Goal: Task Accomplishment & Management: Manage account settings

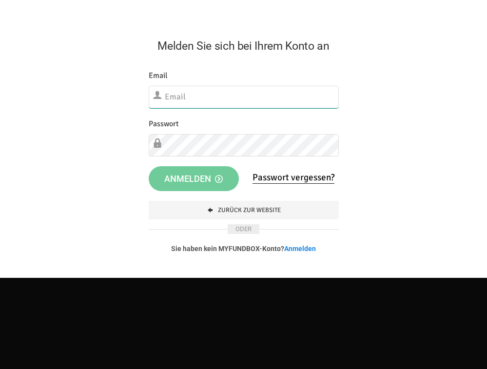
type input "[EMAIL_ADDRESS][DOMAIN_NAME]"
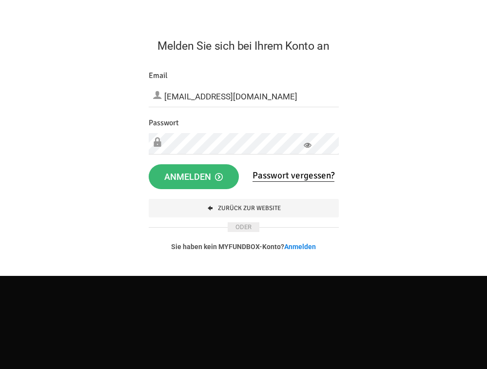
click at [208, 181] on span "Anmelden" at bounding box center [193, 177] width 59 height 10
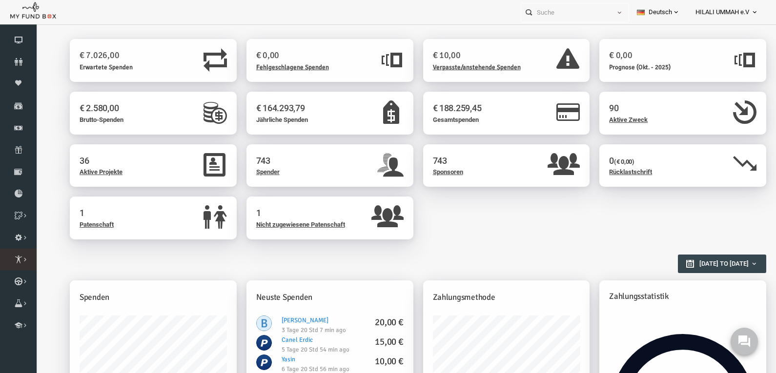
click at [0, 0] on icon at bounding box center [0, 0] width 0 height 0
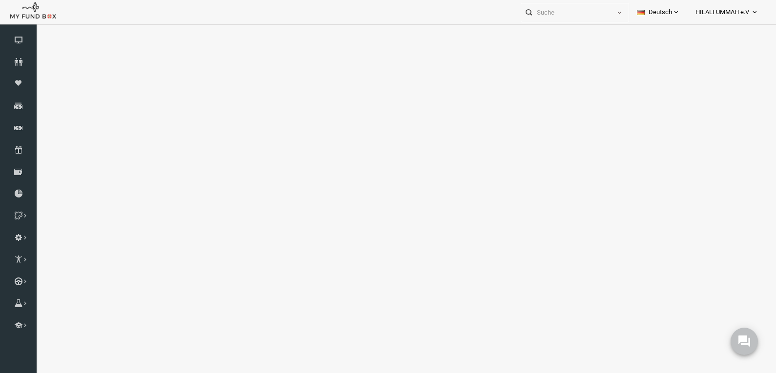
select select "100"
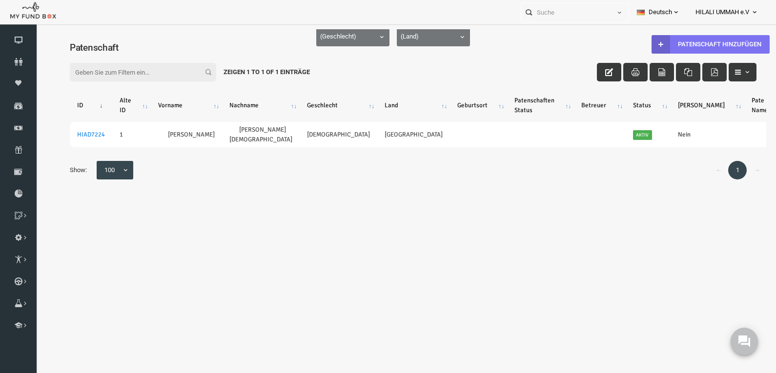
click at [494, 42] on link "Patenschaft hinzufügen" at bounding box center [695, 44] width 118 height 19
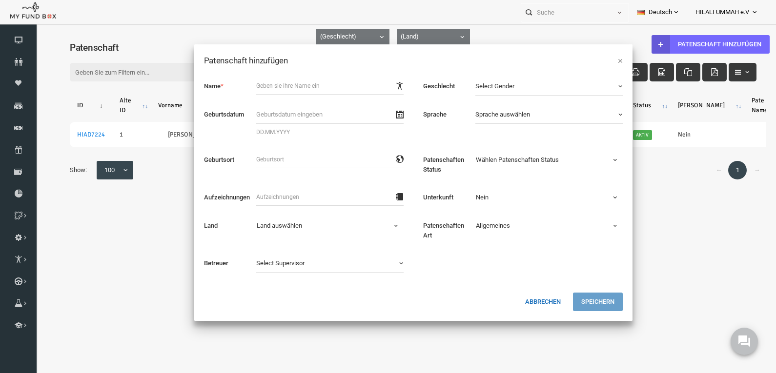
click at [494, 303] on button "Abbrechen" at bounding box center [527, 302] width 52 height 19
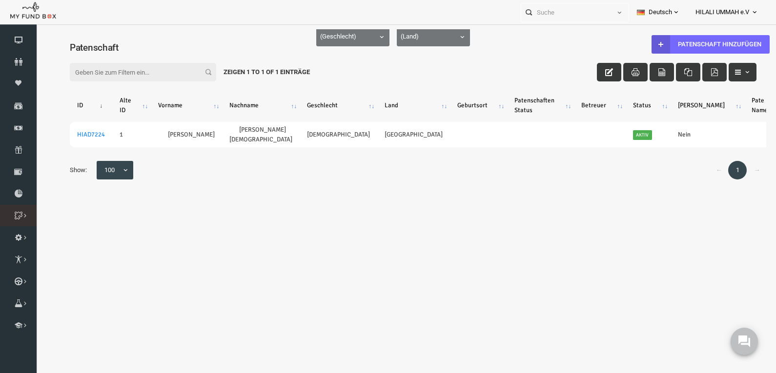
click at [0, 0] on icon at bounding box center [0, 0] width 0 height 0
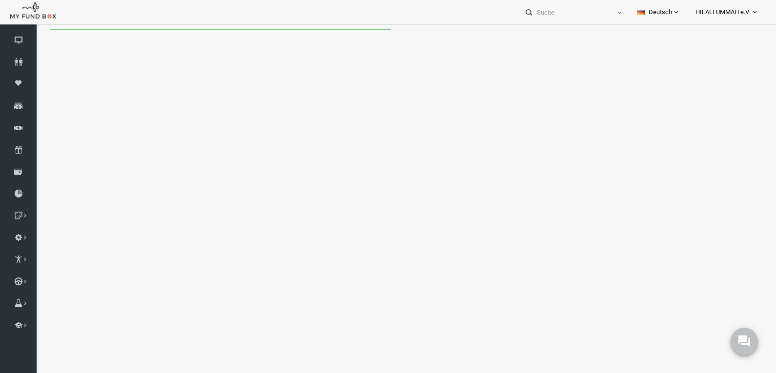
select select "100"
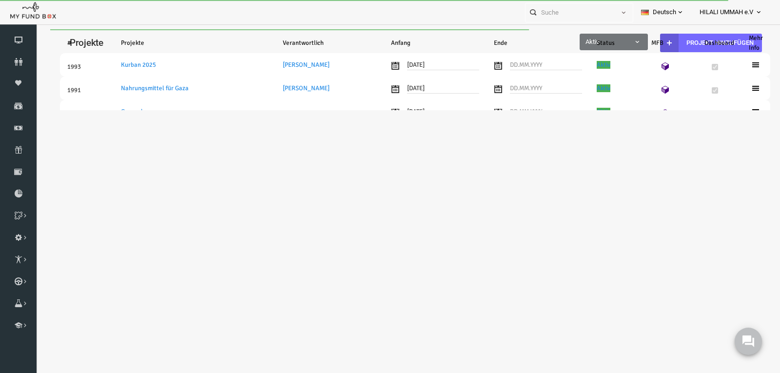
select select "100"
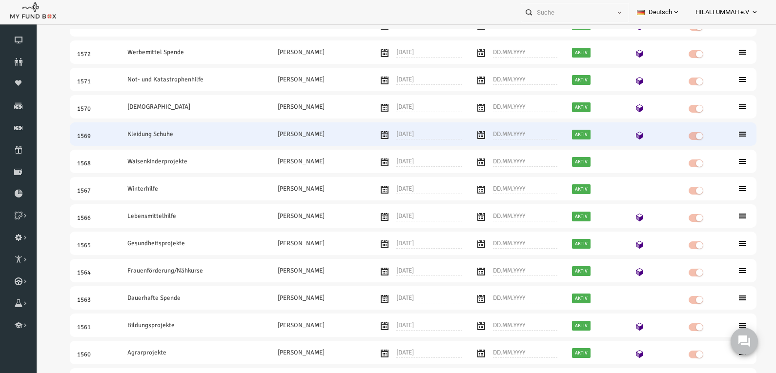
scroll to position [488, 0]
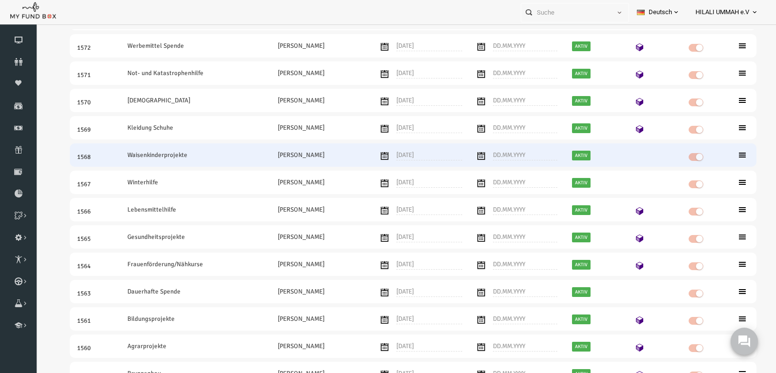
click at [98, 157] on td "1568" at bounding box center [80, 154] width 50 height 23
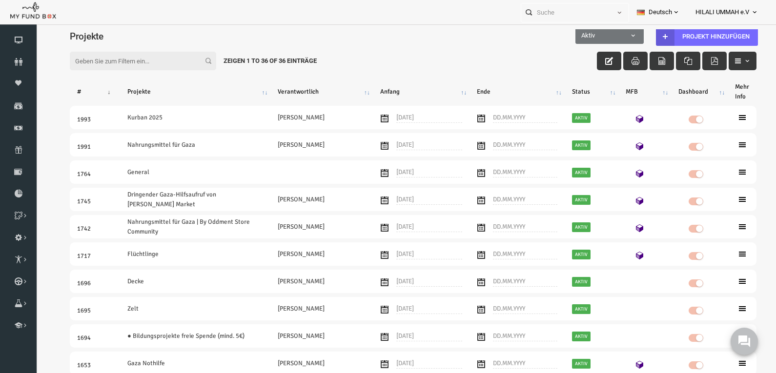
scroll to position [0, 0]
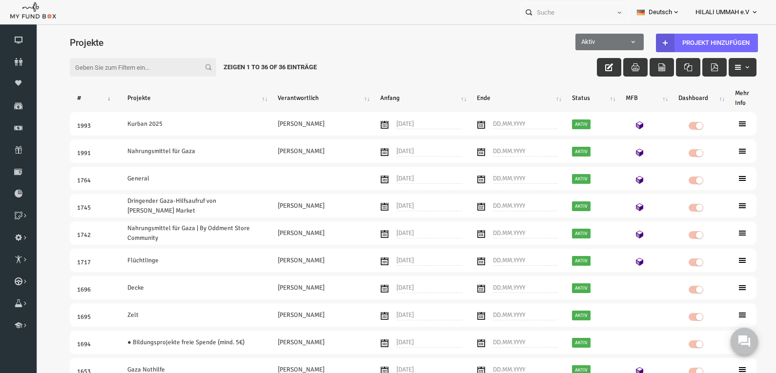
drag, startPoint x: 136, startPoint y: 69, endPoint x: 135, endPoint y: 64, distance: 5.5
click at [136, 68] on input "Filter:" at bounding box center [128, 67] width 146 height 19
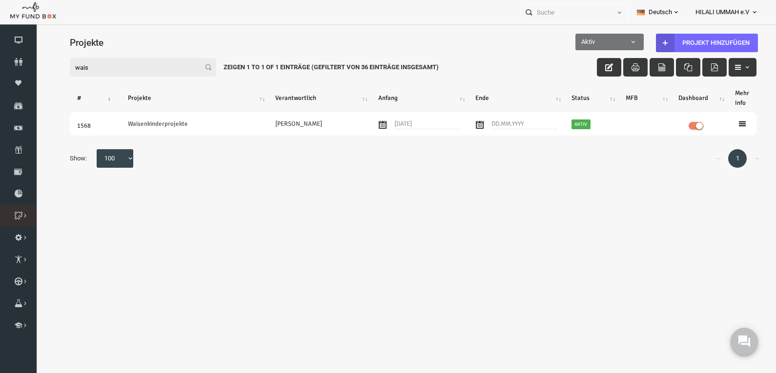
type input "wais"
click at [0, 0] on icon at bounding box center [0, 0] width 0 height 0
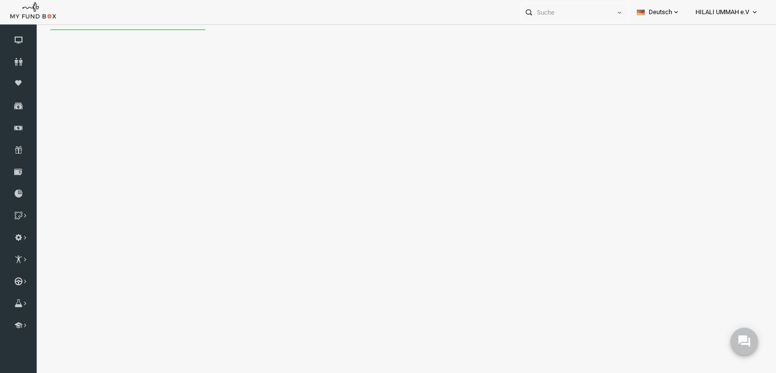
select select "100"
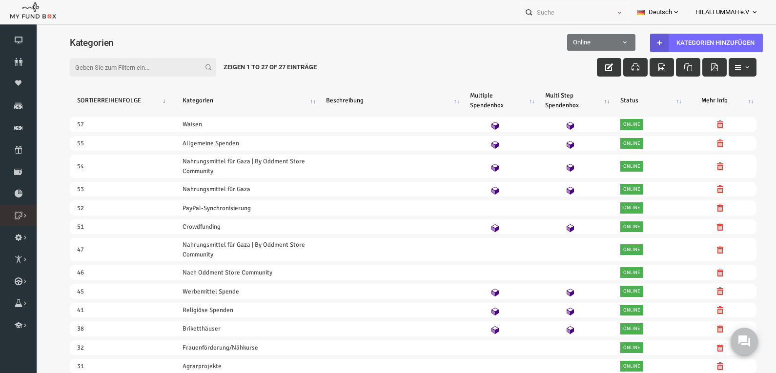
click at [0, 0] on icon at bounding box center [0, 0] width 0 height 0
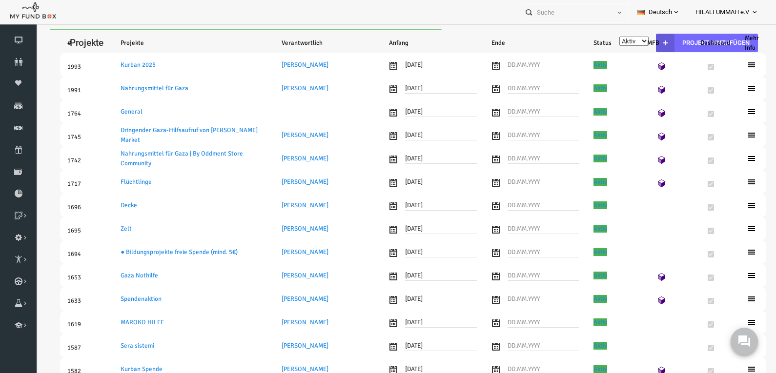
select select "100"
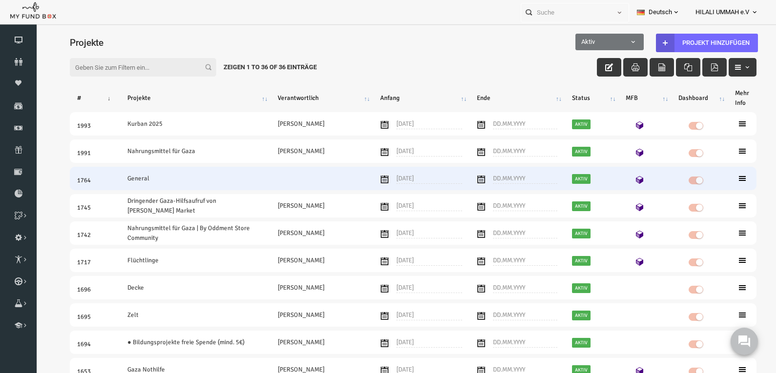
click at [194, 183] on td "General" at bounding box center [180, 178] width 150 height 23
click at [723, 179] on icon at bounding box center [727, 179] width 8 height 8
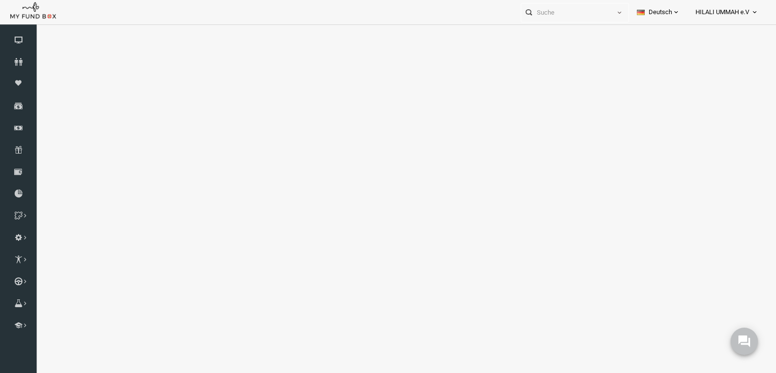
select select "100"
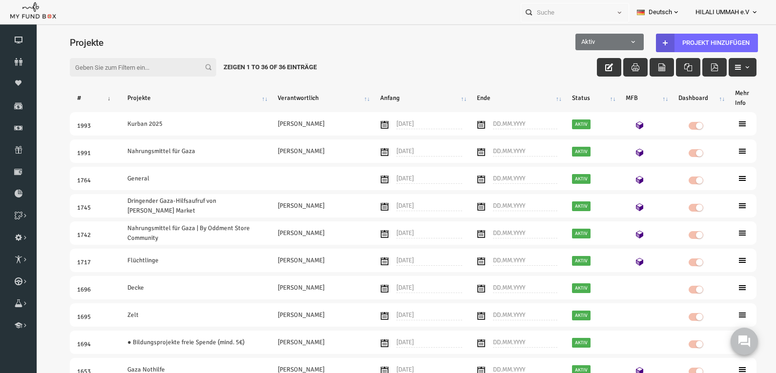
click at [109, 61] on input "Filter:" at bounding box center [128, 67] width 146 height 19
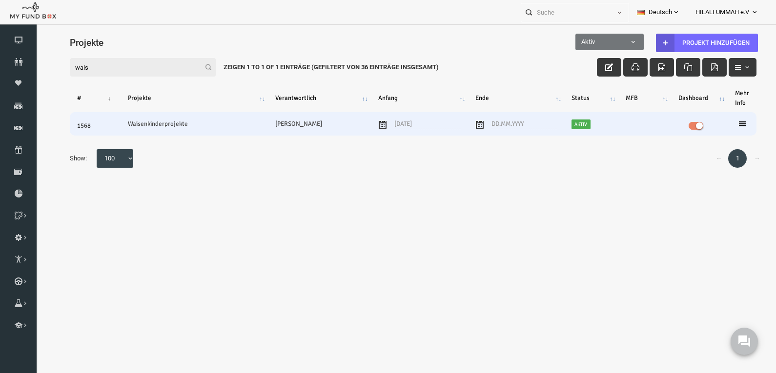
type input "wais"
click at [732, 120] on td at bounding box center [726, 123] width 29 height 23
click at [719, 123] on td at bounding box center [726, 123] width 29 height 23
click at [726, 123] on icon at bounding box center [727, 124] width 8 height 8
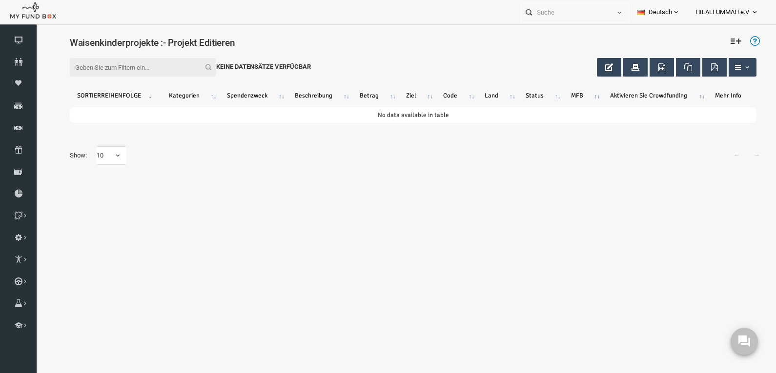
click at [590, 63] on icon "button" at bounding box center [594, 67] width 8 height 8
click at [595, 65] on icon "button" at bounding box center [594, 67] width 8 height 8
click at [723, 38] on icon at bounding box center [720, 41] width 11 height 11
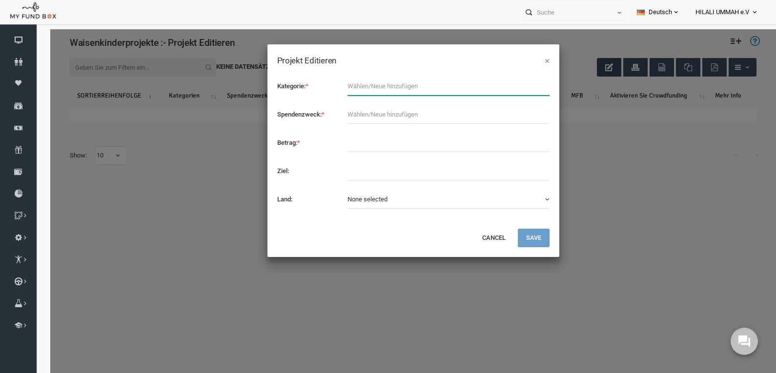
click at [423, 87] on input "text" at bounding box center [433, 86] width 202 height 19
type input "Waisen"
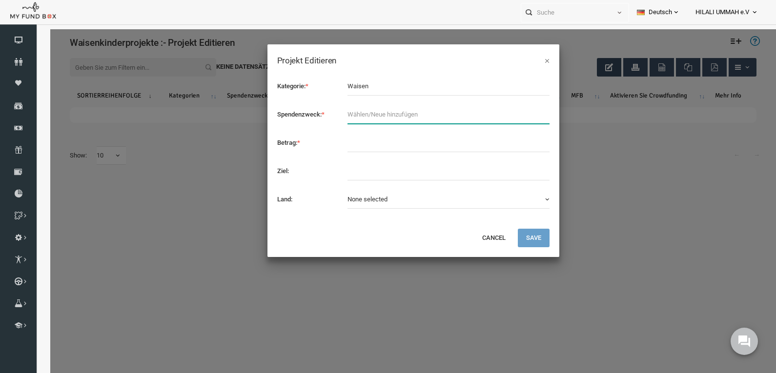
click at [385, 111] on input "text" at bounding box center [433, 114] width 202 height 19
type input "Waisen"
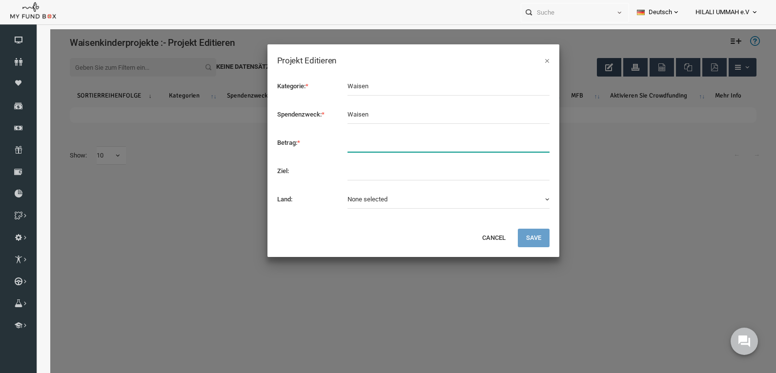
click at [383, 146] on input "text" at bounding box center [433, 143] width 202 height 19
type input "30"
click at [524, 237] on button "Save" at bounding box center [518, 238] width 32 height 19
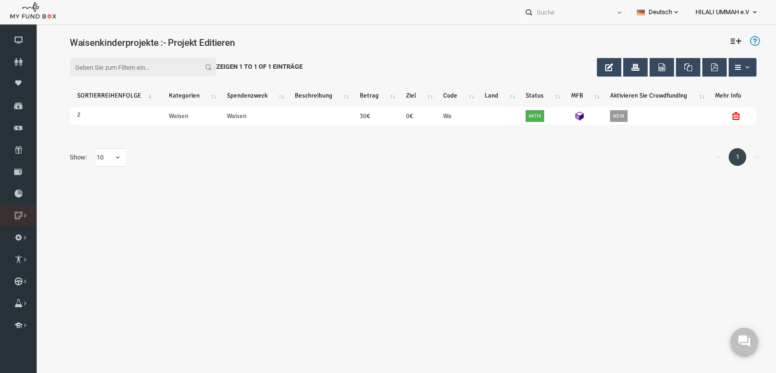
click at [0, 0] on icon at bounding box center [0, 0] width 0 height 0
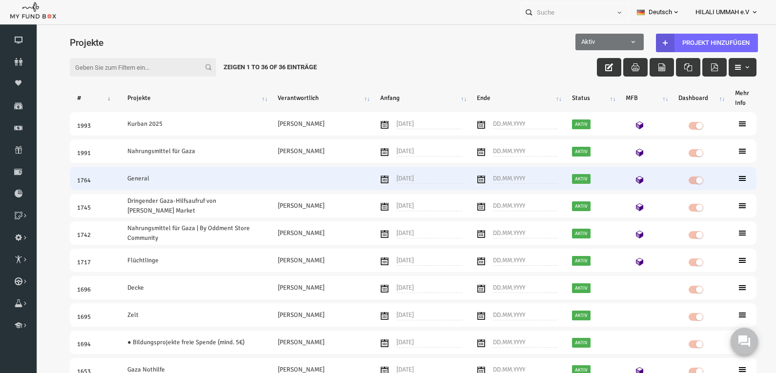
click at [725, 176] on icon at bounding box center [727, 179] width 8 height 8
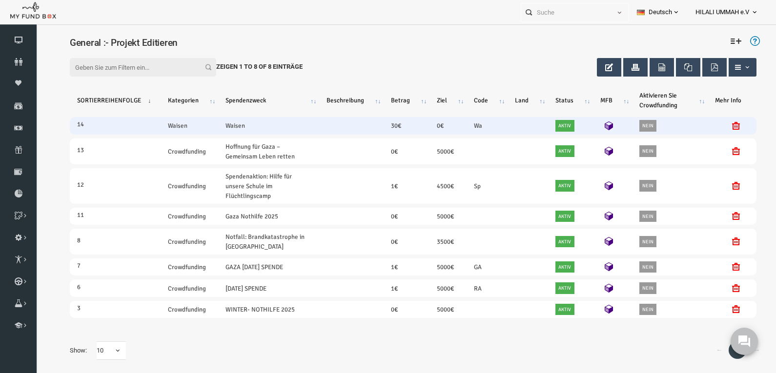
click at [721, 124] on icon at bounding box center [721, 126] width 8 height 8
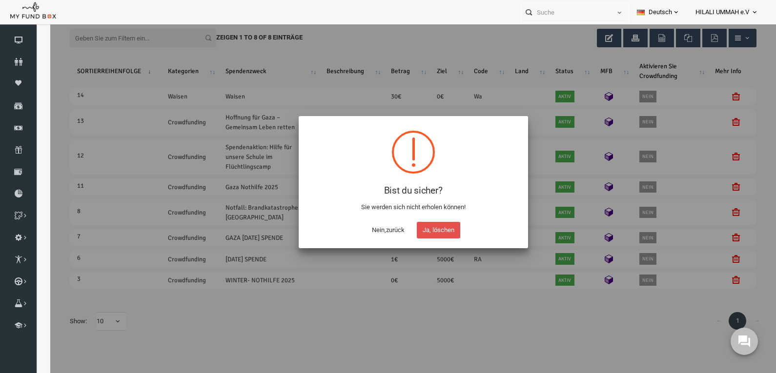
click at [421, 227] on button "Ja, löschen" at bounding box center [422, 230] width 43 height 17
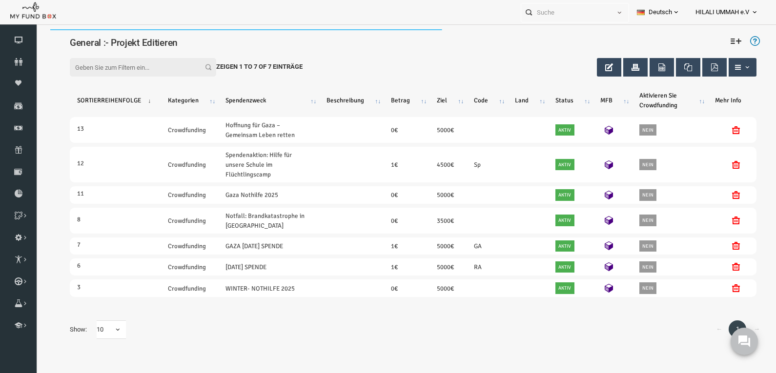
scroll to position [0, 0]
click at [0, 0] on icon at bounding box center [0, 0] width 0 height 0
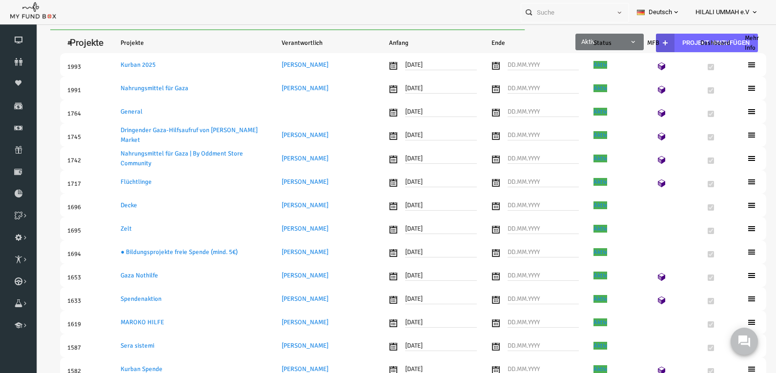
select select "100"
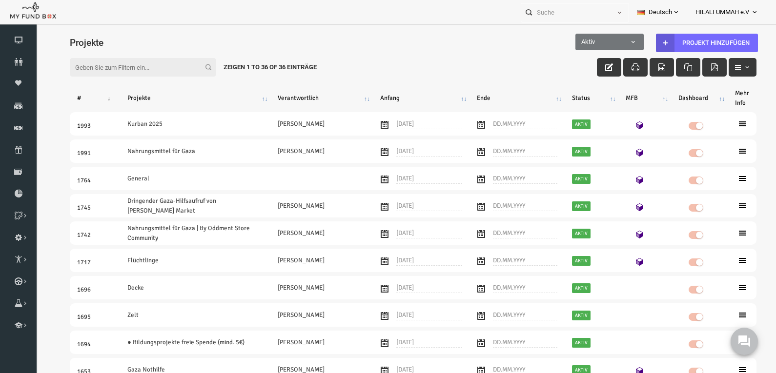
click at [135, 67] on input "Filter:" at bounding box center [128, 67] width 146 height 19
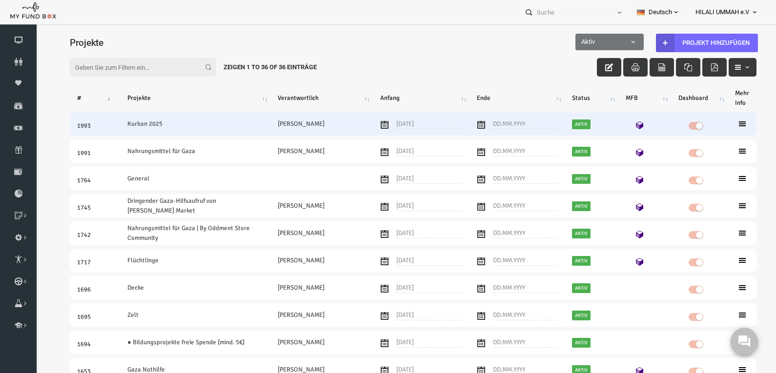
click at [565, 123] on link "Aktiv" at bounding box center [566, 124] width 19 height 10
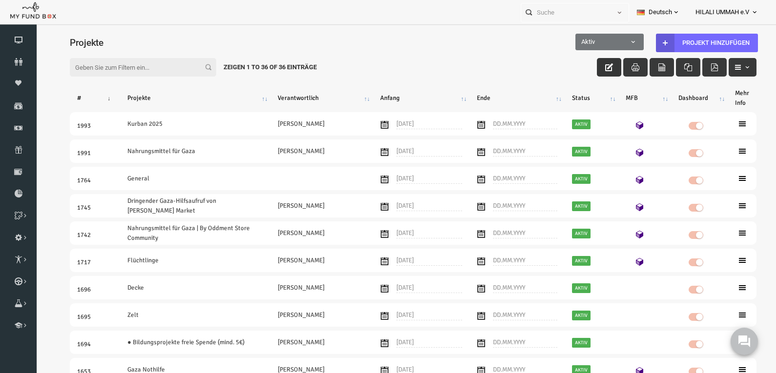
click at [583, 66] on button "button" at bounding box center [593, 67] width 24 height 19
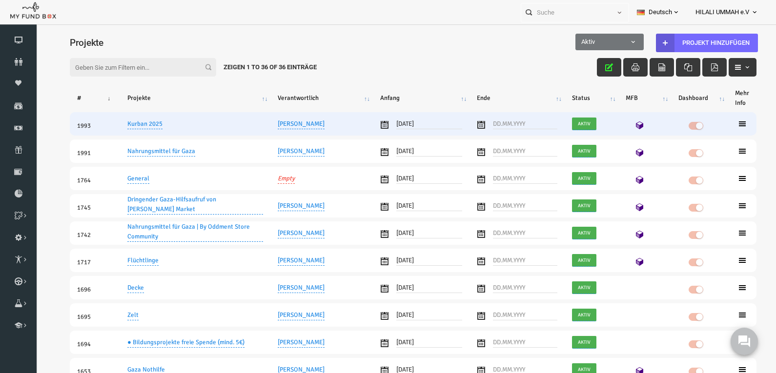
click at [564, 123] on span "Aktiv" at bounding box center [568, 124] width 19 height 10
click at [529, 92] on span "Aktiv" at bounding box center [565, 91] width 97 height 10
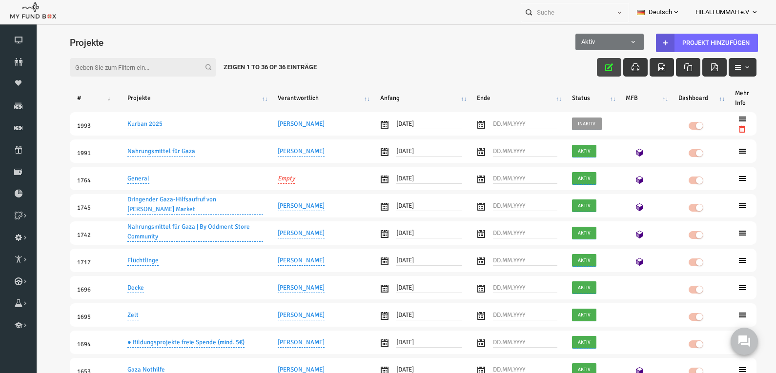
click at [590, 66] on icon "button" at bounding box center [594, 67] width 8 height 8
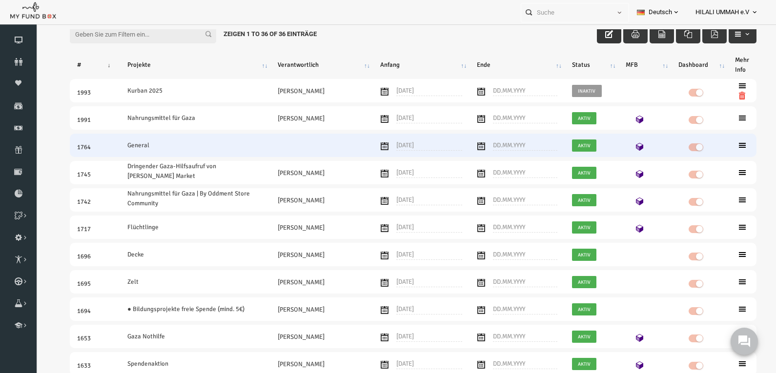
scroll to position [195, 0]
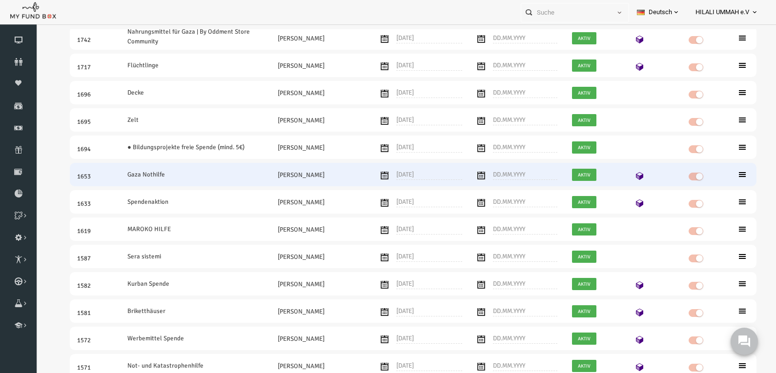
click at [723, 176] on icon at bounding box center [727, 175] width 8 height 8
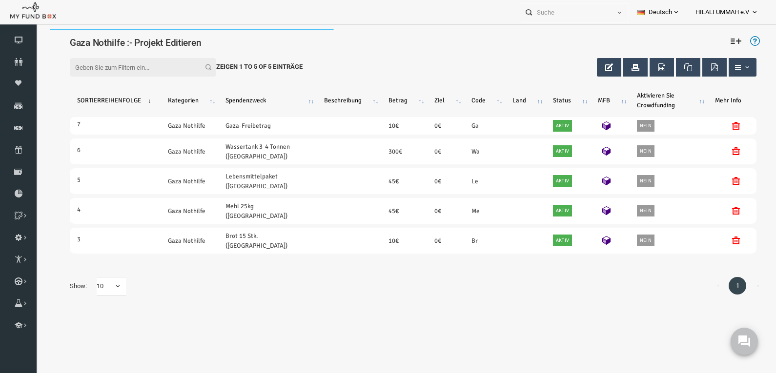
scroll to position [0, 0]
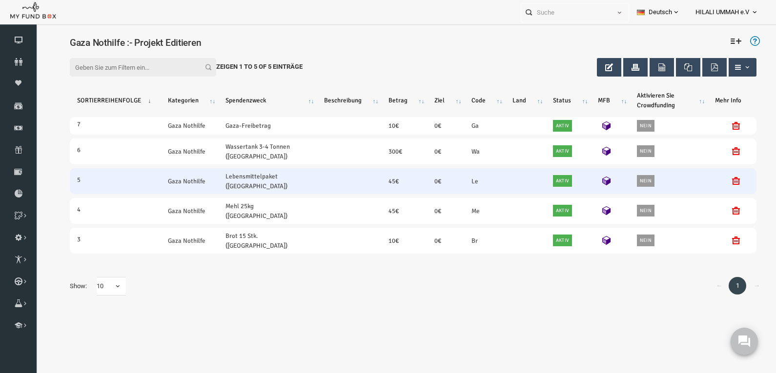
click at [720, 178] on icon at bounding box center [721, 181] width 8 height 8
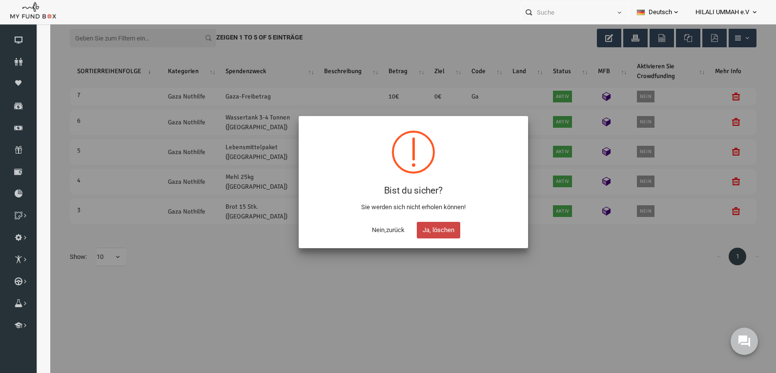
click at [427, 227] on button "Ja, löschen" at bounding box center [422, 230] width 43 height 17
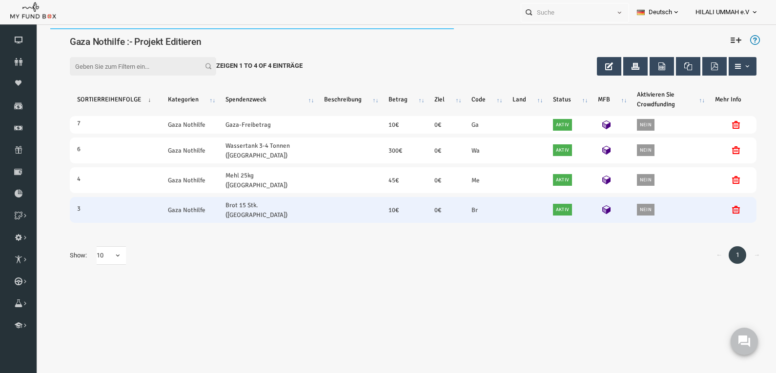
scroll to position [0, 0]
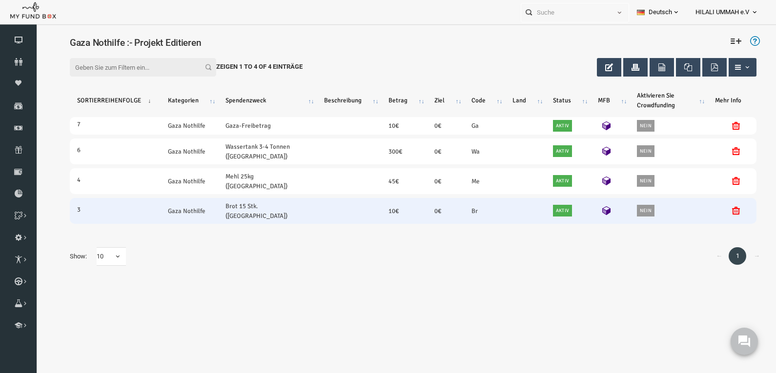
click at [722, 207] on icon at bounding box center [721, 211] width 8 height 8
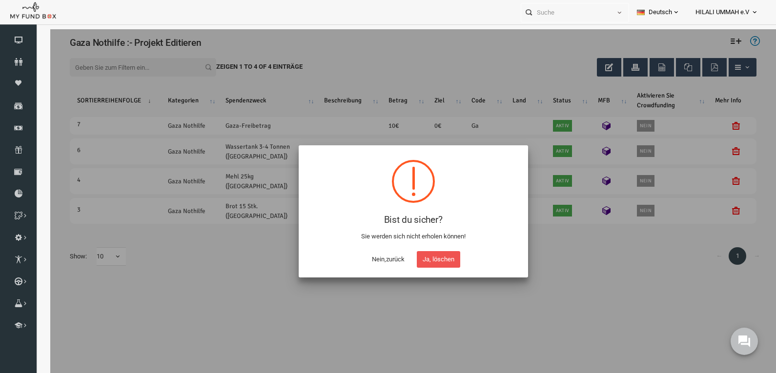
scroll to position [29, 0]
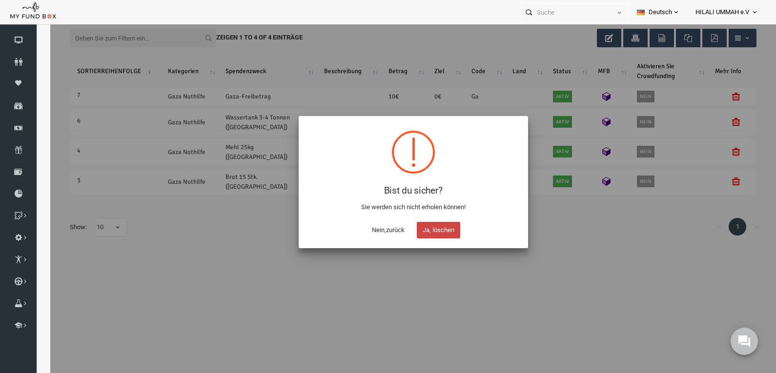
click at [438, 230] on button "Ja, löschen" at bounding box center [422, 230] width 43 height 17
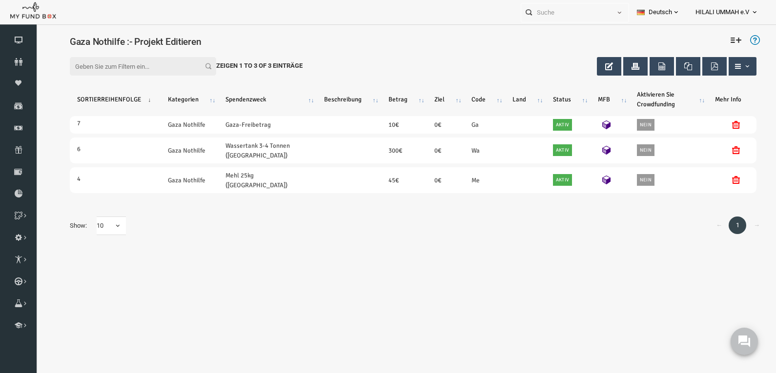
scroll to position [0, 0]
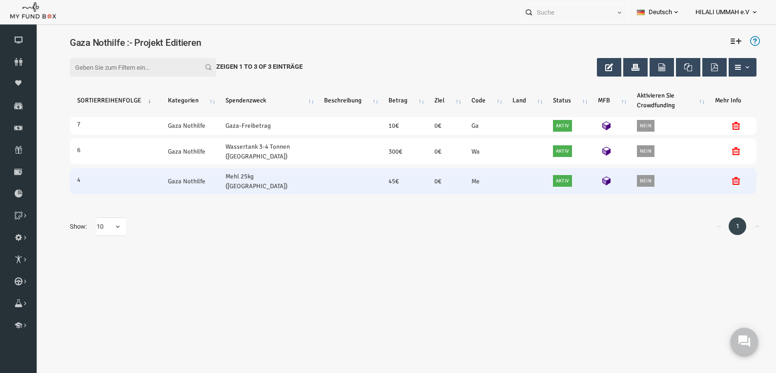
click at [721, 177] on icon at bounding box center [721, 181] width 8 height 8
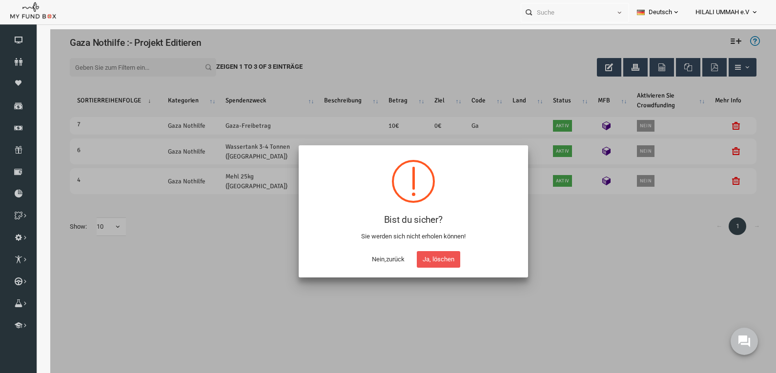
scroll to position [29, 0]
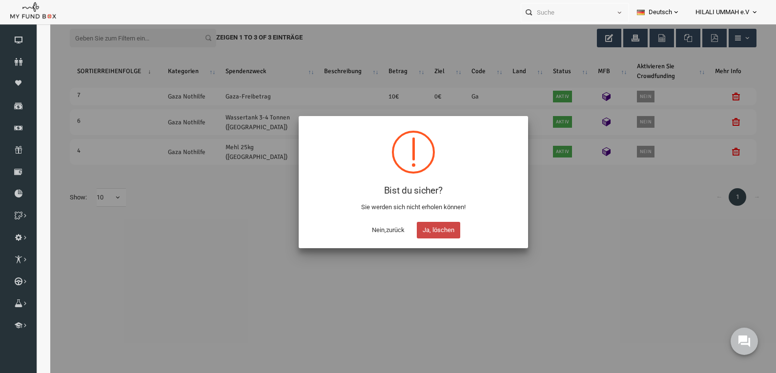
click at [431, 227] on button "Ja, löschen" at bounding box center [422, 230] width 43 height 17
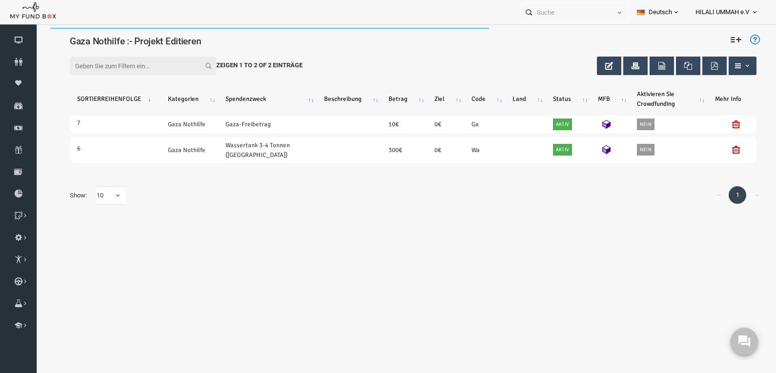
scroll to position [0, 0]
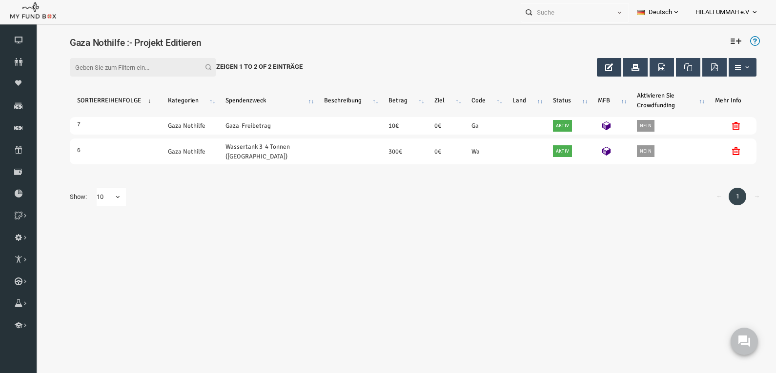
click at [598, 69] on button "button" at bounding box center [593, 67] width 24 height 19
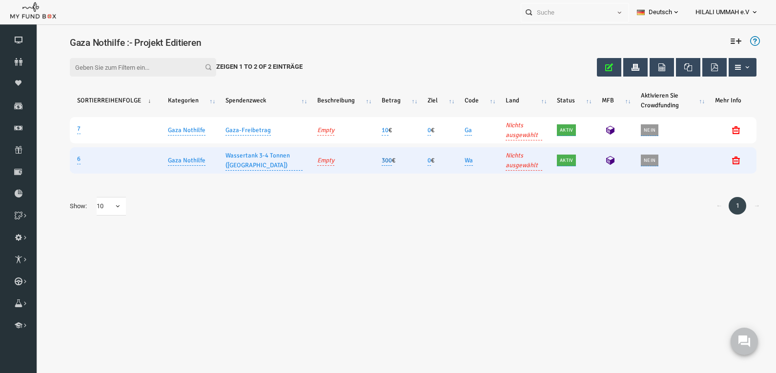
click at [366, 159] on link "300" at bounding box center [371, 160] width 10 height 11
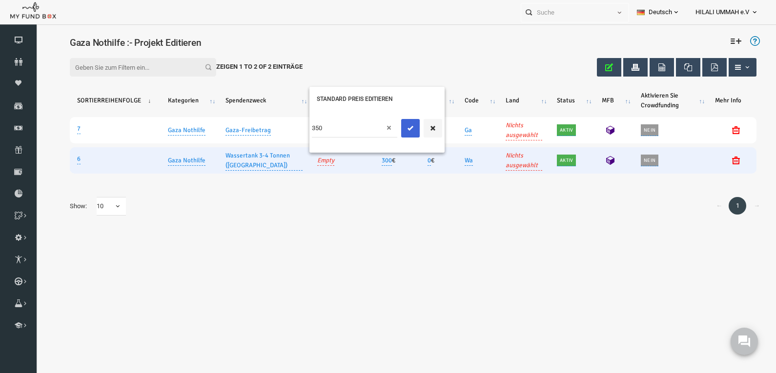
type input "350"
click at [391, 124] on icon "submit" at bounding box center [395, 128] width 8 height 8
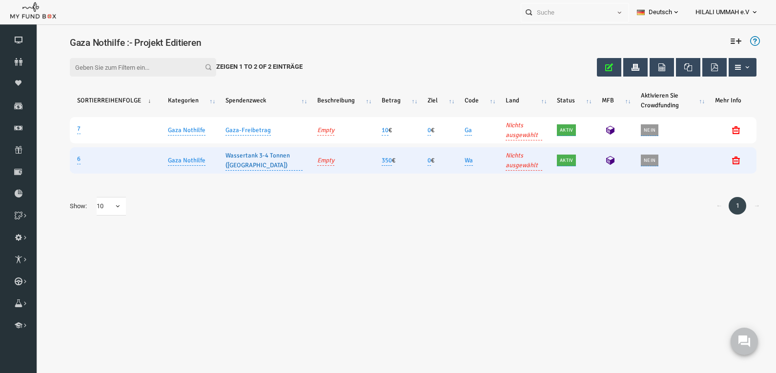
click at [243, 161] on link "Wassertank 3-4 Tonnen (Gaza)" at bounding box center [248, 160] width 77 height 20
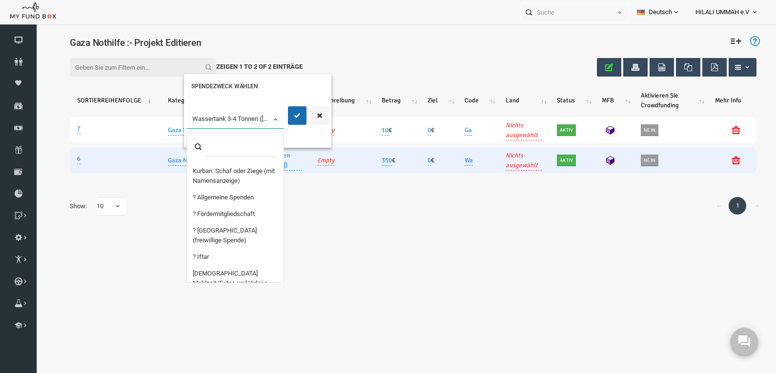
scroll to position [1923, 0]
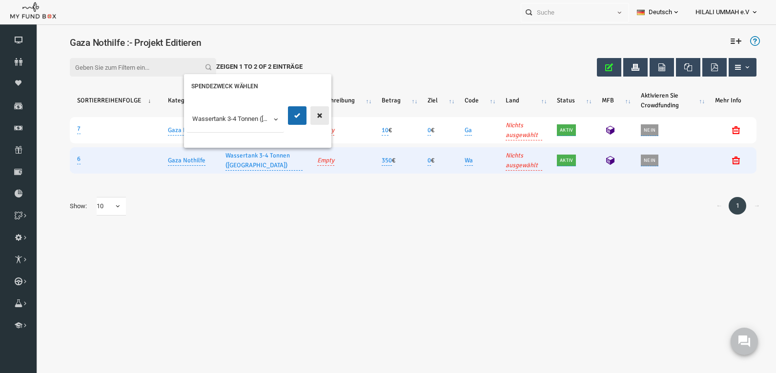
click at [302, 115] on icon "button" at bounding box center [304, 116] width 8 height 8
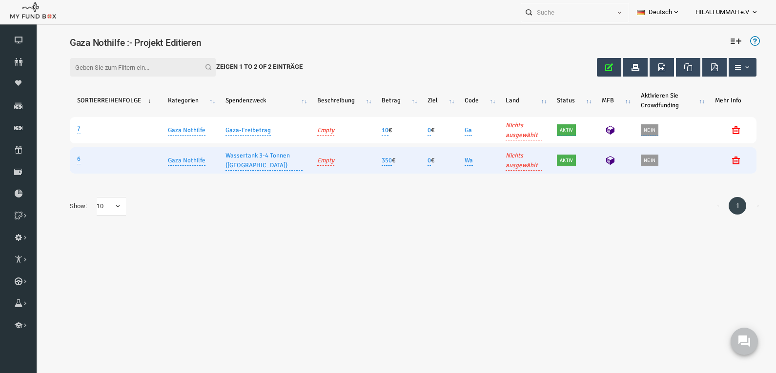
click at [590, 64] on icon "button" at bounding box center [594, 67] width 8 height 8
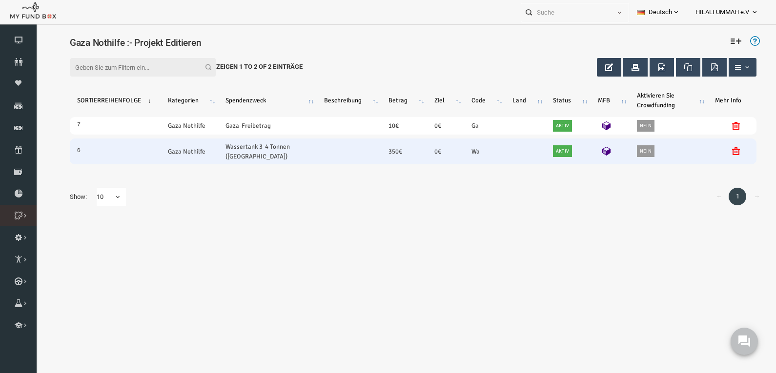
click at [0, 0] on icon at bounding box center [0, 0] width 0 height 0
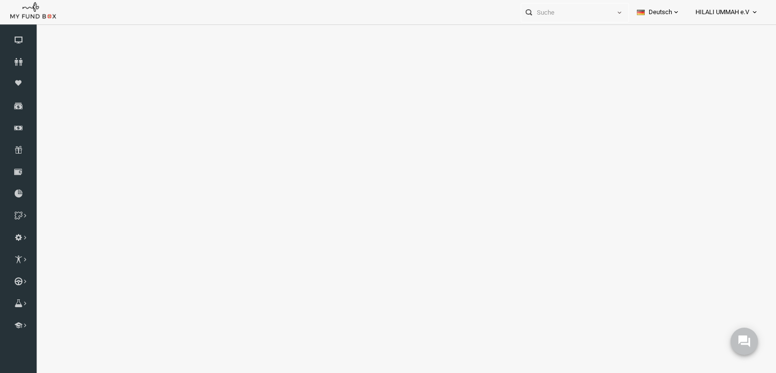
select select "100"
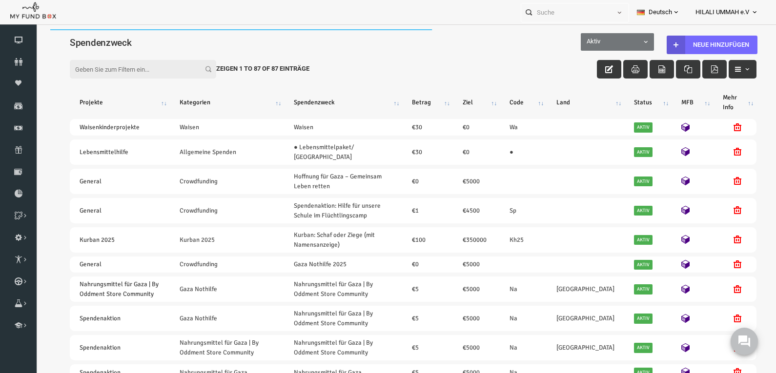
scroll to position [0, 0]
click at [0, 0] on icon at bounding box center [0, 0] width 0 height 0
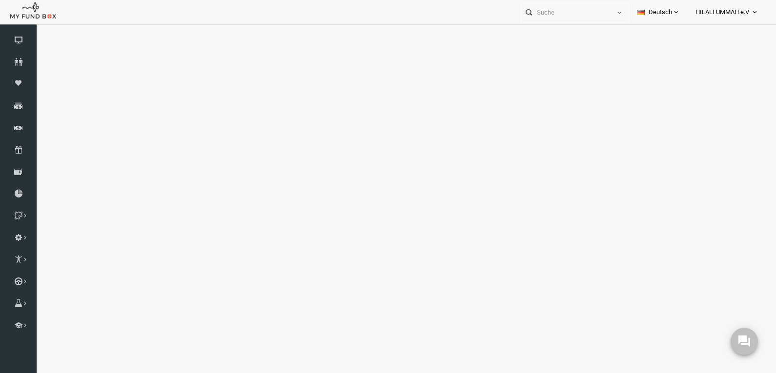
select select "100"
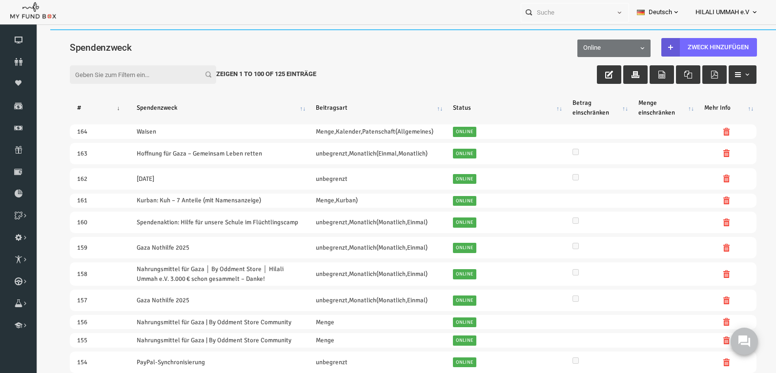
click at [142, 78] on input "Filter:" at bounding box center [128, 74] width 146 height 19
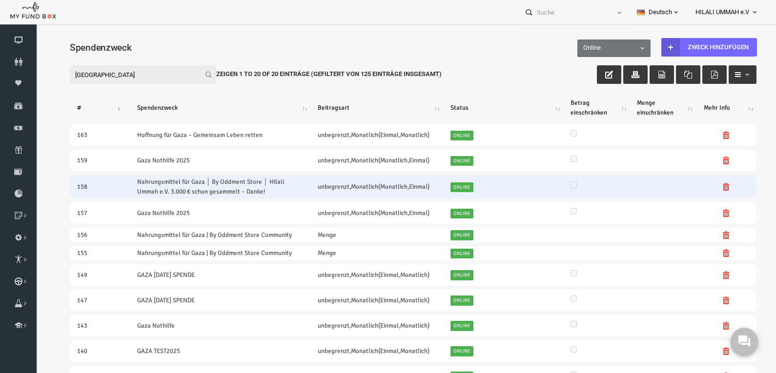
type input "gaza"
click at [707, 186] on icon at bounding box center [711, 187] width 8 height 8
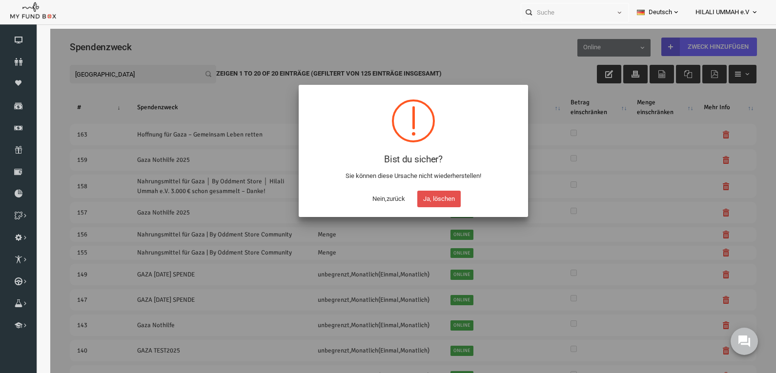
click at [433, 198] on button "Ja, löschen" at bounding box center [422, 199] width 43 height 17
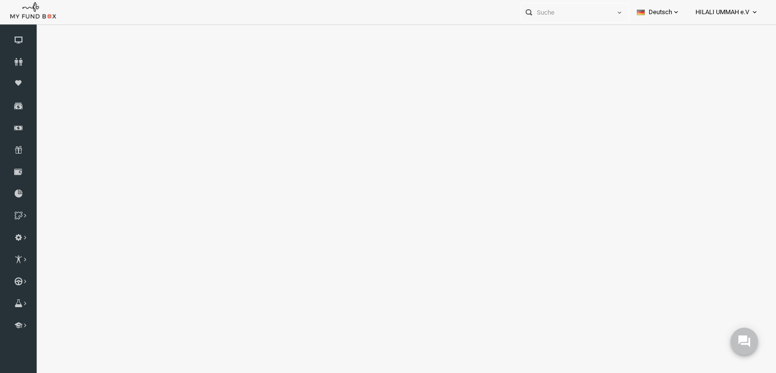
select select "100"
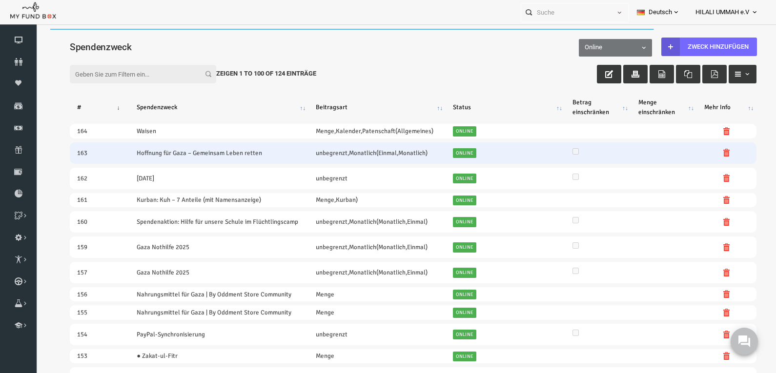
scroll to position [0, 0]
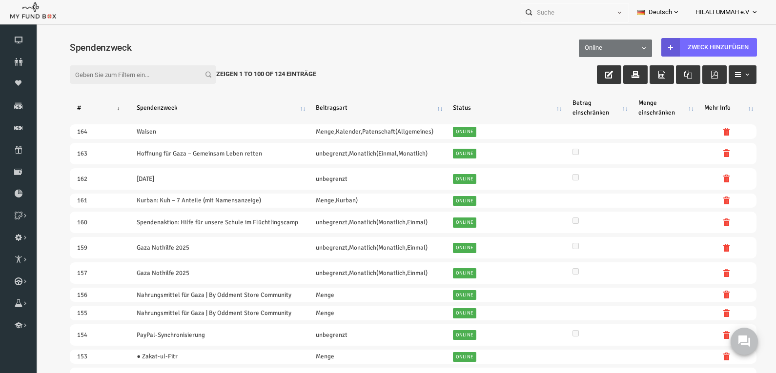
click at [97, 75] on input "Filter:" at bounding box center [128, 74] width 146 height 19
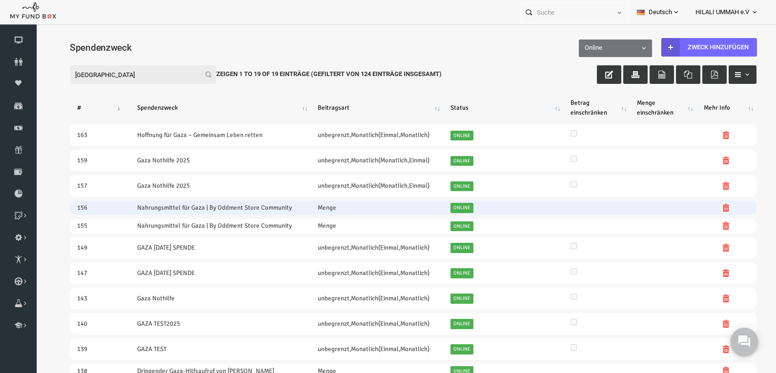
type input "gaza"
click at [707, 209] on icon at bounding box center [711, 208] width 8 height 8
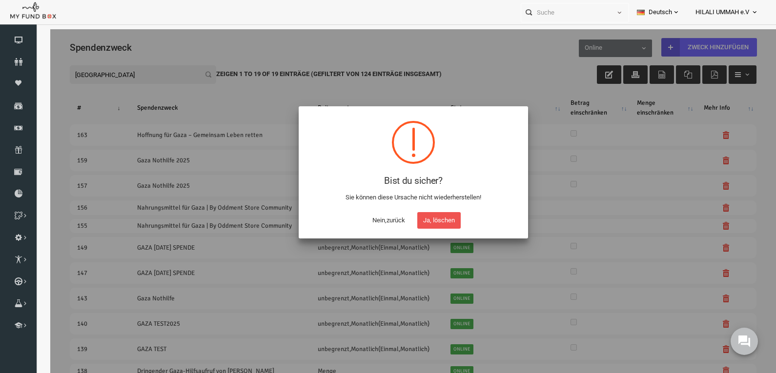
scroll to position [21, 0]
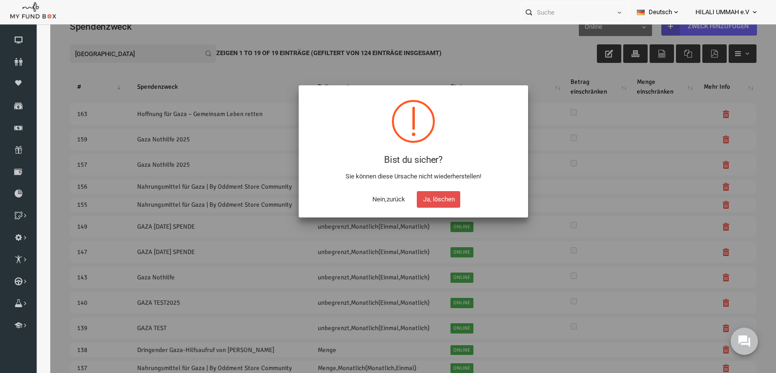
click at [426, 198] on button "Ja, löschen" at bounding box center [422, 199] width 43 height 17
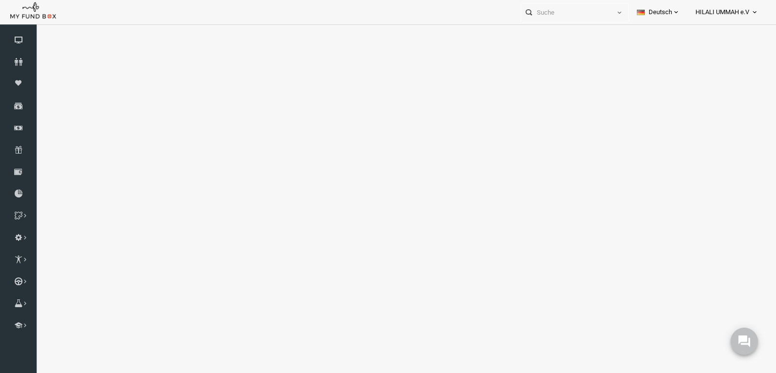
select select "100"
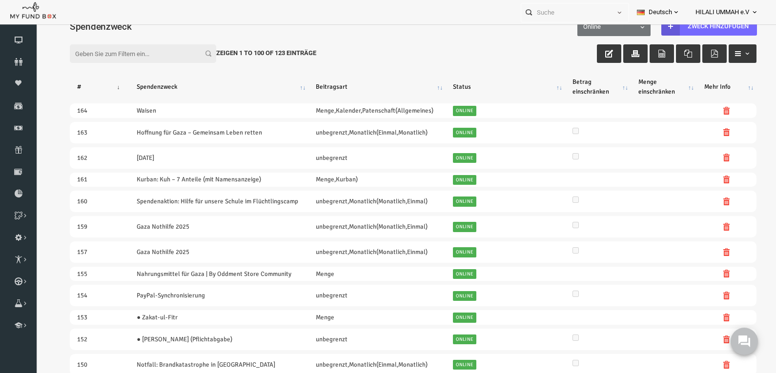
scroll to position [0, 0]
click at [139, 55] on input "Filter:" at bounding box center [128, 53] width 146 height 19
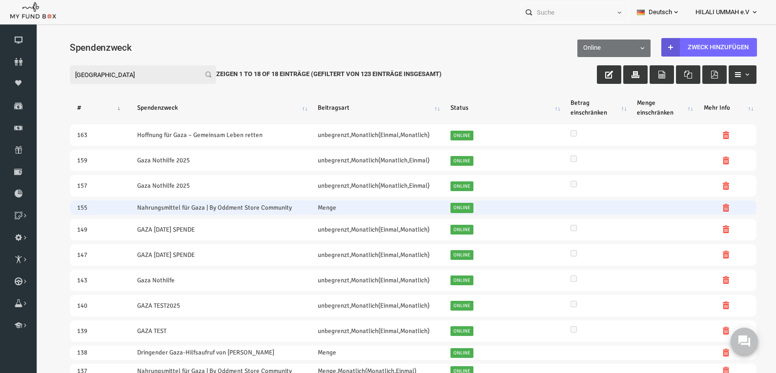
type input "gaza"
click at [707, 204] on icon at bounding box center [711, 208] width 8 height 8
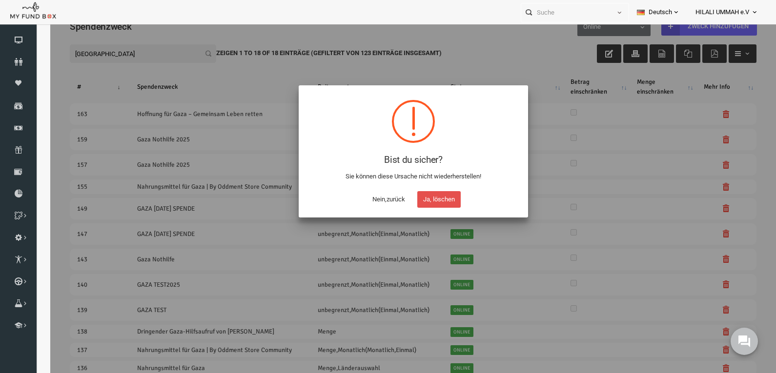
click at [423, 199] on button "Ja, löschen" at bounding box center [422, 199] width 43 height 17
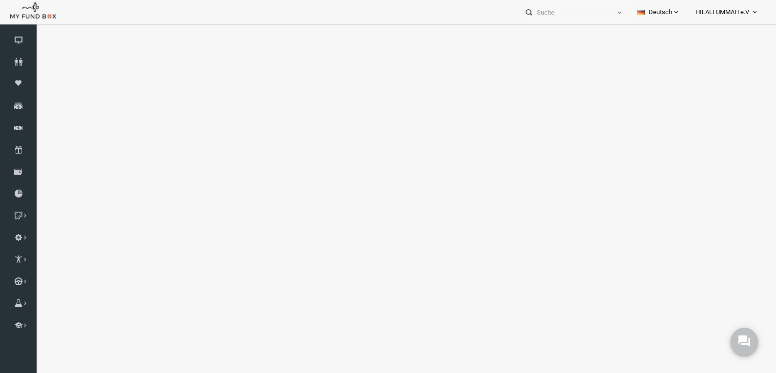
select select "100"
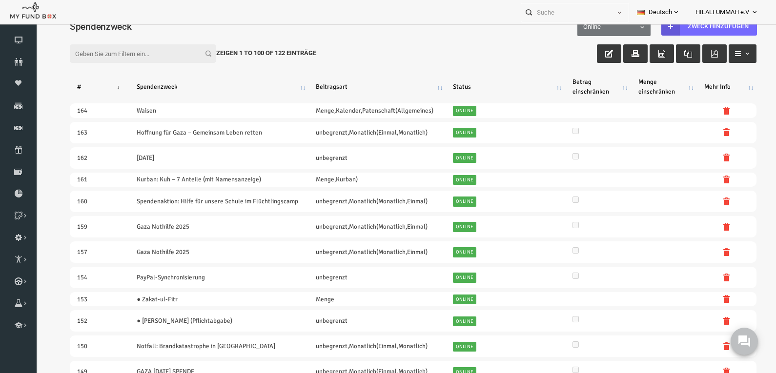
scroll to position [0, 0]
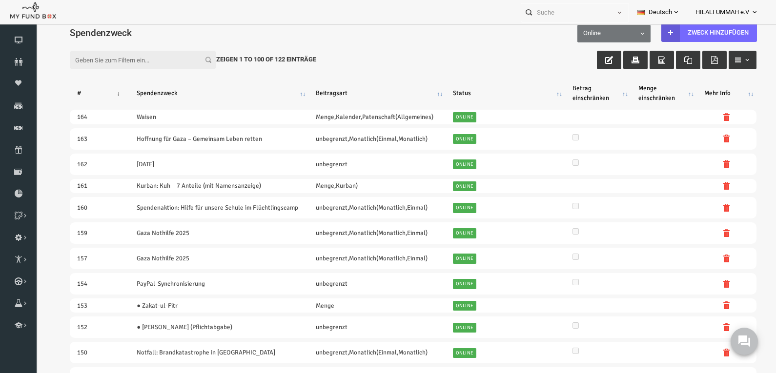
click at [113, 52] on input "Filter:" at bounding box center [128, 60] width 146 height 19
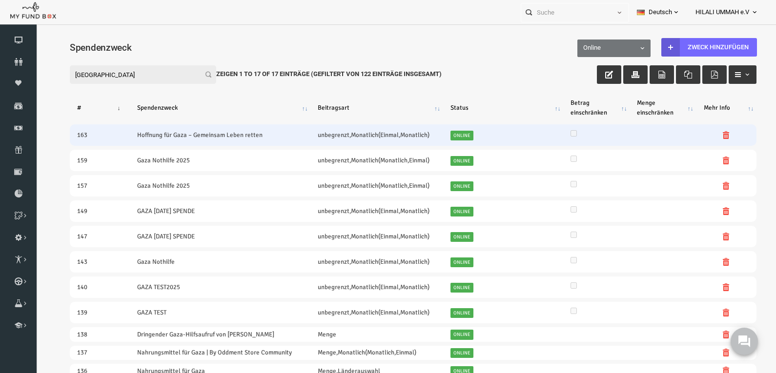
type input "gaza"
click at [709, 136] on icon at bounding box center [711, 135] width 8 height 8
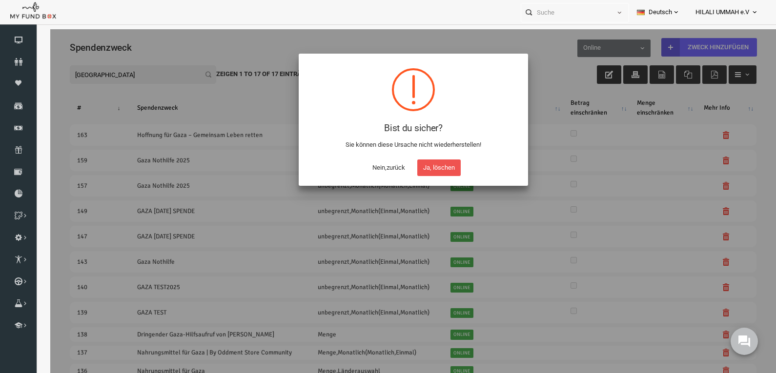
click at [436, 167] on button "Ja, löschen" at bounding box center [422, 167] width 43 height 17
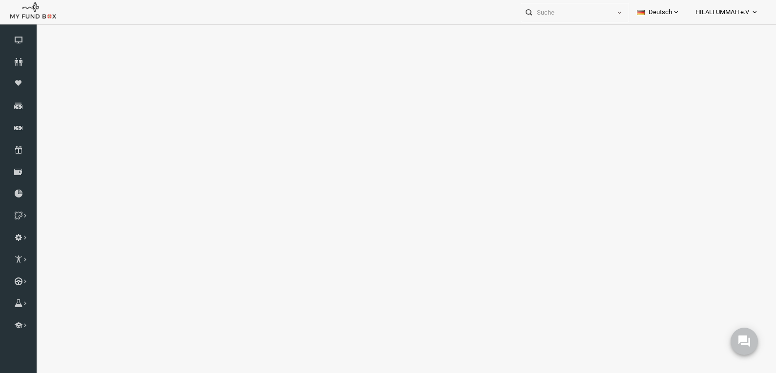
select select "100"
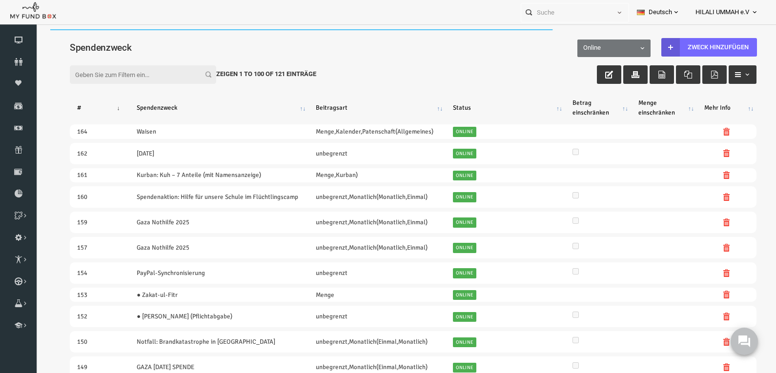
click at [129, 73] on input "Filter:" at bounding box center [128, 74] width 146 height 19
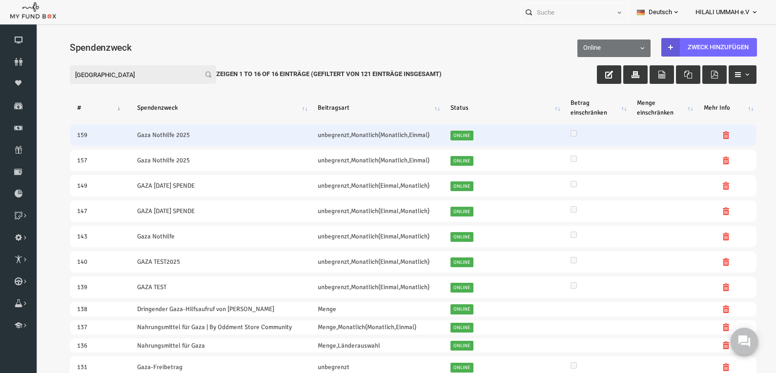
type input "gaza"
click at [707, 139] on icon at bounding box center [711, 135] width 8 height 8
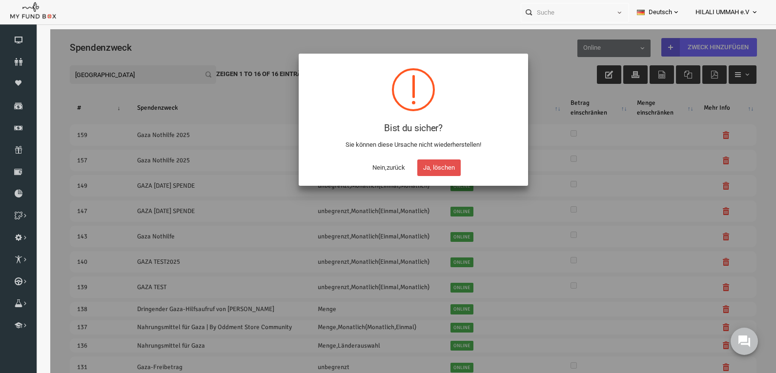
click at [427, 165] on button "Ja, löschen" at bounding box center [422, 167] width 43 height 17
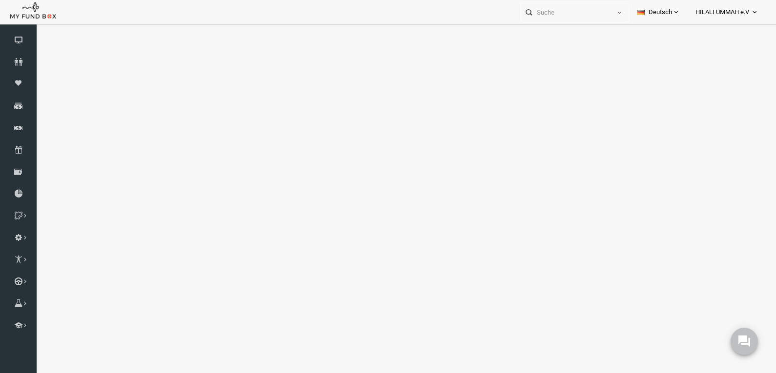
select select "100"
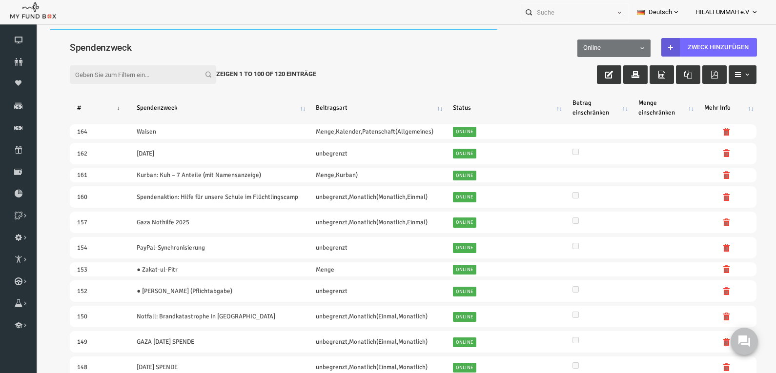
click at [124, 78] on input "Filter:" at bounding box center [128, 74] width 146 height 19
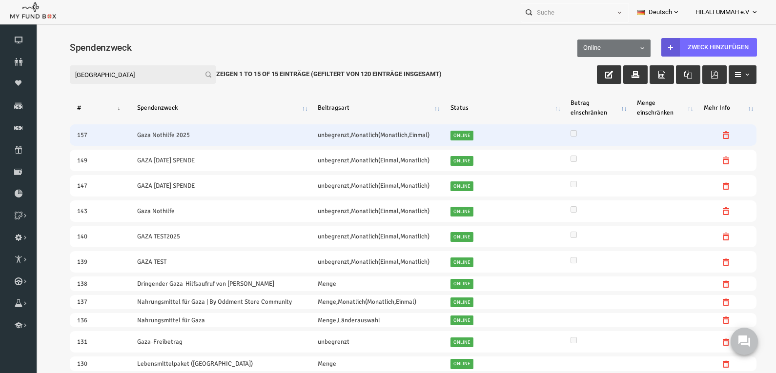
type input "gaza"
click at [707, 132] on icon at bounding box center [711, 135] width 8 height 8
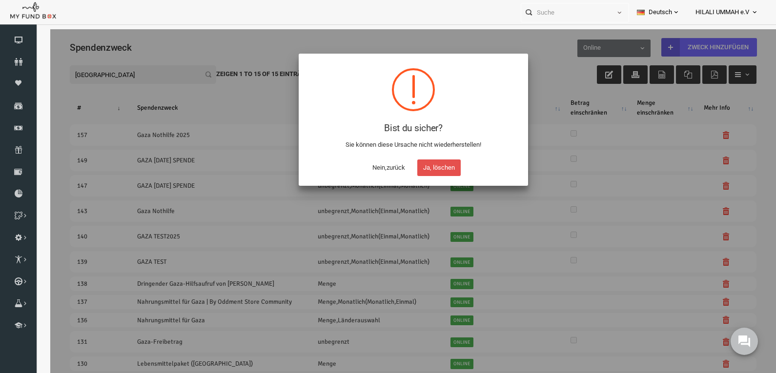
click at [424, 166] on button "Ja, löschen" at bounding box center [422, 167] width 43 height 17
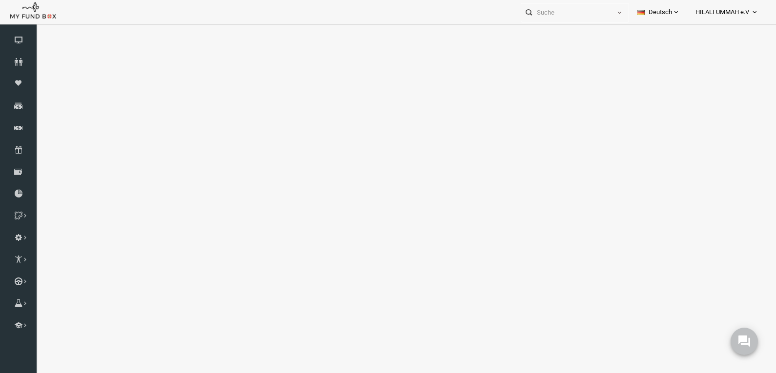
select select "100"
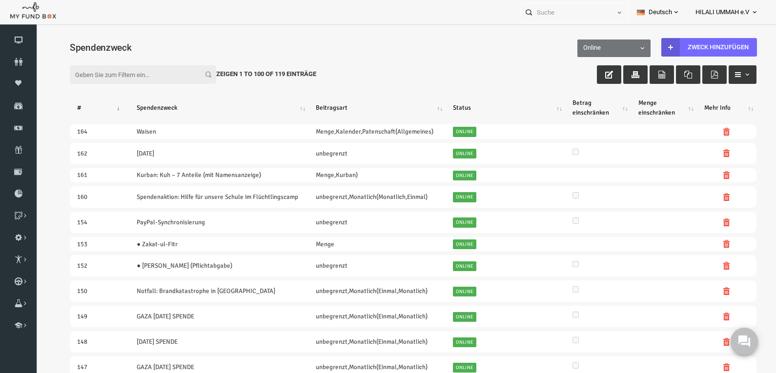
click at [133, 74] on input "Filter:" at bounding box center [128, 74] width 146 height 19
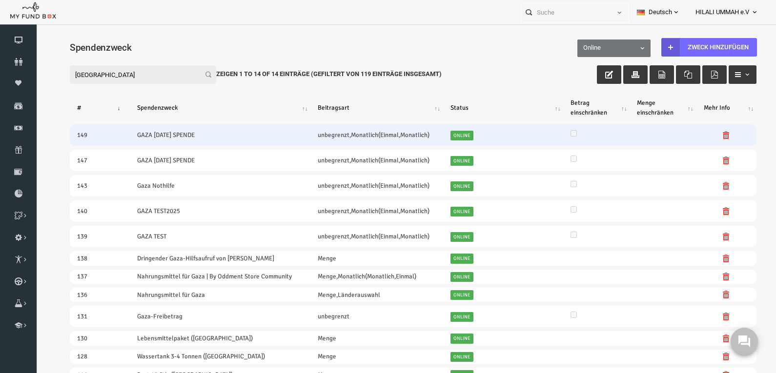
type input "gaza"
click at [707, 135] on icon at bounding box center [711, 135] width 8 height 8
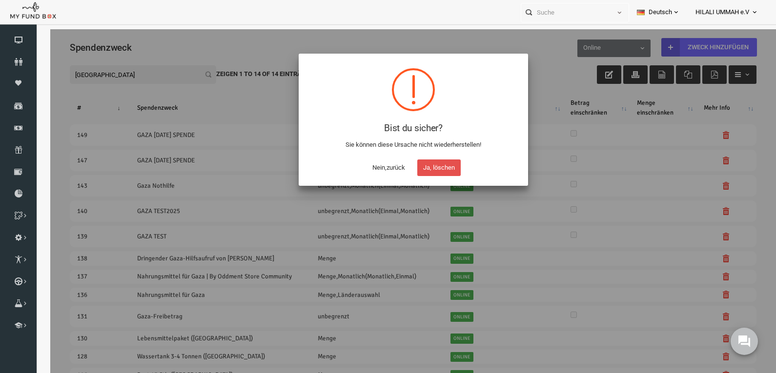
click at [428, 166] on button "Ja, löschen" at bounding box center [422, 167] width 43 height 17
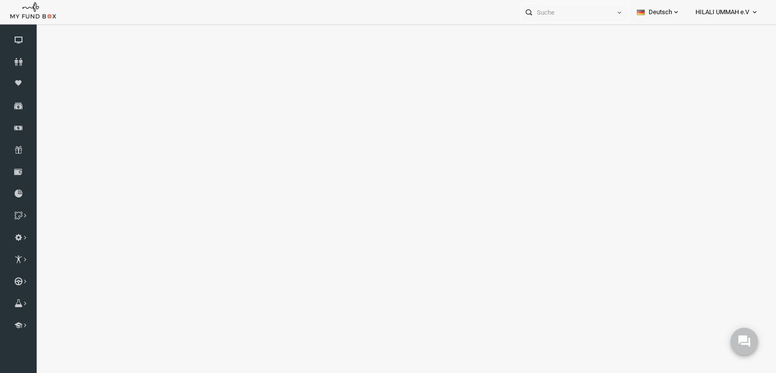
select select "100"
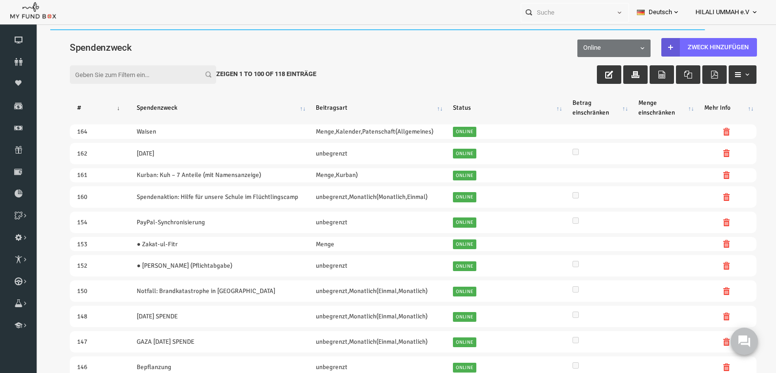
click at [115, 74] on input "Filter:" at bounding box center [128, 74] width 146 height 19
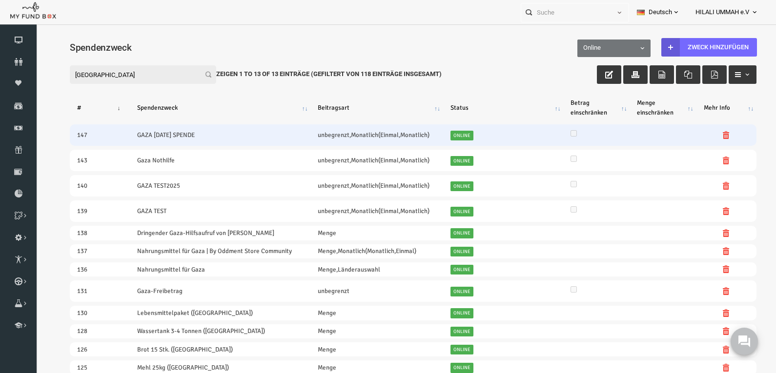
type input "gaza"
click at [708, 135] on icon at bounding box center [711, 135] width 8 height 8
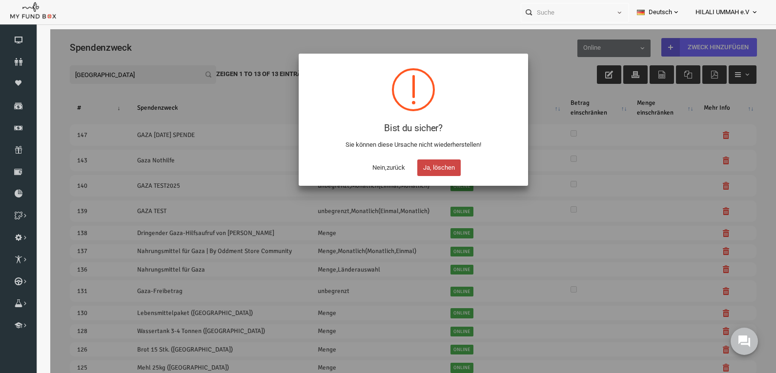
click at [425, 169] on button "Ja, löschen" at bounding box center [422, 167] width 43 height 17
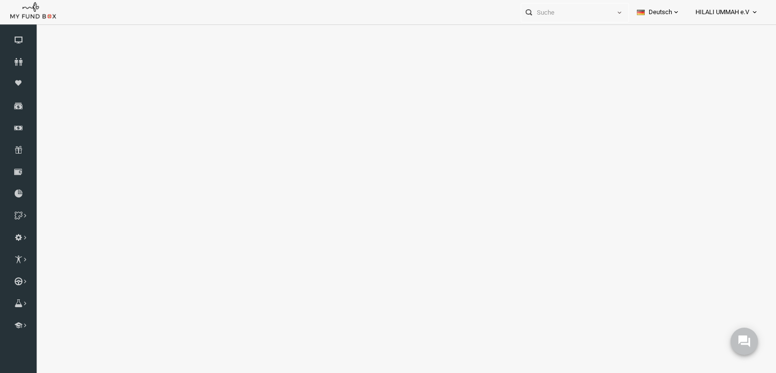
select select "100"
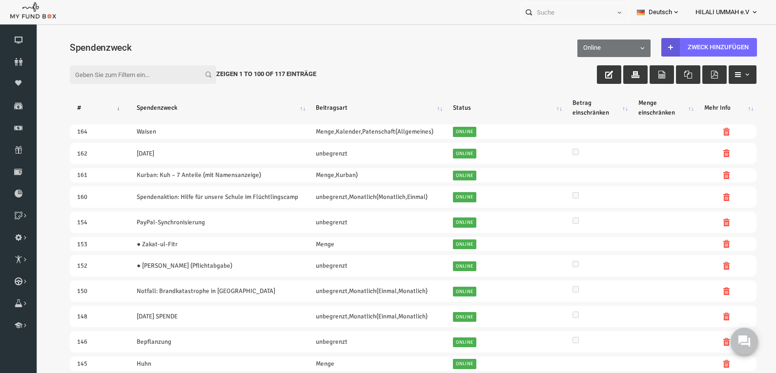
click at [141, 77] on input "Filter:" at bounding box center [128, 74] width 146 height 19
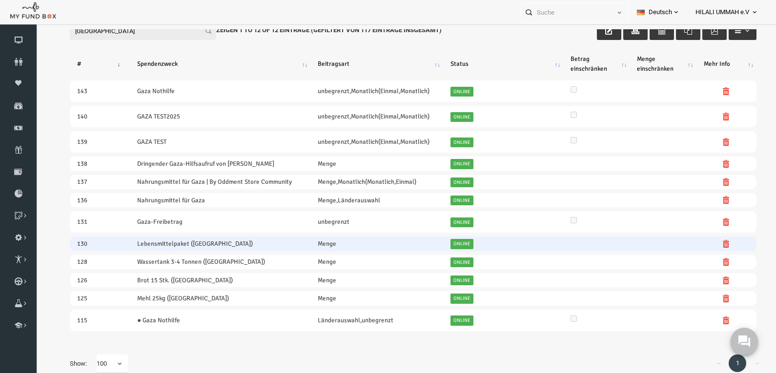
scroll to position [49, 0]
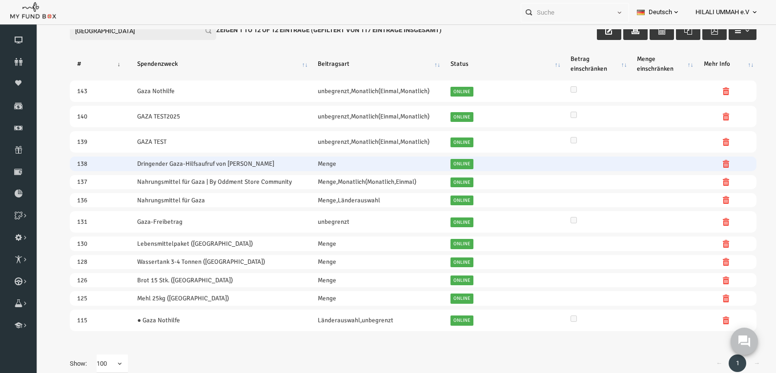
type input "gaza"
click at [708, 160] on icon at bounding box center [711, 164] width 8 height 8
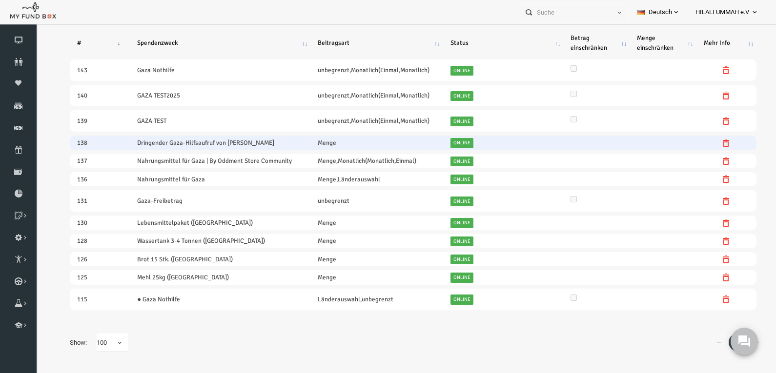
scroll to position [0, 0]
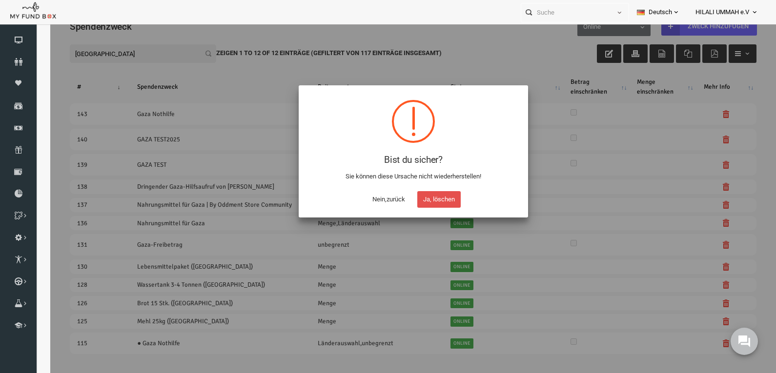
click at [425, 197] on button "Ja, löschen" at bounding box center [422, 199] width 43 height 17
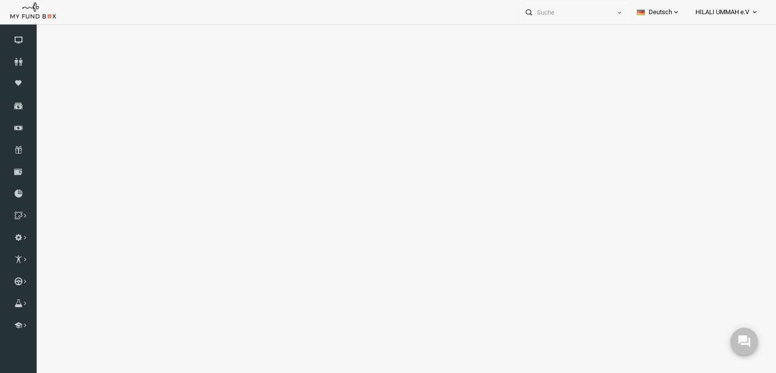
select select "100"
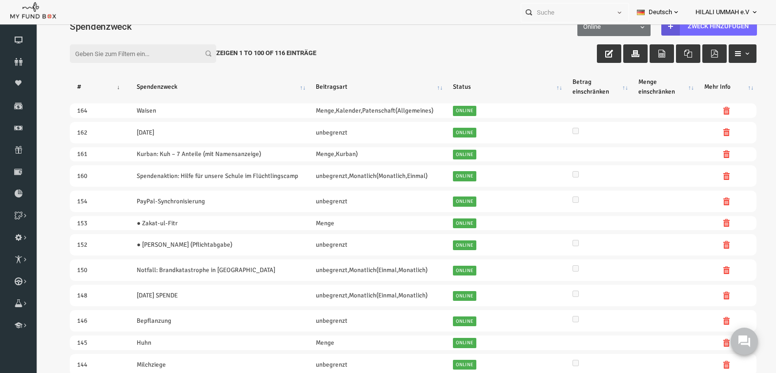
click at [149, 56] on input "Filter:" at bounding box center [128, 53] width 146 height 19
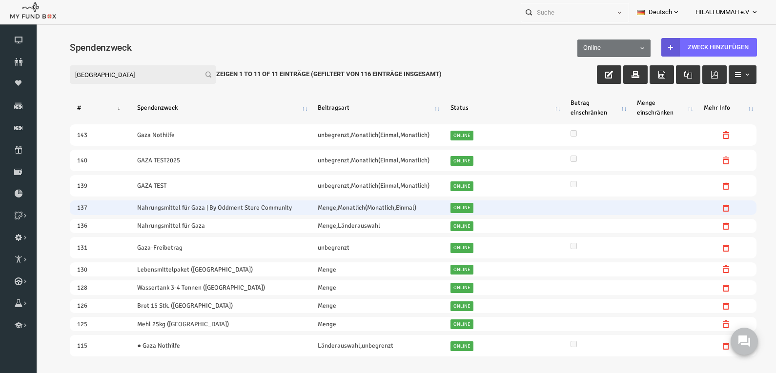
type input "gaza"
click at [707, 206] on icon at bounding box center [711, 208] width 8 height 8
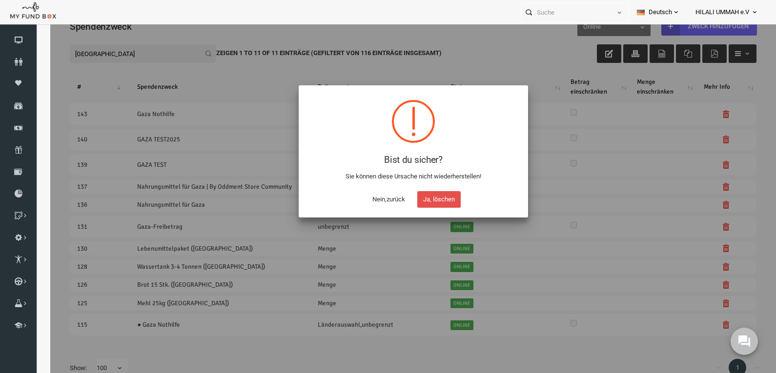
click at [429, 195] on button "Ja, löschen" at bounding box center [422, 199] width 43 height 17
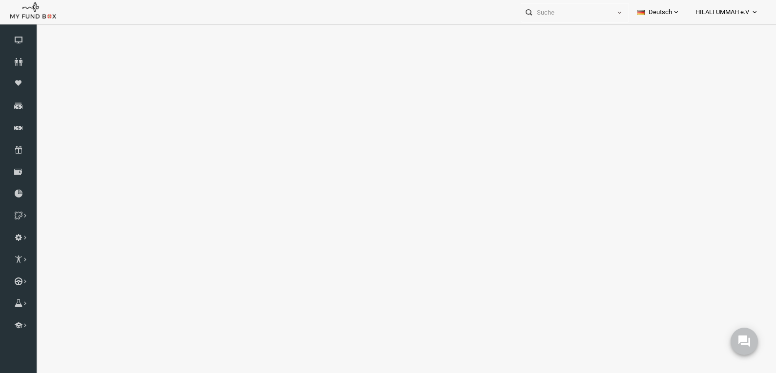
select select "100"
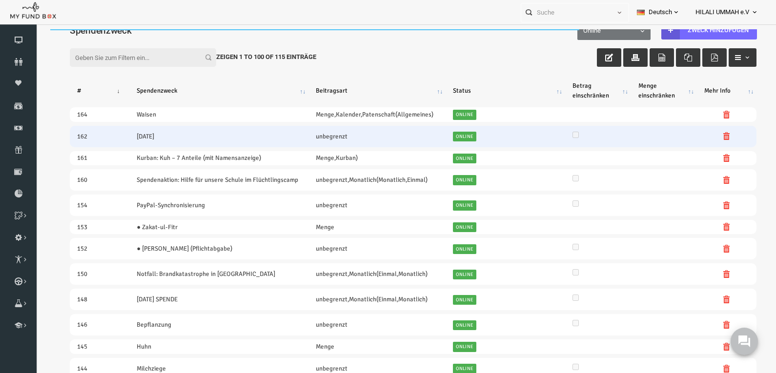
scroll to position [0, 0]
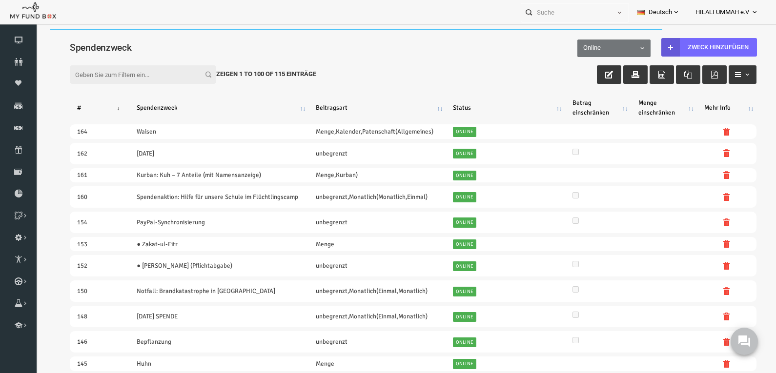
click at [137, 75] on input "Filter:" at bounding box center [128, 74] width 146 height 19
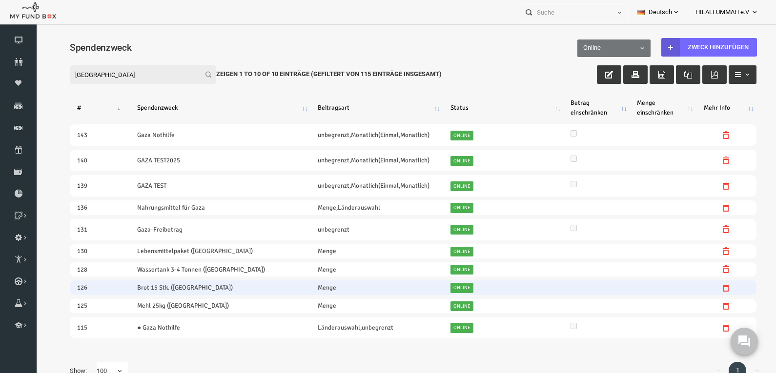
type input "gaza"
click at [710, 287] on icon at bounding box center [711, 288] width 8 height 8
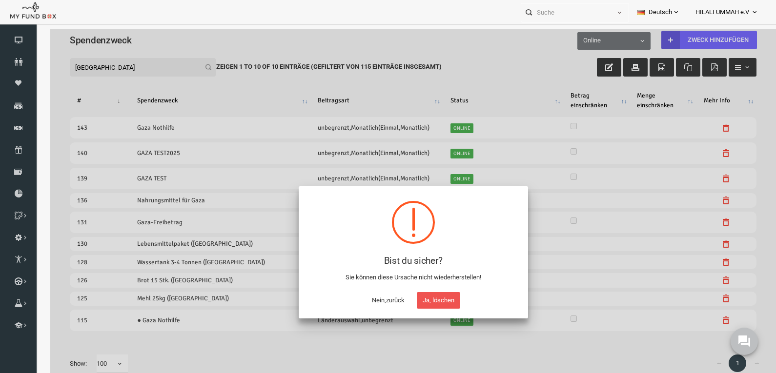
scroll to position [32, 0]
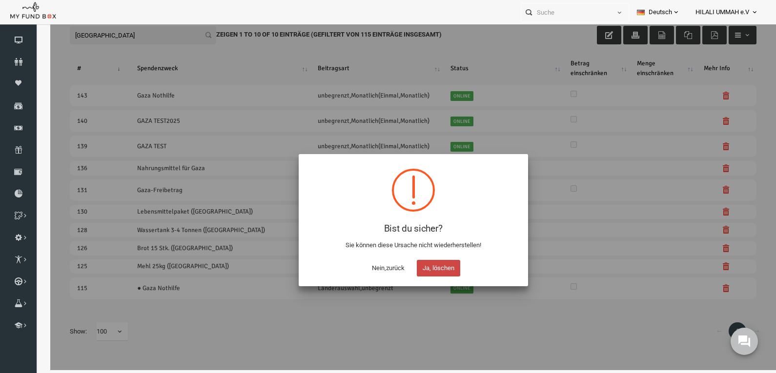
click at [422, 265] on button "Ja, löschen" at bounding box center [422, 268] width 43 height 17
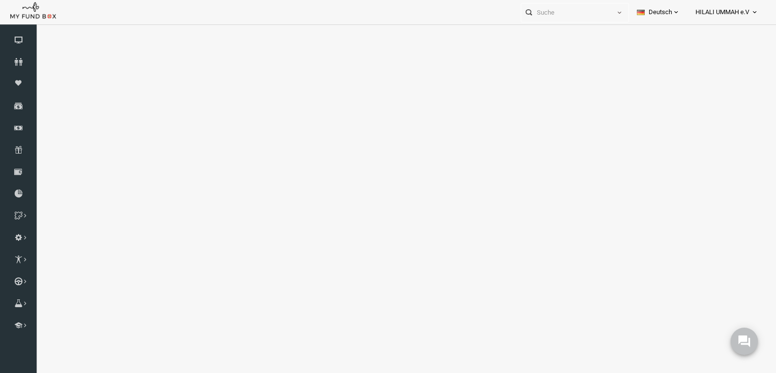
select select "100"
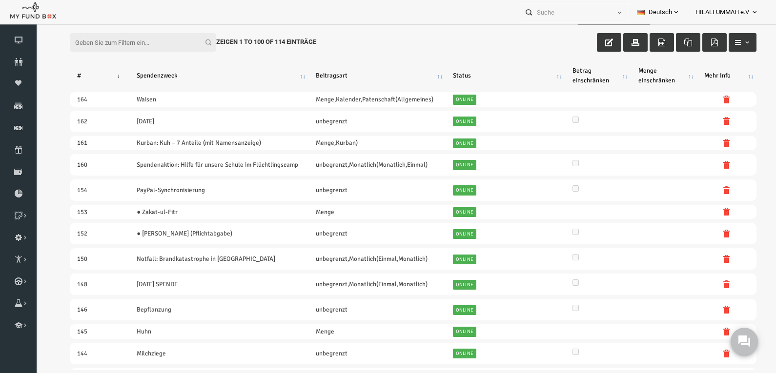
scroll to position [0, 0]
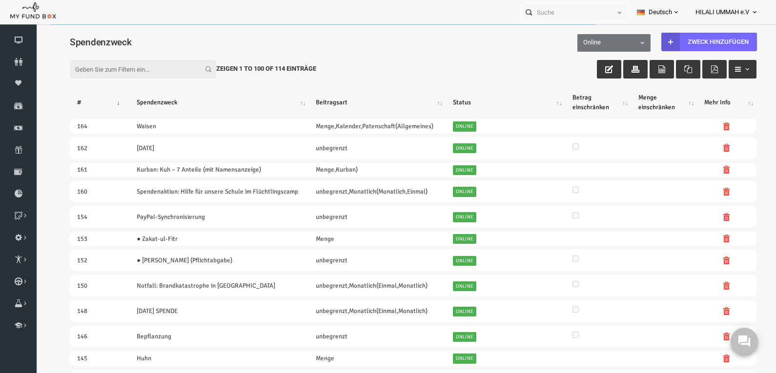
click at [140, 57] on div "Filter: Zeigen 1 to 100 of 114 Einträge" at bounding box center [398, 60] width 706 height 26
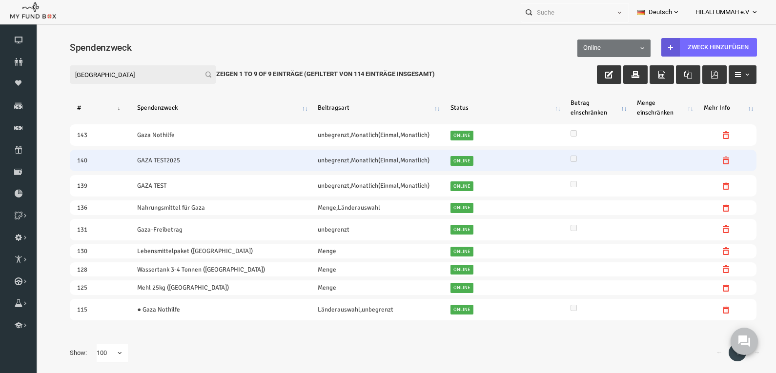
type input "gaza"
click at [714, 158] on icon at bounding box center [711, 161] width 8 height 8
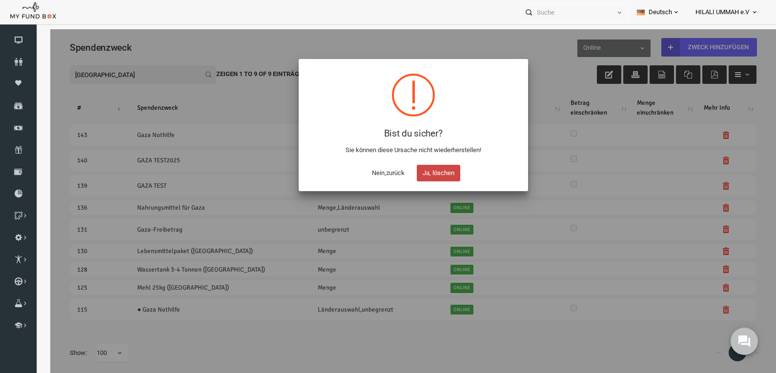
click at [423, 171] on button "Ja, löschen" at bounding box center [422, 173] width 43 height 17
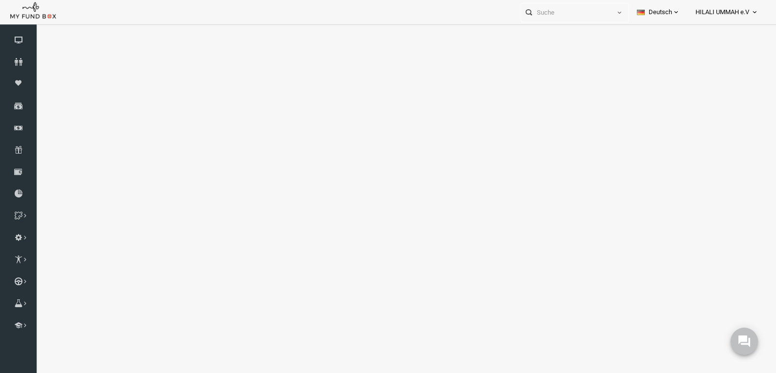
select select "100"
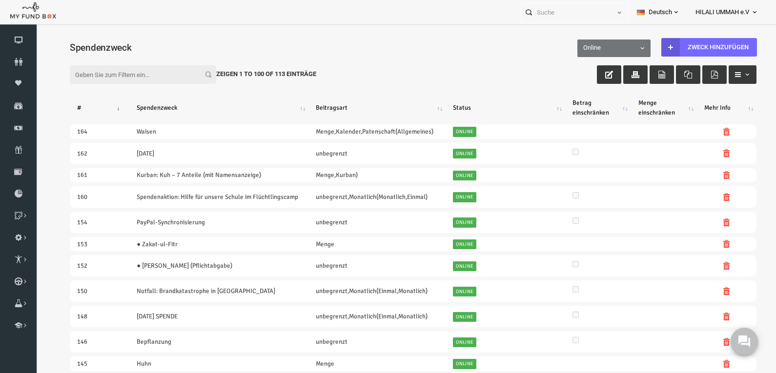
click at [137, 76] on input "Filter:" at bounding box center [128, 74] width 146 height 19
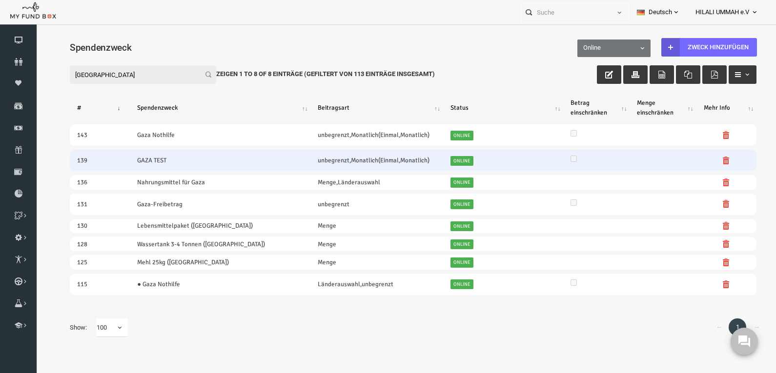
type input "gaza"
click at [708, 159] on icon at bounding box center [711, 161] width 8 height 8
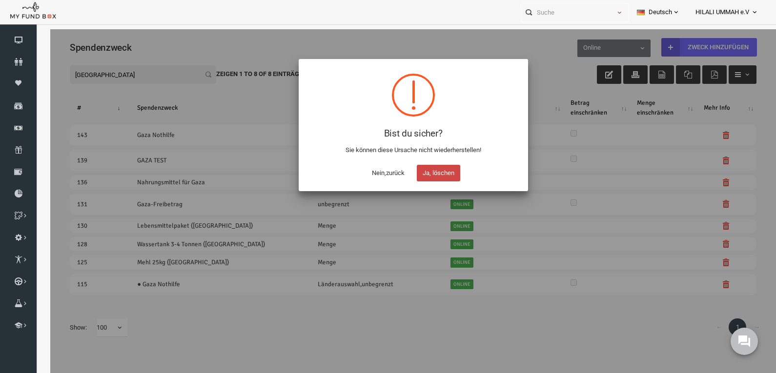
click at [427, 172] on button "Ja, löschen" at bounding box center [422, 173] width 43 height 17
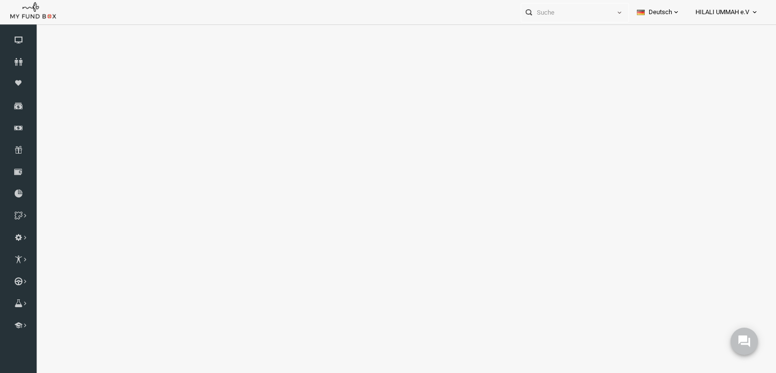
select select "100"
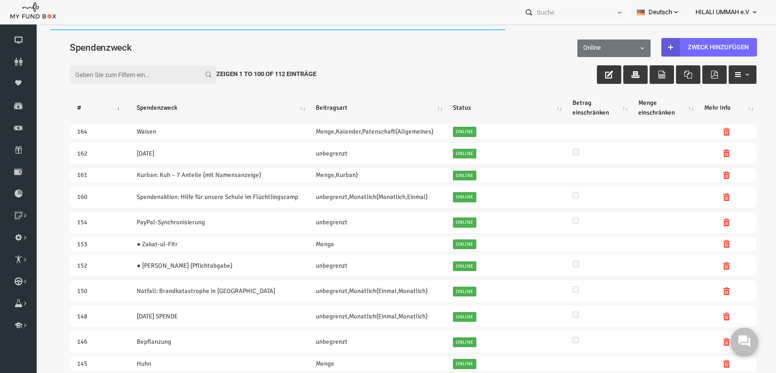
click at [128, 76] on input "Filter:" at bounding box center [128, 74] width 146 height 19
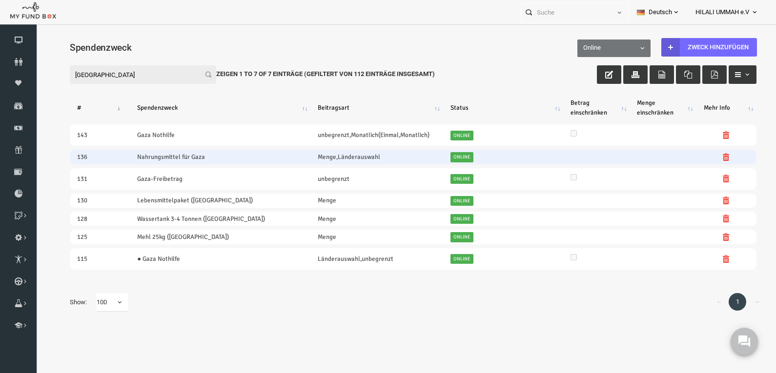
type input "gaza"
click at [710, 157] on icon at bounding box center [711, 157] width 8 height 8
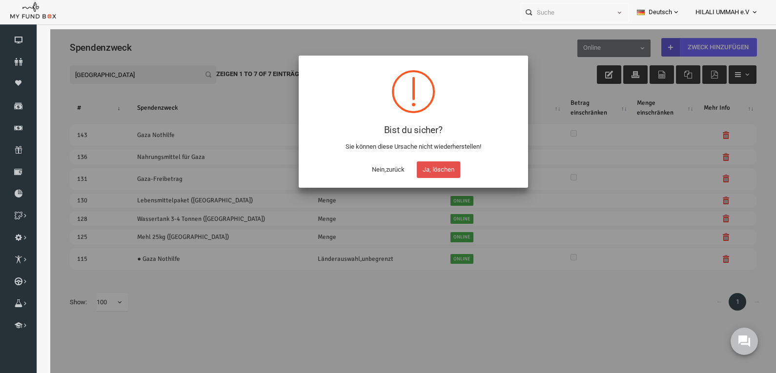
click at [433, 168] on button "Ja, löschen" at bounding box center [422, 169] width 43 height 17
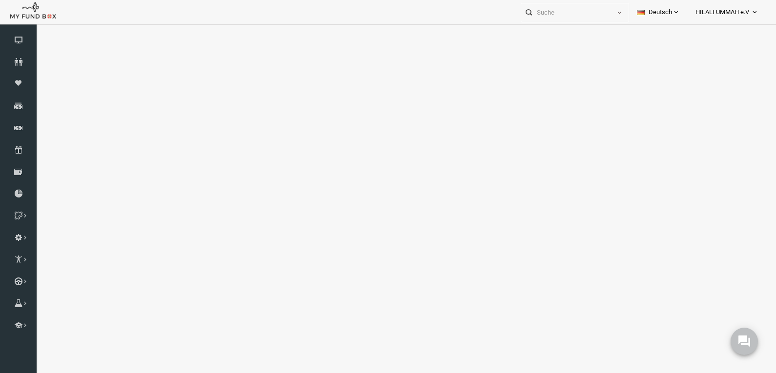
select select "100"
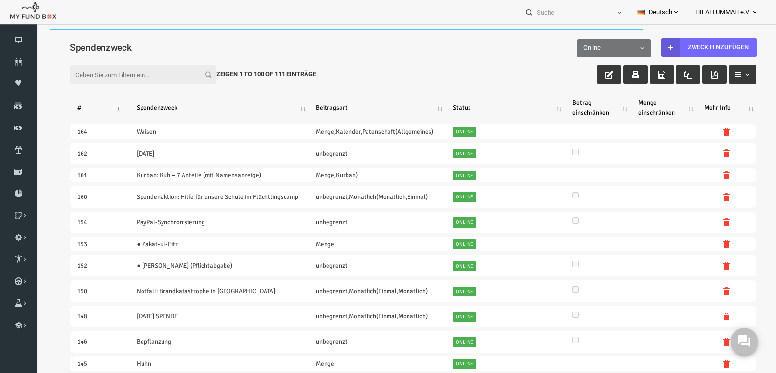
click at [147, 78] on input "Filter:" at bounding box center [128, 74] width 146 height 19
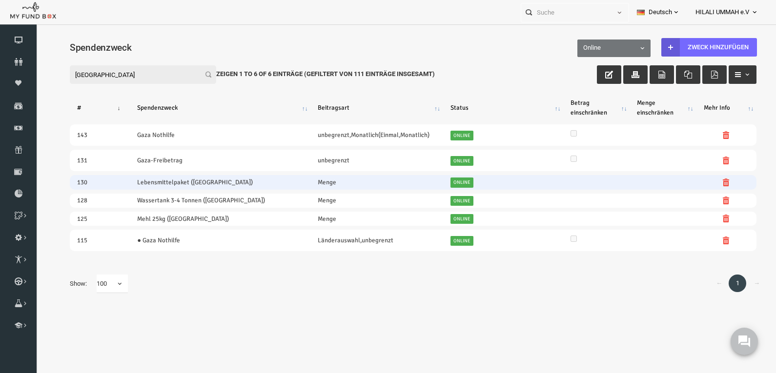
type input "gaza"
click at [712, 182] on icon at bounding box center [711, 183] width 8 height 8
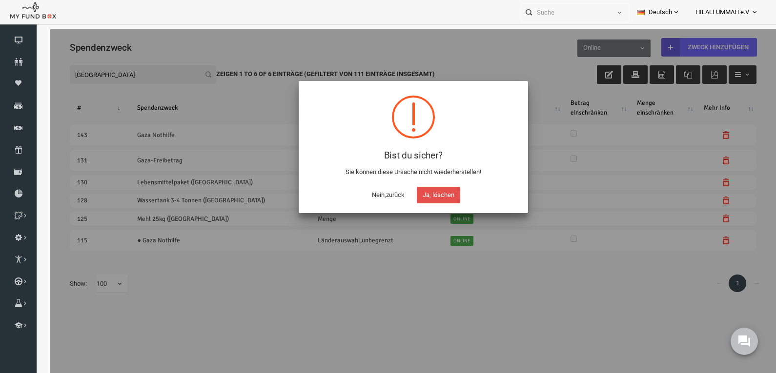
click at [424, 192] on button "Ja, löschen" at bounding box center [422, 195] width 43 height 17
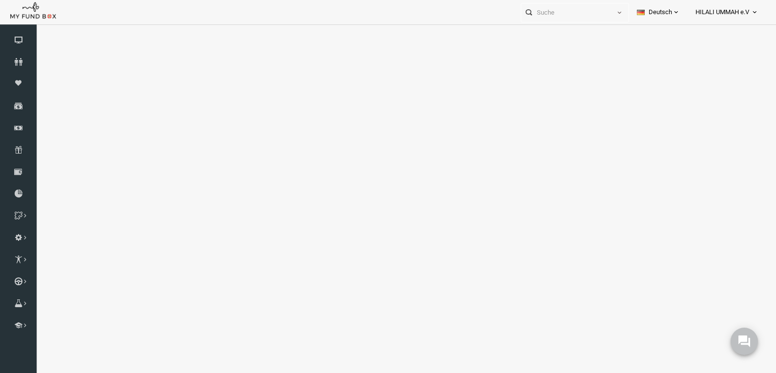
select select "100"
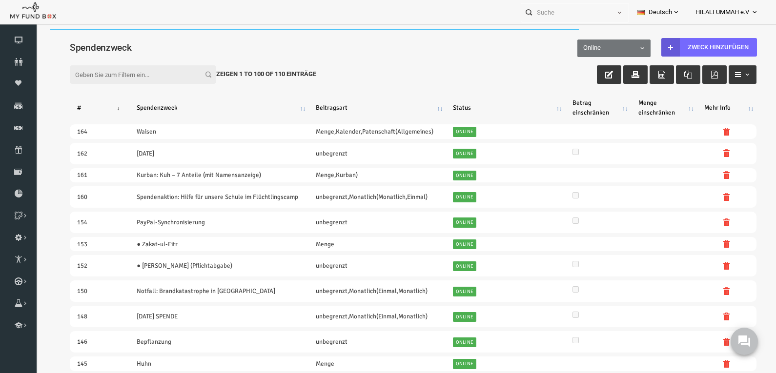
drag, startPoint x: 135, startPoint y: 78, endPoint x: 124, endPoint y: 74, distance: 11.4
click at [134, 77] on input "Filter:" at bounding box center [128, 74] width 146 height 19
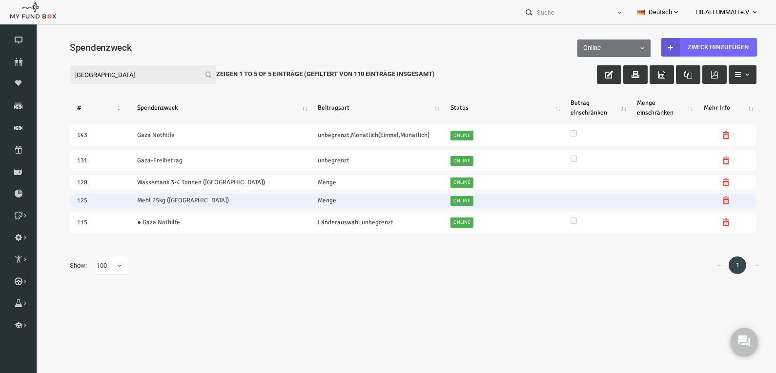
type input "gaza"
click at [714, 199] on td at bounding box center [711, 201] width 60 height 14
click at [712, 199] on icon at bounding box center [711, 201] width 8 height 8
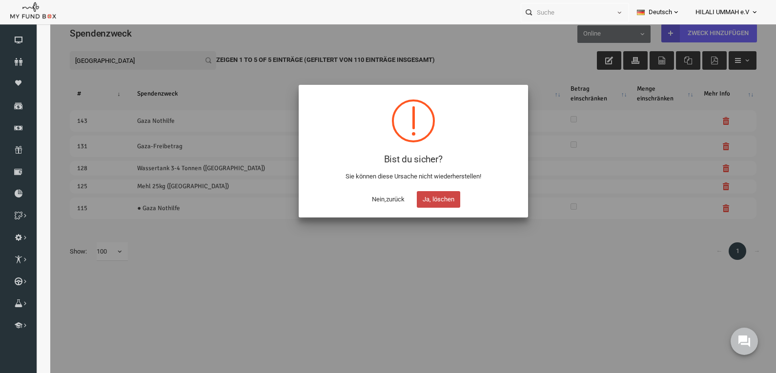
click at [421, 198] on button "Ja, löschen" at bounding box center [422, 199] width 43 height 17
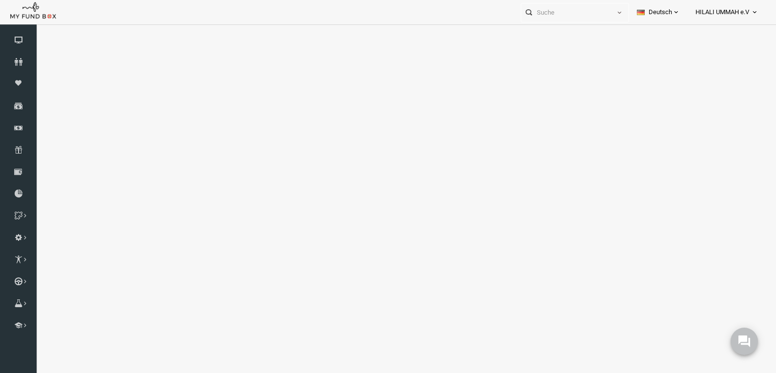
select select "100"
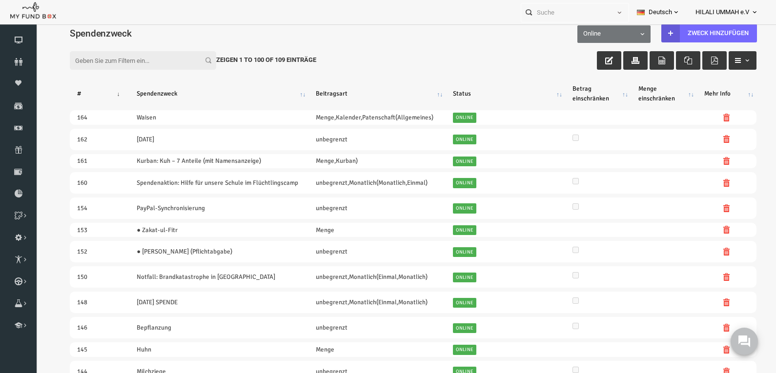
click at [120, 61] on input "Filter:" at bounding box center [128, 60] width 146 height 19
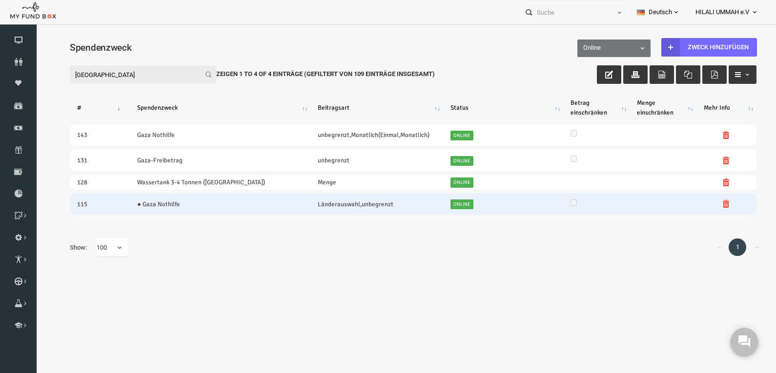
type input "gaza"
click at [712, 203] on icon at bounding box center [711, 204] width 8 height 8
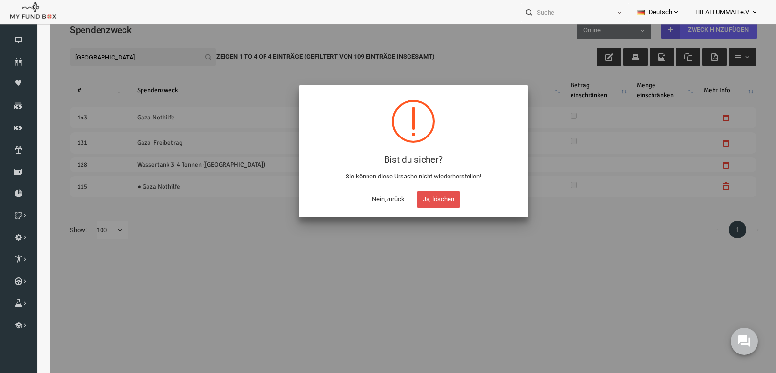
click at [423, 199] on button "Ja, löschen" at bounding box center [422, 199] width 43 height 17
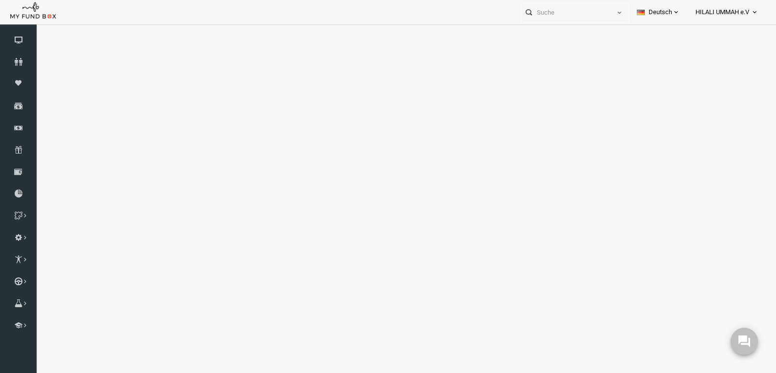
select select "100"
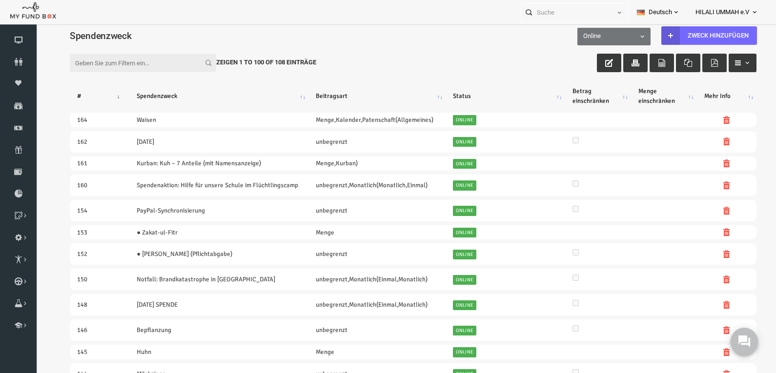
click at [144, 53] on div "Filter: Zeigen 1 to 100 of 108 Einträge" at bounding box center [398, 53] width 706 height 26
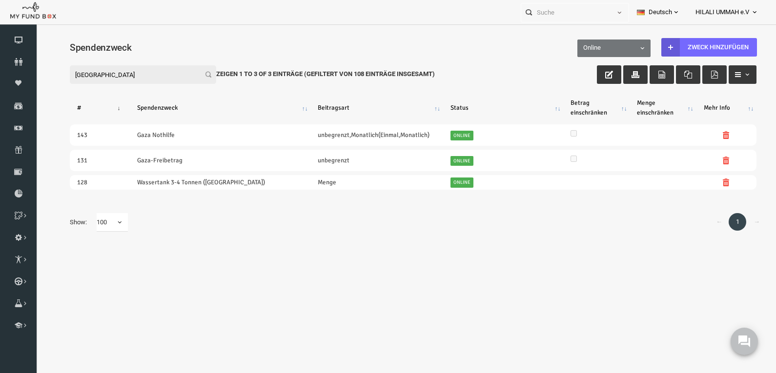
type input "gaza"
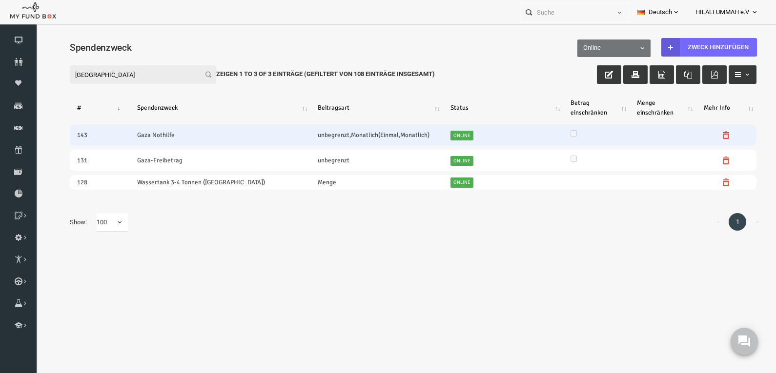
click at [712, 134] on icon at bounding box center [711, 135] width 8 height 8
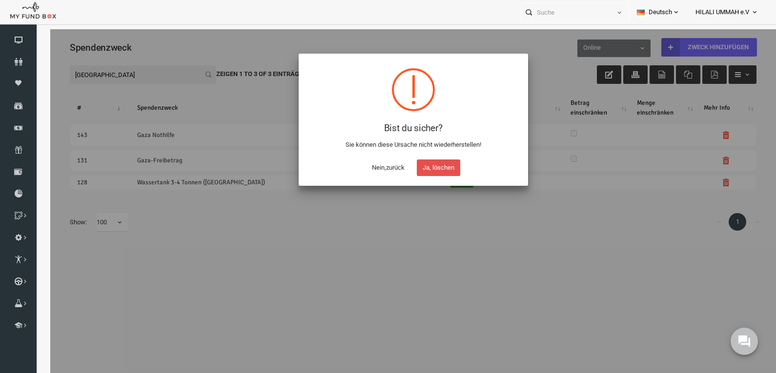
click at [429, 168] on button "Ja, löschen" at bounding box center [422, 167] width 43 height 17
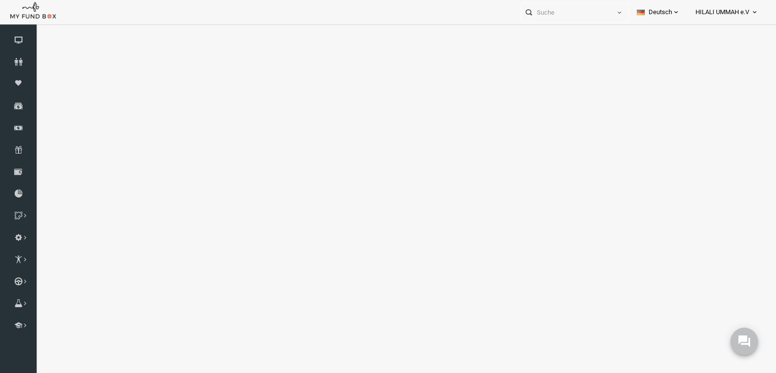
select select "100"
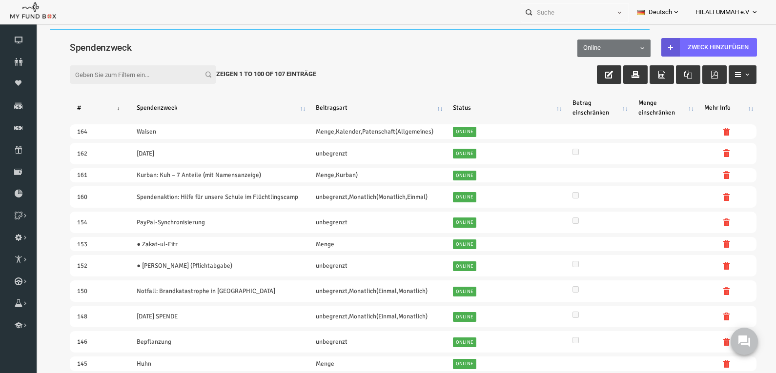
click at [121, 73] on input "Filter:" at bounding box center [128, 74] width 146 height 19
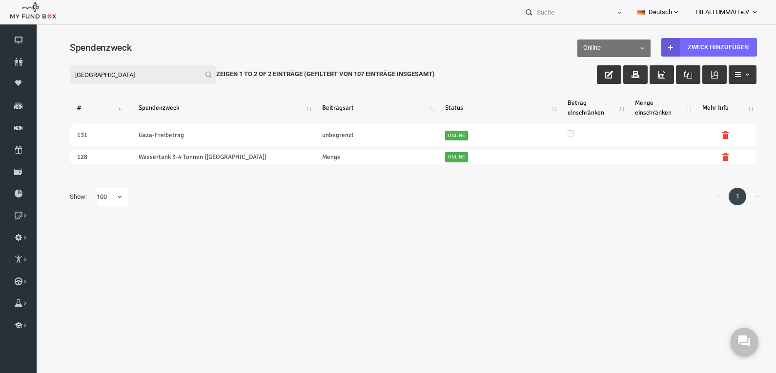
type input "gaza"
click at [597, 70] on button "button" at bounding box center [593, 74] width 24 height 19
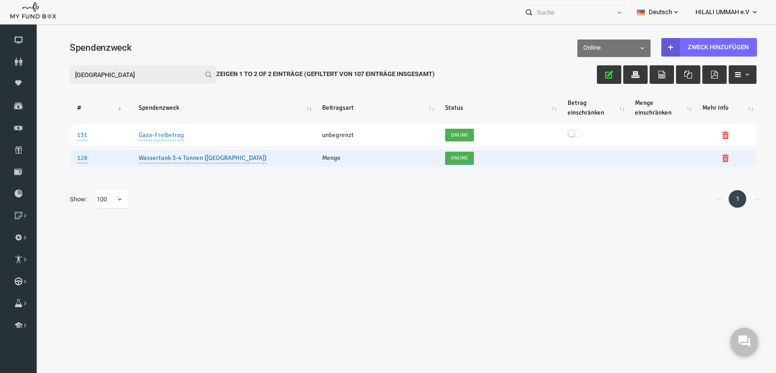
click at [190, 158] on link "Wassertank 3-4 Tonnen (Gaza)" at bounding box center [187, 158] width 128 height 11
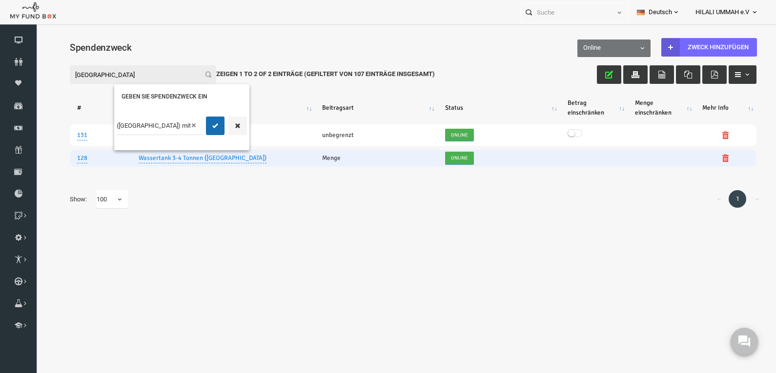
scroll to position [0, 71]
type input "Wassertank 3-4 Tonnen ([GEOGRAPHIC_DATA]) mit Nahmenschild"
click at [198, 120] on button "submit" at bounding box center [200, 126] width 19 height 19
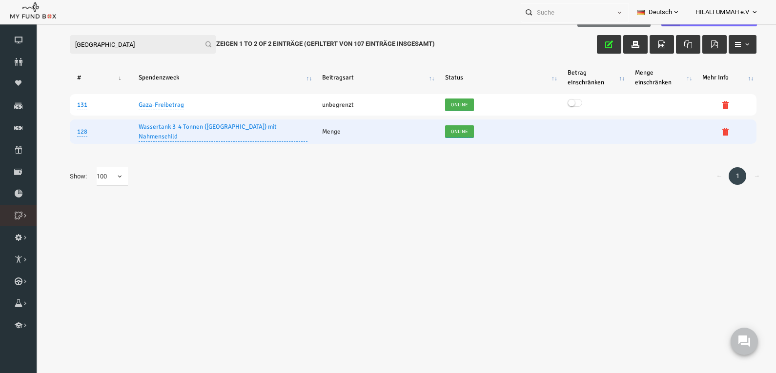
scroll to position [32, 0]
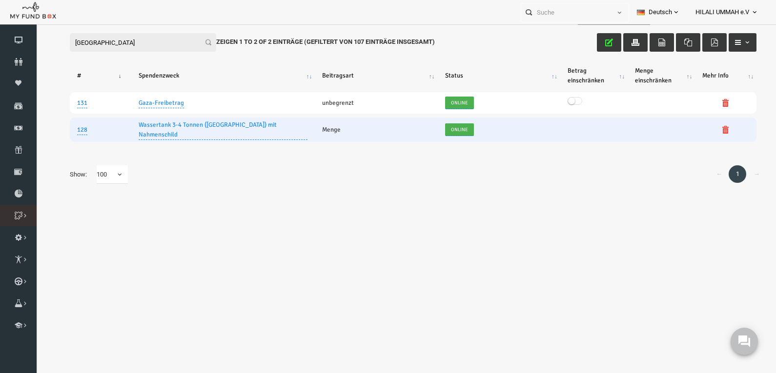
click at [0, 0] on icon at bounding box center [0, 0] width 0 height 0
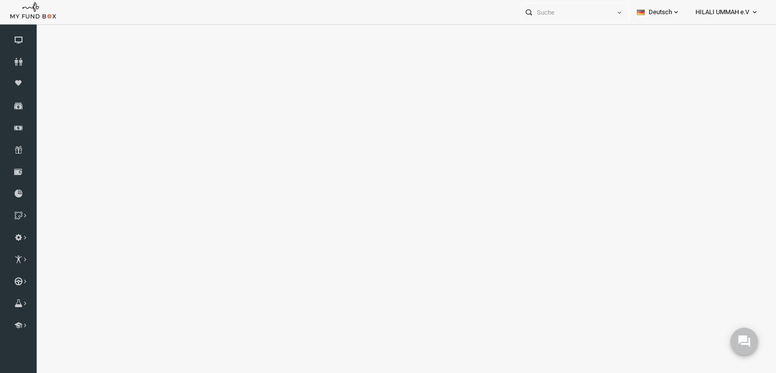
select select "100"
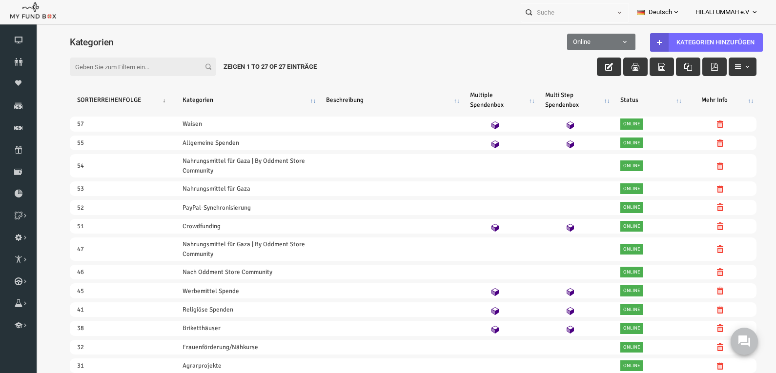
scroll to position [0, 0]
click at [591, 66] on icon "button" at bounding box center [594, 67] width 8 height 8
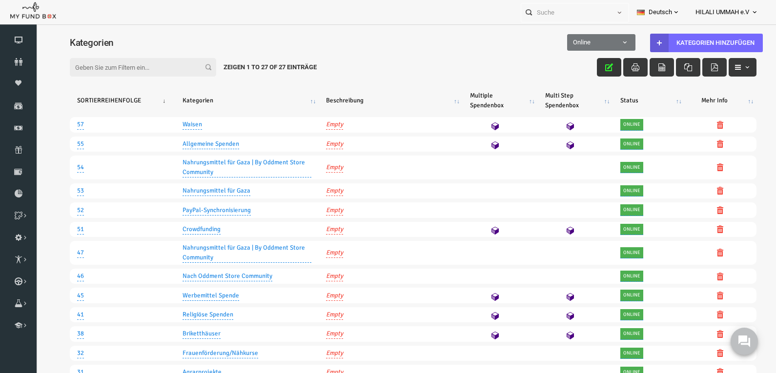
click at [298, 102] on th "Kategorien" at bounding box center [231, 100] width 143 height 25
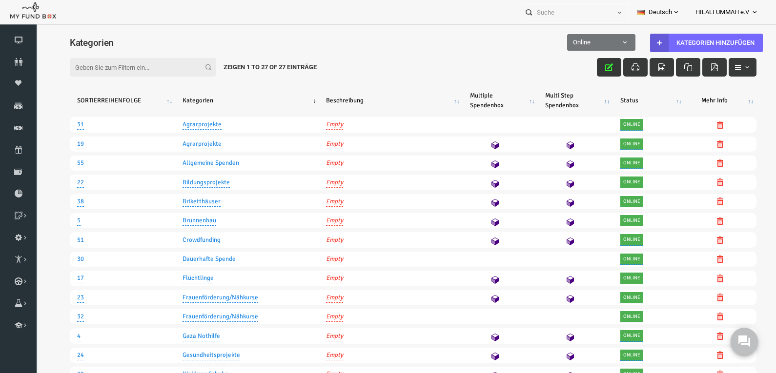
click at [155, 102] on th "SORTIERREIHENFOLGE" at bounding box center [107, 100] width 105 height 25
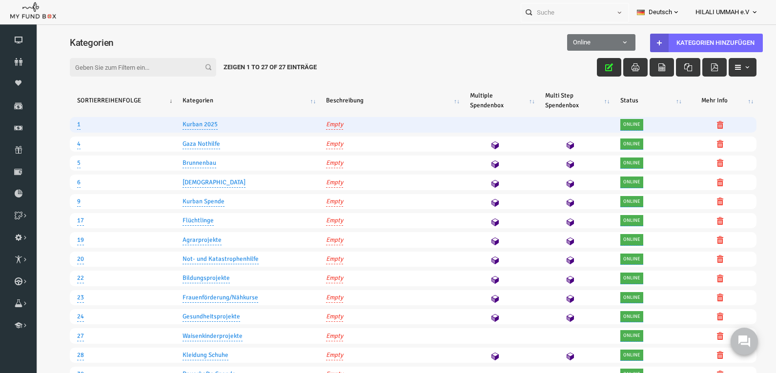
click at [701, 124] on icon at bounding box center [705, 125] width 8 height 8
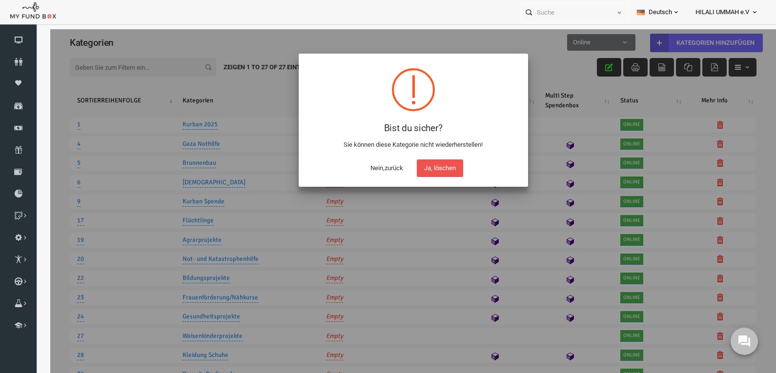
click at [374, 168] on button "Nein,zurück" at bounding box center [371, 168] width 47 height 18
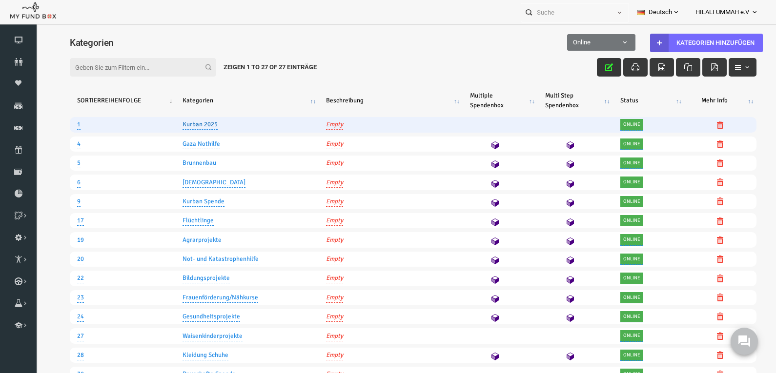
click at [191, 122] on link "Kurban 2025" at bounding box center [184, 124] width 35 height 10
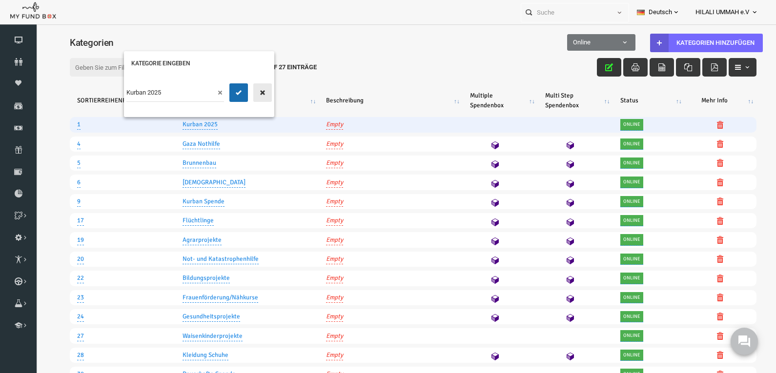
click at [249, 93] on icon "button" at bounding box center [247, 93] width 8 height 8
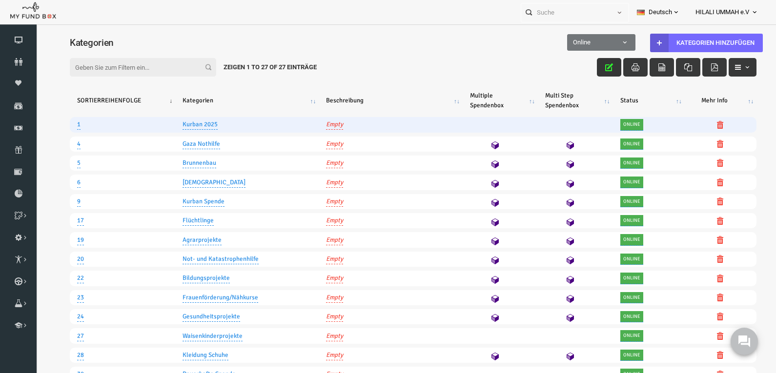
click at [701, 124] on icon at bounding box center [705, 125] width 8 height 8
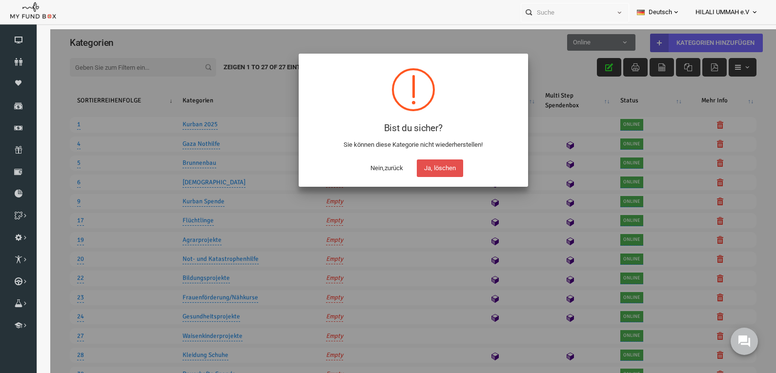
click at [423, 167] on button "Ja, löschen" at bounding box center [424, 168] width 46 height 18
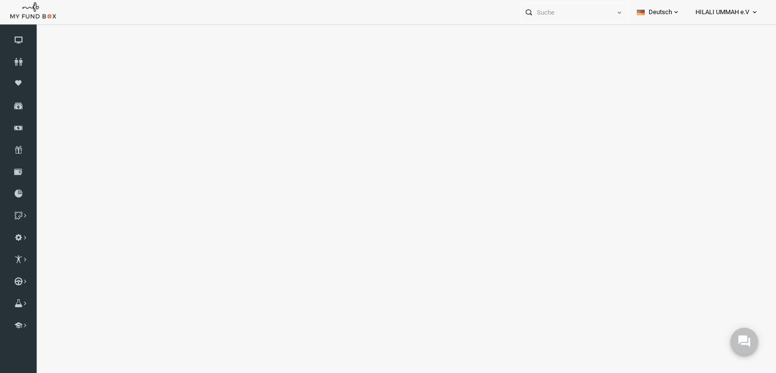
select select "100"
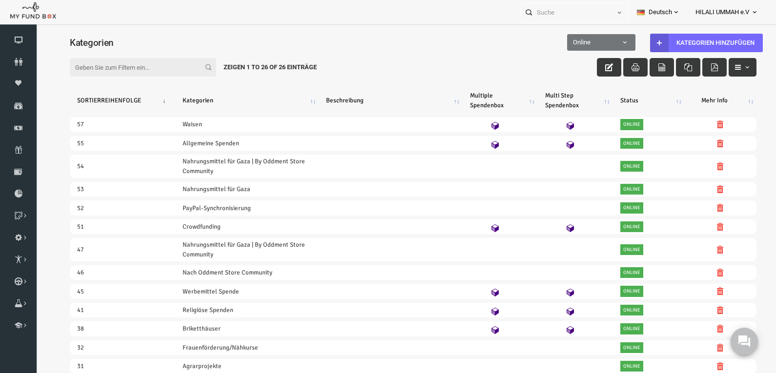
click at [148, 100] on th "SORTIERREIHENFOLGE" at bounding box center [107, 100] width 105 height 25
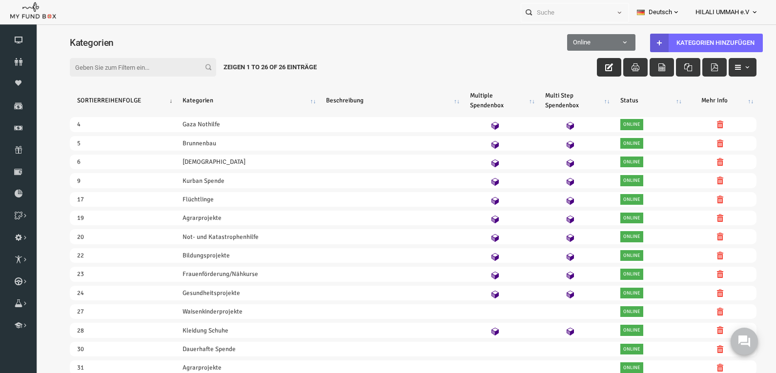
click at [590, 67] on icon "button" at bounding box center [594, 67] width 8 height 8
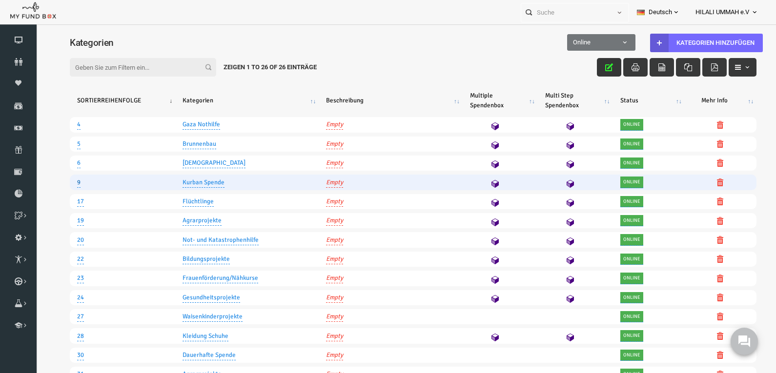
click at [63, 181] on link "9" at bounding box center [63, 183] width 3 height 10
click at [58, 154] on select "57 55 54 53 52 51 47 46 45 41 38 32 31 30 28 27 24 23 22 20 19 17 9 6 5 4" at bounding box center [87, 151] width 98 height 17
select select "5"
click at [38, 143] on select "57 55 54 53 52 51 47 46 45 41 38 32 31 30 28 27 24 23 22 20 19 17 9 6 5 4" at bounding box center [87, 151] width 98 height 17
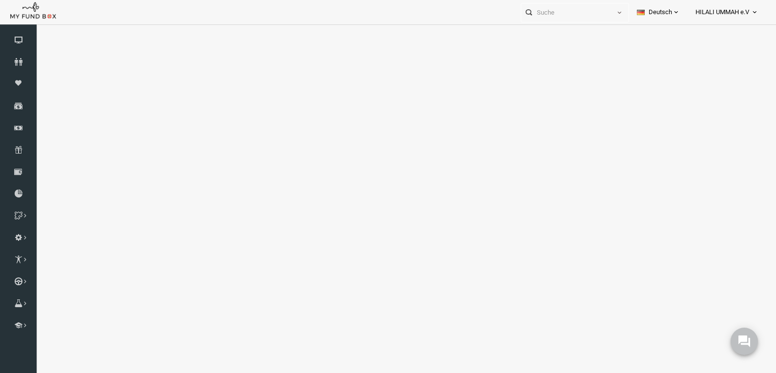
select select "100"
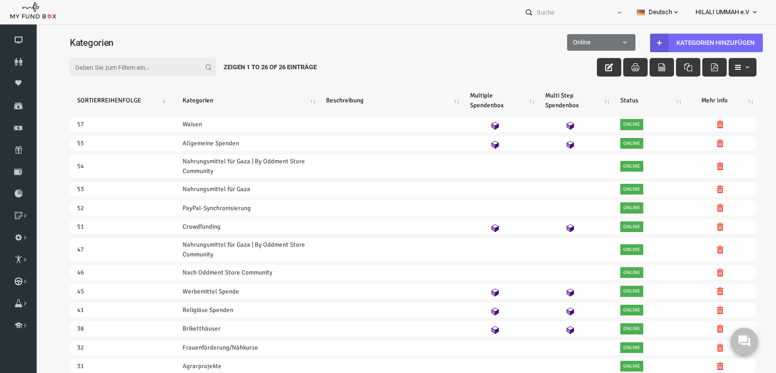
click at [151, 98] on th "SORTIERREIHENFOLGE" at bounding box center [107, 100] width 105 height 25
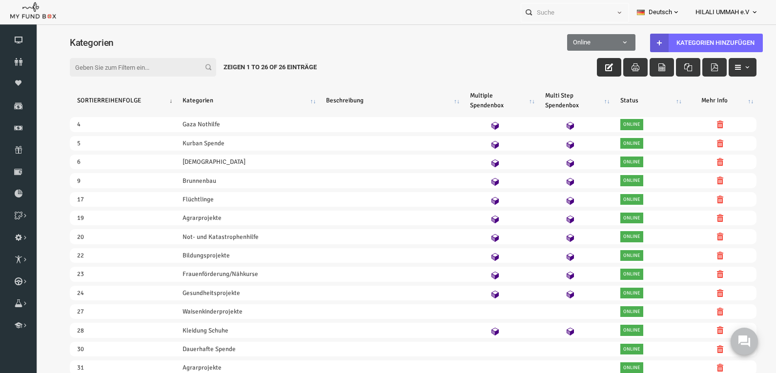
click at [590, 67] on icon "button" at bounding box center [594, 67] width 8 height 8
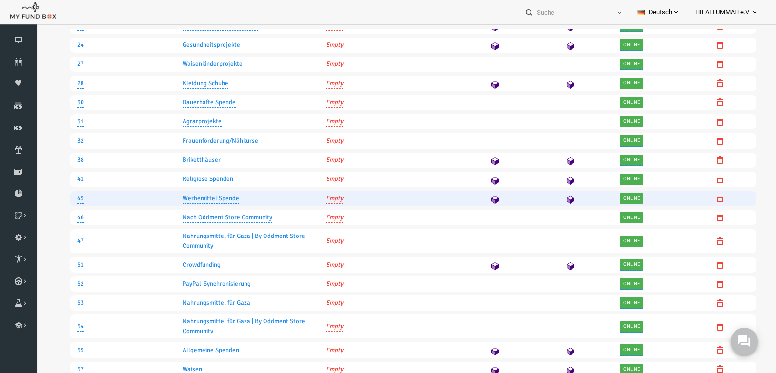
scroll to position [279, 0]
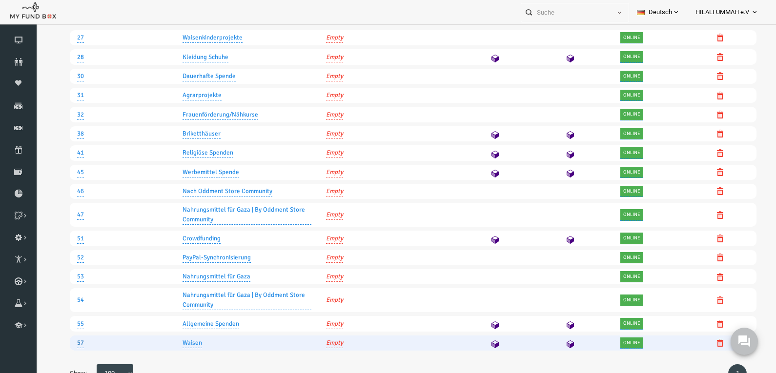
click at [63, 343] on link "57" at bounding box center [65, 343] width 7 height 10
click at [48, 312] on select "57 55 54 53 52 51 47 46 45 41 38 32 31 30 28 27 24 23 22 20 19 17 9 6 5 4" at bounding box center [87, 311] width 98 height 17
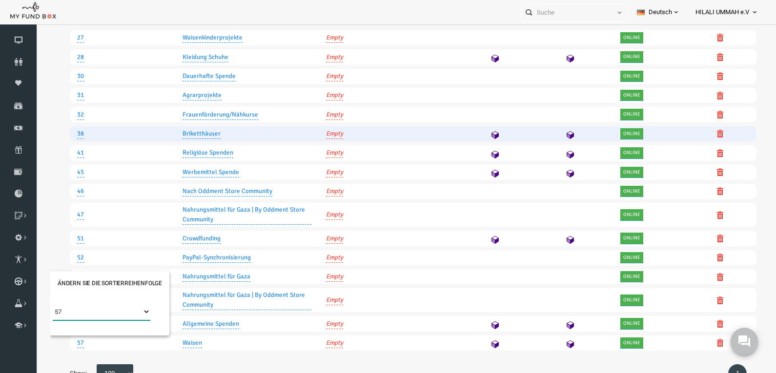
select select "6"
click at [38, 303] on select "57 55 54 53 52 51 47 46 45 41 38 32 31 30 28 27 24 23 22 20 19 17 9 6 5 4" at bounding box center [87, 311] width 98 height 17
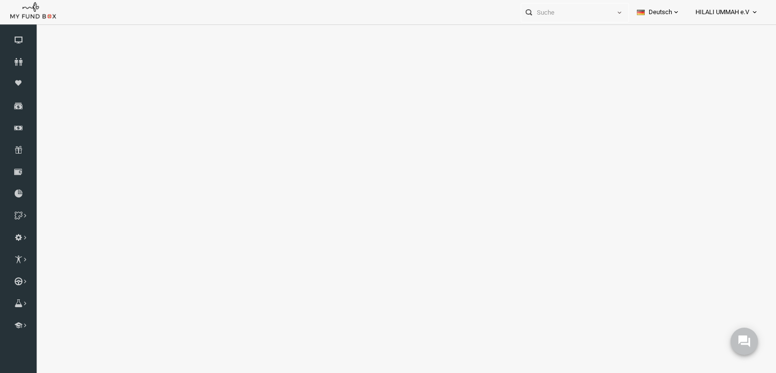
select select "100"
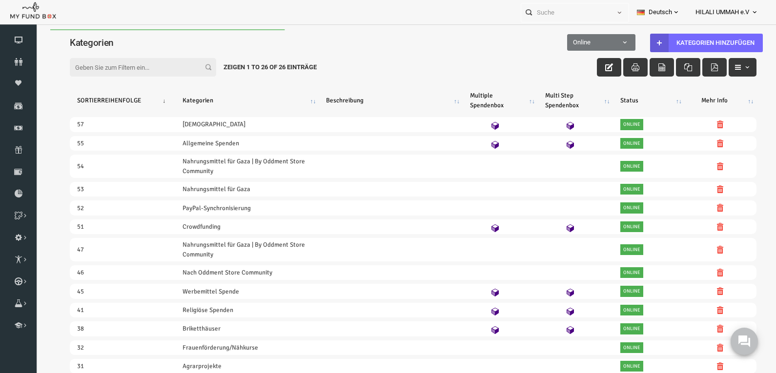
scroll to position [0, 0]
click at [590, 66] on icon "button" at bounding box center [594, 67] width 8 height 8
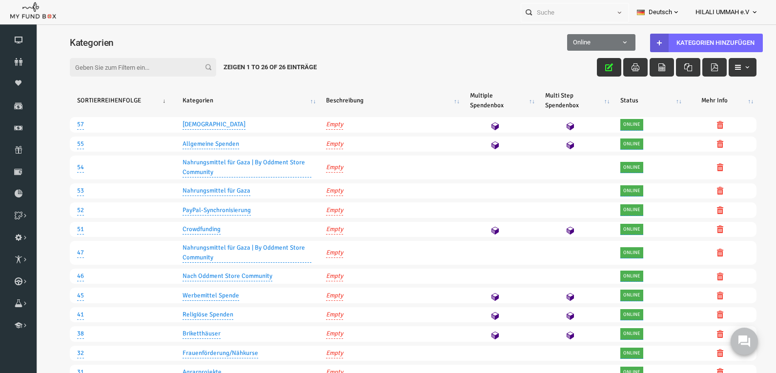
click at [94, 70] on input "Filter:" at bounding box center [128, 67] width 146 height 19
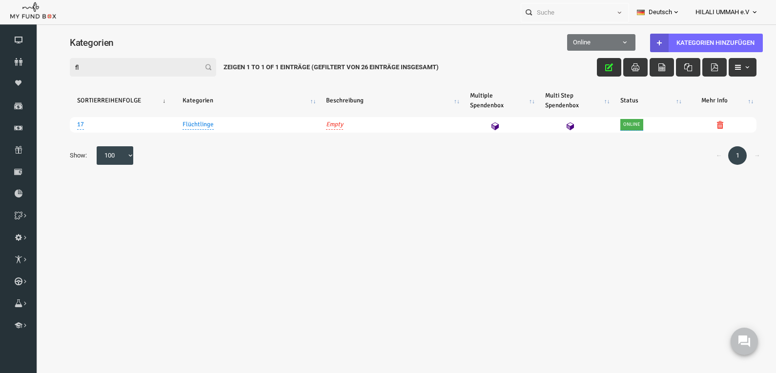
drag, startPoint x: 80, startPoint y: 68, endPoint x: 44, endPoint y: 53, distance: 39.3
click at [35, 65] on html "Spender nicht gefunden Patenschaft nicht gefunden Partner nicht gefunden !!!! B…" at bounding box center [397, 215] width 725 height 373
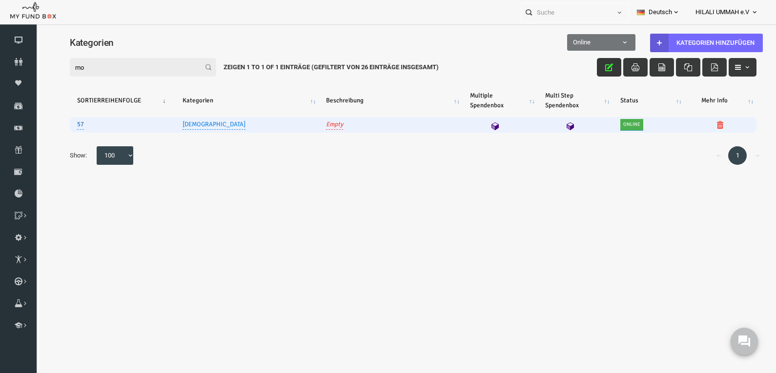
type input "mo"
click at [64, 124] on link "57" at bounding box center [65, 124] width 7 height 10
click at [62, 93] on select "57 55 54 53 52 51 47 46 45 41 38 32 31 30 28 27 24 23 22 20 19 17 9 6 5 4" at bounding box center [87, 93] width 98 height 17
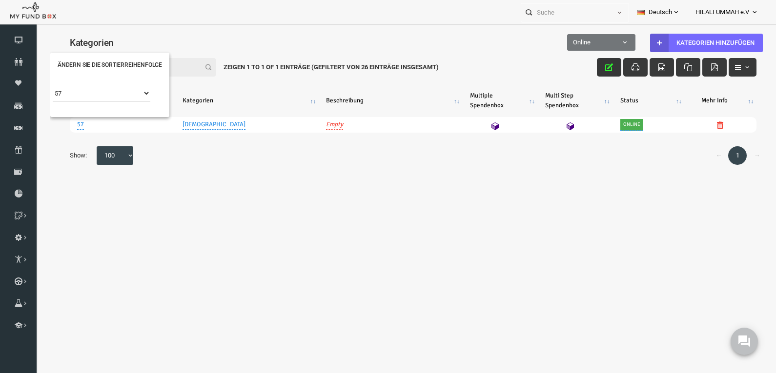
select select "17"
click at [38, 85] on select "57 55 54 53 52 51 47 46 45 41 38 32 31 30 28 27 24 23 22 20 19 17 9 6 5 4" at bounding box center [87, 93] width 98 height 17
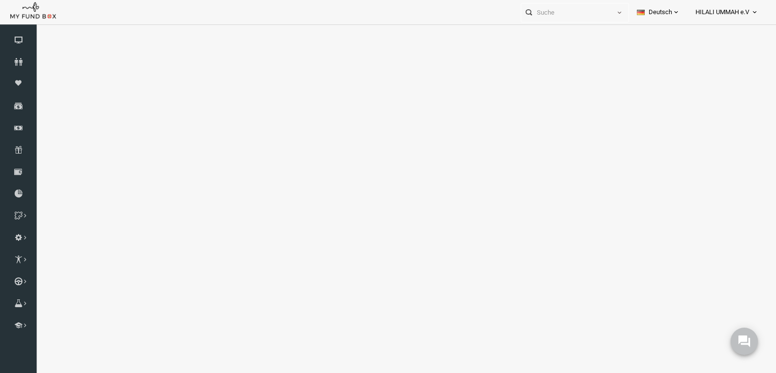
select select "100"
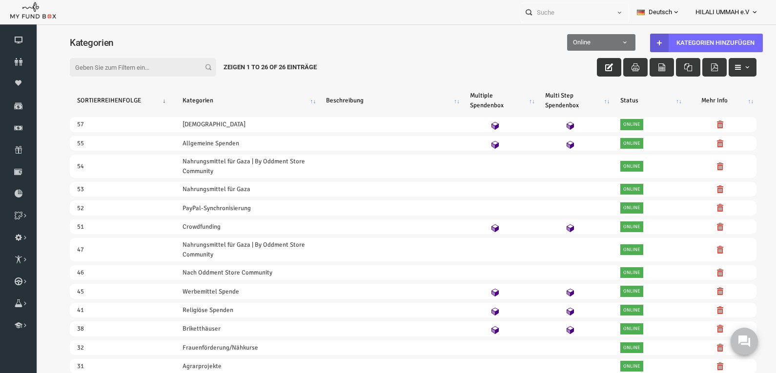
click at [583, 66] on button "button" at bounding box center [593, 67] width 24 height 19
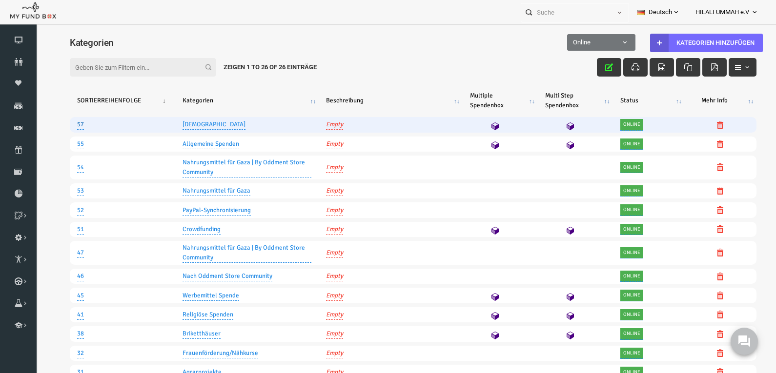
click at [67, 121] on link "57" at bounding box center [65, 124] width 7 height 10
click at [74, 95] on select "57 55 54 53 52 51 47 46 45 41 38 32 31 30 28 27 24 23 22 20 19 17 9 6 5 4" at bounding box center [87, 93] width 98 height 17
select select "17"
click at [38, 85] on select "57 55 54 53 52 51 47 46 45 41 38 32 31 30 28 27 24 23 22 20 19 17 9 6 5 4" at bounding box center [87, 93] width 98 height 17
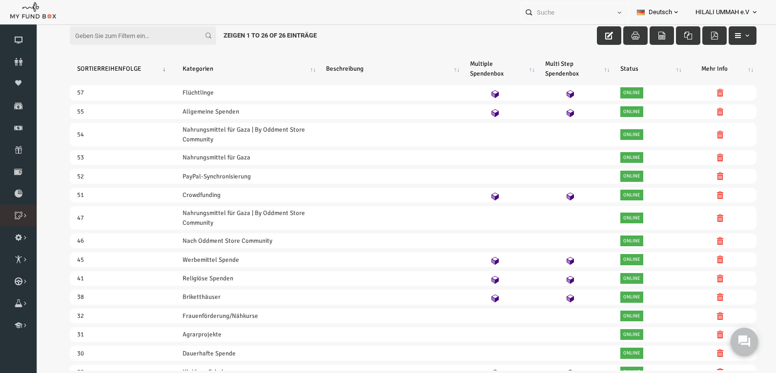
scroll to position [32, 0]
click at [0, 0] on icon at bounding box center [0, 0] width 0 height 0
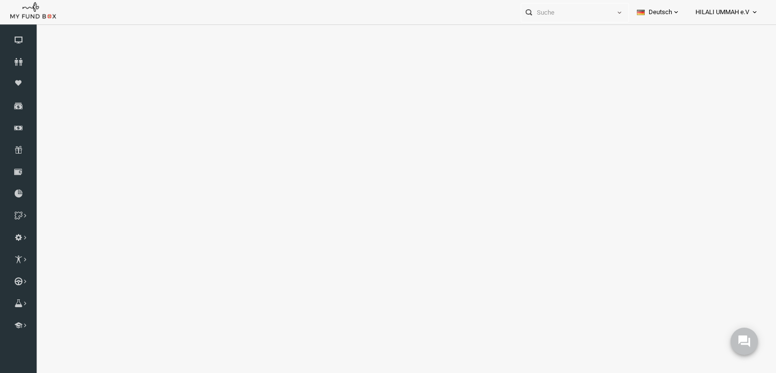
select select "100"
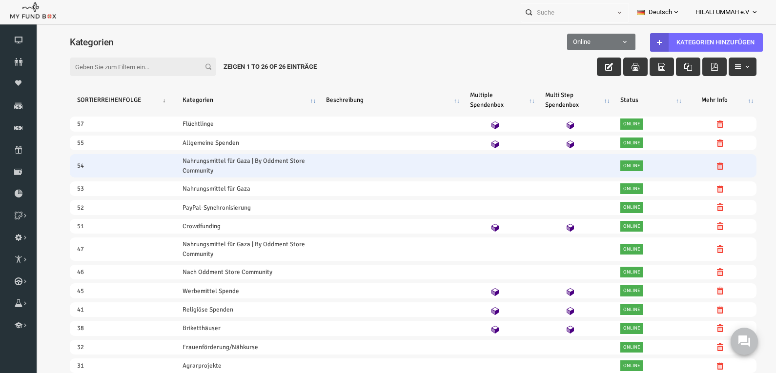
scroll to position [0, 0]
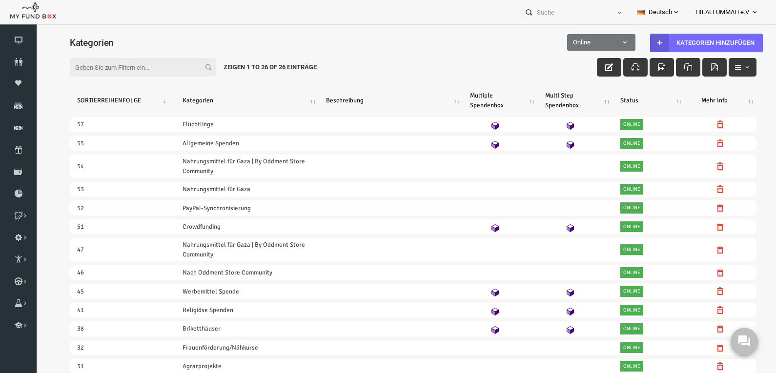
drag, startPoint x: 317, startPoint y: 4, endPoint x: 305, endPoint y: 7, distance: 12.2
click at [317, 4] on div "Personal Contact BID Orphan GID Zahlungsstatus Partner OID Verwendungszweck Tra…" at bounding box center [383, 12] width 766 height 24
click at [0, 0] on icon at bounding box center [0, 0] width 0 height 0
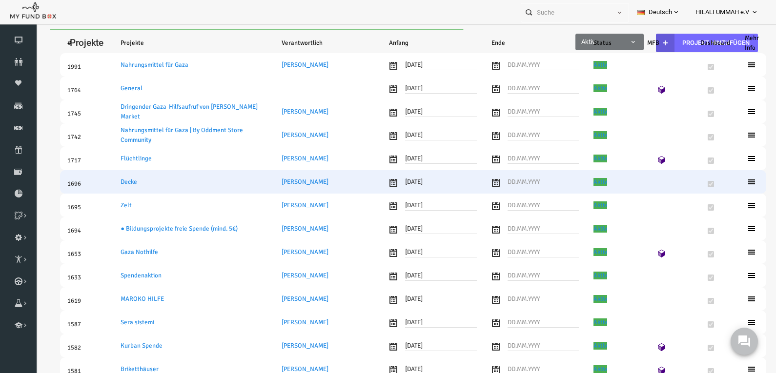
select select "100"
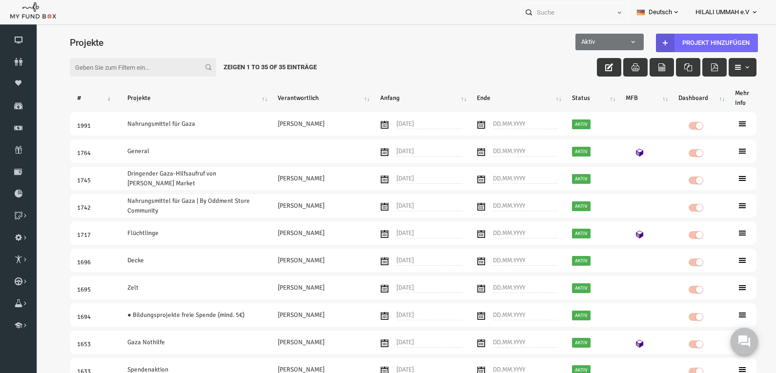
drag, startPoint x: 251, startPoint y: 57, endPoint x: 198, endPoint y: 31, distance: 58.5
click at [198, 31] on div "Projekte" at bounding box center [398, 43] width 706 height 29
click at [0, 0] on icon at bounding box center [0, 0] width 0 height 0
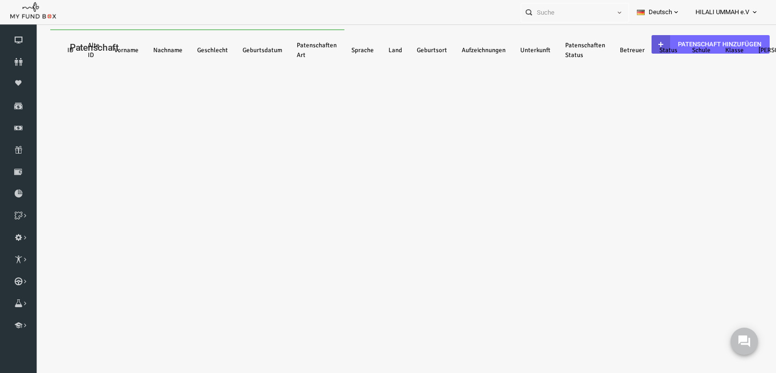
select select "100"
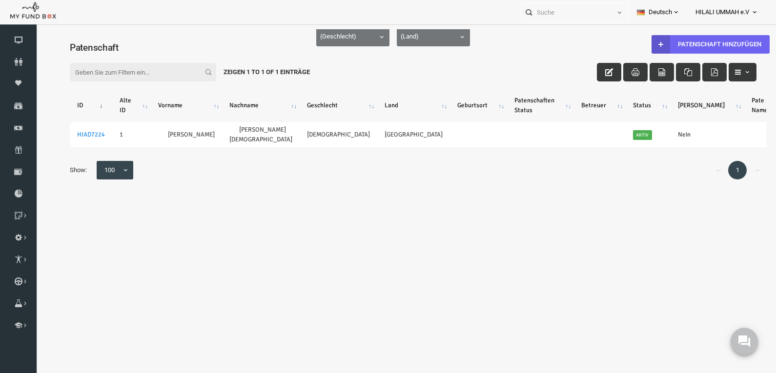
click at [683, 41] on link "Patenschaft hinzufügen" at bounding box center [695, 44] width 118 height 19
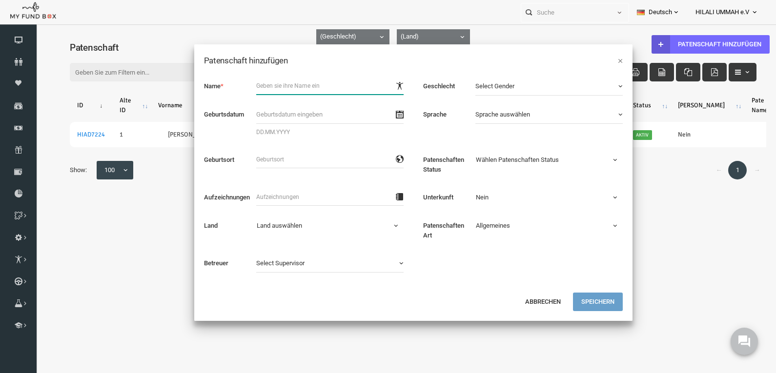
click at [247, 89] on input "text" at bounding box center [314, 86] width 147 height 18
click at [271, 89] on input "text" at bounding box center [314, 86] width 147 height 18
click at [747, 346] on icon at bounding box center [743, 341] width 13 height 13
click at [523, 300] on button "Abbrechen" at bounding box center [527, 302] width 52 height 19
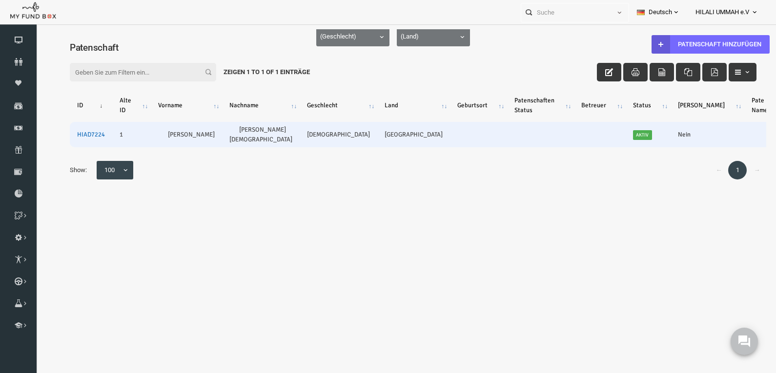
click at [80, 133] on link "HIAD7224" at bounding box center [76, 135] width 28 height 8
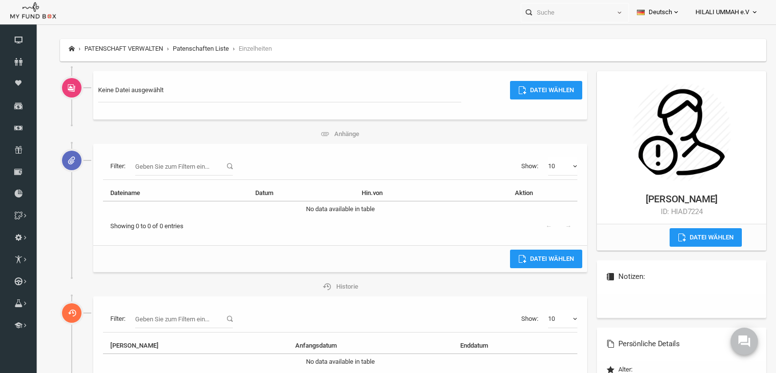
drag, startPoint x: 611, startPoint y: 197, endPoint x: 698, endPoint y: 204, distance: 87.7
click at [712, 197] on h6 "Nurullah Bak Muhammed ID: HIAD7224" at bounding box center [666, 204] width 150 height 24
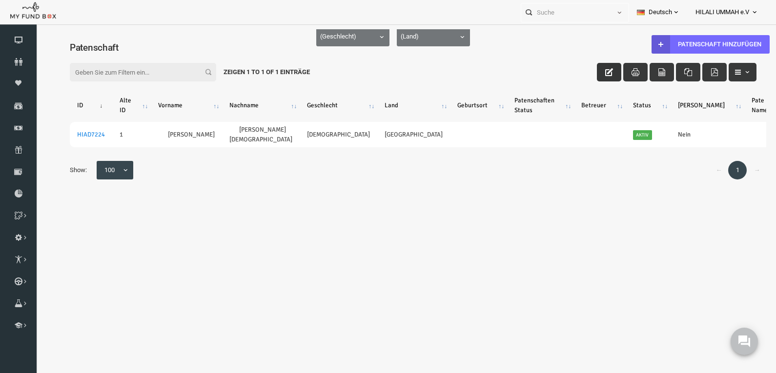
click at [588, 73] on button "button" at bounding box center [593, 72] width 24 height 19
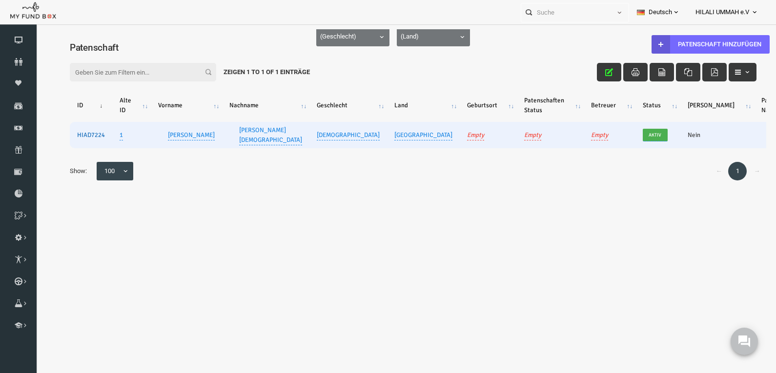
click at [71, 133] on link "HIAD7224" at bounding box center [76, 135] width 28 height 8
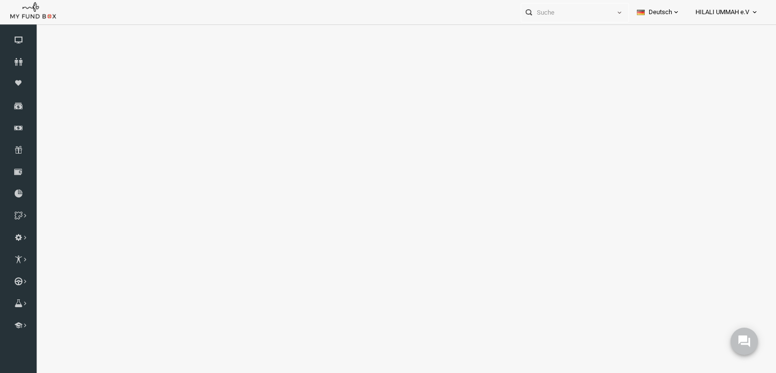
select select "100"
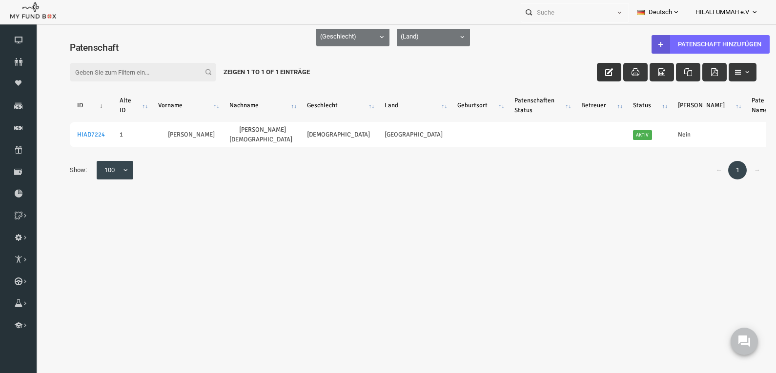
drag, startPoint x: 586, startPoint y: 74, endPoint x: 568, endPoint y: 80, distance: 19.3
click at [586, 74] on button "button" at bounding box center [593, 72] width 24 height 19
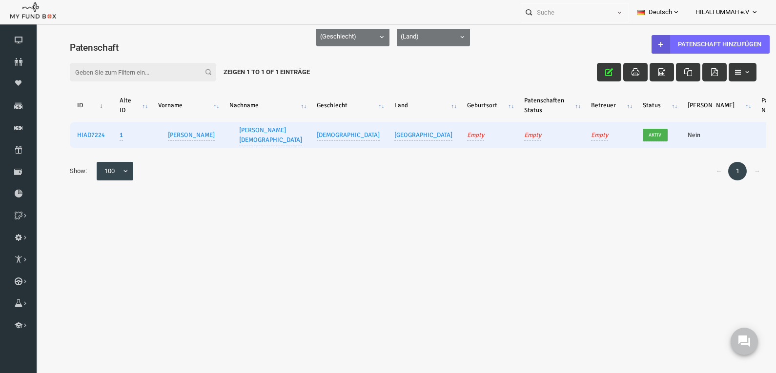
click at [105, 137] on link "1" at bounding box center [105, 135] width 3 height 11
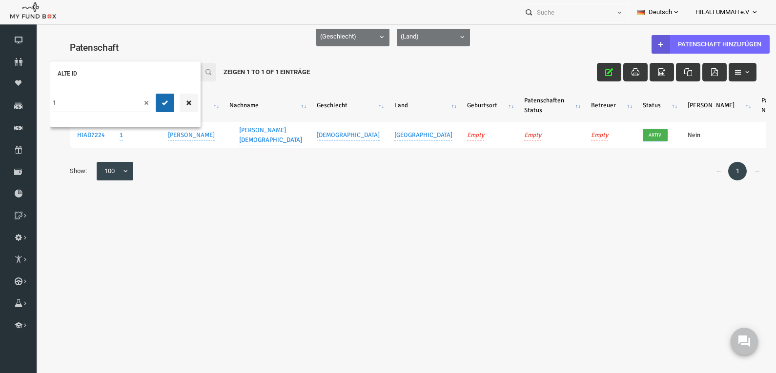
drag, startPoint x: 68, startPoint y: 103, endPoint x: 80, endPoint y: 135, distance: 33.7
click at [35, 102] on html "Spender nicht gefunden Patenschaft nicht gefunden Partner nicht gefunden !!!! B…" at bounding box center [397, 215] width 725 height 373
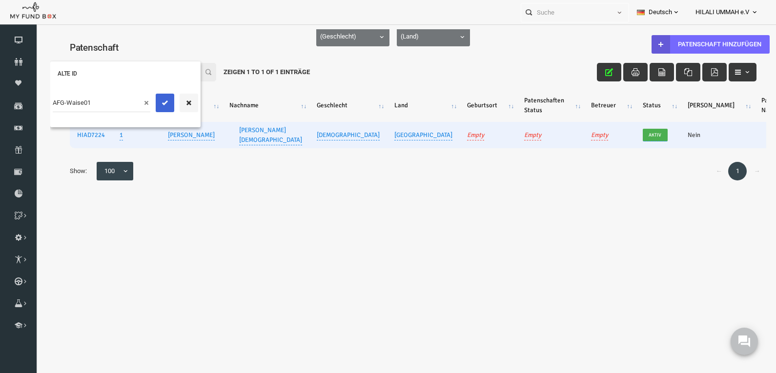
type input "AFG-Waise01"
click at [151, 104] on icon "submit" at bounding box center [150, 103] width 8 height 8
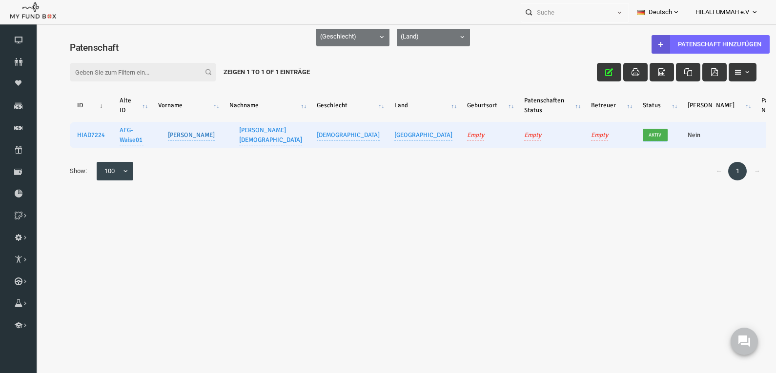
click at [171, 138] on link "Nurullah" at bounding box center [176, 135] width 47 height 11
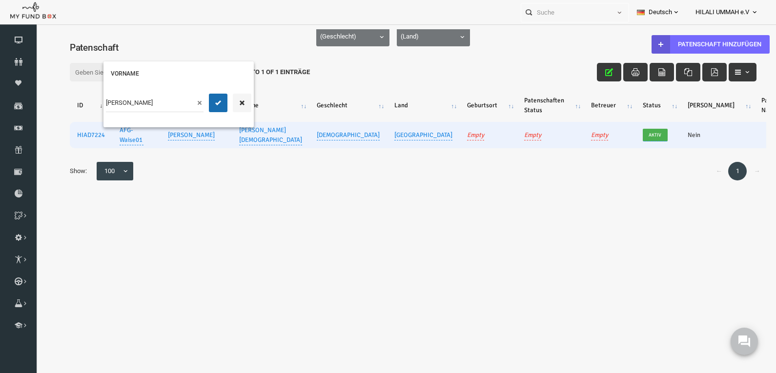
click at [126, 104] on input "Nurullah" at bounding box center [140, 103] width 98 height 19
click at [227, 101] on icon "button" at bounding box center [227, 103] width 8 height 8
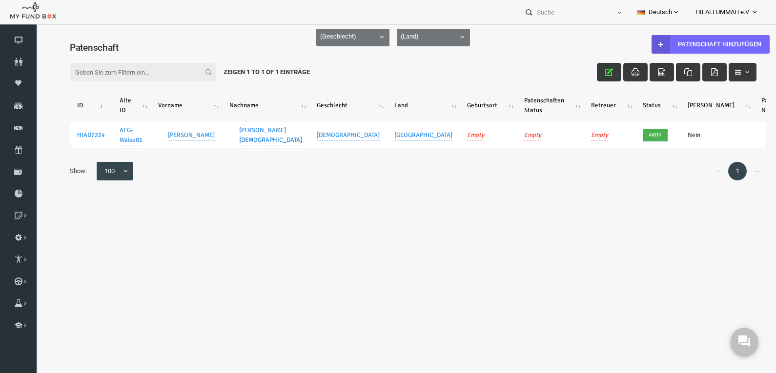
click at [216, 190] on div "← 1 → Show: 10 25 50 100 100" at bounding box center [398, 176] width 706 height 28
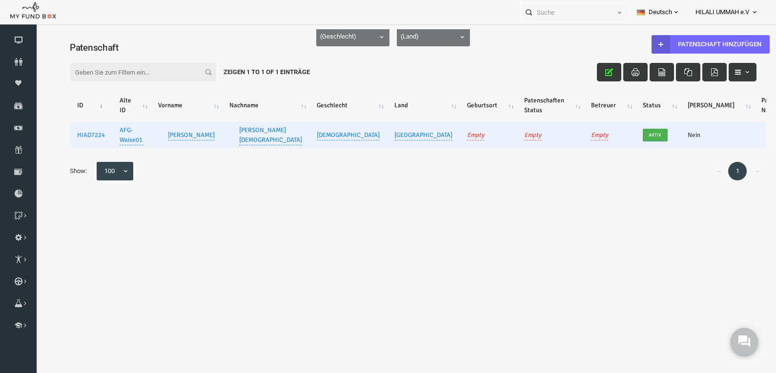
click at [665, 136] on td "Nein" at bounding box center [702, 135] width 74 height 26
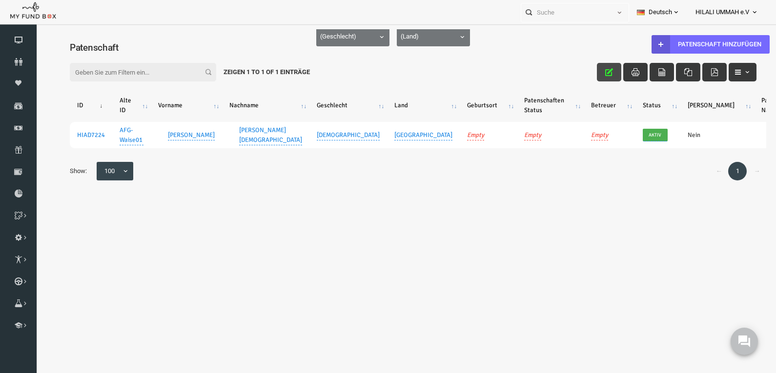
click at [596, 69] on icon "button" at bounding box center [594, 72] width 8 height 8
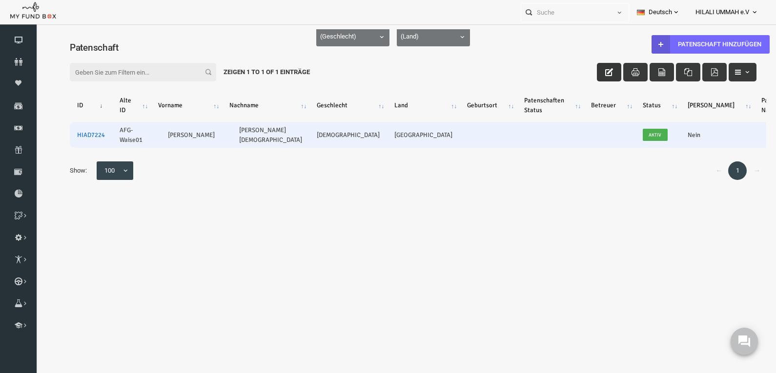
click at [74, 133] on link "HIAD7224" at bounding box center [76, 135] width 28 height 8
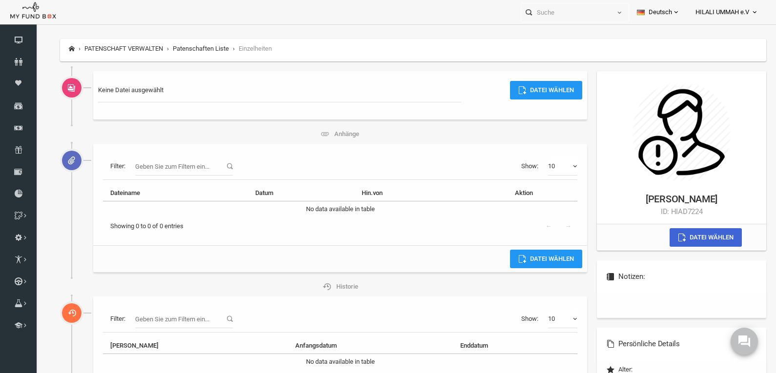
click at [683, 236] on label "Datei wählen" at bounding box center [690, 237] width 72 height 19
click at [683, 247] on input "Datei wählen" at bounding box center [639, 252] width 116 height 10
type input "C:\fakepath\c11.jpeg"
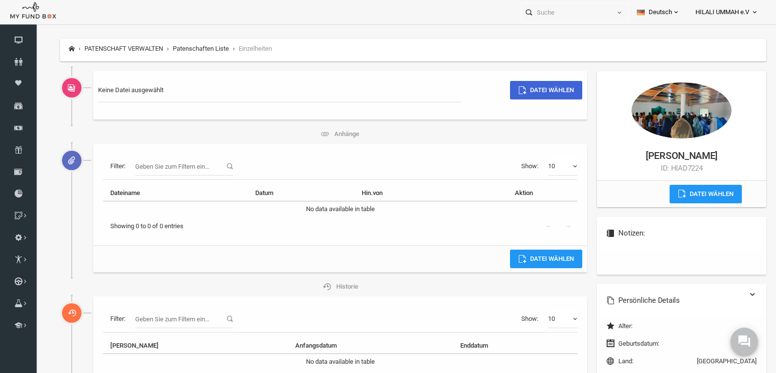
click at [535, 91] on label "Datei wählen" at bounding box center [531, 90] width 72 height 19
click at [535, 100] on input "Datei wählen" at bounding box center [504, 105] width 116 height 10
click at [0, 0] on icon at bounding box center [0, 0] width 0 height 0
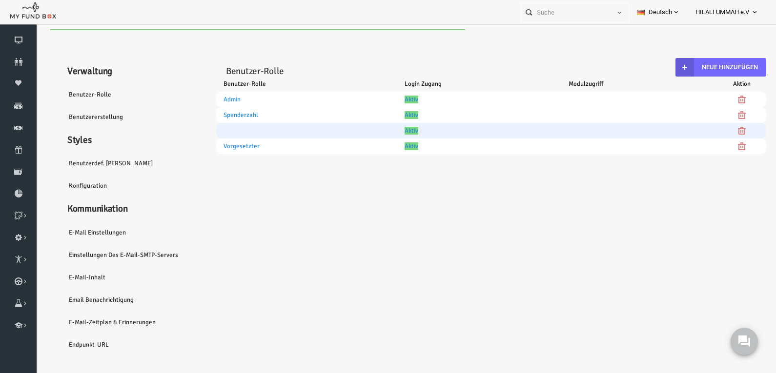
select select "100"
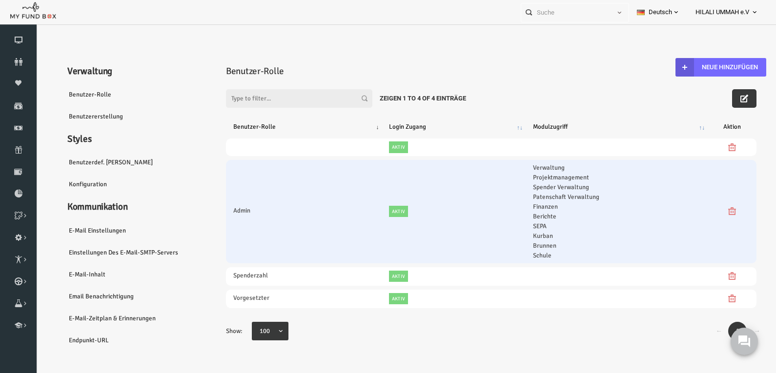
click at [329, 209] on td "Admin" at bounding box center [289, 211] width 156 height 103
click at [286, 205] on td "Admin" at bounding box center [289, 211] width 156 height 103
click at [286, 203] on td "Admin" at bounding box center [289, 211] width 156 height 103
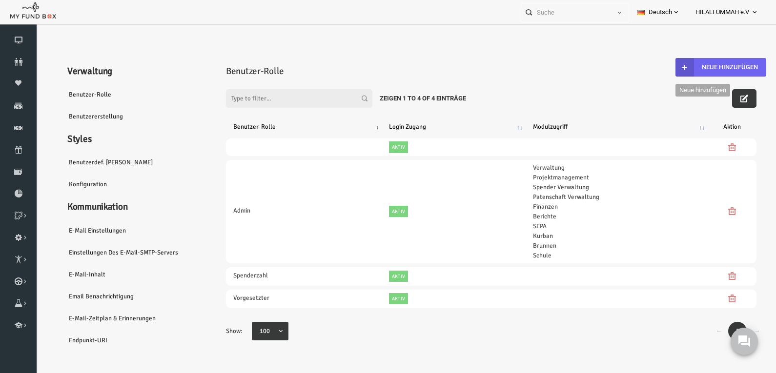
click at [689, 63] on button "Neue hinzufügen" at bounding box center [705, 67] width 91 height 19
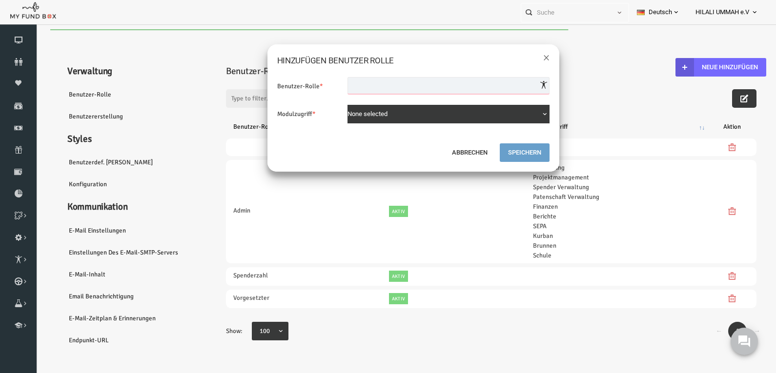
click at [369, 85] on input "text" at bounding box center [433, 85] width 202 height 17
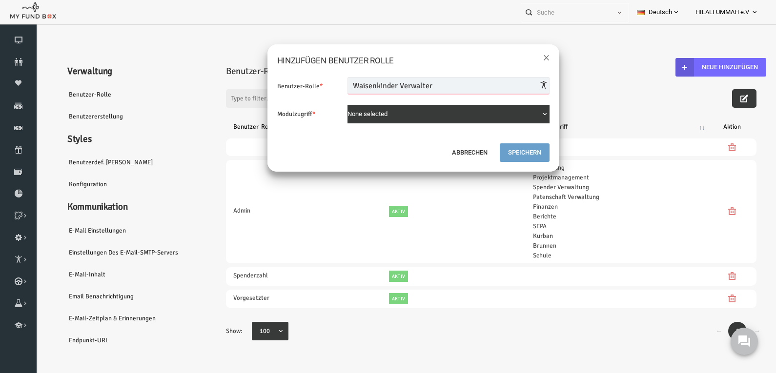
click at [385, 86] on input "text" at bounding box center [433, 85] width 202 height 17
click at [364, 85] on input "text" at bounding box center [433, 85] width 202 height 17
click at [366, 85] on input "text" at bounding box center [433, 85] width 202 height 17
type input "Waisen-Verwalter"
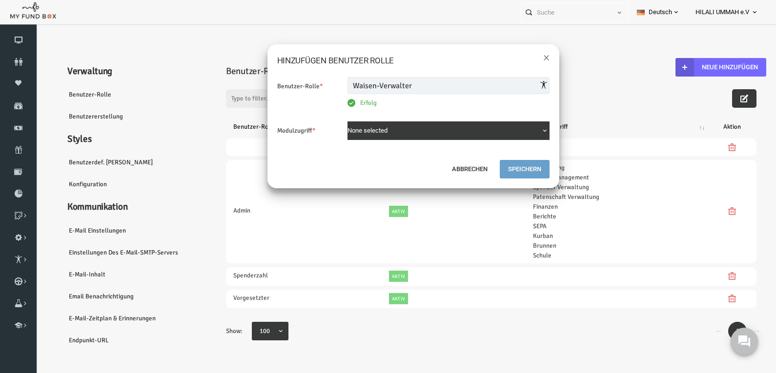
click at [407, 113] on div "Benutzer-Rolle * Erfolg Modulzugriff * Verwaltung Projektmanagement Spender Ver…" at bounding box center [398, 113] width 292 height 92
click at [433, 132] on button "None selected" at bounding box center [433, 130] width 202 height 19
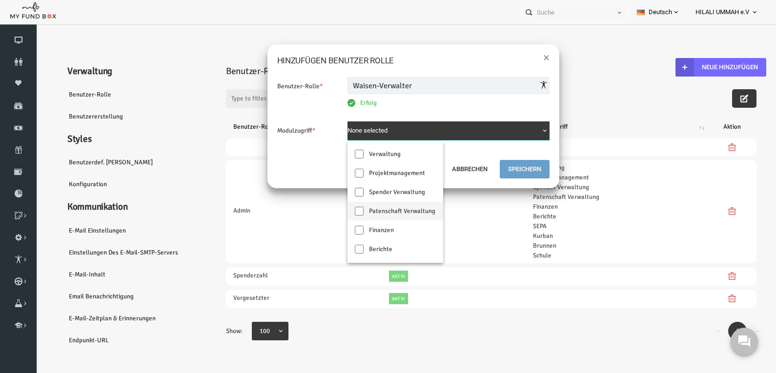
click at [346, 211] on input "Patenschaft Verwaltung" at bounding box center [343, 211] width 9 height 9
checkbox input "true"
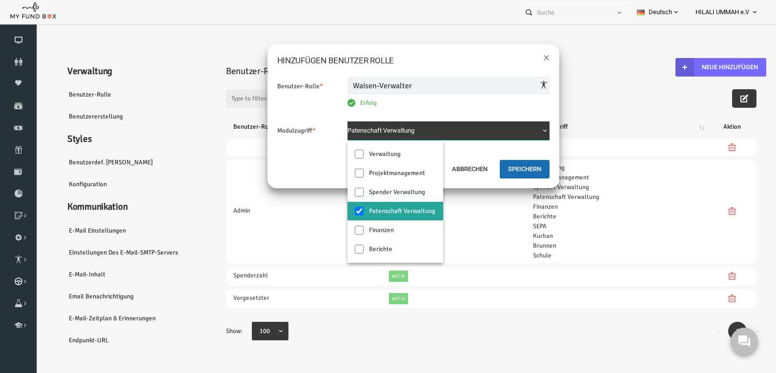
click at [461, 154] on div "Benutzer-Rolle * Erfolg Modulzugriff * Verwaltung Projektmanagement Spender Ver…" at bounding box center [398, 113] width 292 height 92
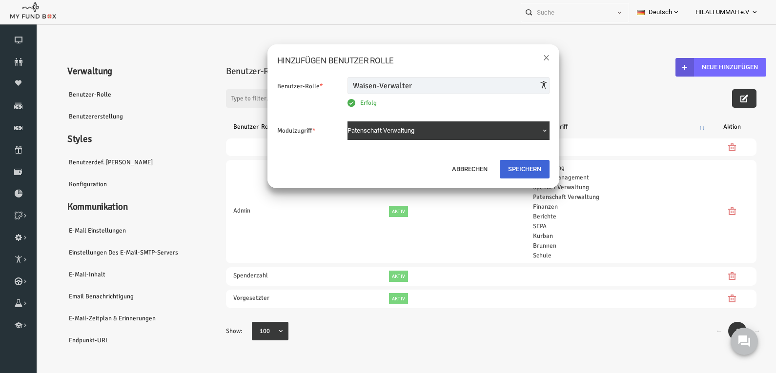
click at [502, 169] on button "Speichern" at bounding box center [509, 169] width 50 height 19
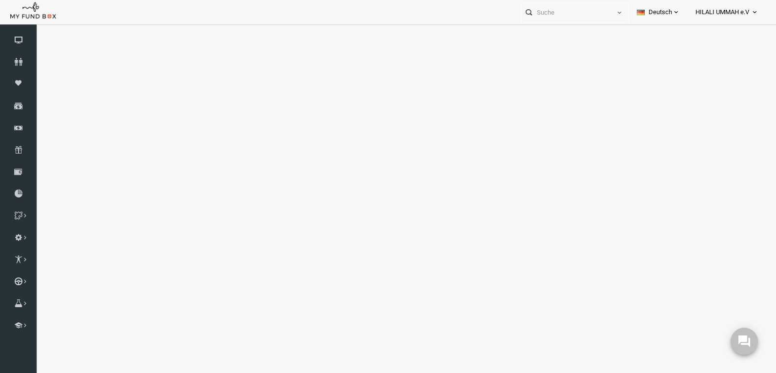
select select "100"
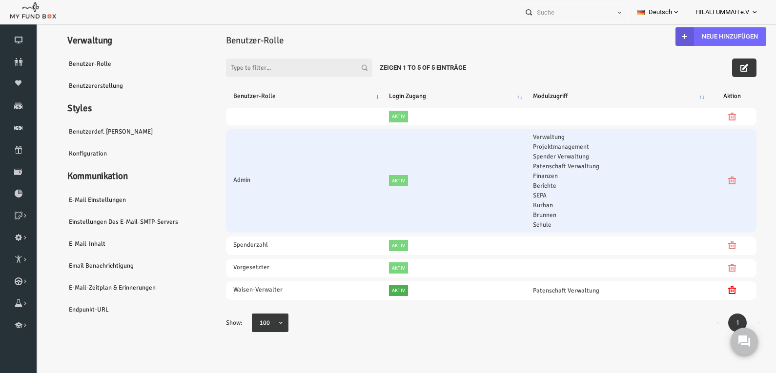
scroll to position [32, 0]
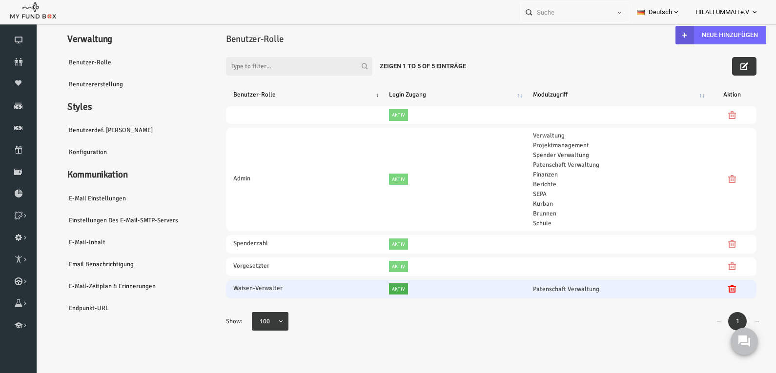
click at [320, 287] on td "Waisen-Verwalter" at bounding box center [289, 289] width 156 height 19
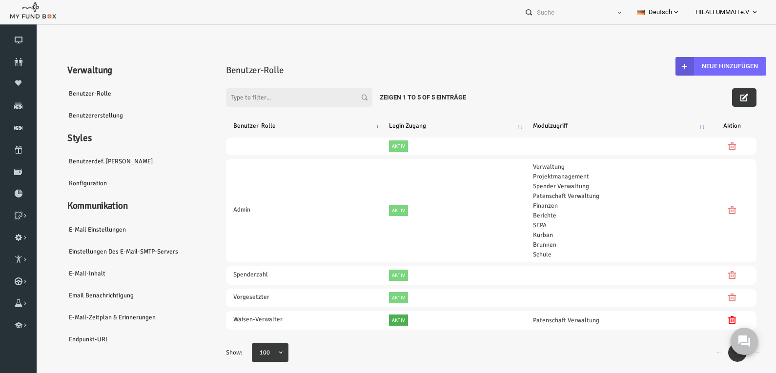
scroll to position [0, 0]
click at [66, 93] on link "Benutzer-Rolle" at bounding box center [118, 94] width 146 height 22
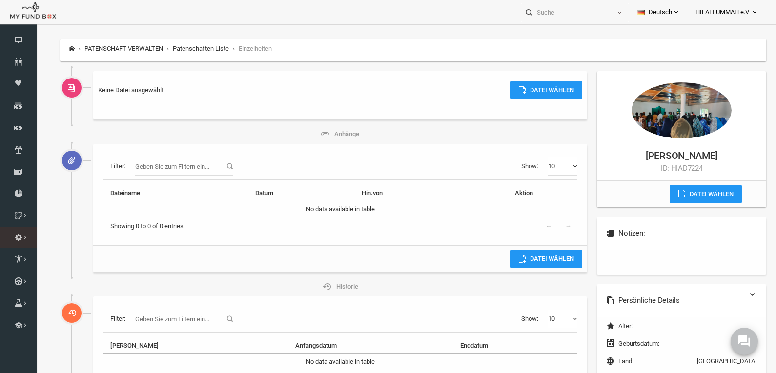
click at [0, 0] on span "Verwaltung" at bounding box center [0, 0] width 0 height 0
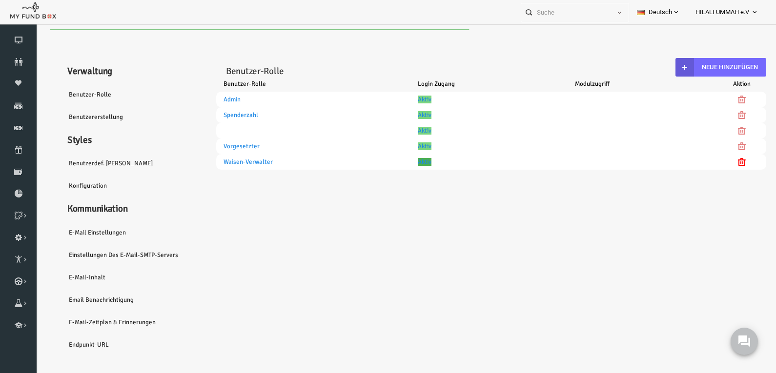
select select "100"
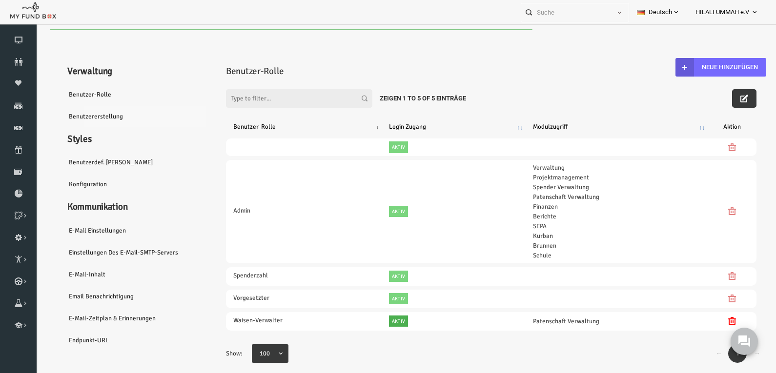
click at [90, 118] on link "Benutzererstellung" at bounding box center [118, 116] width 146 height 22
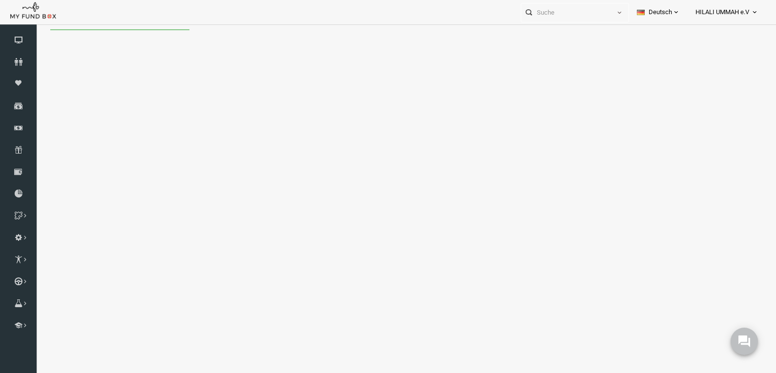
select select "100"
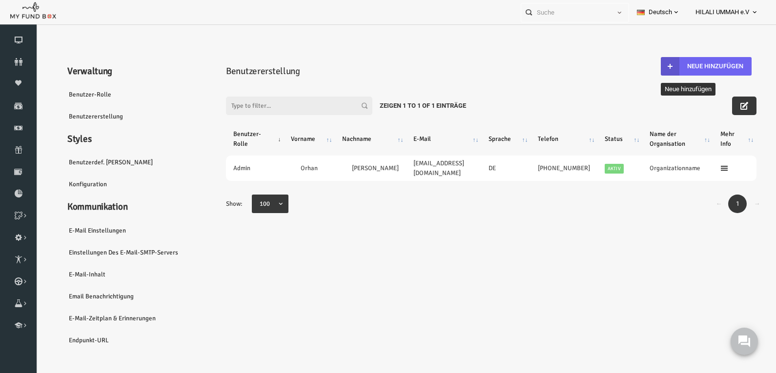
click at [695, 61] on button "Neue hinzufügen" at bounding box center [690, 66] width 91 height 19
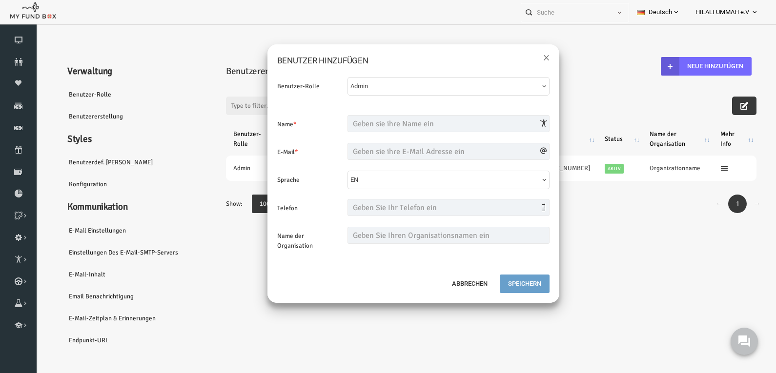
click at [519, 81] on span "Admin" at bounding box center [429, 86] width 189 height 10
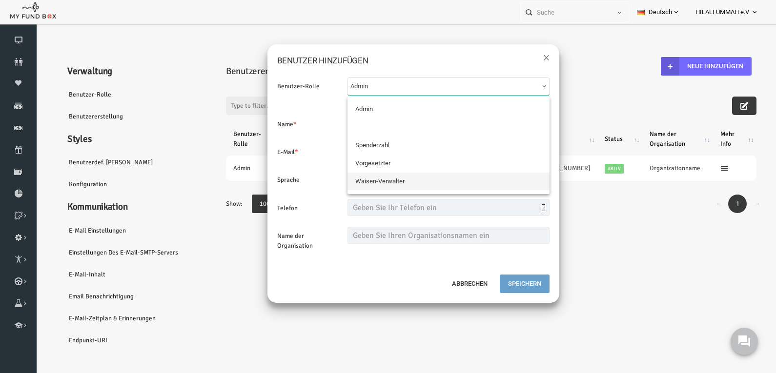
click at [365, 180] on span "Waisen-Verwalter" at bounding box center [364, 182] width 49 height 10
select select "4446"
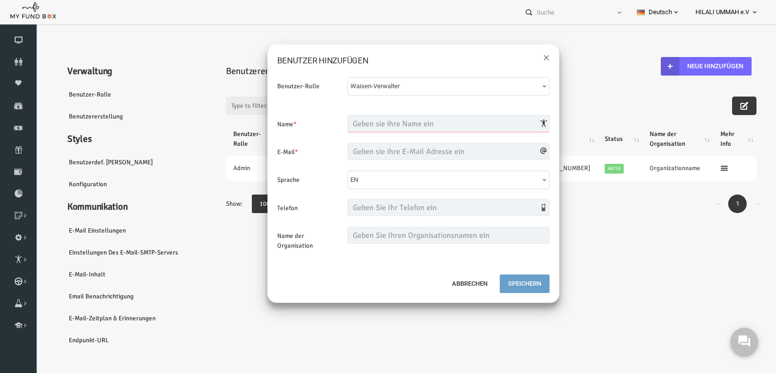
click at [402, 125] on input "text" at bounding box center [433, 123] width 202 height 17
type input "Muhammed"
click at [405, 179] on span "EN" at bounding box center [429, 180] width 189 height 10
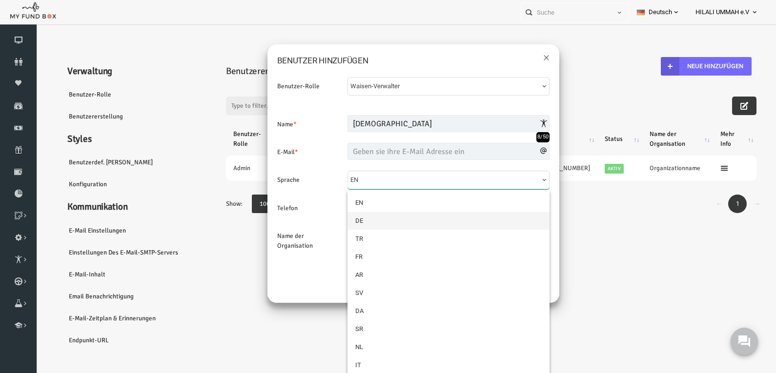
click at [378, 223] on link "DE" at bounding box center [433, 221] width 202 height 18
select select "1"
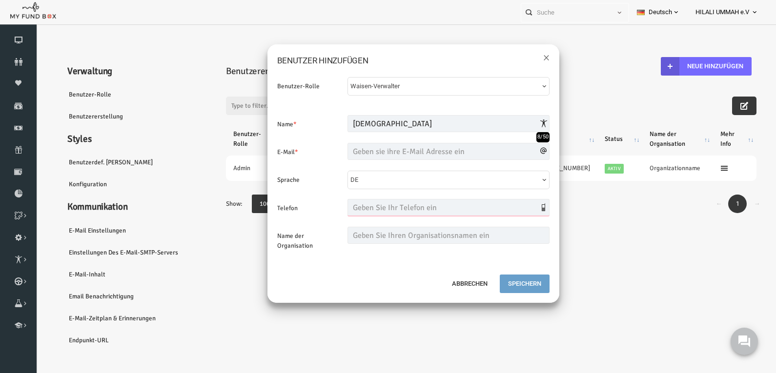
click at [370, 209] on input "text" at bounding box center [433, 207] width 202 height 17
type input "01625852569"
click at [352, 232] on input "text" at bounding box center [433, 235] width 202 height 17
drag, startPoint x: 378, startPoint y: 238, endPoint x: 364, endPoint y: 238, distance: 14.6
click at [364, 238] on input "Sadaka eV." at bounding box center [433, 235] width 202 height 17
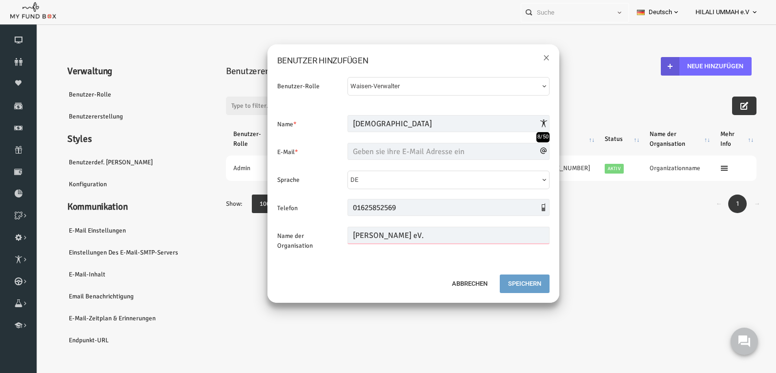
click at [416, 236] on input "Sadaka eV." at bounding box center [433, 235] width 202 height 17
drag, startPoint x: 402, startPoint y: 236, endPoint x: 298, endPoint y: 238, distance: 104.4
click at [298, 238] on div "Name der Organisation Sadaka eV. Bitte geben Sie Ihren Firmennamen mit mindeste…" at bounding box center [398, 241] width 282 height 28
paste input "Gölgesi İnsani Yardım Derneği"
drag, startPoint x: 471, startPoint y: 238, endPoint x: 192, endPoint y: 226, distance: 279.2
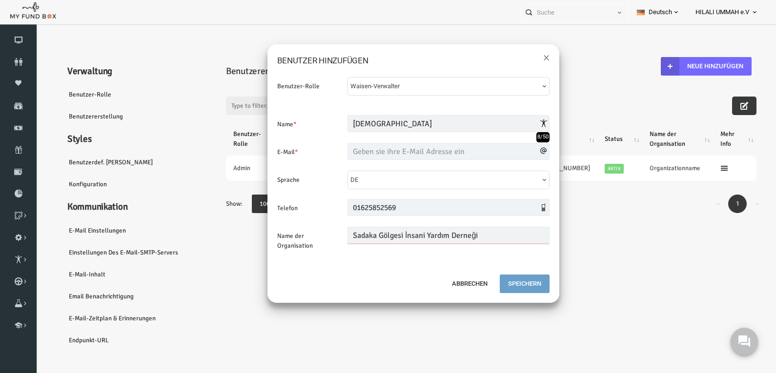
click at [192, 226] on div "× BENUTZER HINZUFÜGEN Benutzer-Rolle Waisen-Verwalter Admin Spenderzahl Vorgese…" at bounding box center [397, 215] width 725 height 373
type input "Hilali Ummah e.V."
click at [368, 149] on input "email" at bounding box center [433, 151] width 202 height 17
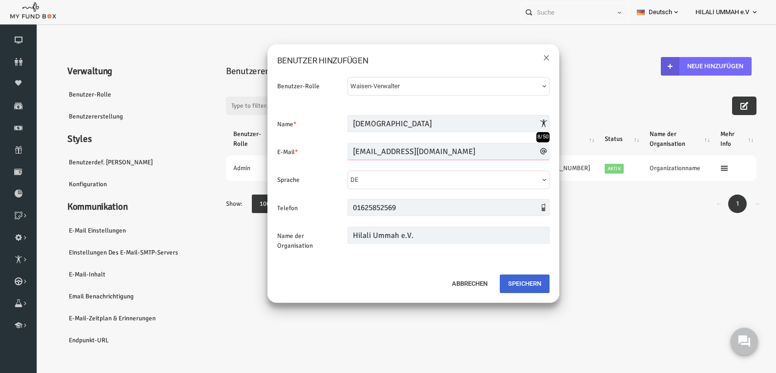
type input "muhammedkaya123@hotmail.de"
click at [514, 284] on button "Speichern" at bounding box center [509, 284] width 50 height 19
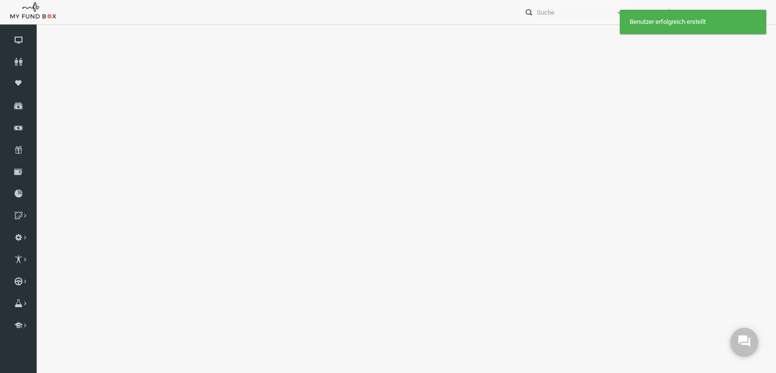
select select "100"
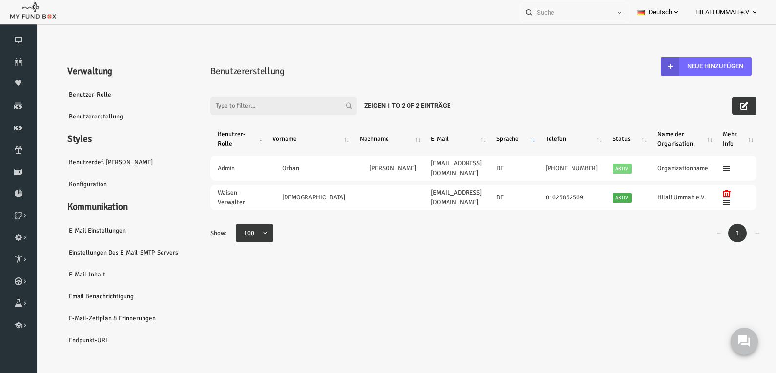
drag, startPoint x: 171, startPoint y: 57, endPoint x: 168, endPoint y: 66, distance: 9.6
click at [171, 57] on ul "Verwaltung Benutzer-Rolle Benutzererstellung Styles Benutzerdef. Felder Konfigu…" at bounding box center [110, 195] width 131 height 312
click at [0, 0] on icon at bounding box center [0, 0] width 0 height 0
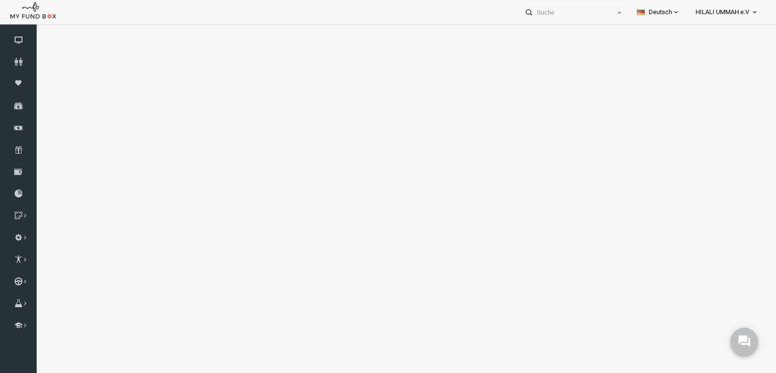
select select "100"
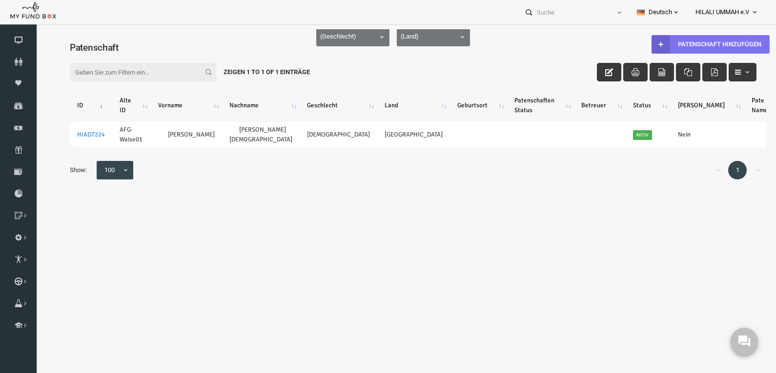
click at [715, 40] on link "Patenschaft hinzufügen" at bounding box center [695, 44] width 118 height 19
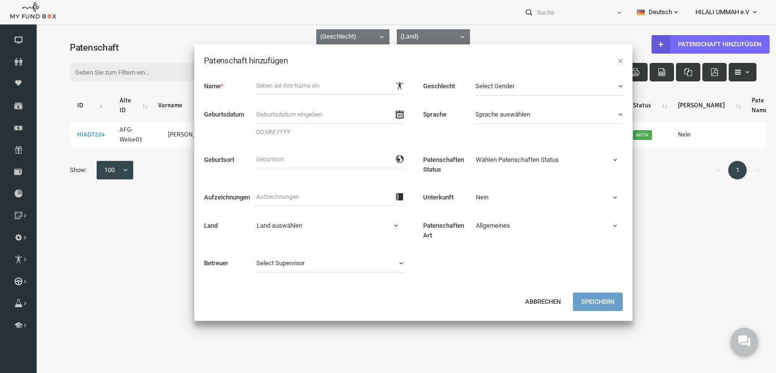
click at [607, 60] on div "× Patenschaft hinzufügen" at bounding box center [398, 55] width 438 height 23
click at [606, 59] on button "×" at bounding box center [604, 61] width 5 height 10
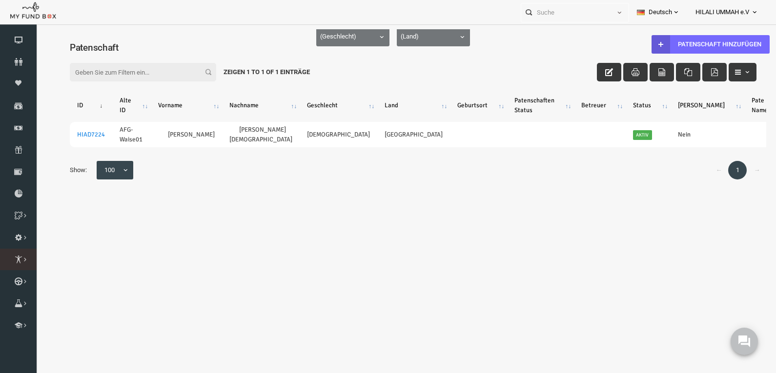
click at [0, 0] on icon at bounding box center [0, 0] width 0 height 0
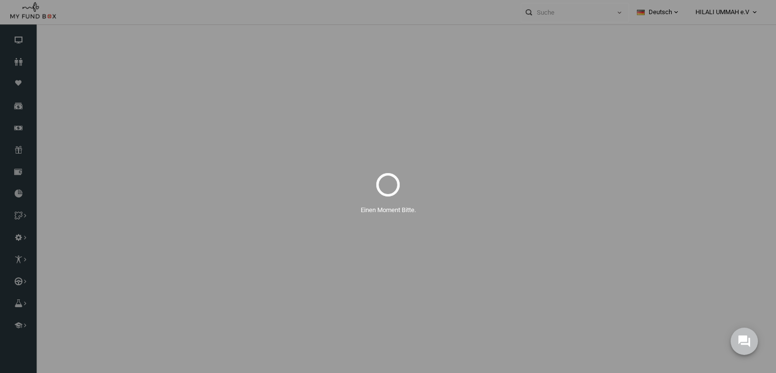
select select "100"
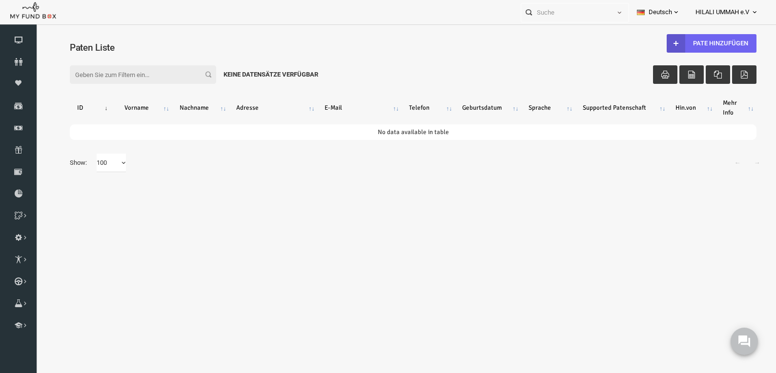
click at [717, 45] on link "Pate Hinzufügen" at bounding box center [696, 43] width 90 height 19
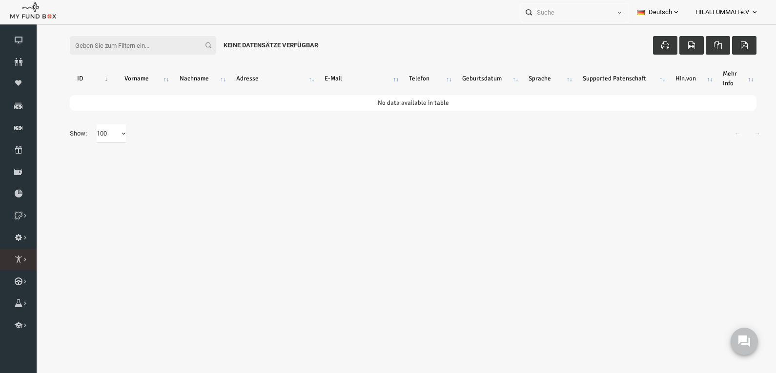
click at [0, 0] on icon at bounding box center [0, 0] width 0 height 0
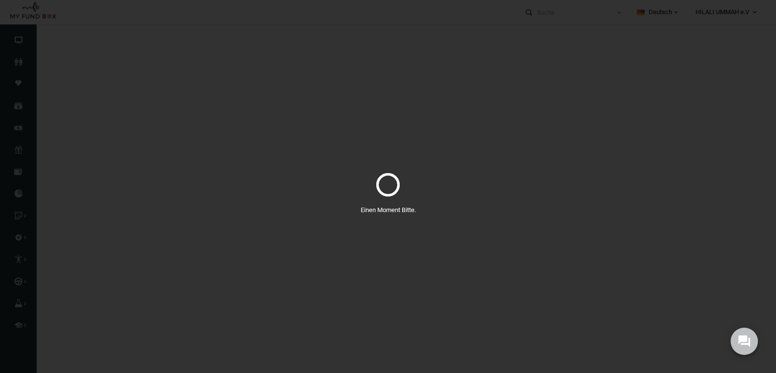
select select "100"
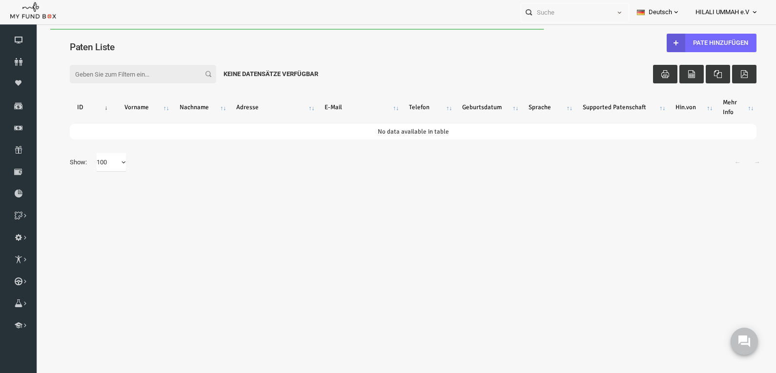
scroll to position [0, 0]
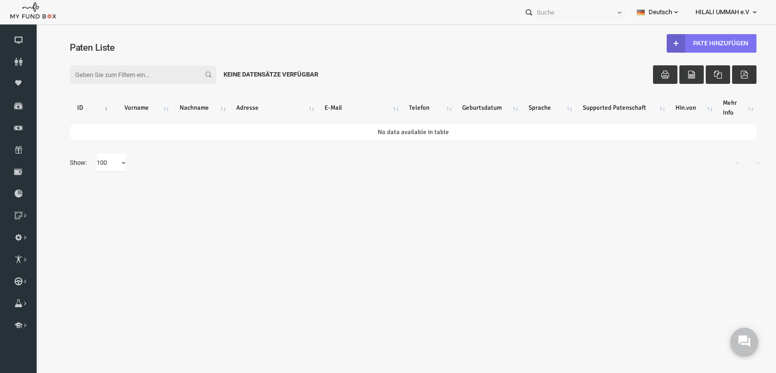
click at [688, 37] on link "Pate Hinzufügen" at bounding box center [696, 43] width 90 height 19
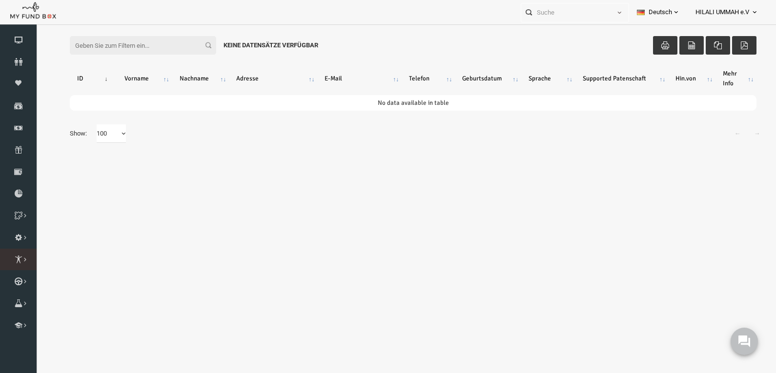
click at [0, 0] on icon at bounding box center [0, 0] width 0 height 0
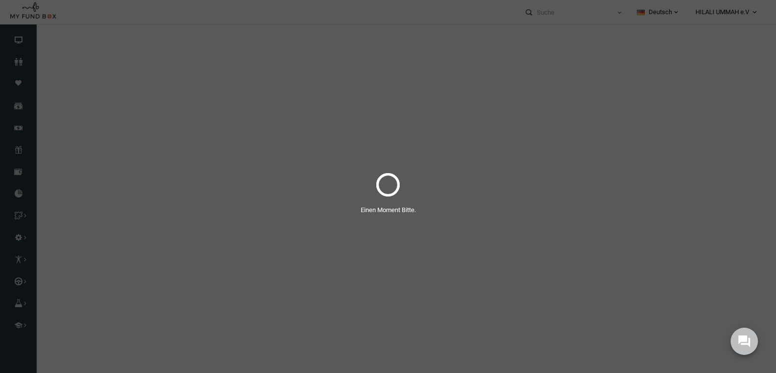
select select "100"
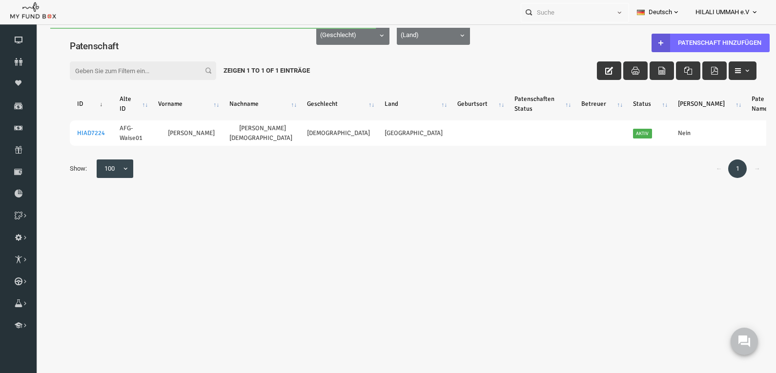
scroll to position [0, 0]
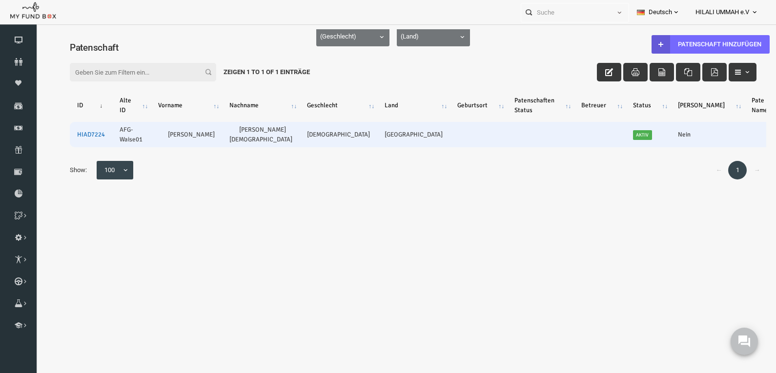
click at [78, 135] on link "HIAD7224" at bounding box center [76, 135] width 28 height 8
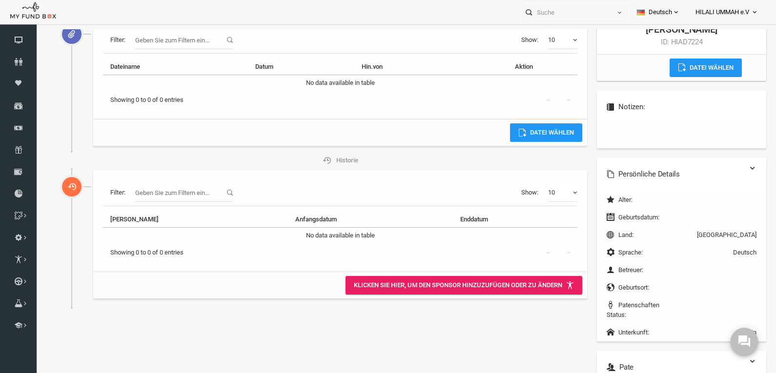
scroll to position [127, 0]
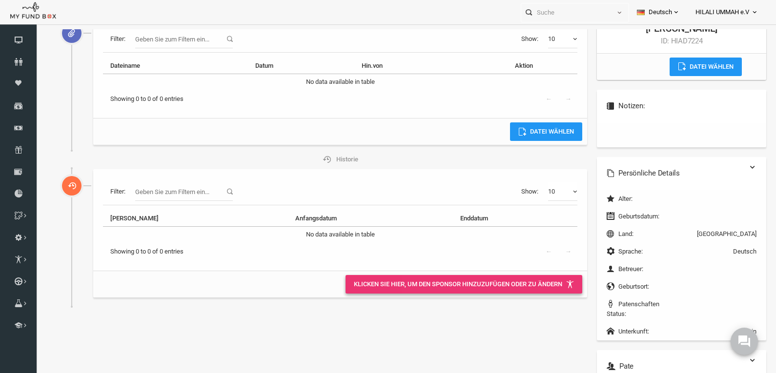
click at [495, 286] on link "Klicken Sie hier, um den Sponsor hinzuzufügen oder zu ändern" at bounding box center [448, 284] width 237 height 19
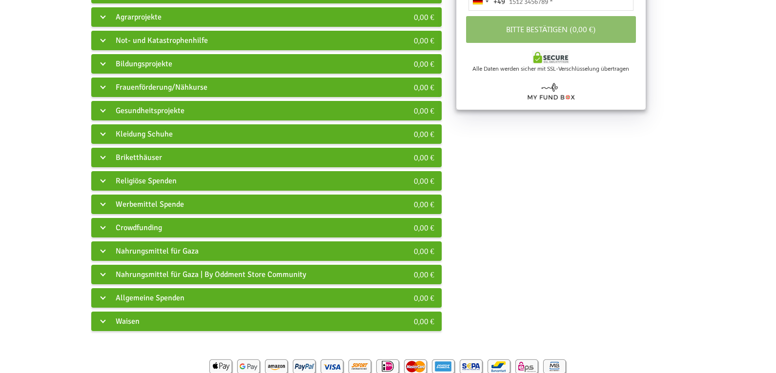
scroll to position [244, 0]
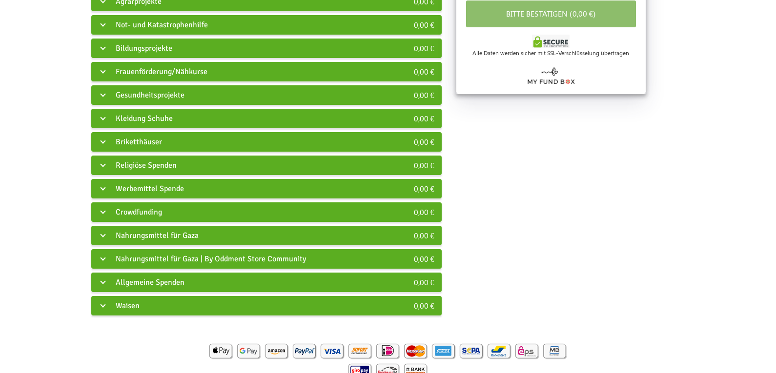
click at [101, 164] on div "Religiöse Spenden" at bounding box center [234, 166] width 287 height 20
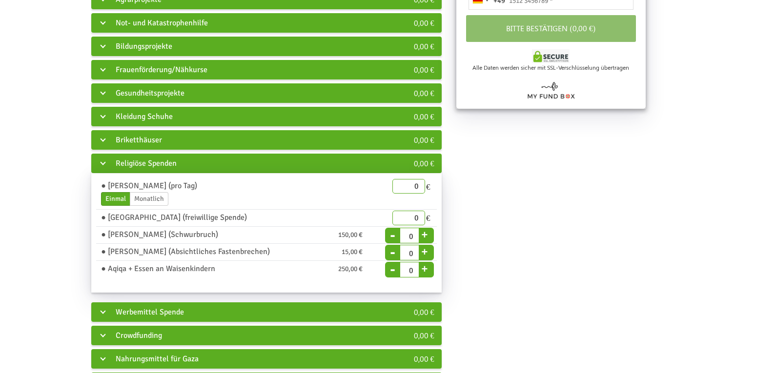
scroll to position [211, 0]
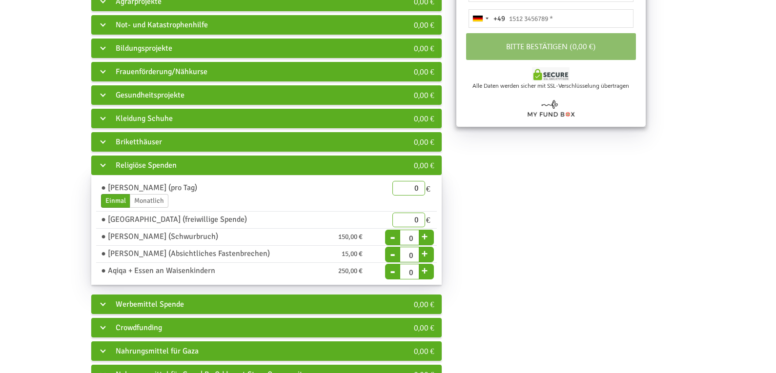
click at [101, 164] on div "Religiöse Spenden" at bounding box center [234, 166] width 287 height 20
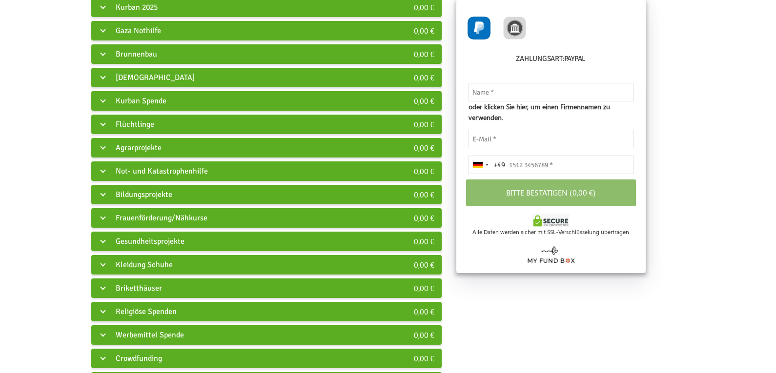
scroll to position [231, 0]
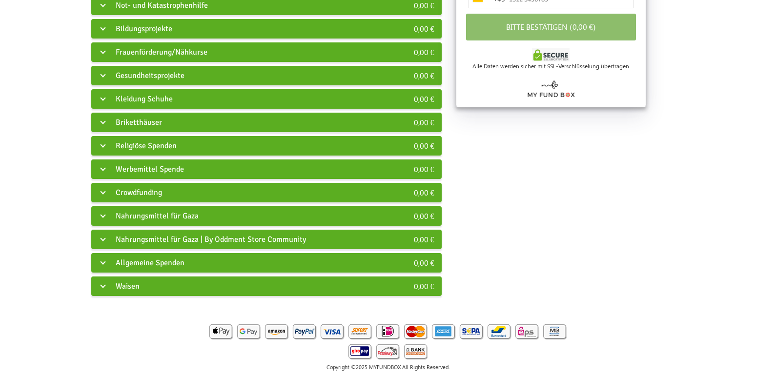
click at [123, 286] on div "Waisen" at bounding box center [234, 287] width 287 height 20
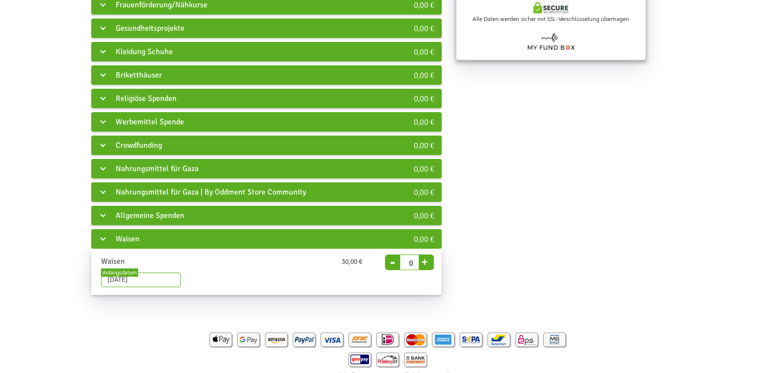
scroll to position [279, 0]
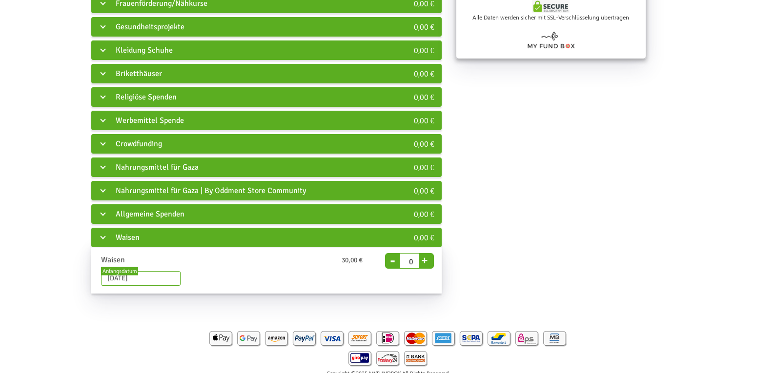
click at [101, 237] on div "Waisen" at bounding box center [234, 238] width 287 height 20
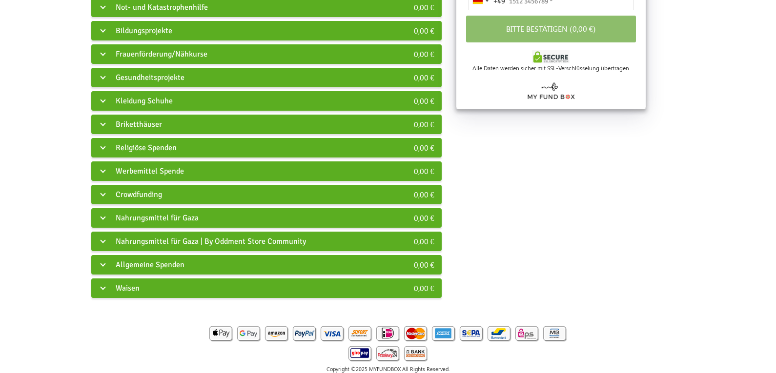
scroll to position [231, 0]
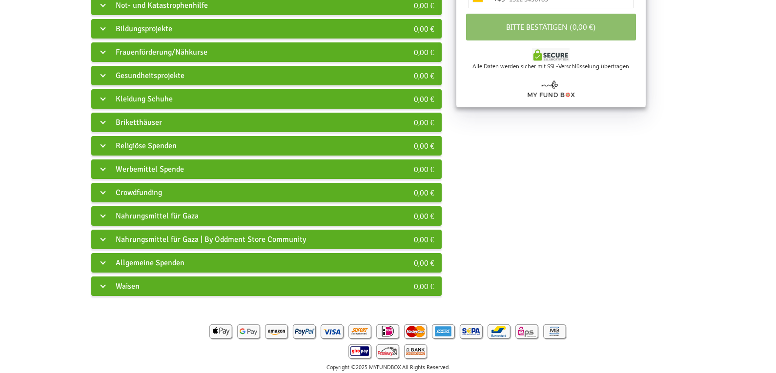
click at [99, 262] on div "Allgemeine Spenden" at bounding box center [234, 263] width 287 height 20
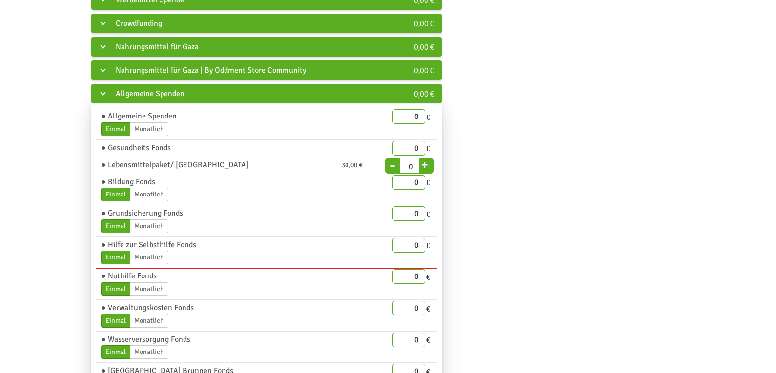
scroll to position [377, 0]
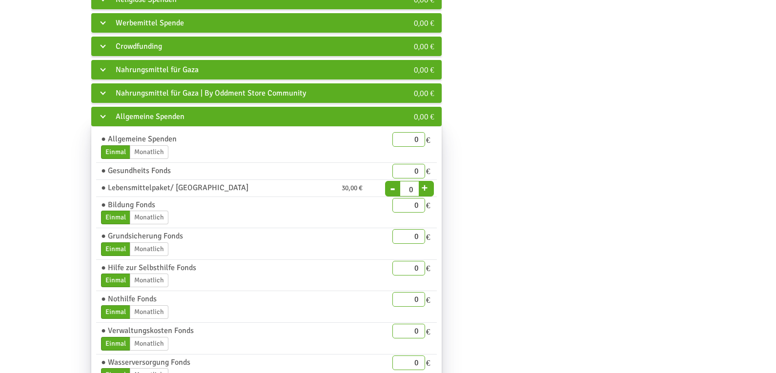
click at [98, 119] on div "Allgemeine Spenden" at bounding box center [234, 117] width 287 height 20
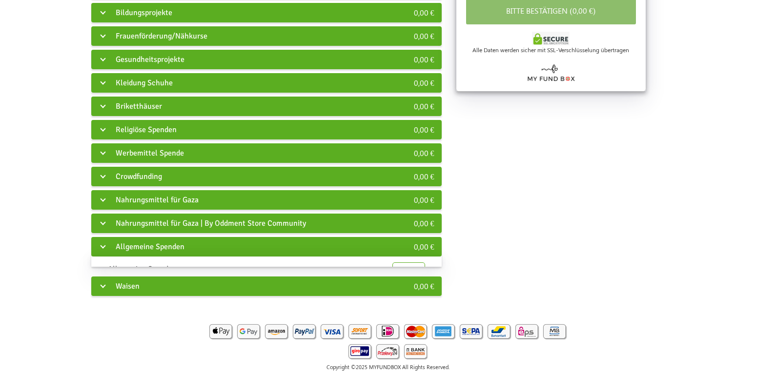
scroll to position [231, 0]
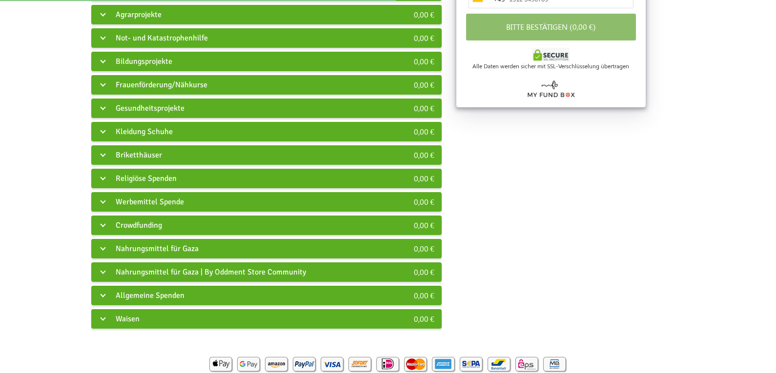
scroll to position [231, 0]
click at [105, 317] on div "Waisen" at bounding box center [234, 319] width 287 height 20
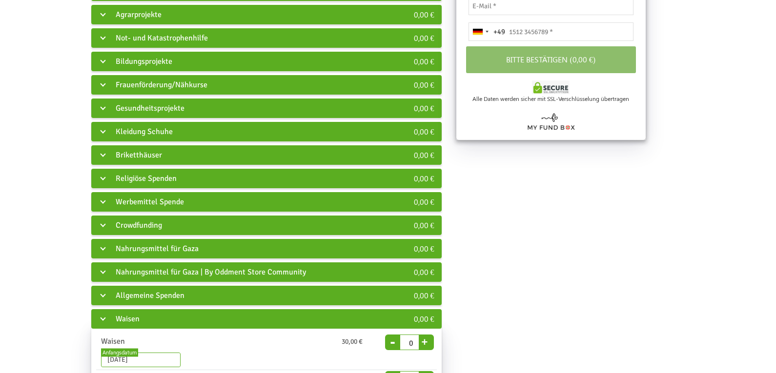
click at [105, 317] on div "Waisen" at bounding box center [234, 319] width 287 height 20
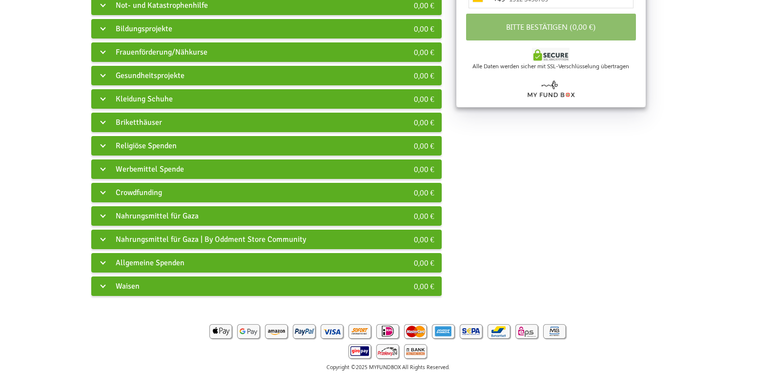
click at [106, 284] on div "Waisen" at bounding box center [234, 287] width 287 height 20
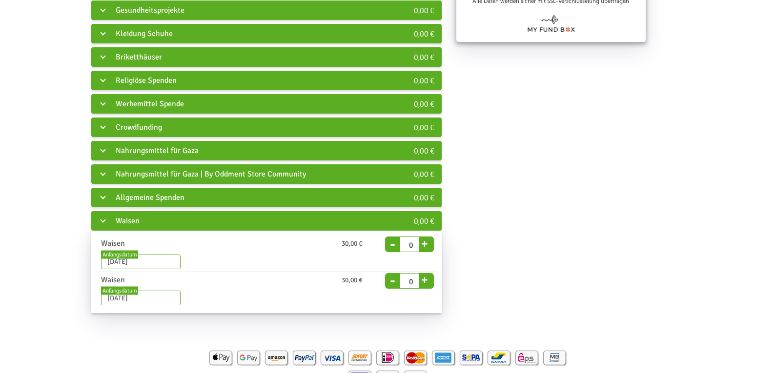
scroll to position [322, 0]
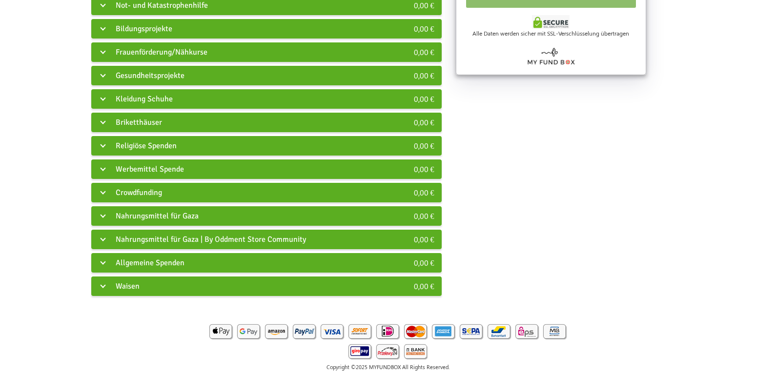
click at [140, 279] on div "Waisen" at bounding box center [234, 287] width 287 height 20
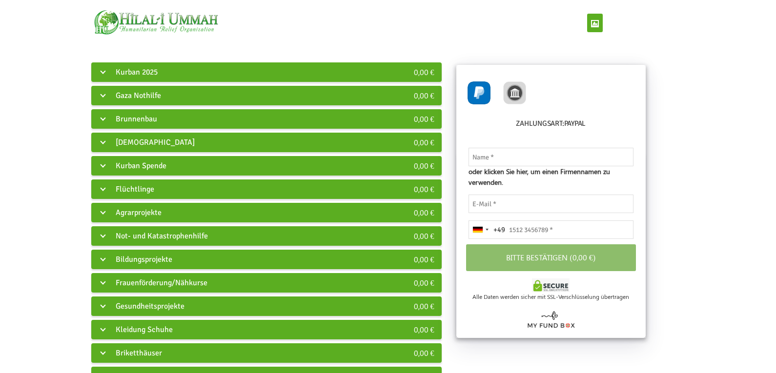
click at [102, 70] on div "Kurban 2025" at bounding box center [234, 72] width 287 height 20
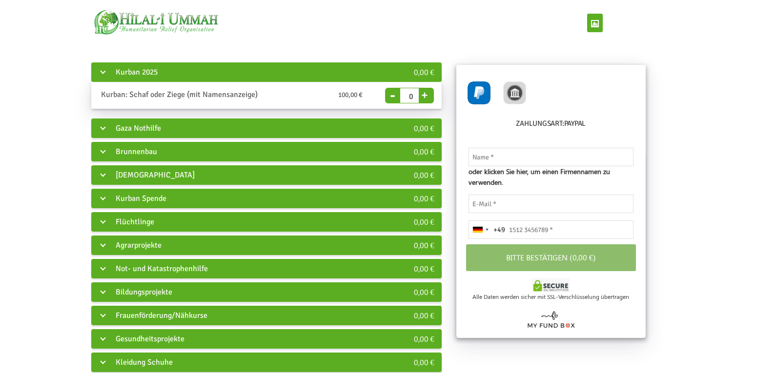
click at [100, 198] on div "Kurban Spende" at bounding box center [234, 199] width 287 height 20
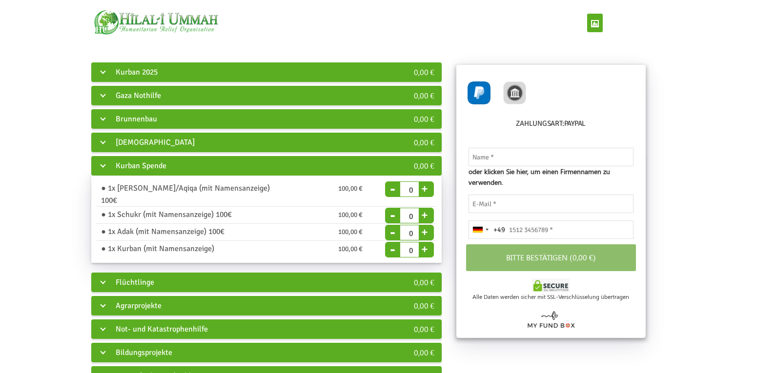
click at [102, 163] on div "Kurban Spende" at bounding box center [234, 166] width 287 height 20
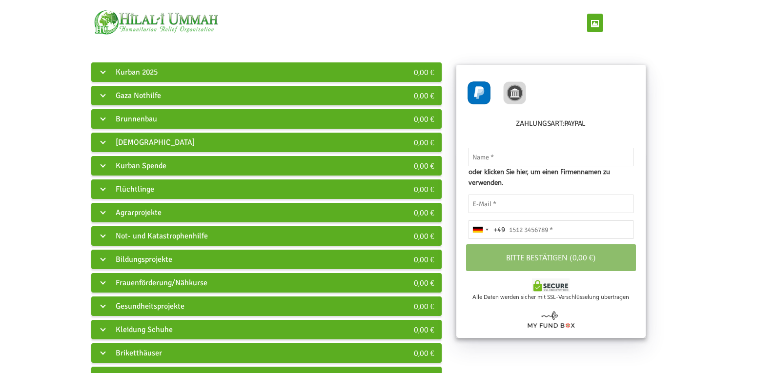
click at [102, 70] on div "Kurban 2025" at bounding box center [234, 72] width 287 height 20
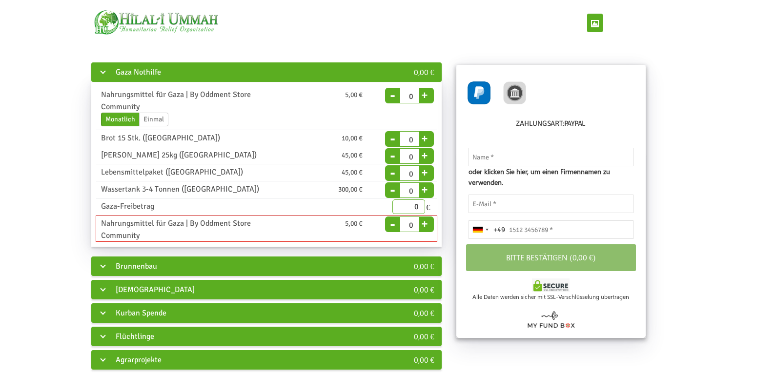
click at [253, 235] on div "Nahrungsmittel für Gaza | By Oddment Store Community" at bounding box center [187, 230] width 186 height 24
click at [284, 225] on div "5,00 €" at bounding box center [326, 225] width 93 height 8
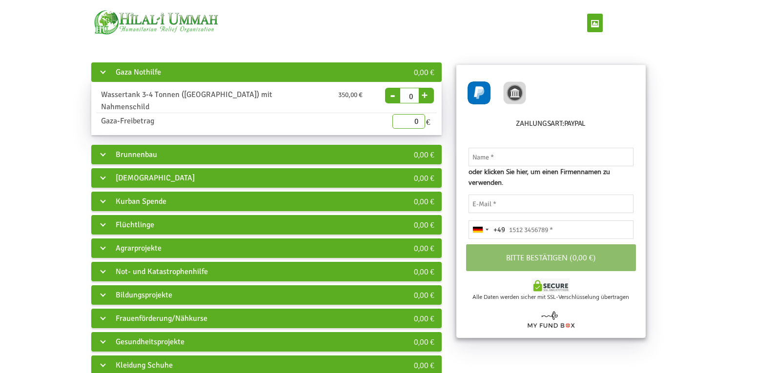
click at [103, 70] on div "Gaza Nothilfe" at bounding box center [234, 72] width 287 height 20
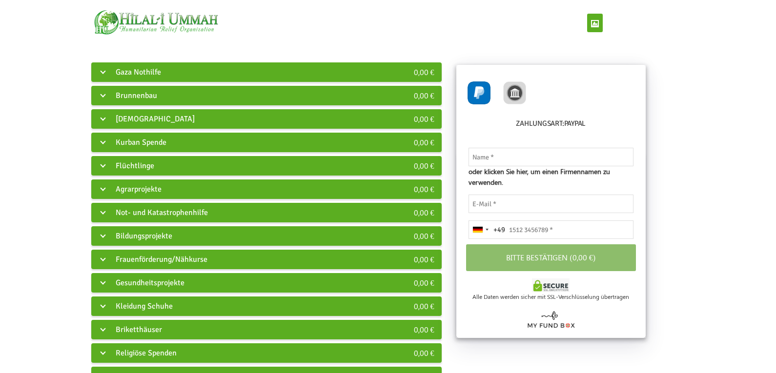
click at [100, 141] on div "Kurban Spende" at bounding box center [234, 143] width 287 height 20
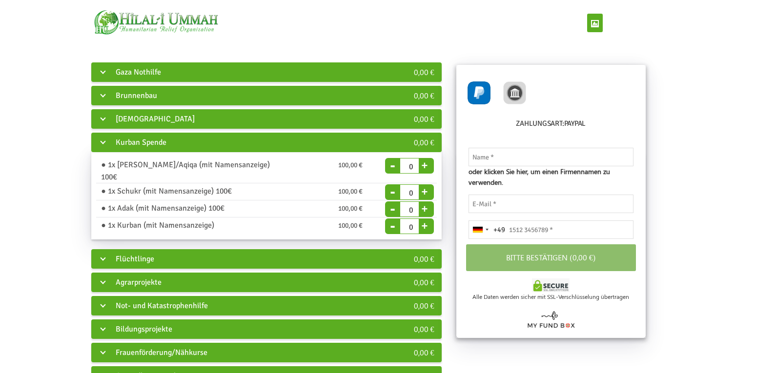
click at [99, 140] on div "Kurban Spende" at bounding box center [234, 143] width 287 height 20
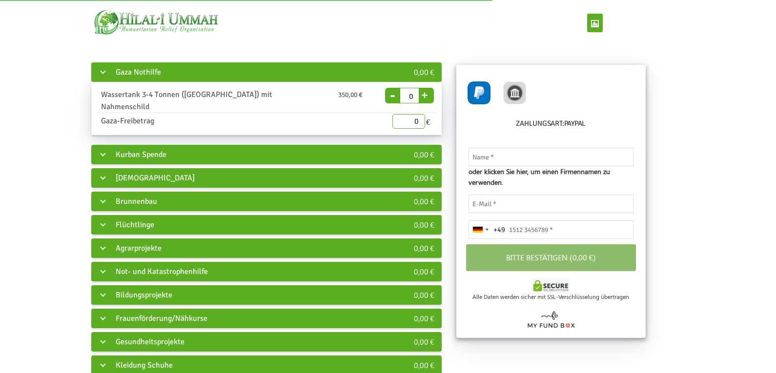
click at [103, 72] on div "Gaza Nothilfe" at bounding box center [234, 72] width 287 height 20
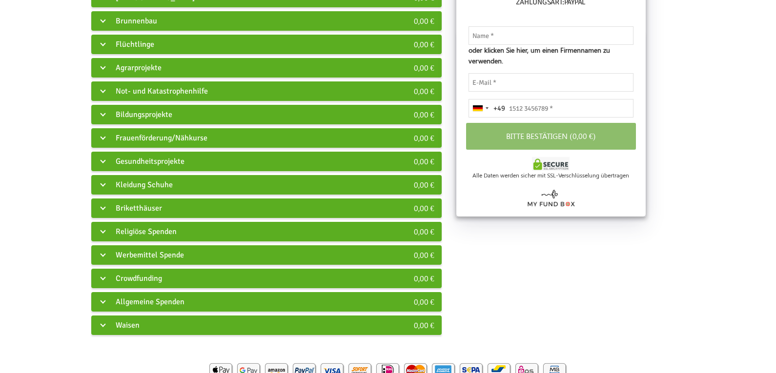
scroll to position [146, 0]
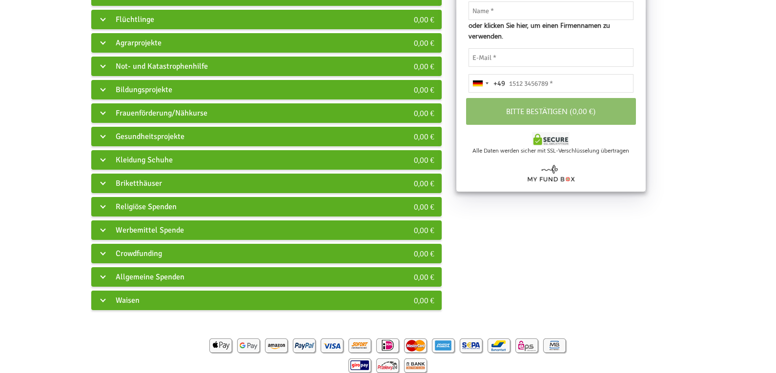
click at [103, 252] on div "Crowdfunding" at bounding box center [234, 254] width 287 height 20
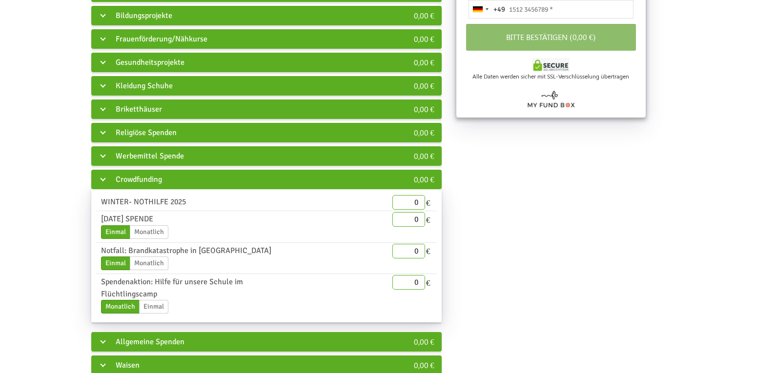
scroll to position [244, 0]
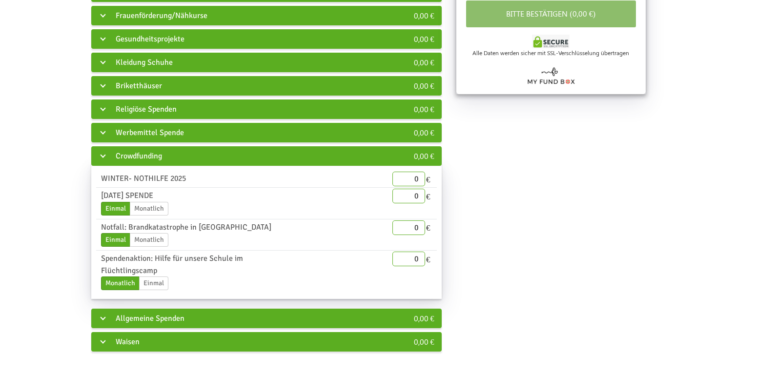
click at [103, 156] on div "Crowdfunding" at bounding box center [234, 156] width 287 height 20
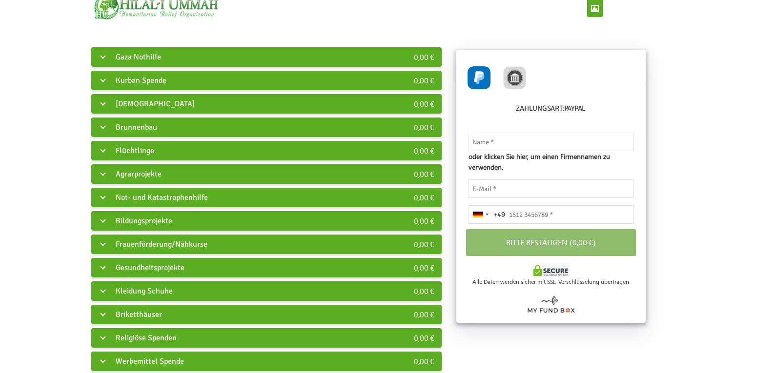
scroll to position [14, 0]
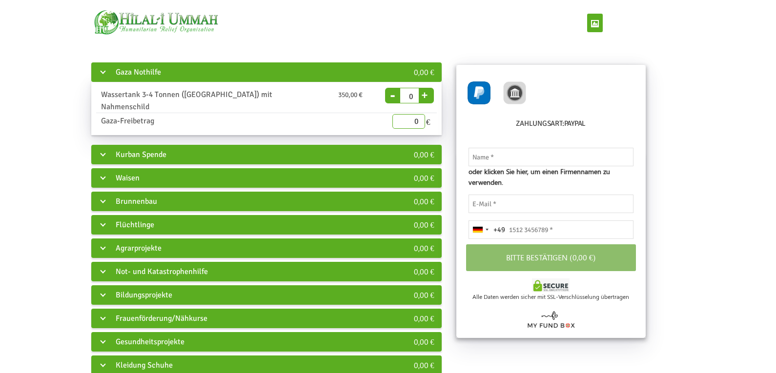
click at [103, 73] on div "Gaza Nothilfe" at bounding box center [234, 72] width 287 height 20
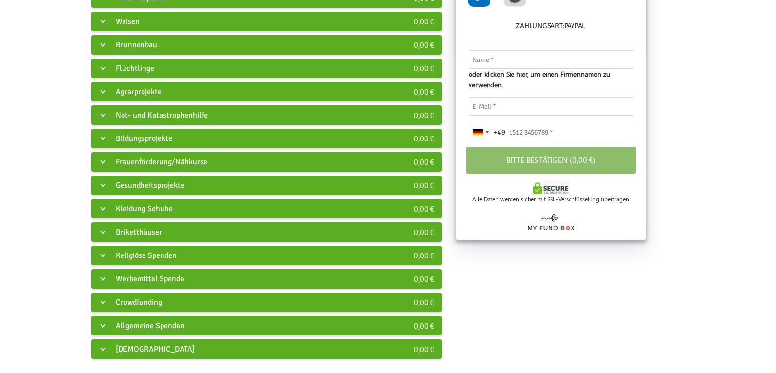
scroll to position [49, 0]
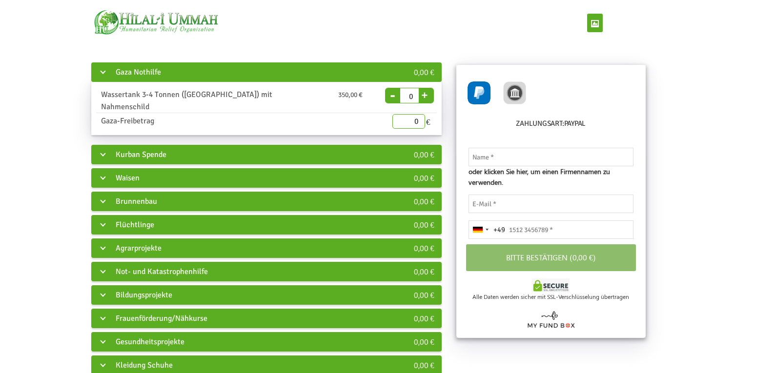
click at [108, 69] on div "Gaza Nothilfe" at bounding box center [234, 72] width 287 height 20
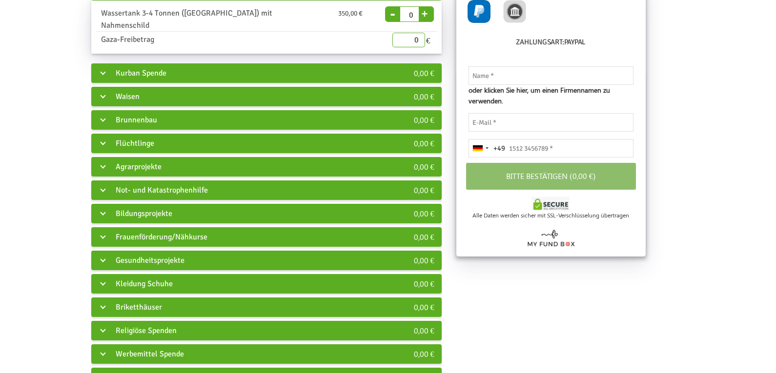
scroll to position [98, 0]
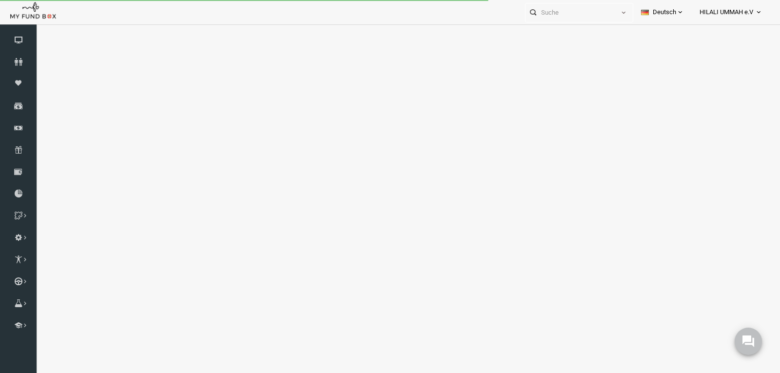
select select "100"
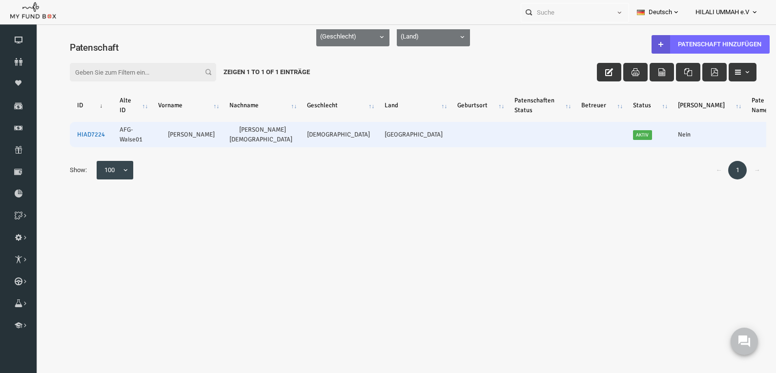
click at [73, 132] on link "HIAD7224" at bounding box center [76, 135] width 28 height 8
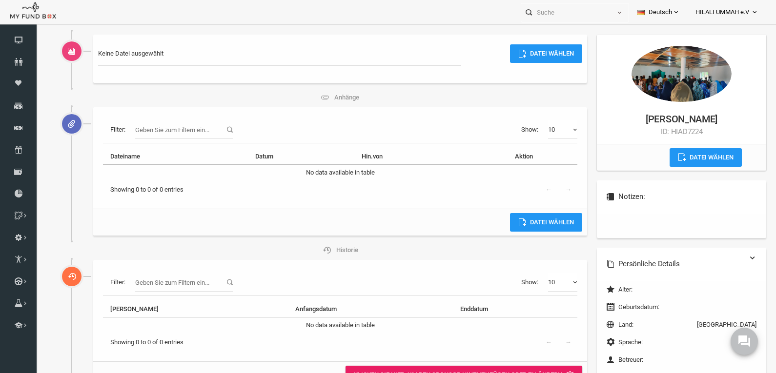
scroll to position [127, 0]
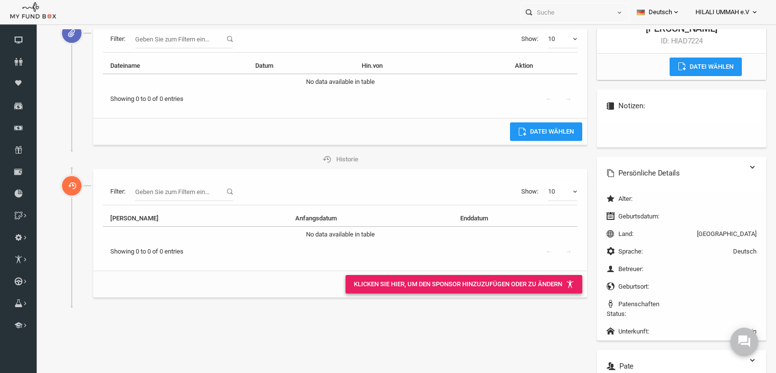
click at [470, 287] on link "Klicken Sie hier, um den Sponsor hinzuzufügen oder zu ändern" at bounding box center [448, 284] width 237 height 19
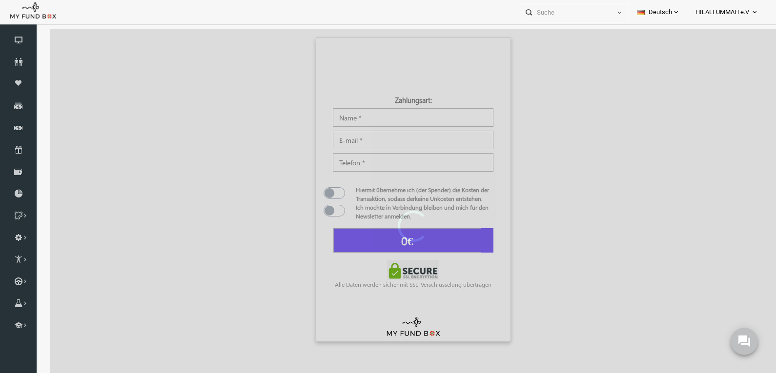
type input "350,00 €"
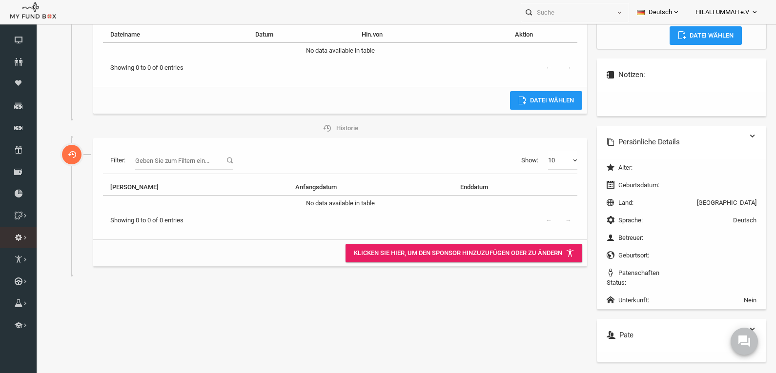
scroll to position [32, 0]
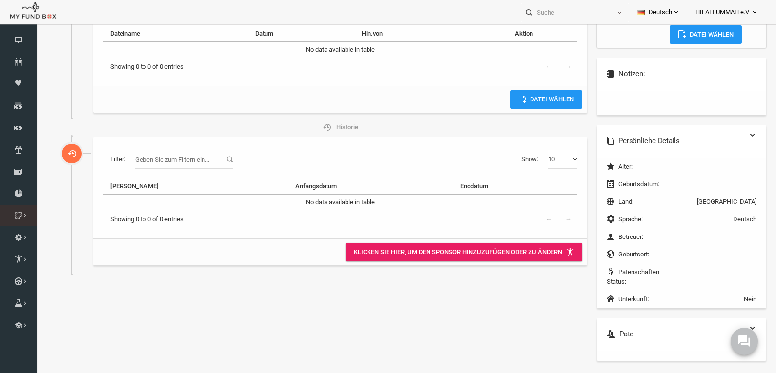
click at [0, 0] on link "Multiple Spendenbox" at bounding box center [0, 0] width 0 height 0
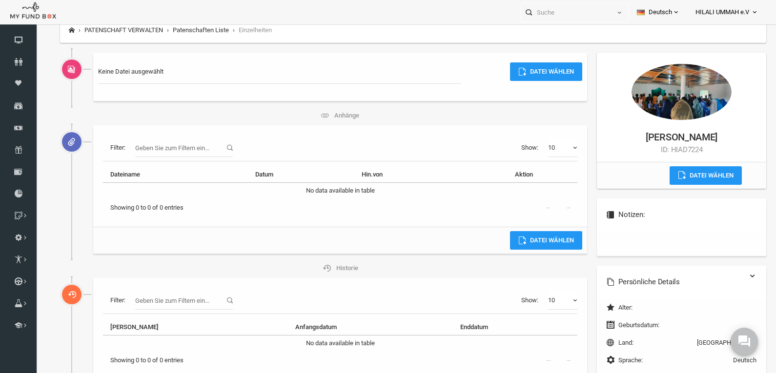
scroll to position [0, 0]
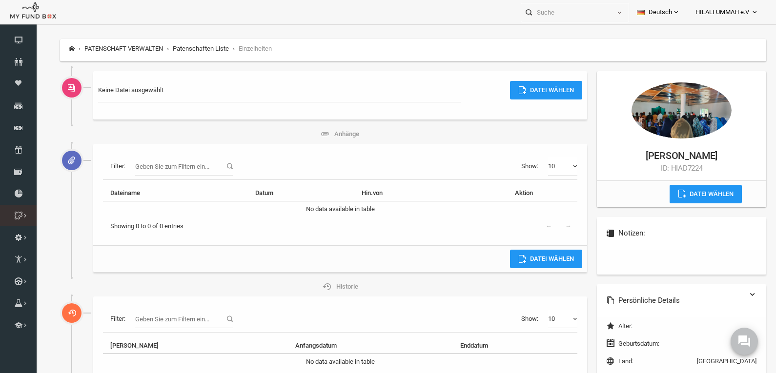
click at [0, 0] on icon at bounding box center [0, 0] width 0 height 0
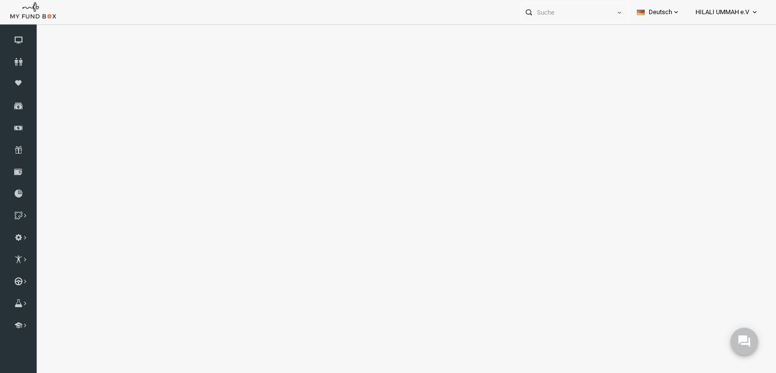
select select "100"
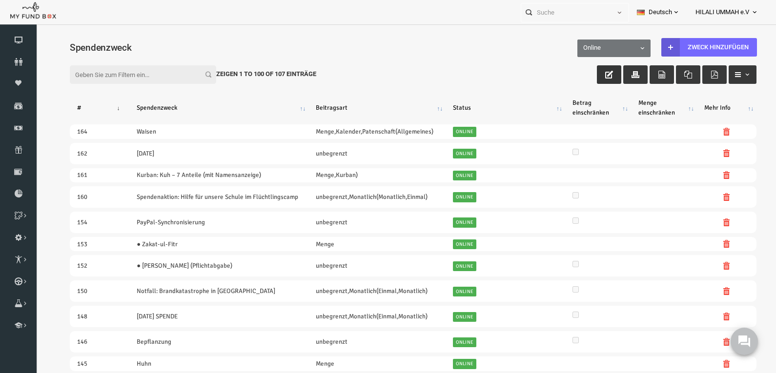
click at [590, 71] on icon "button" at bounding box center [594, 75] width 8 height 8
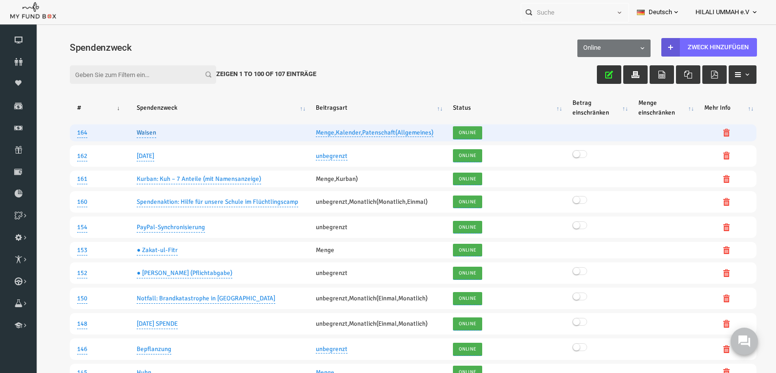
click at [135, 133] on link "Waisen" at bounding box center [131, 132] width 20 height 11
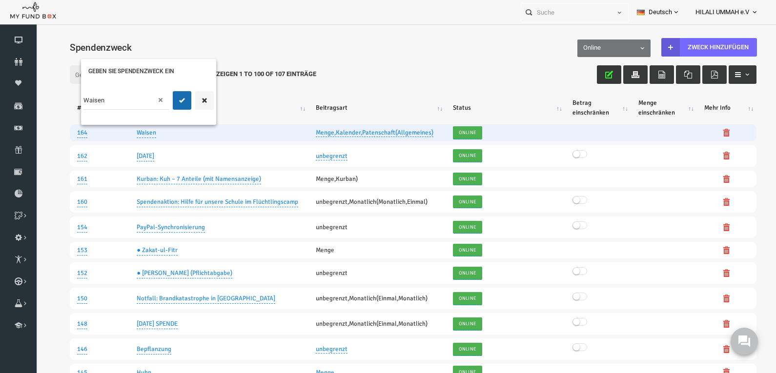
click at [109, 102] on input "Waisen" at bounding box center [110, 100] width 85 height 19
type input "Waisen Patenschaft (Monatlich)"
click at [165, 97] on icon "submit" at bounding box center [167, 101] width 8 height 8
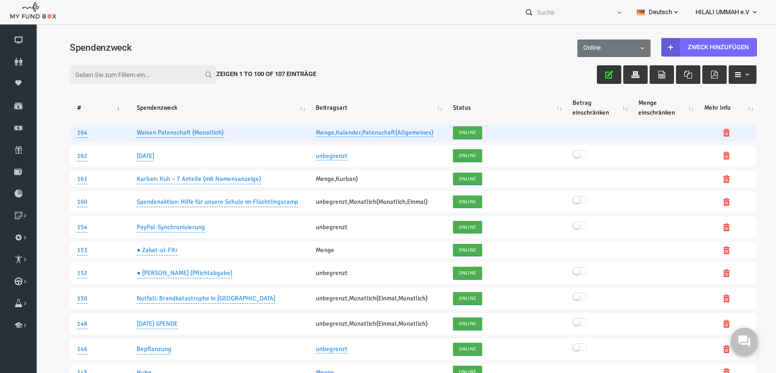
click at [353, 133] on link "Menge,Kalender,Patenschaft(Allgemeines)" at bounding box center [359, 133] width 118 height 8
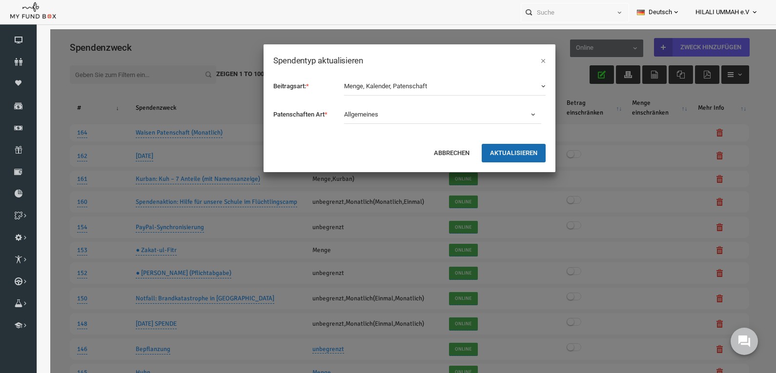
click at [527, 85] on b "button" at bounding box center [526, 86] width 8 height 8
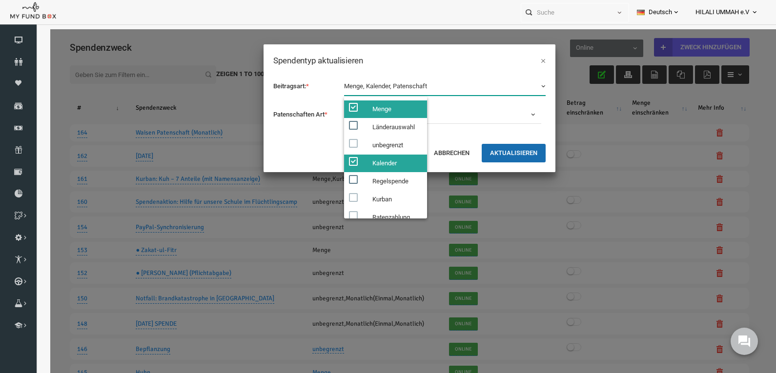
click at [338, 158] on span at bounding box center [338, 161] width 9 height 9
click at [342, 158] on input "Kalender" at bounding box center [346, 161] width 9 height 9
checkbox input "false"
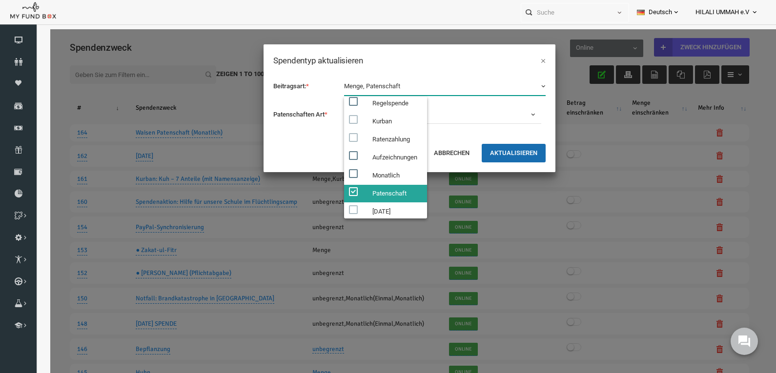
scroll to position [84, 0]
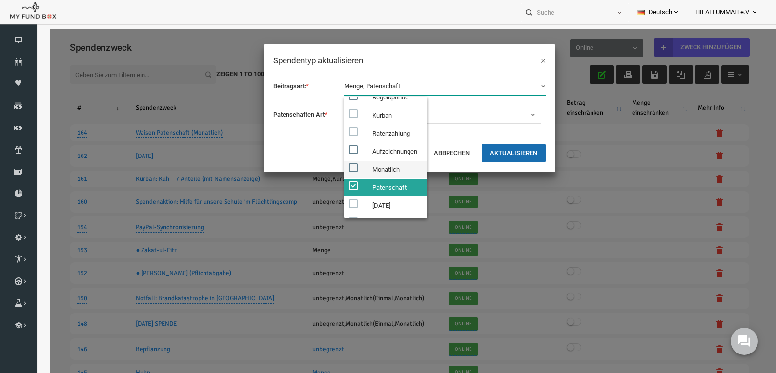
click at [337, 166] on span at bounding box center [338, 167] width 9 height 9
click at [342, 166] on input "Monatlich" at bounding box center [346, 167] width 9 height 9
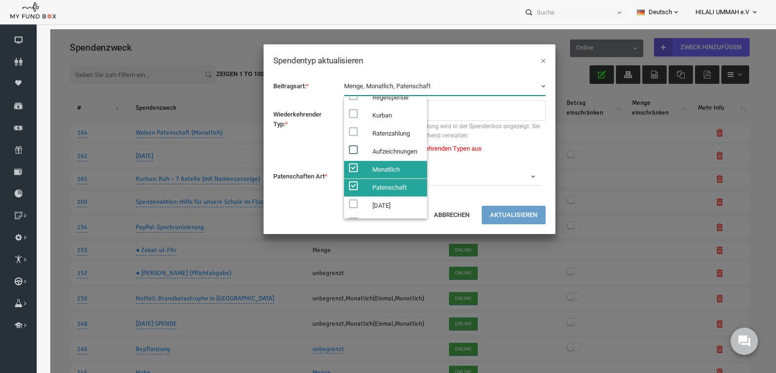
click at [337, 167] on span at bounding box center [338, 167] width 9 height 9
click at [342, 167] on input "Monatlich" at bounding box center [346, 167] width 9 height 9
checkbox input "false"
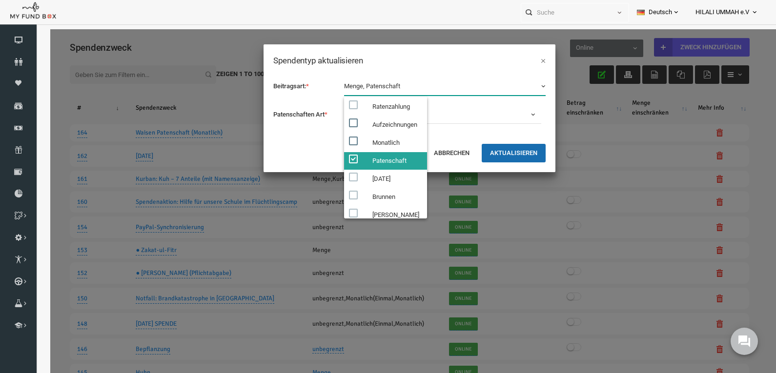
scroll to position [120, 0]
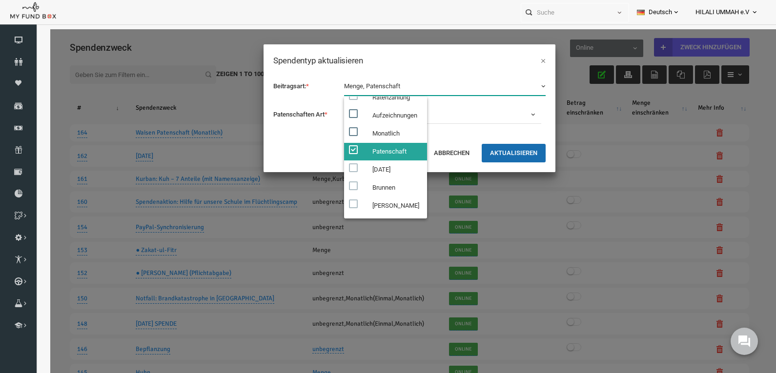
click at [454, 73] on div "Beitragsart: * Menge Länderauswahl unbegrenzt Kalender Regelspende Kurban Raten…" at bounding box center [394, 105] width 292 height 76
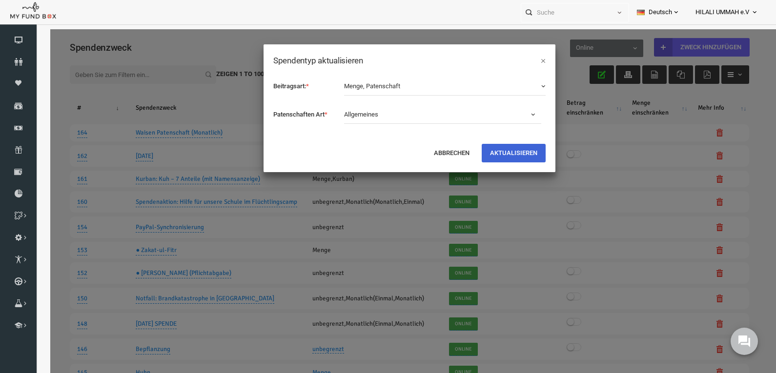
click at [498, 153] on button "AKTUALISIEREN" at bounding box center [498, 153] width 64 height 19
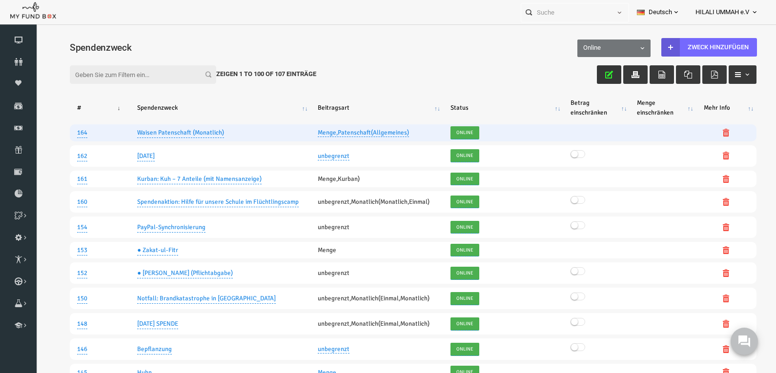
click at [352, 129] on link "Menge,Patenschaft(Allgemeines)" at bounding box center [347, 133] width 91 height 8
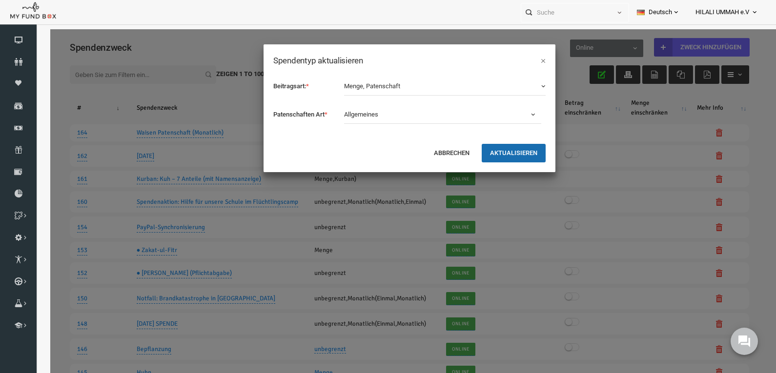
click at [399, 114] on span "Allgemeines" at bounding box center [420, 115] width 183 height 10
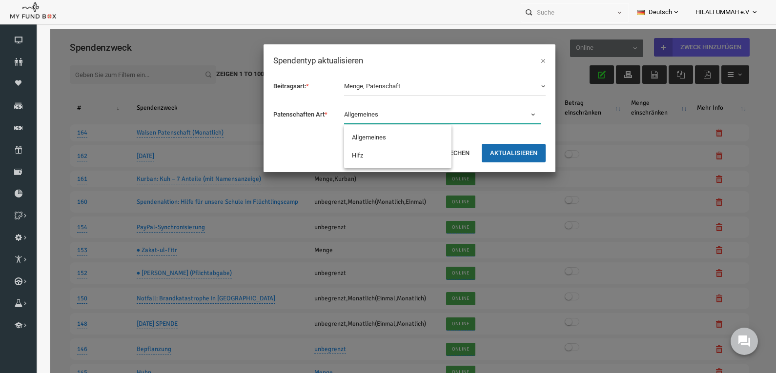
click at [307, 156] on div "Abbrechen AKTUALISIEREN" at bounding box center [394, 157] width 292 height 29
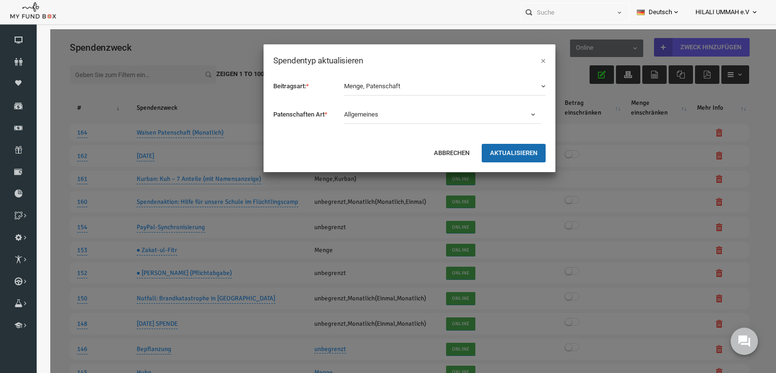
click at [393, 115] on span "Allgemeines" at bounding box center [420, 115] width 183 height 10
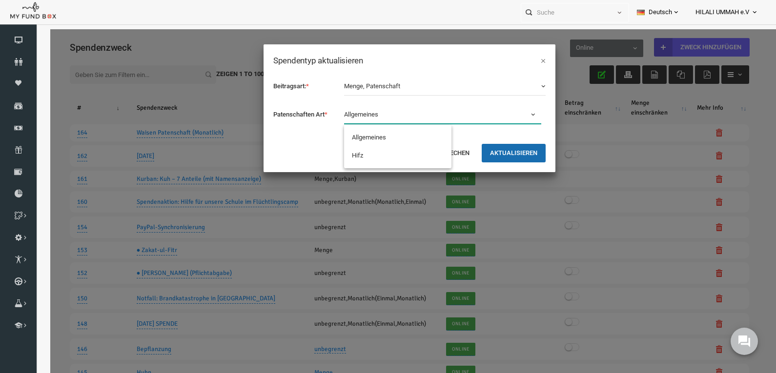
click at [293, 154] on div "Abbrechen AKTUALISIEREN" at bounding box center [394, 157] width 292 height 29
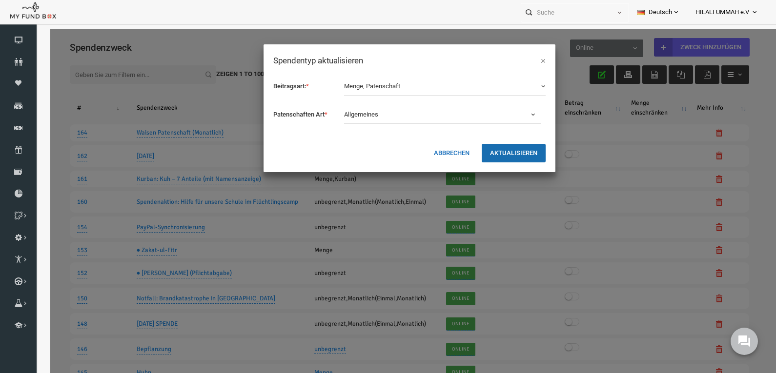
click at [434, 154] on button "Abbrechen" at bounding box center [436, 153] width 52 height 19
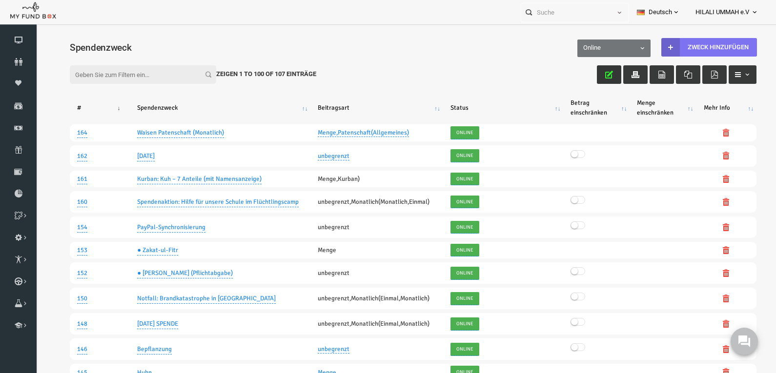
click at [672, 49] on link "Zweck hinzufügen" at bounding box center [694, 47] width 96 height 19
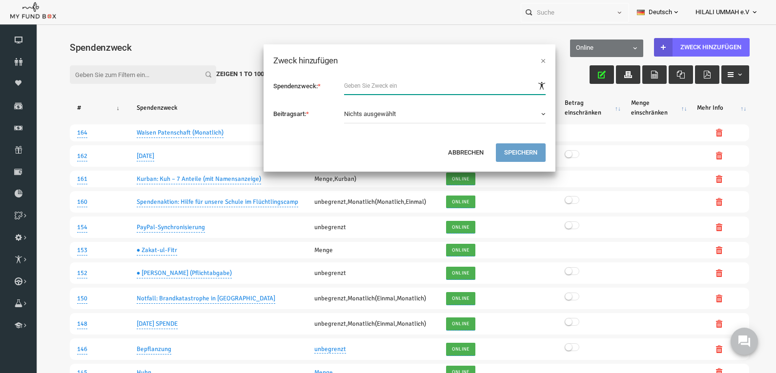
click at [375, 83] on input "text" at bounding box center [430, 86] width 202 height 18
type input "Waisen Patenschaft (Einmalig)"
click at [440, 113] on button "Nichts ausgewählt" at bounding box center [430, 114] width 202 height 19
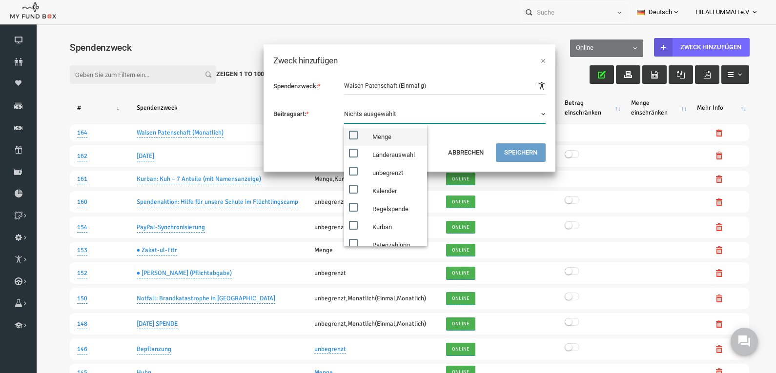
click at [388, 135] on label "Menge" at bounding box center [370, 137] width 83 height 18
click at [351, 135] on input "Menge" at bounding box center [346, 135] width 9 height 9
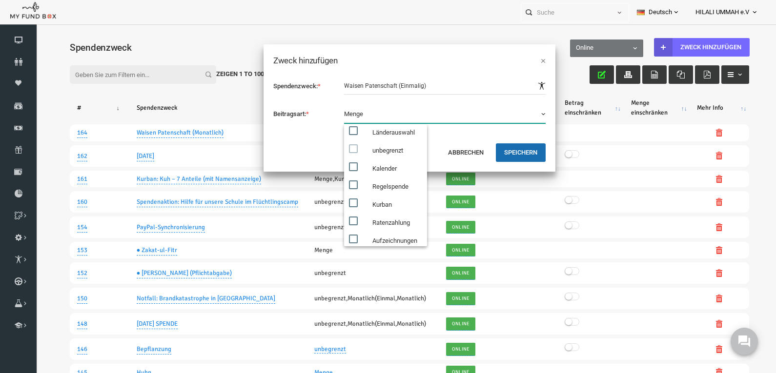
scroll to position [0, 0]
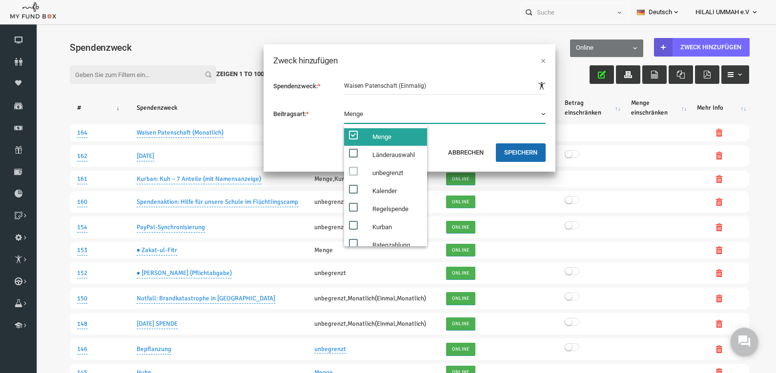
click at [337, 131] on span at bounding box center [338, 135] width 9 height 9
click at [342, 131] on input "Menge" at bounding box center [346, 135] width 9 height 9
checkbox input "false"
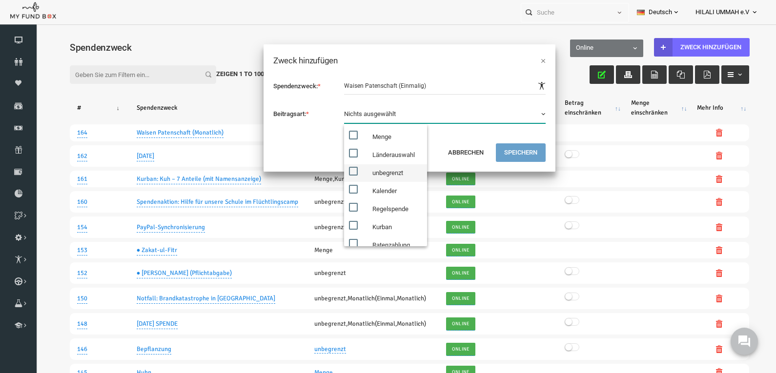
click at [339, 172] on span at bounding box center [338, 171] width 9 height 9
click at [342, 172] on input "unbegrenzt" at bounding box center [346, 171] width 9 height 9
checkbox input "true"
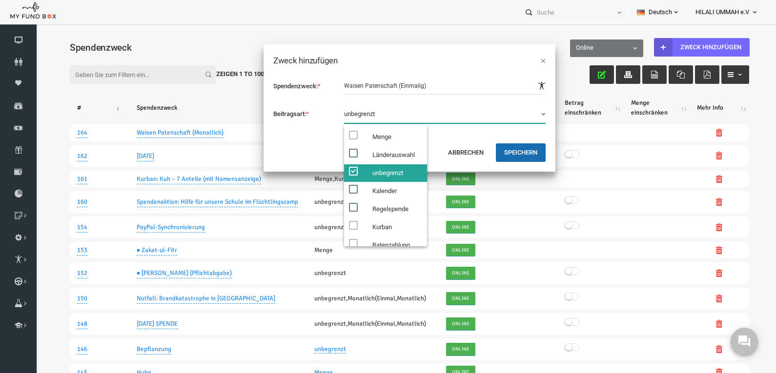
click at [448, 136] on div "Spendenzweck: * Beitragsart: * Menge Länderauswahl unbegrenzt Kalender Regelspe…" at bounding box center [394, 105] width 292 height 76
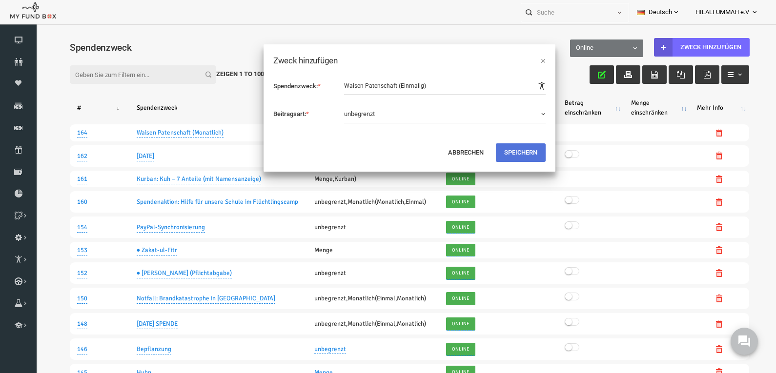
click at [504, 149] on button "Speichern" at bounding box center [505, 152] width 50 height 19
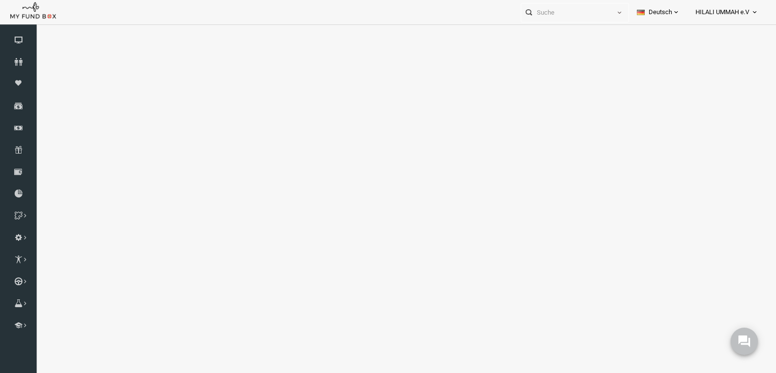
select select "100"
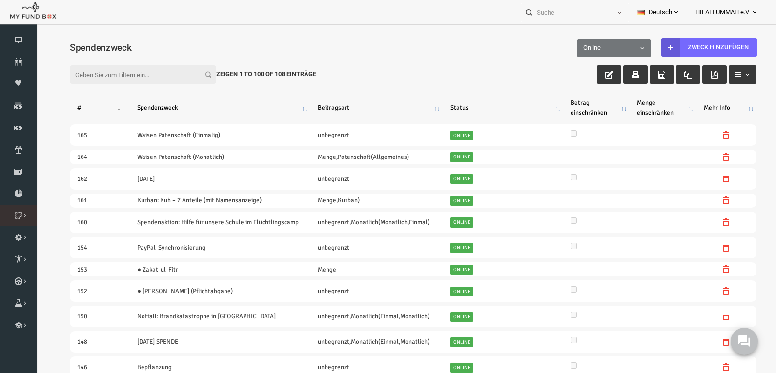
click at [0, 0] on icon at bounding box center [0, 0] width 0 height 0
click at [0, 0] on link "Kategorie" at bounding box center [0, 0] width 0 height 0
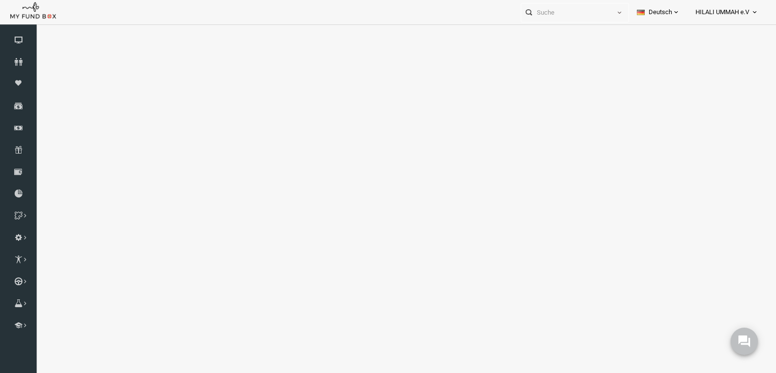
select select "100"
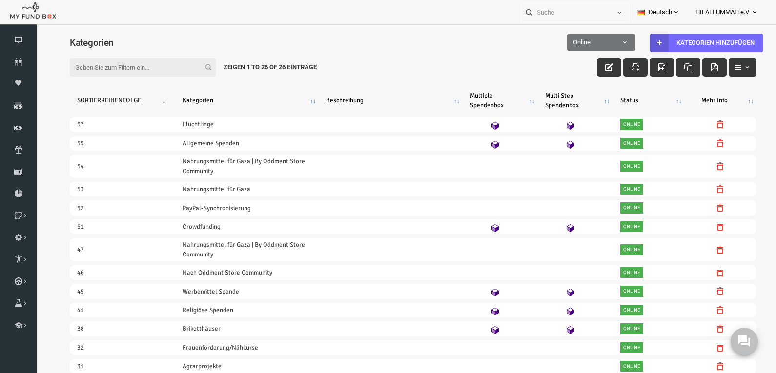
click at [380, 60] on div "Filter: Zeigen 1 to 26 of 26 Einträge" at bounding box center [398, 58] width 706 height 26
click at [0, 0] on icon at bounding box center [0, 0] width 0 height 0
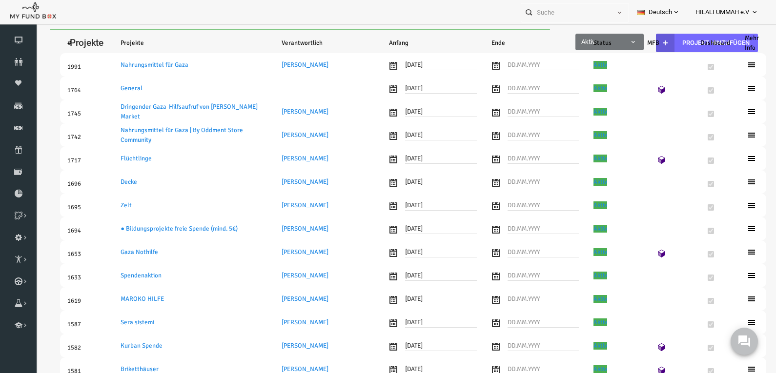
select select "100"
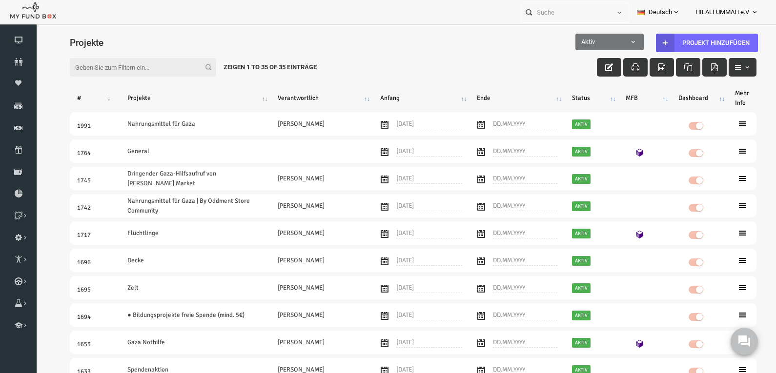
drag, startPoint x: 207, startPoint y: 5, endPoint x: 205, endPoint y: 12, distance: 7.0
click at [207, 5] on div "Personal Contact BID Orphan GID Zahlungsstatus Partner OID Verwendungszweck Tra…" at bounding box center [383, 12] width 766 height 24
click at [137, 67] on input "Filter:" at bounding box center [128, 67] width 146 height 19
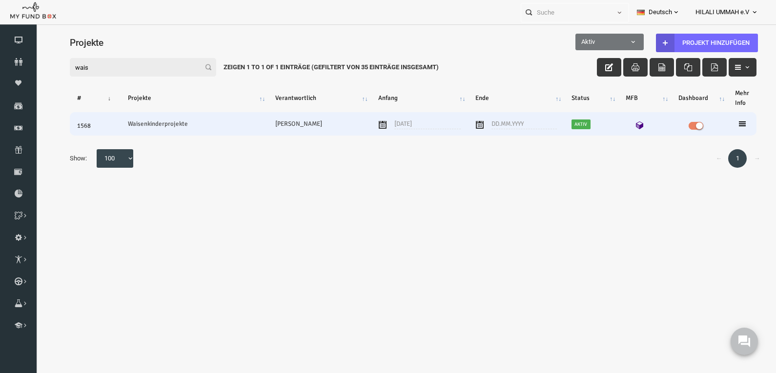
type input "wais"
click at [730, 123] on icon at bounding box center [727, 124] width 8 height 8
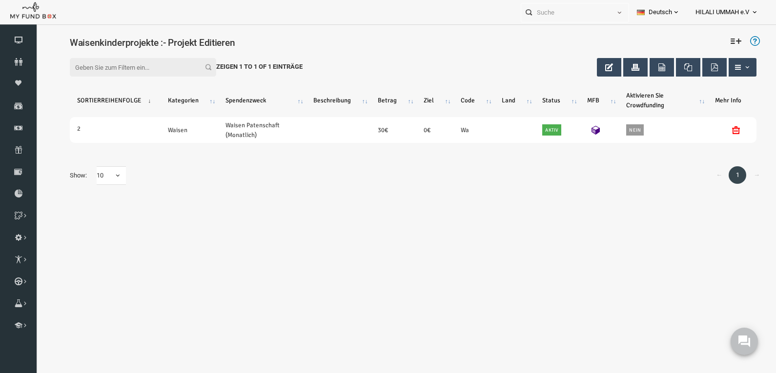
drag, startPoint x: 209, startPoint y: 188, endPoint x: 213, endPoint y: 212, distance: 24.1
click at [209, 189] on div "← 1 → Show: 10 10 25 50 100 10 25 50 100" at bounding box center [398, 176] width 706 height 38
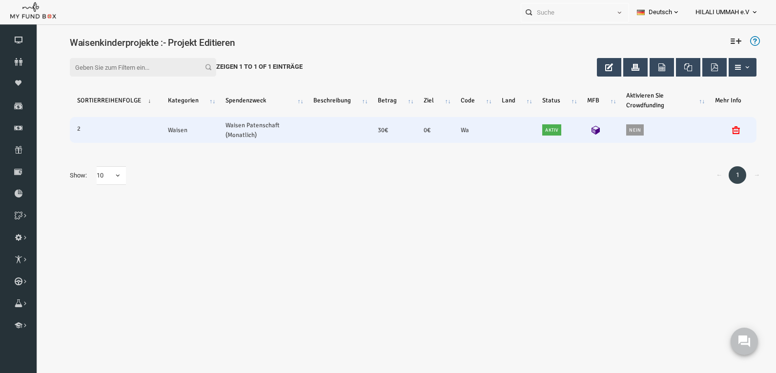
drag, startPoint x: 197, startPoint y: 218, endPoint x: 369, endPoint y: 136, distance: 190.7
click at [197, 214] on div "Filter: Zeigen 1 to 1 of 1 Einträge SORTIERREIHENFOLGE Kategorien Spendenzweck …" at bounding box center [397, 129] width 725 height 169
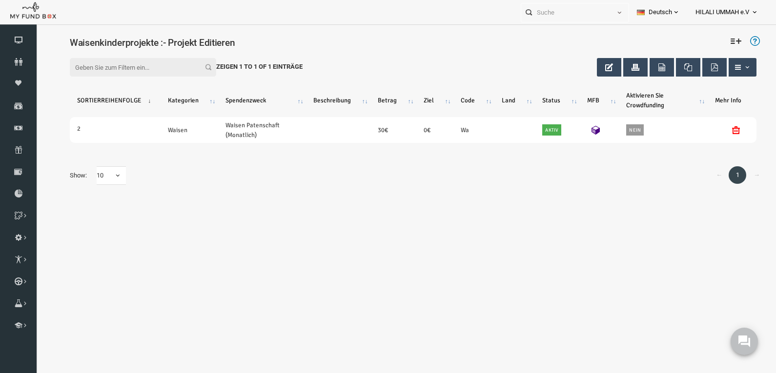
click at [721, 46] on div "Filter: Zeigen 1 to 1 of 1 Einträge" at bounding box center [398, 58] width 706 height 26
click at [719, 44] on body "Spender nicht gefunden Patenschaft nicht gefunden Partner nicht gefunden !!!! B…" at bounding box center [397, 215] width 725 height 373
click at [719, 40] on icon at bounding box center [720, 41] width 11 height 11
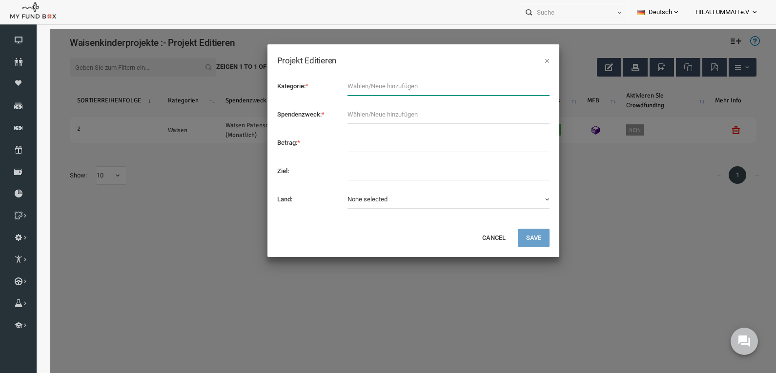
click at [445, 88] on input "text" at bounding box center [433, 86] width 202 height 19
drag, startPoint x: 471, startPoint y: 92, endPoint x: 460, endPoint y: 92, distance: 10.7
click at [470, 92] on input "text" at bounding box center [433, 86] width 202 height 19
type input "Waisen"
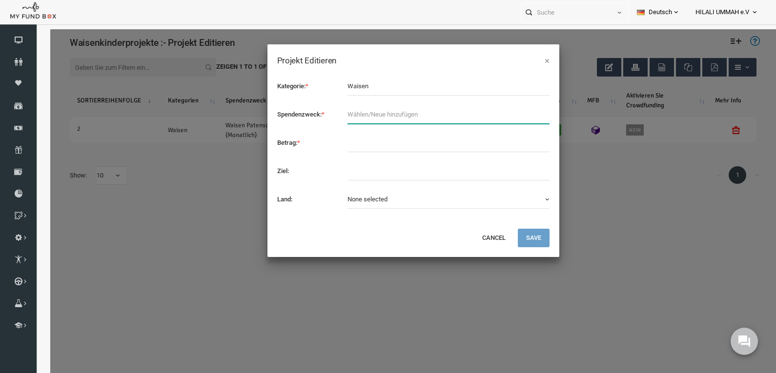
click at [529, 117] on input "text" at bounding box center [433, 114] width 202 height 19
type input "Waisen Patenschaft (Einmalig)"
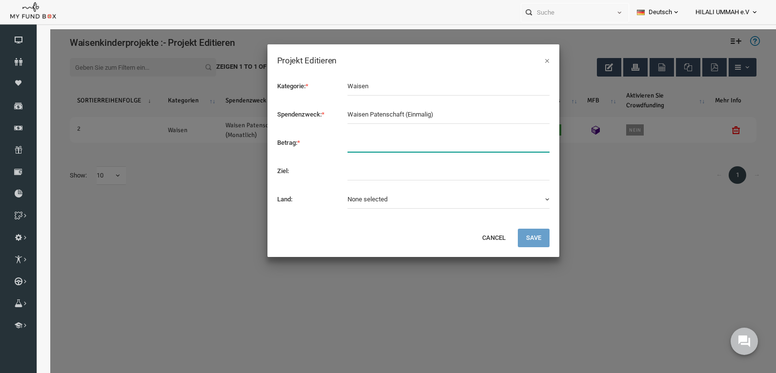
click at [354, 142] on input "text" at bounding box center [433, 143] width 202 height 19
type input "3"
type input "10"
click at [415, 202] on button "None selected" at bounding box center [433, 199] width 202 height 19
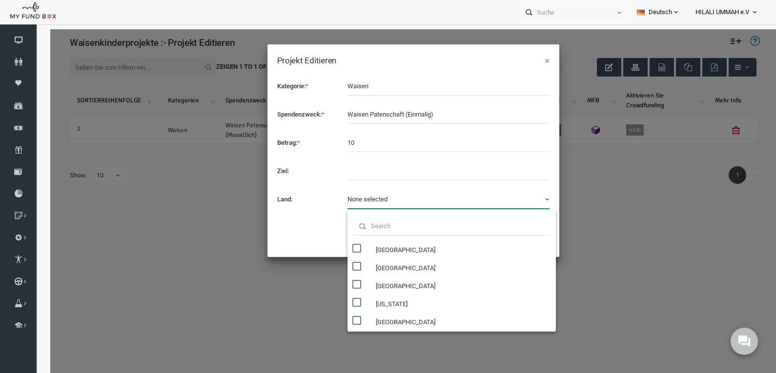
click at [299, 208] on label "Land:" at bounding box center [292, 199] width 71 height 18
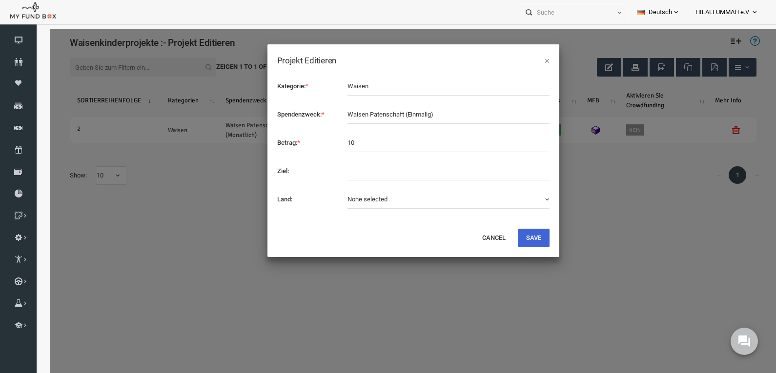
click at [515, 235] on button "Save" at bounding box center [518, 238] width 32 height 19
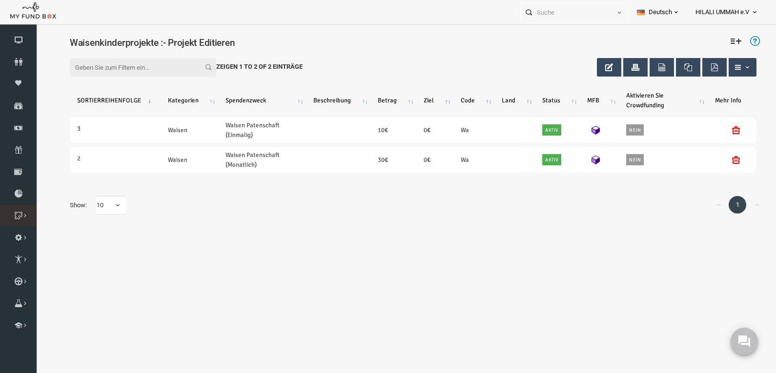
click at [0, 0] on icon at bounding box center [0, 0] width 0 height 0
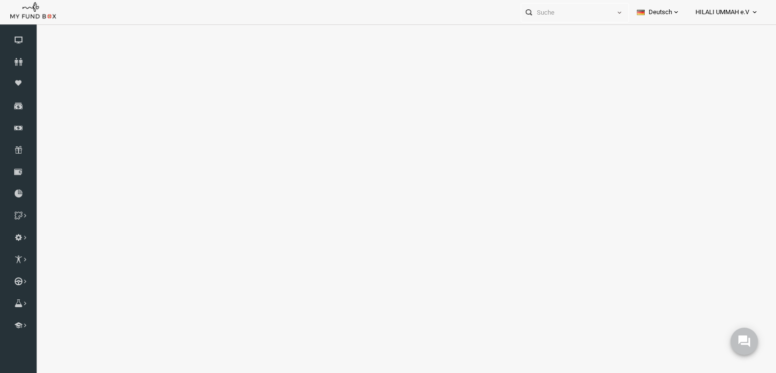
select select "100"
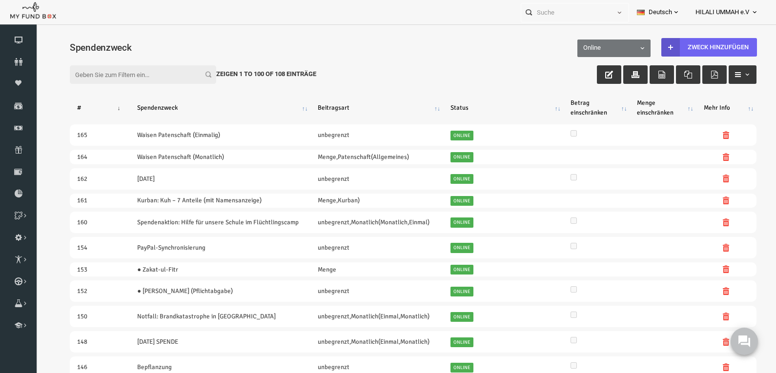
click at [697, 42] on link "Zweck hinzufügen" at bounding box center [694, 47] width 96 height 19
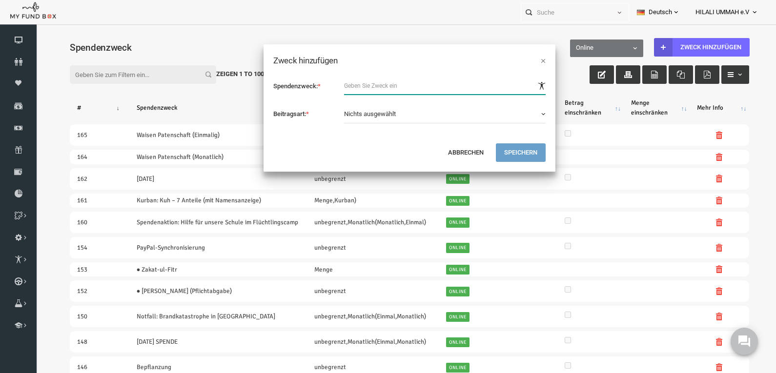
click at [353, 82] on input "text" at bounding box center [430, 86] width 202 height 18
type input "w"
type input "Waisen Patenschaft (Jährlich)"
click at [374, 114] on span "Nichts ausgewählt" at bounding box center [355, 113] width 52 height 7
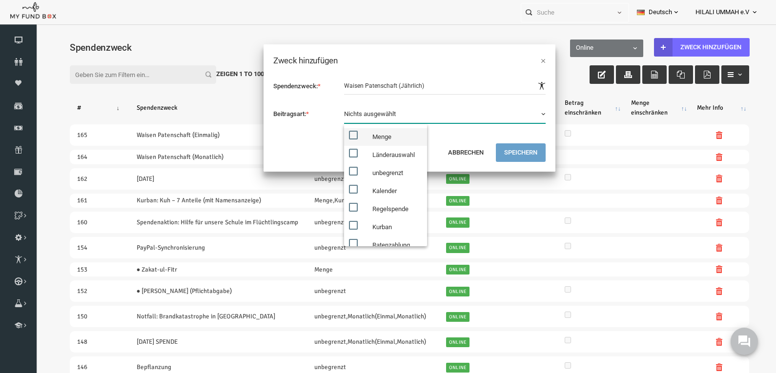
click at [341, 133] on span at bounding box center [338, 135] width 9 height 9
click at [342, 133] on input "Menge" at bounding box center [346, 135] width 9 height 9
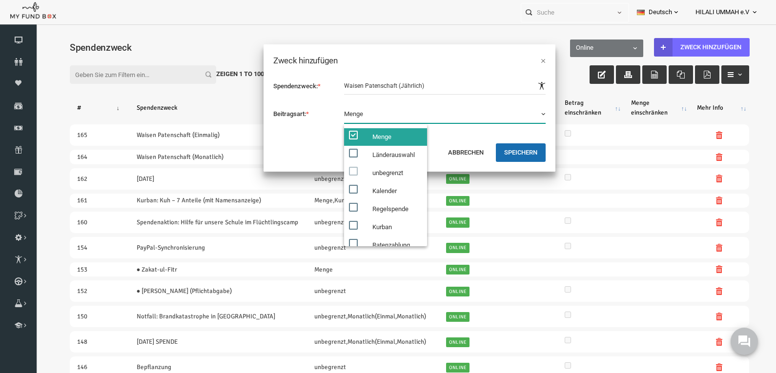
click at [336, 132] on span at bounding box center [338, 135] width 9 height 9
click at [342, 132] on input "Menge" at bounding box center [346, 135] width 9 height 9
checkbox input "false"
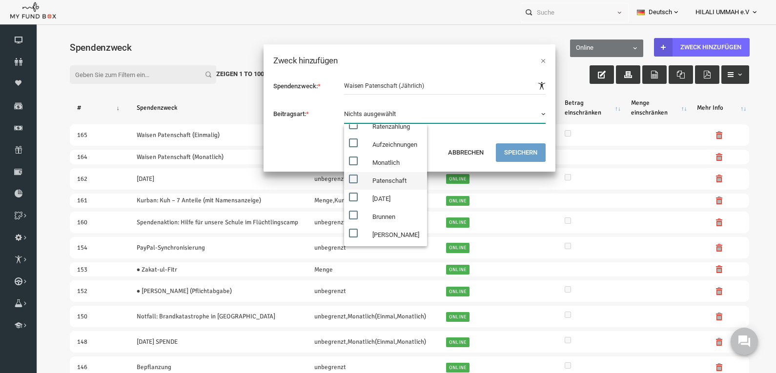
scroll to position [120, 0]
click at [341, 174] on span at bounding box center [338, 177] width 9 height 9
click at [342, 174] on input "Patenschaft" at bounding box center [346, 177] width 9 height 9
checkbox input "true"
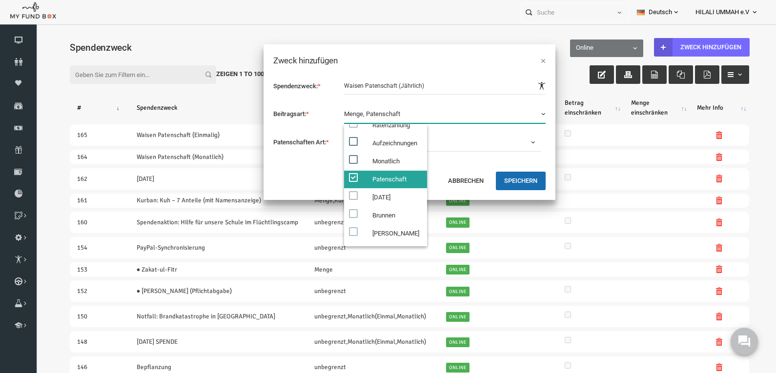
click at [301, 183] on div "Abbrechen Speichern" at bounding box center [394, 185] width 292 height 29
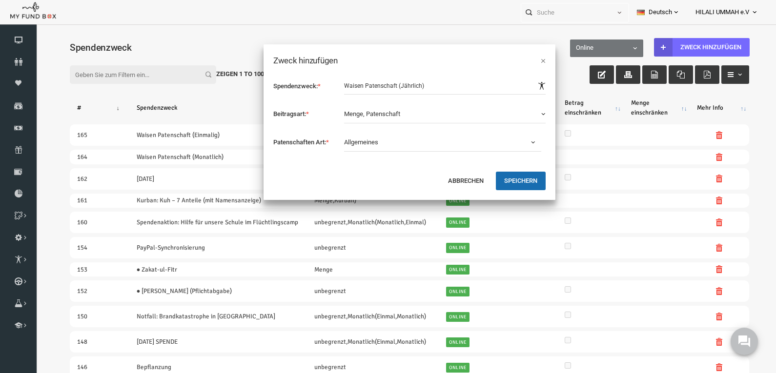
click at [430, 146] on span "Allgemeines" at bounding box center [420, 143] width 183 height 10
click at [329, 169] on div "Spendenzweck: * Beitragsart: * Menge Länderauswahl unbegrenzt Kalender Regelspe…" at bounding box center [394, 119] width 292 height 104
click at [501, 179] on button "Speichern" at bounding box center [505, 181] width 50 height 19
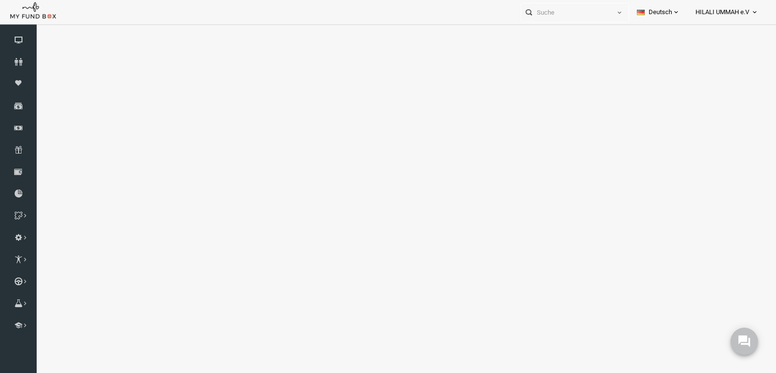
select select "100"
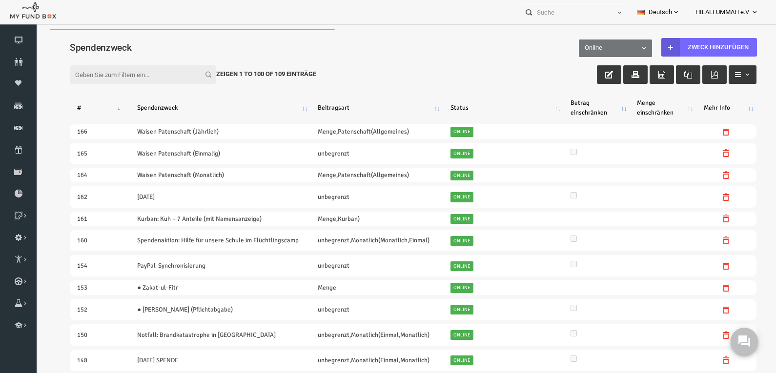
scroll to position [0, 0]
click at [0, 0] on icon at bounding box center [0, 0] width 0 height 0
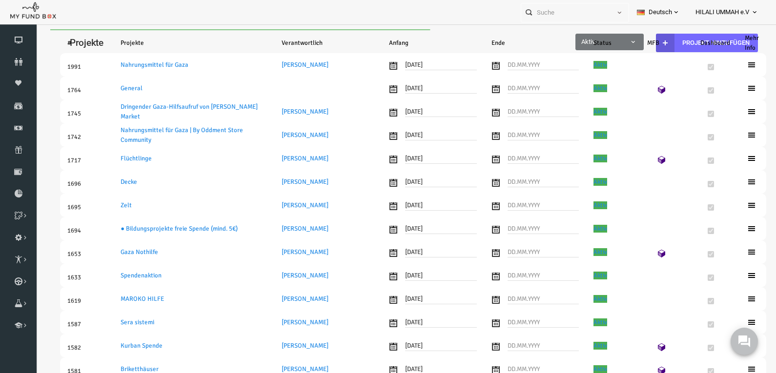
select select "100"
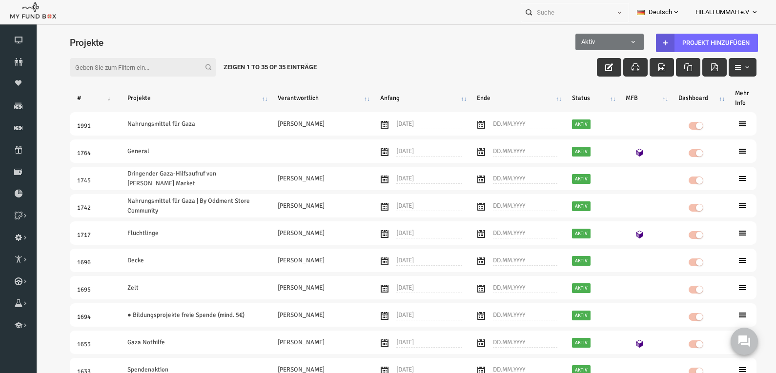
click at [114, 65] on input "Filter:" at bounding box center [128, 67] width 146 height 19
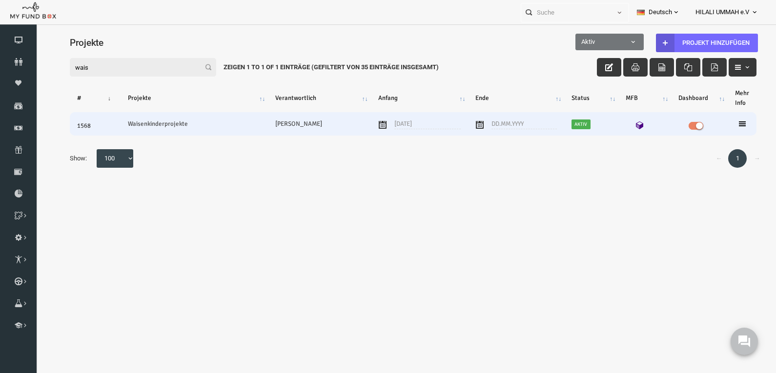
type input "wais"
click at [723, 121] on icon at bounding box center [727, 124] width 8 height 8
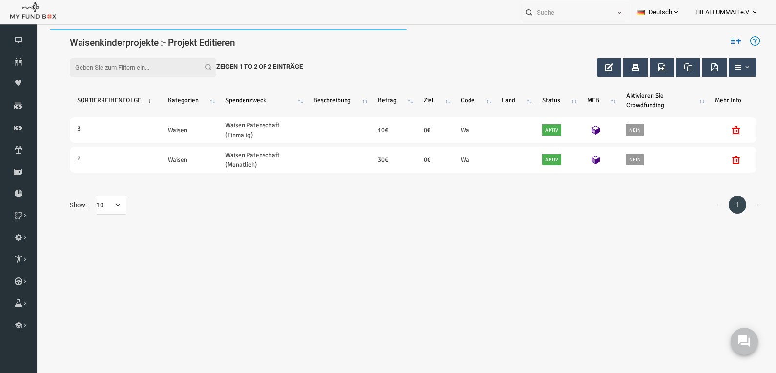
click at [722, 38] on icon at bounding box center [720, 41] width 11 height 11
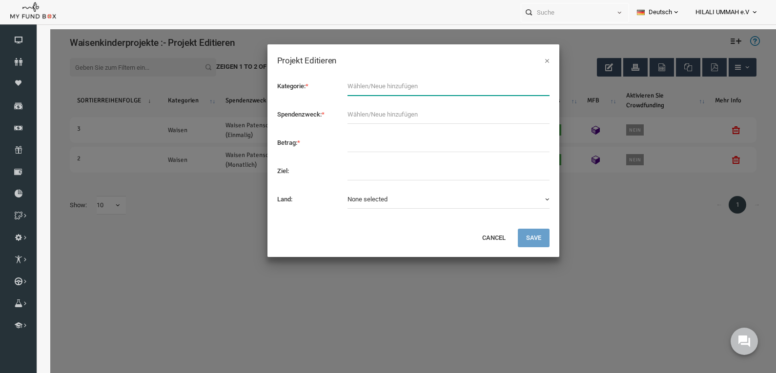
click at [363, 87] on input "text" at bounding box center [433, 86] width 202 height 19
type input "Waisen"
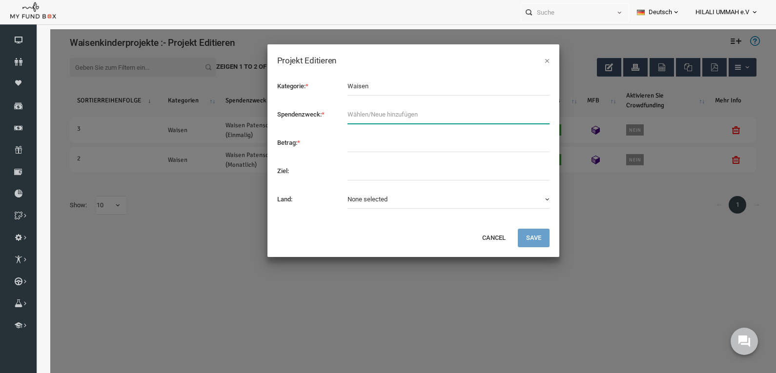
click at [345, 114] on input "text" at bounding box center [433, 114] width 202 height 19
type input "Waisen Patenschaft (Jährlich)"
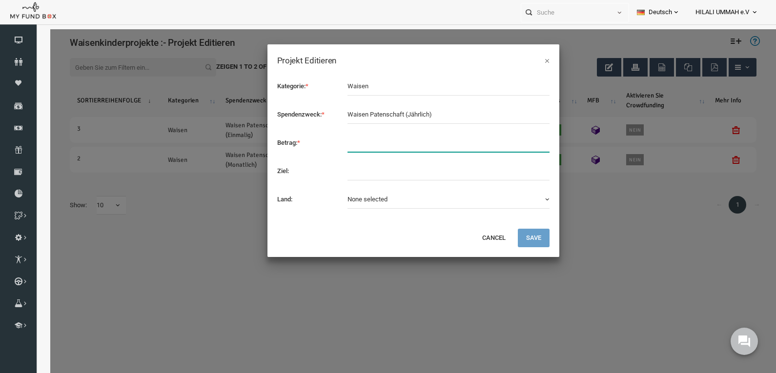
click at [379, 142] on input "text" at bounding box center [433, 143] width 202 height 19
type input "360"
click at [513, 238] on button "Save" at bounding box center [518, 238] width 32 height 19
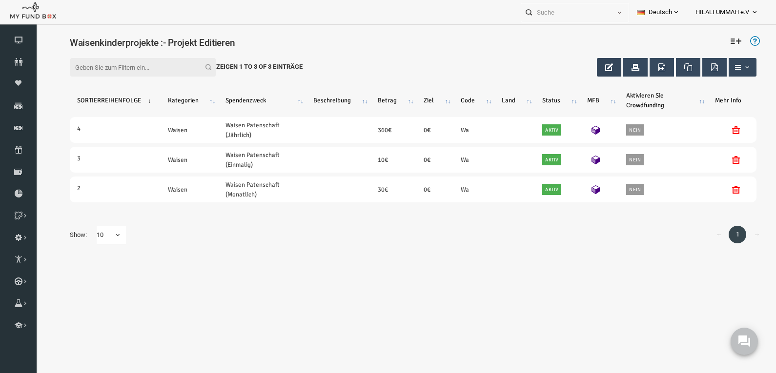
drag, startPoint x: 598, startPoint y: 67, endPoint x: 588, endPoint y: 70, distance: 10.2
click at [597, 67] on button "button" at bounding box center [593, 67] width 24 height 19
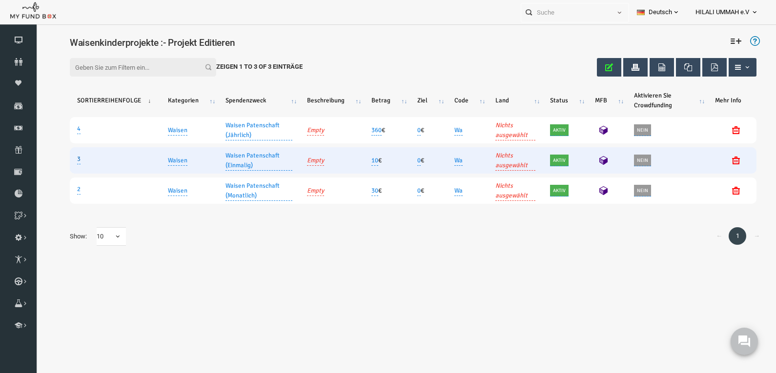
click at [62, 159] on link "3" at bounding box center [63, 159] width 3 height 11
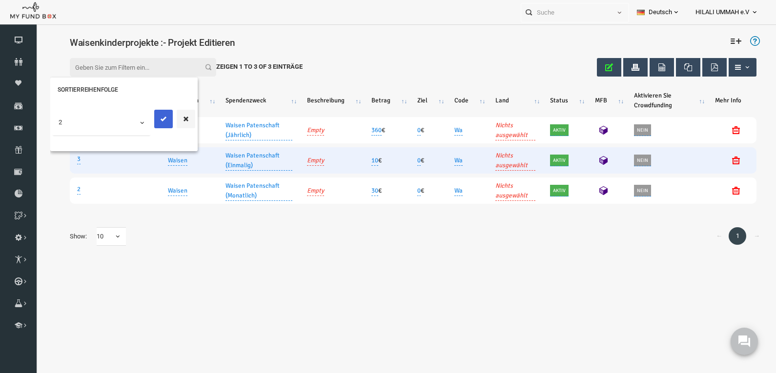
click at [148, 116] on icon "submit" at bounding box center [148, 119] width 8 height 8
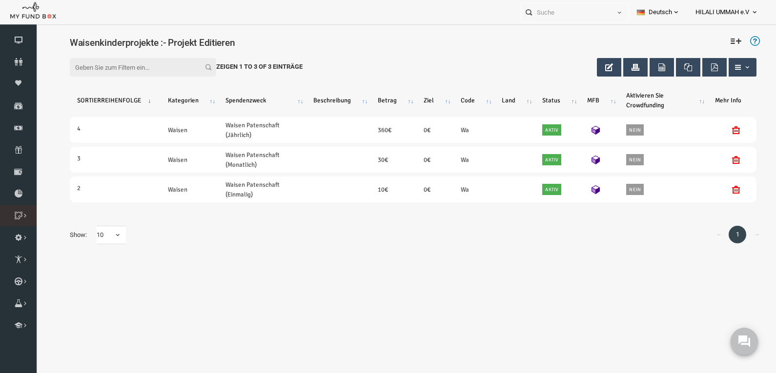
click at [0, 0] on icon at bounding box center [0, 0] width 0 height 0
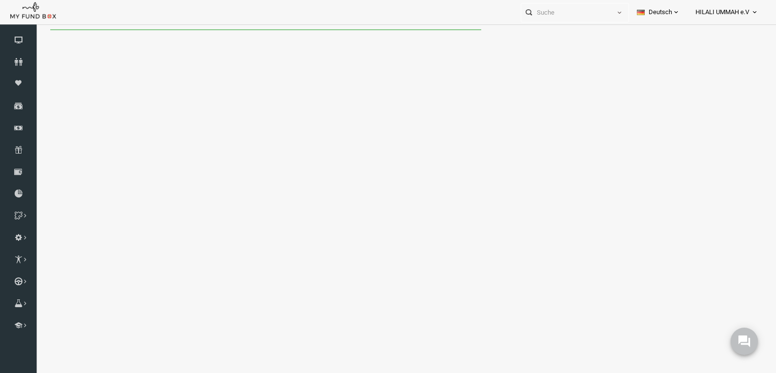
select select "100"
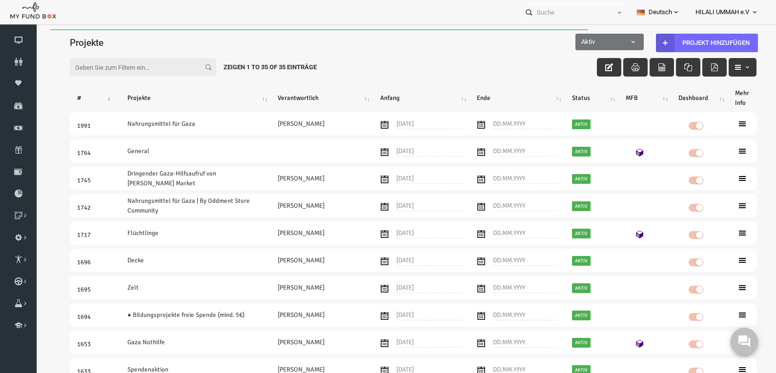
click at [125, 66] on input "Filter:" at bounding box center [128, 67] width 146 height 19
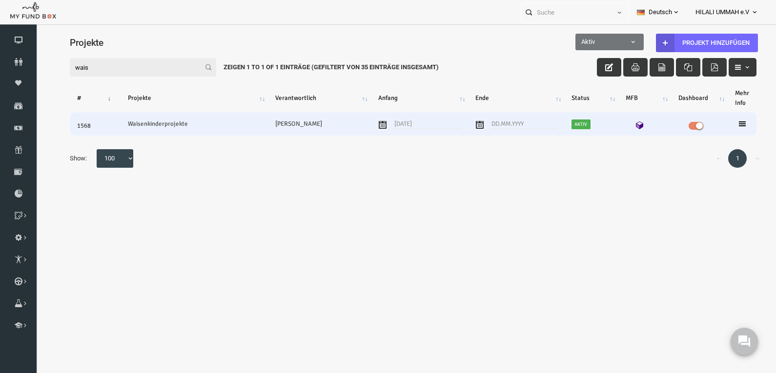
type input "wais"
click at [729, 121] on icon at bounding box center [727, 124] width 8 height 8
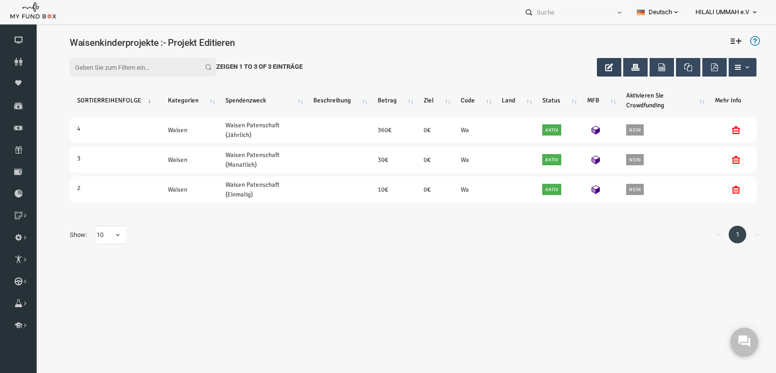
click at [597, 65] on icon "button" at bounding box center [594, 67] width 8 height 8
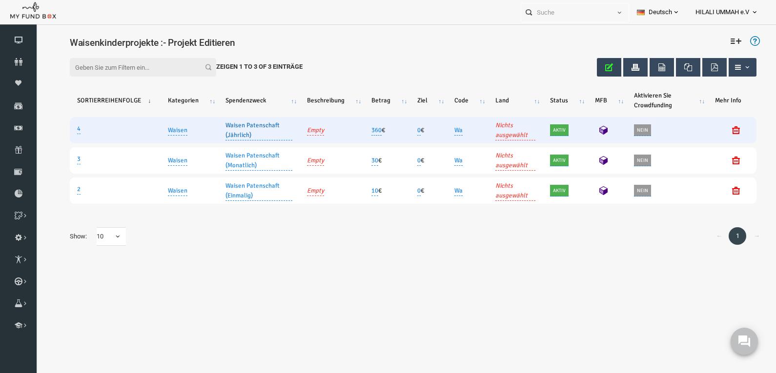
click at [255, 136] on link "Waisen Patenschaft (Jährlich)" at bounding box center [243, 130] width 67 height 20
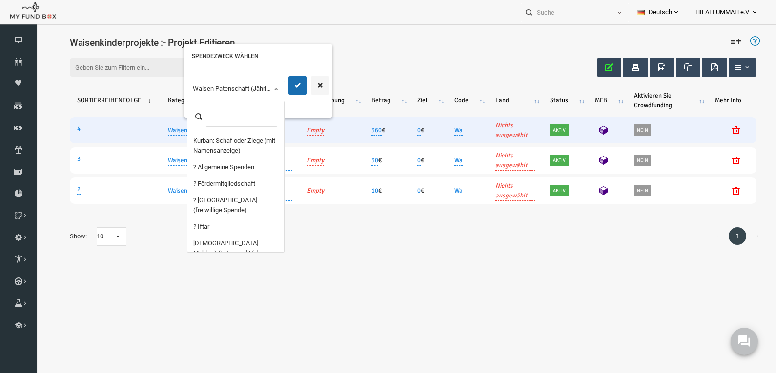
scroll to position [2273, 0]
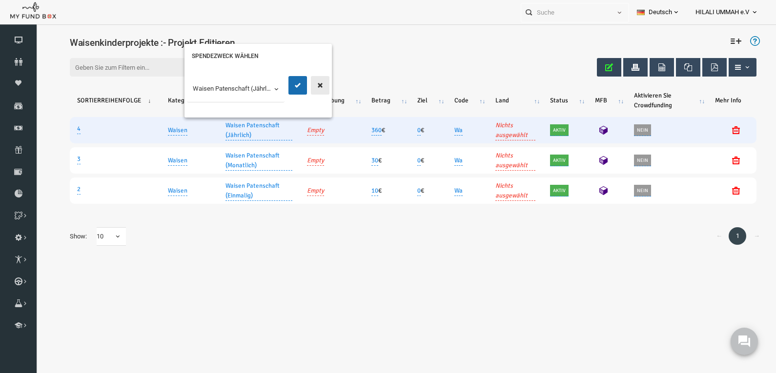
drag, startPoint x: 305, startPoint y: 84, endPoint x: 309, endPoint y: 99, distance: 15.7
click at [305, 84] on icon "button" at bounding box center [305, 85] width 8 height 8
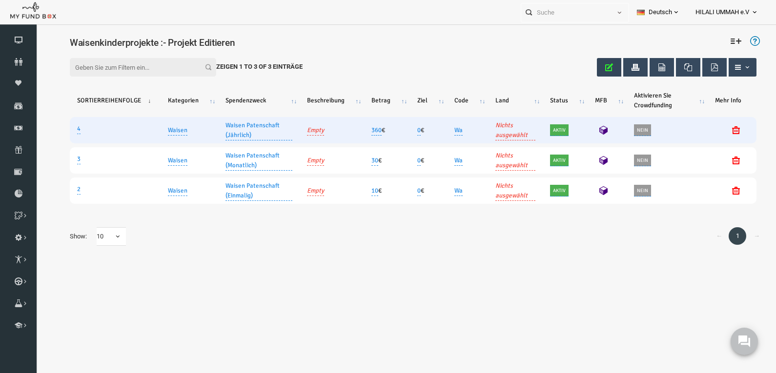
click at [302, 131] on link "Empty" at bounding box center [300, 130] width 17 height 11
click at [268, 75] on textarea "Sie bekommen eine Waisenkind zugewissen, m" at bounding box center [292, 65] width 76 height 28
drag, startPoint x: 276, startPoint y: 72, endPoint x: 280, endPoint y: 80, distance: 9.4
click at [276, 73] on textarea "Sie bekommen eine Waisenkind zugewissen, m" at bounding box center [292, 65] width 76 height 28
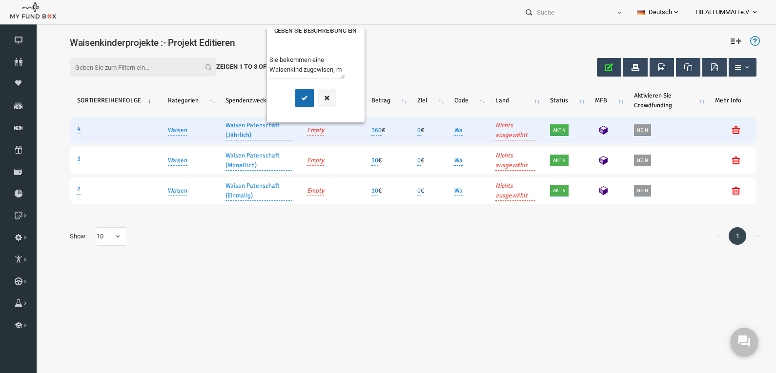
click at [264, 73] on textarea "Sie bekommen eine Waisenkind zugewisen, m" at bounding box center [292, 65] width 76 height 28
type textarea "Sie bekommen eine Waisenkind zugewisen, mit Daten sowie Bild und Video"
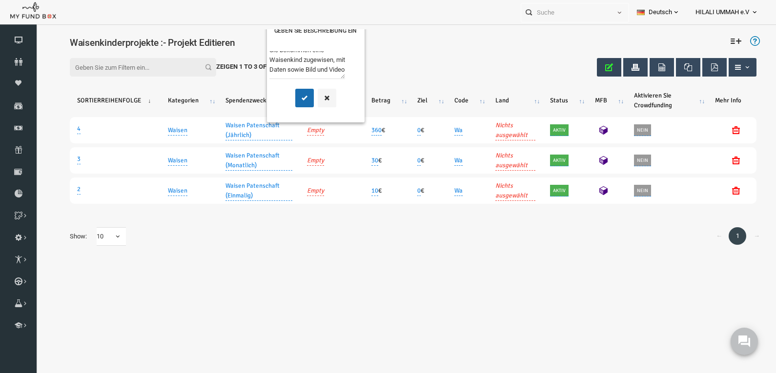
scroll to position [0, 0]
drag, startPoint x: 302, startPoint y: 72, endPoint x: 237, endPoint y: 49, distance: 69.7
click at [237, 49] on div "Filter: Zeigen 1 to 3 of 3 Einträge SORTIERREIHENFOLGE Kategorien Spendenzweck …" at bounding box center [398, 150] width 706 height 211
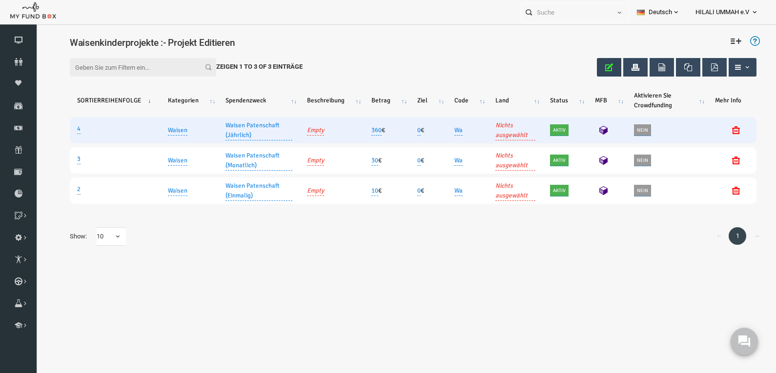
click at [301, 128] on link "Empty" at bounding box center [300, 130] width 17 height 11
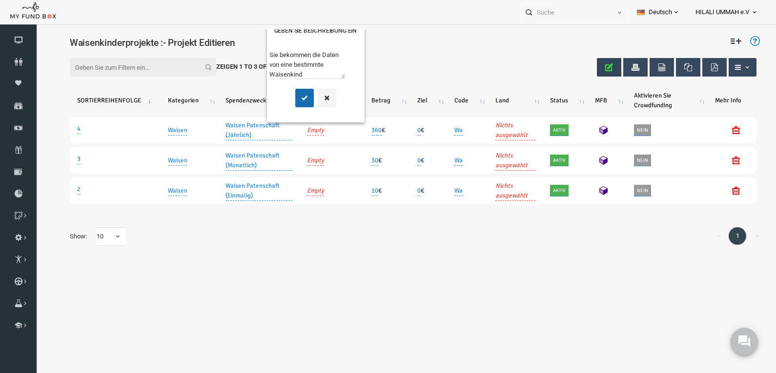
type textarea "Sie bekommen die Daten von eine bestimmte Waisenkind"
click at [187, 283] on body "Spender nicht gefunden Patenschaft nicht gefunden Partner nicht gefunden !!!! B…" at bounding box center [397, 215] width 725 height 373
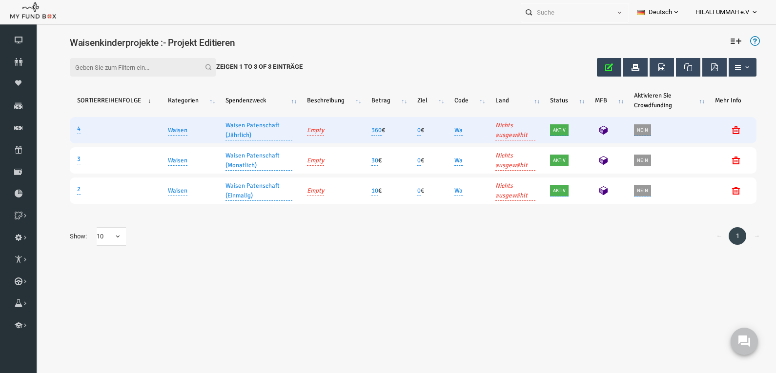
click at [302, 131] on link "Empty" at bounding box center [300, 130] width 17 height 11
type textarea "Sie bekommen die Daten (mit Foto, Video) von eine bestimmte Waisenkind. dafür m…"
click at [287, 93] on button "submit" at bounding box center [289, 98] width 19 height 19
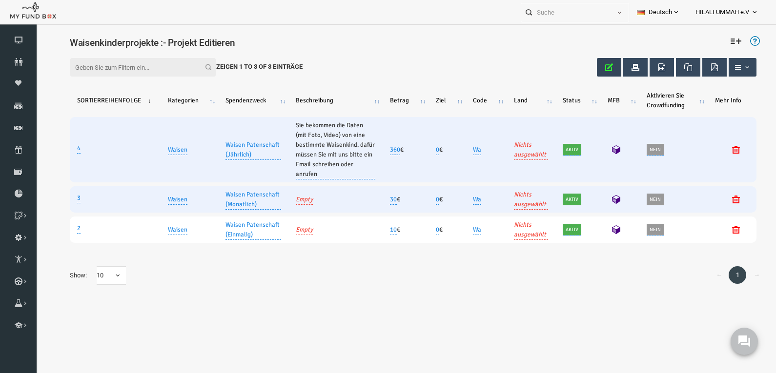
click at [288, 194] on link "Empty" at bounding box center [288, 199] width 17 height 11
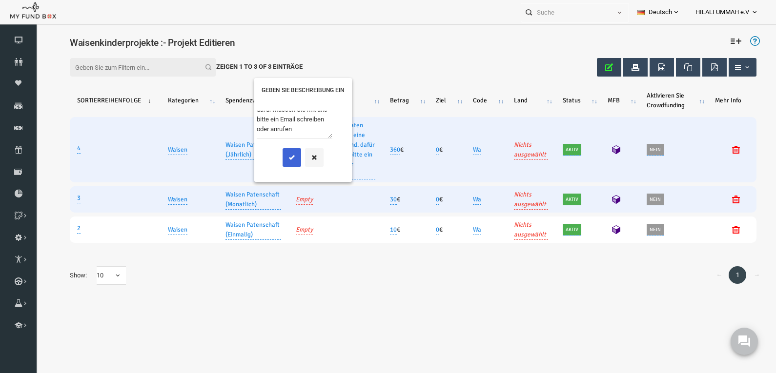
type textarea "Sie bekommen die Daten (mit Foto, Video) von eine bestimmte Waisenkind. dafür m…"
click at [276, 152] on button "submit" at bounding box center [276, 157] width 19 height 19
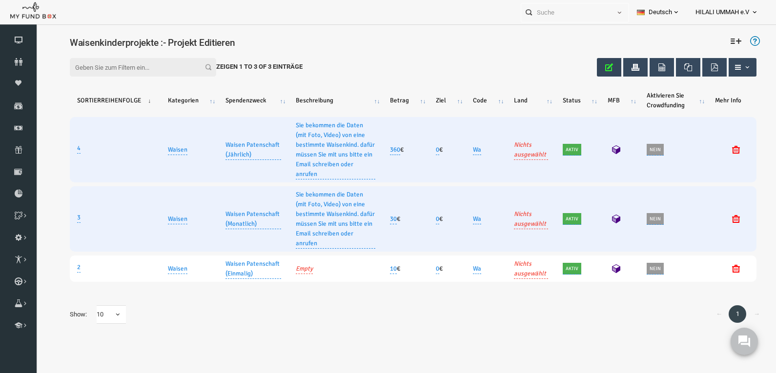
click at [595, 65] on icon "button" at bounding box center [594, 67] width 8 height 8
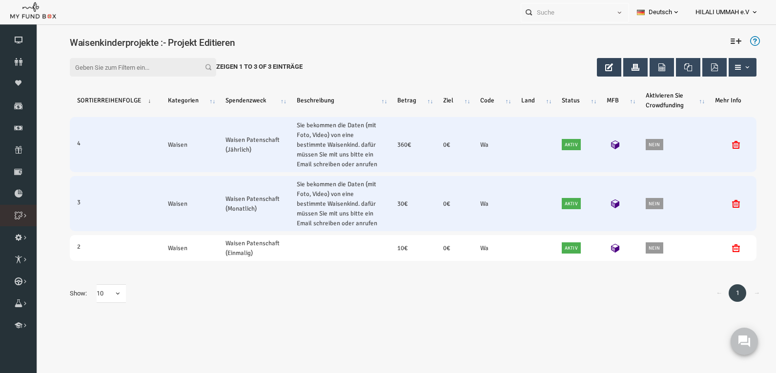
click at [0, 0] on icon at bounding box center [0, 0] width 0 height 0
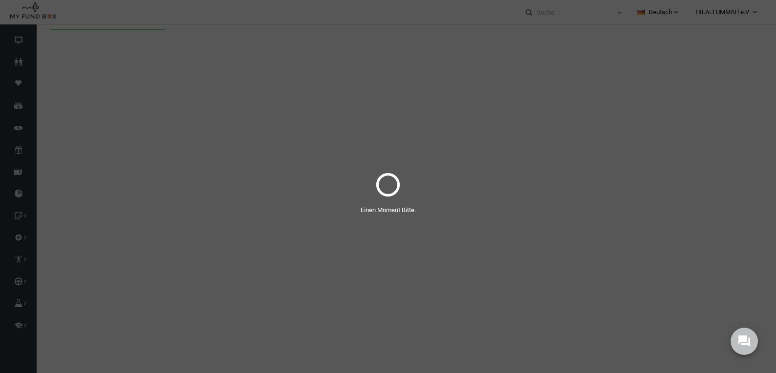
scroll to position [0, 0]
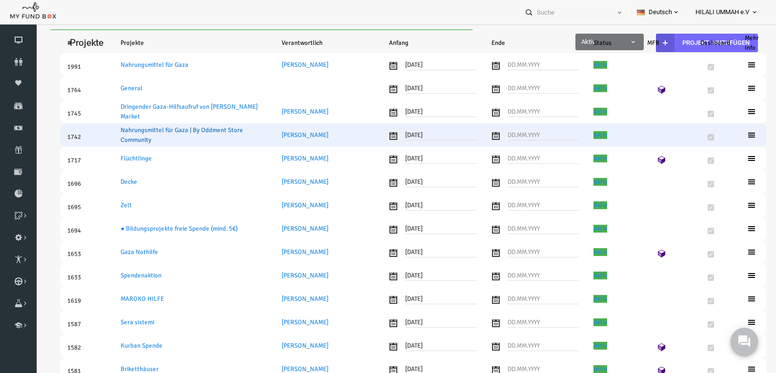
select select "100"
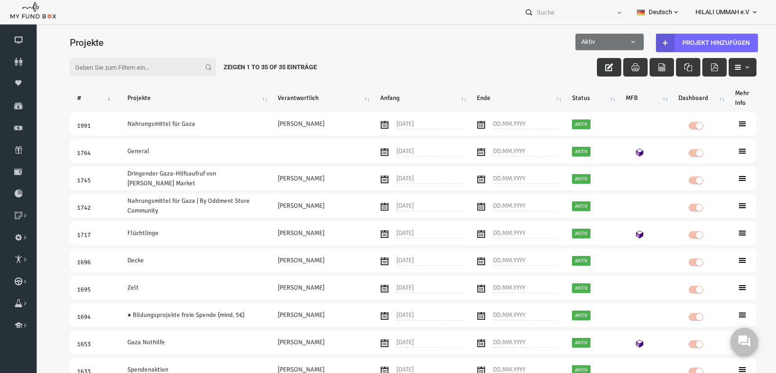
click at [56, 64] on input "Filter:" at bounding box center [128, 67] width 146 height 19
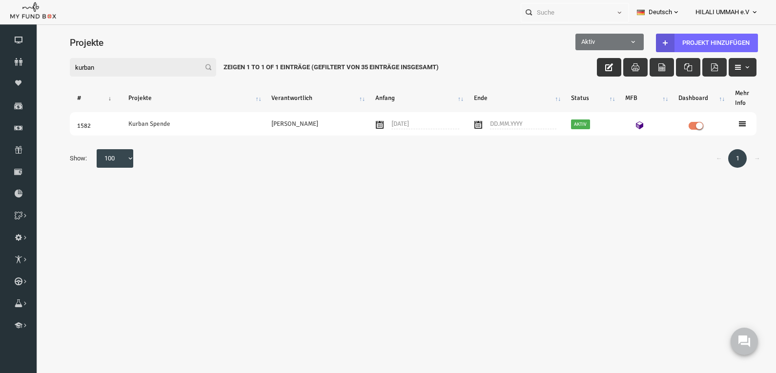
type input "kurban"
click at [594, 65] on icon "button" at bounding box center [594, 67] width 8 height 8
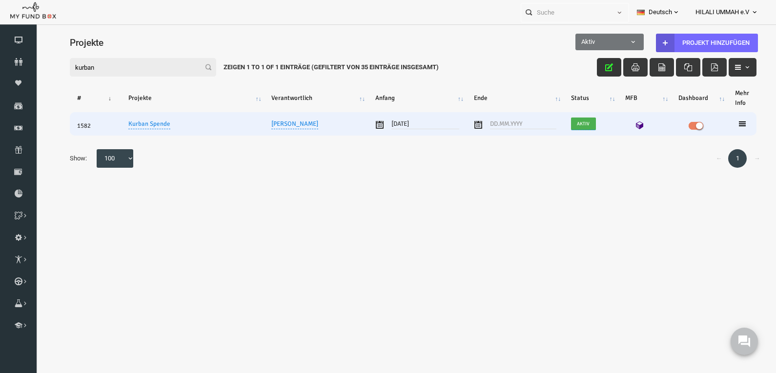
click at [728, 123] on icon at bounding box center [727, 124] width 8 height 8
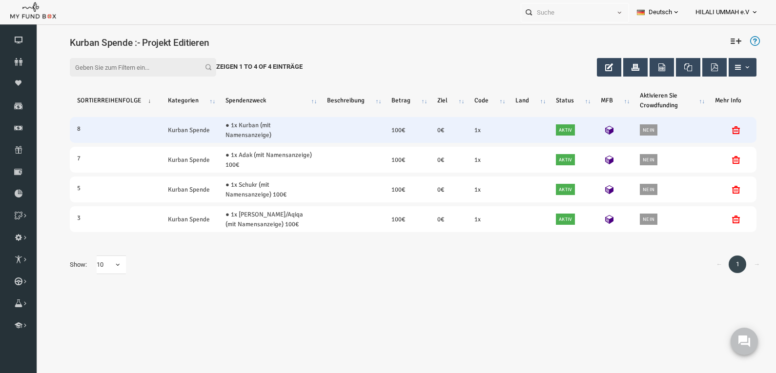
click at [316, 132] on td at bounding box center [336, 130] width 64 height 26
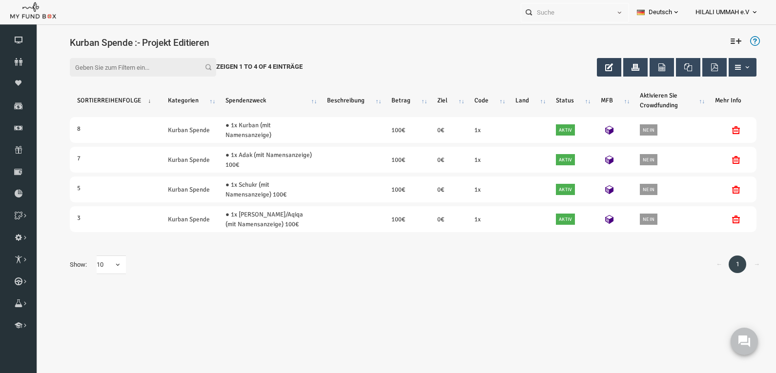
click at [595, 66] on icon "button" at bounding box center [594, 67] width 8 height 8
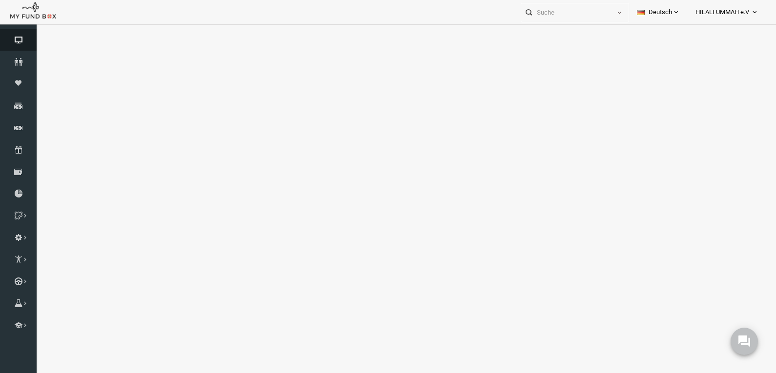
select select "100"
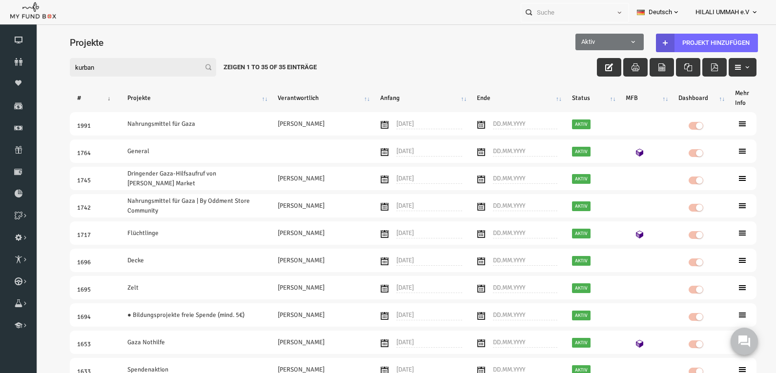
click at [96, 63] on input "kurban" at bounding box center [128, 67] width 146 height 19
click at [119, 63] on input "kurban" at bounding box center [128, 67] width 146 height 19
drag, startPoint x: 0, startPoint y: 65, endPoint x: -15, endPoint y: 65, distance: 14.6
click at [35, 65] on html "Spender nicht gefunden Patenschaft nicht gefunden Partner nicht gefunden !!!! B…" at bounding box center [397, 215] width 725 height 373
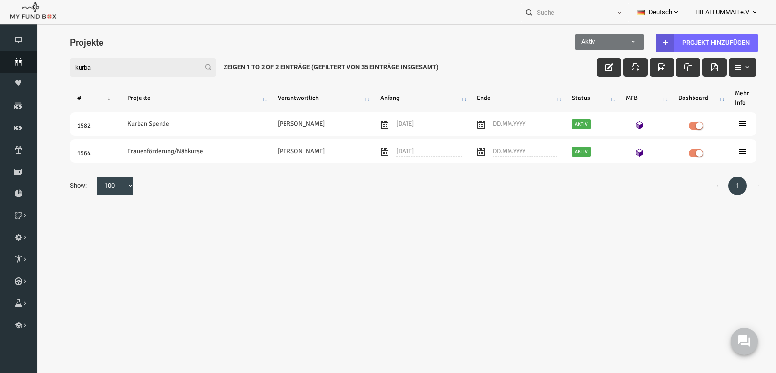
type input "kurban"
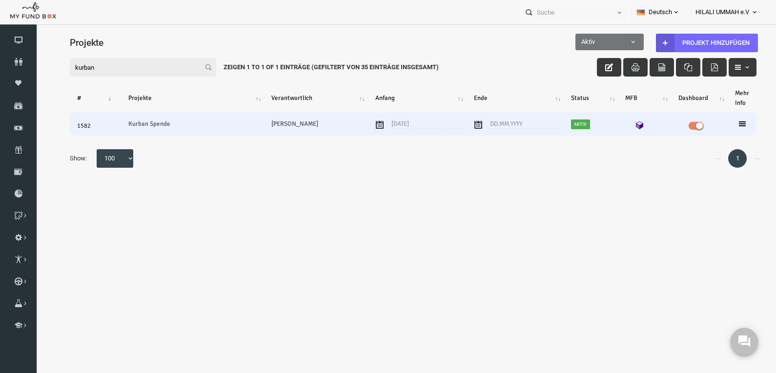
drag, startPoint x: 722, startPoint y: 120, endPoint x: 721, endPoint y: 127, distance: 6.8
click at [722, 120] on td at bounding box center [726, 123] width 29 height 23
click at [728, 123] on icon at bounding box center [727, 124] width 8 height 8
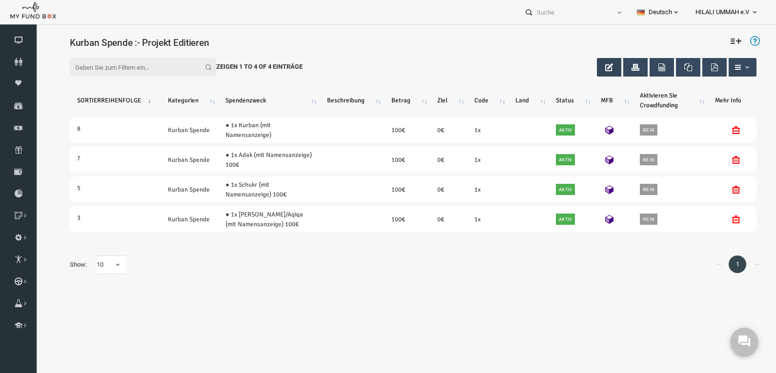
click at [587, 67] on button "button" at bounding box center [593, 67] width 24 height 19
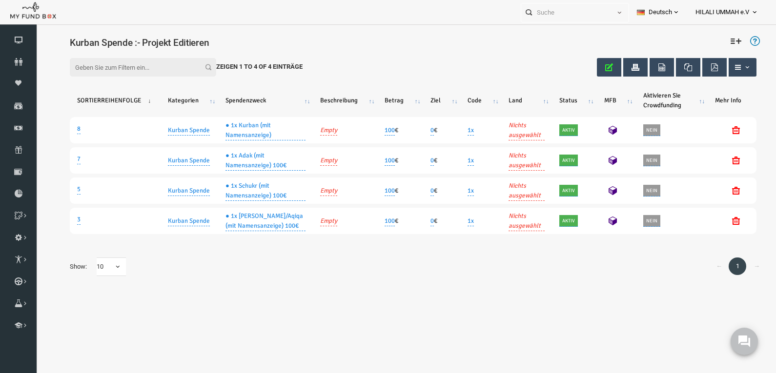
click at [191, 271] on div "← 1 → Show: 10 10 25 50 100 10 25 50 100" at bounding box center [398, 267] width 706 height 38
click at [0, 0] on icon at bounding box center [0, 0] width 0 height 0
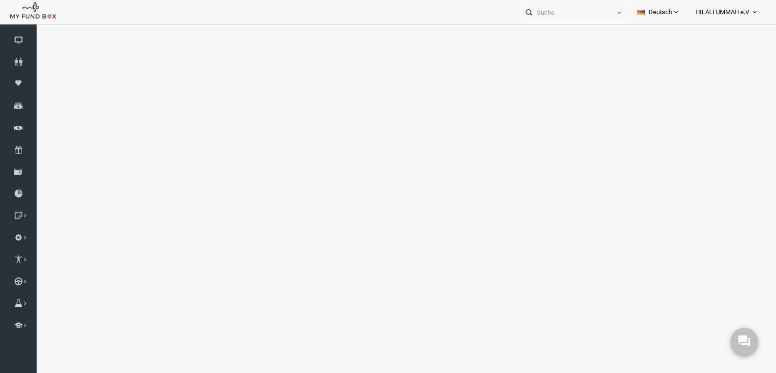
select select "100"
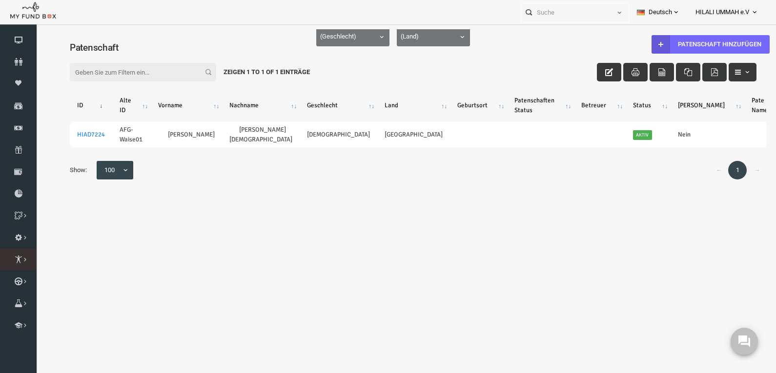
click at [0, 0] on link "Paten Liste" at bounding box center [0, 0] width 0 height 0
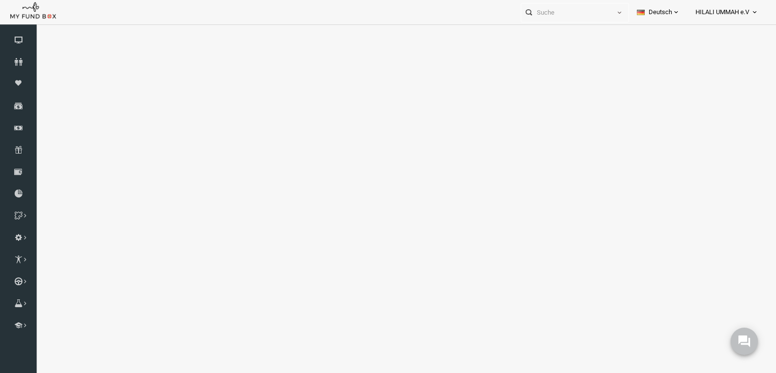
select select "100"
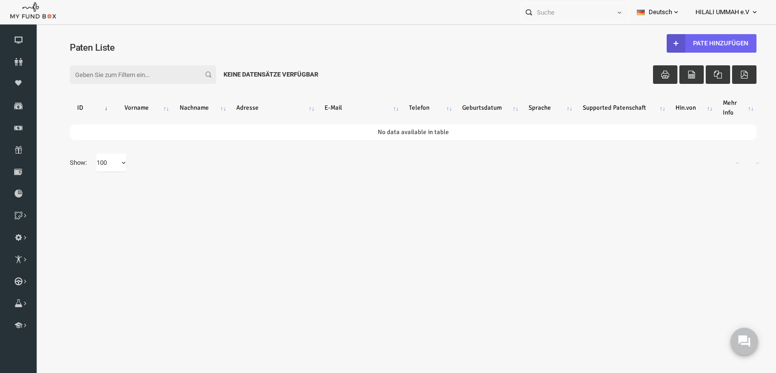
drag, startPoint x: 692, startPoint y: 45, endPoint x: 674, endPoint y: 87, distance: 45.9
click at [692, 44] on link "Pate Hinzufügen" at bounding box center [696, 43] width 90 height 19
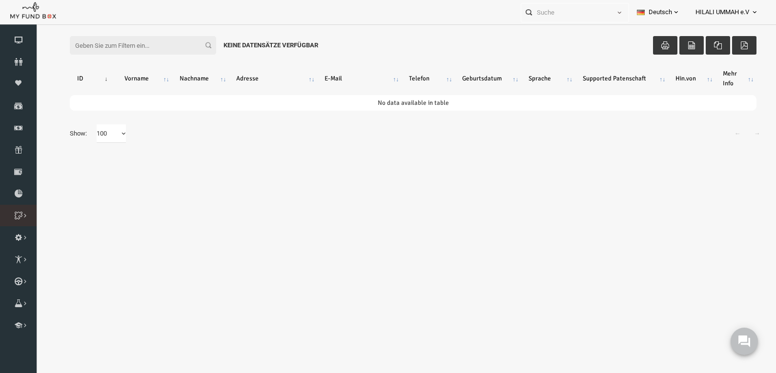
click at [0, 0] on icon at bounding box center [0, 0] width 0 height 0
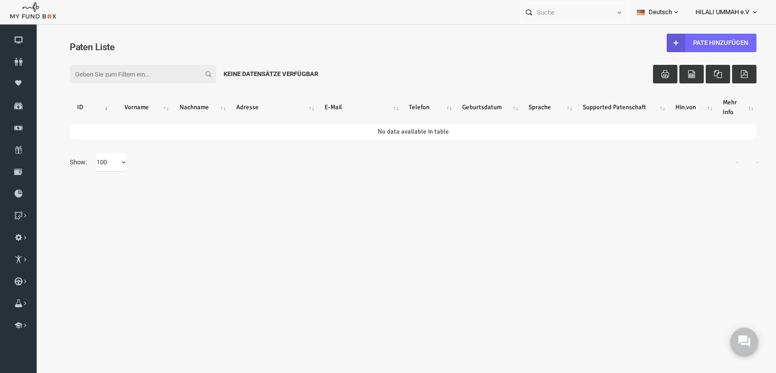
scroll to position [0, 0]
click at [17, 106] on icon at bounding box center [18, 106] width 37 height 8
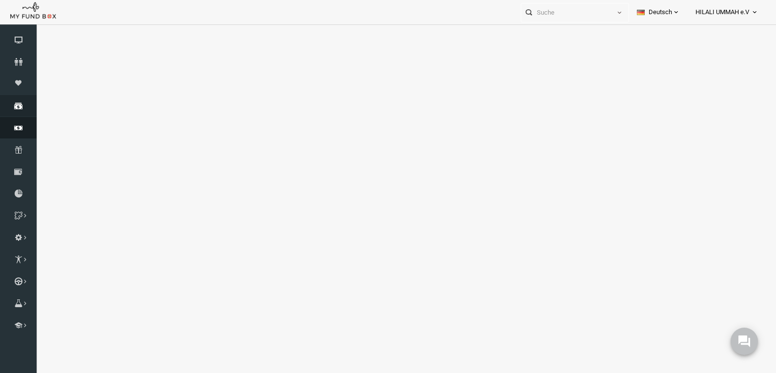
select select "100"
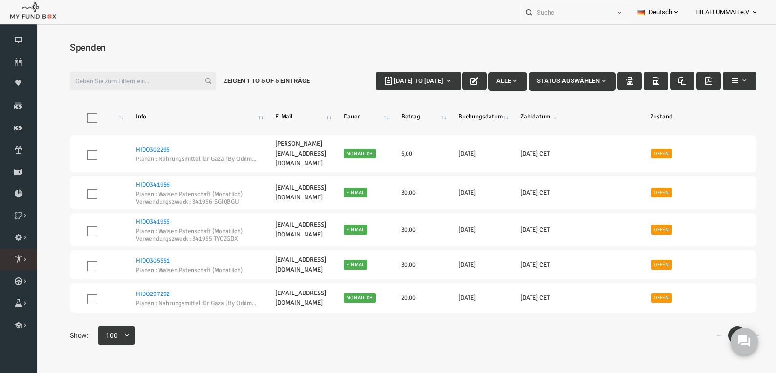
click at [0, 0] on icon at bounding box center [0, 0] width 0 height 0
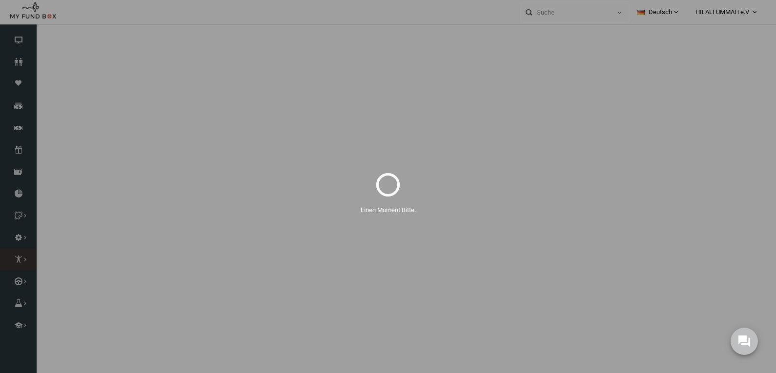
select select "100"
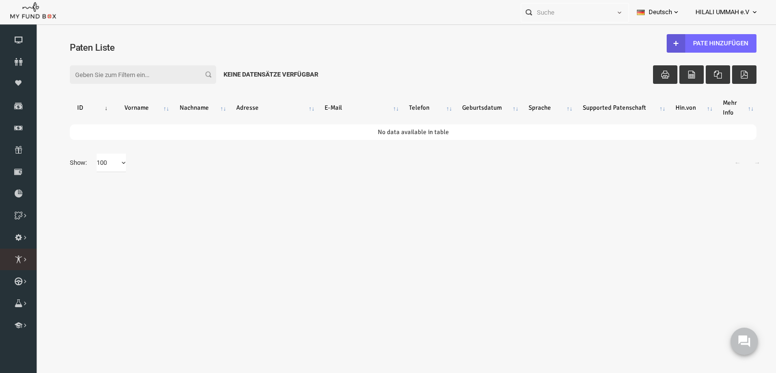
click at [0, 0] on icon at bounding box center [0, 0] width 0 height 0
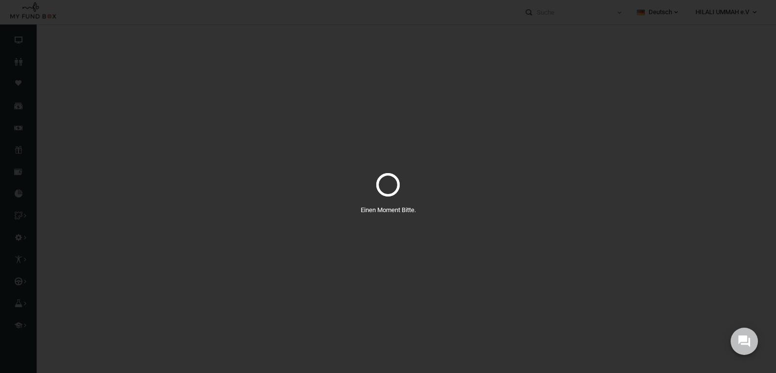
select select "100"
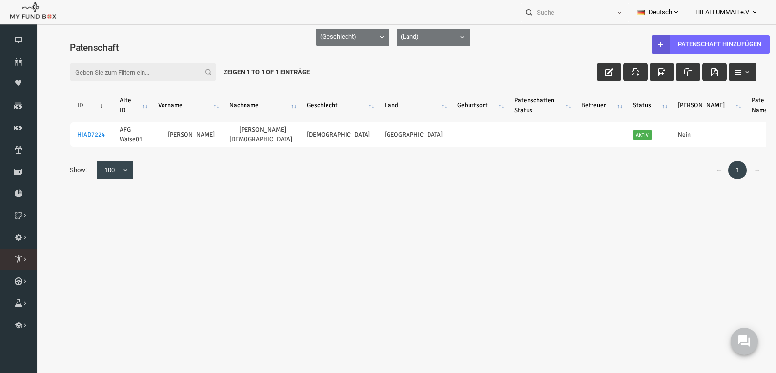
click at [0, 0] on link "Paten Liste" at bounding box center [0, 0] width 0 height 0
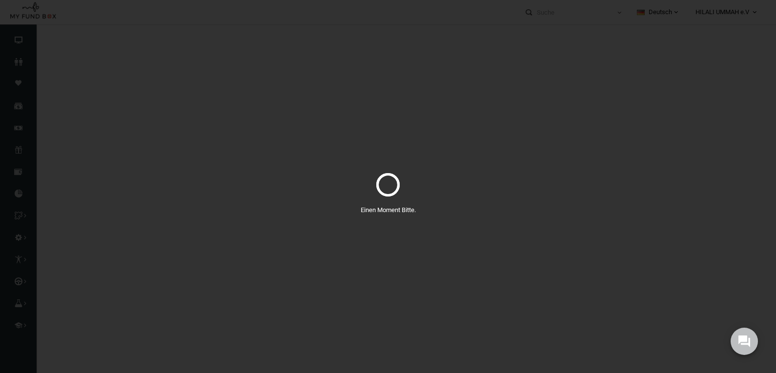
select select "100"
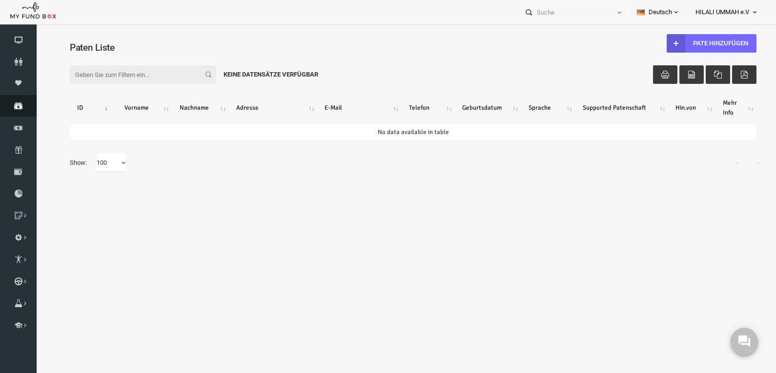
click at [13, 108] on icon at bounding box center [18, 106] width 37 height 8
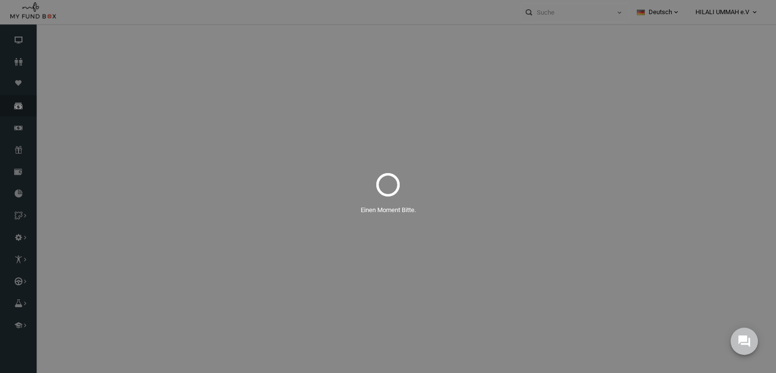
select select "100"
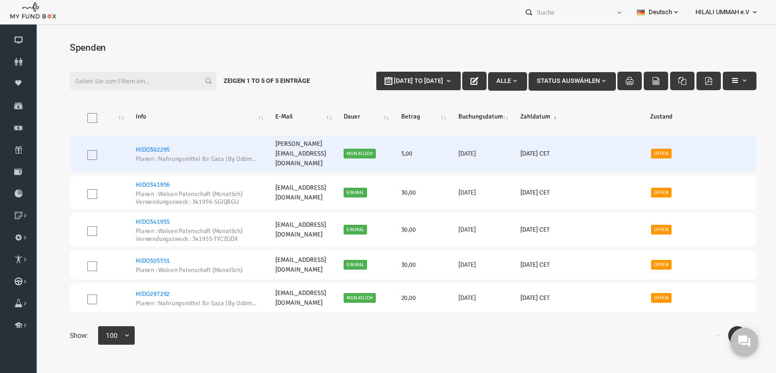
click at [232, 156] on small "Planen : Nahrungsmittel für Gaza | By Oddment Store Community" at bounding box center [181, 159] width 122 height 6
click at [220, 156] on small "Planen : Nahrungsmittel für Gaza | By Oddment Store Community" at bounding box center [181, 159] width 122 height 6
drag, startPoint x: 221, startPoint y: 155, endPoint x: 232, endPoint y: 154, distance: 10.3
click at [232, 156] on small "Planen : Nahrungsmittel für Gaza | By Oddment Store Community" at bounding box center [181, 159] width 122 height 6
click at [222, 156] on small "Planen : Nahrungsmittel für Gaza | By Oddment Store Community" at bounding box center [181, 159] width 122 height 6
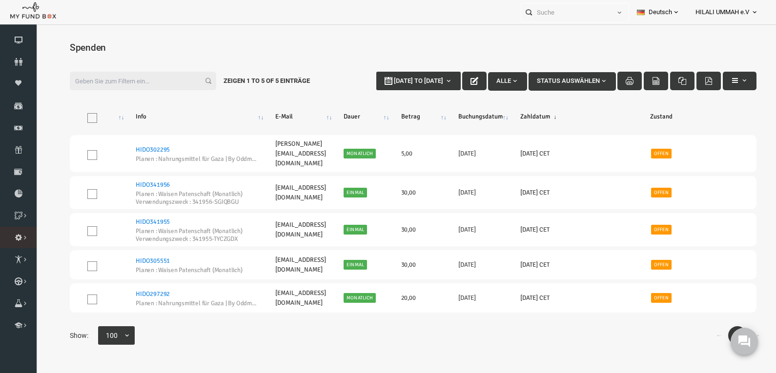
click at [0, 0] on icon at bounding box center [0, 0] width 0 height 0
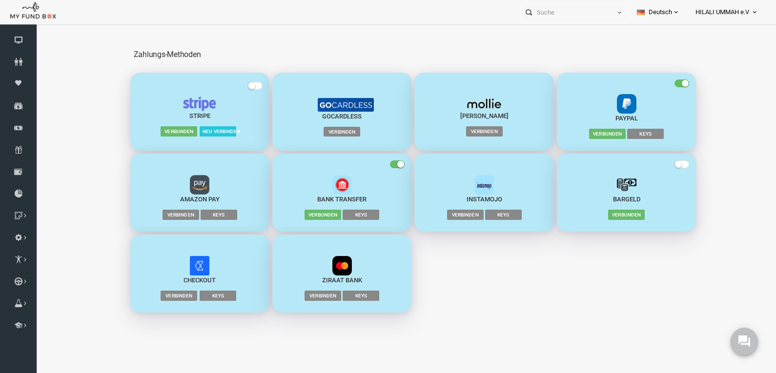
click at [323, 129] on span "Verbinden" at bounding box center [326, 132] width 37 height 10
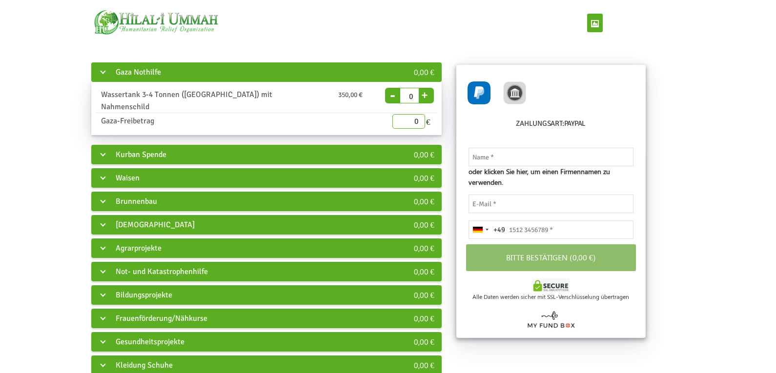
click at [103, 168] on div "Waisen" at bounding box center [234, 178] width 287 height 20
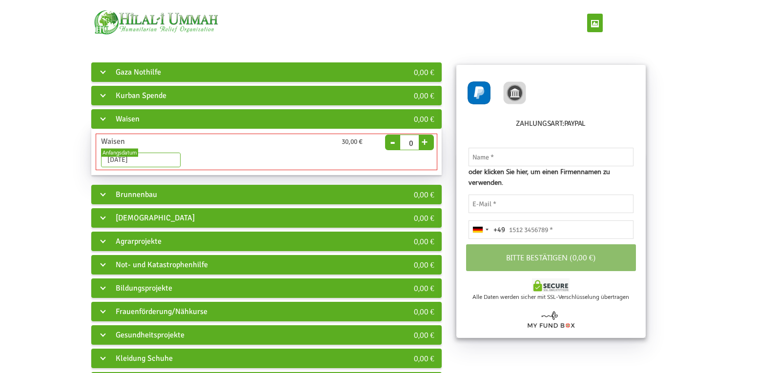
type input "1"
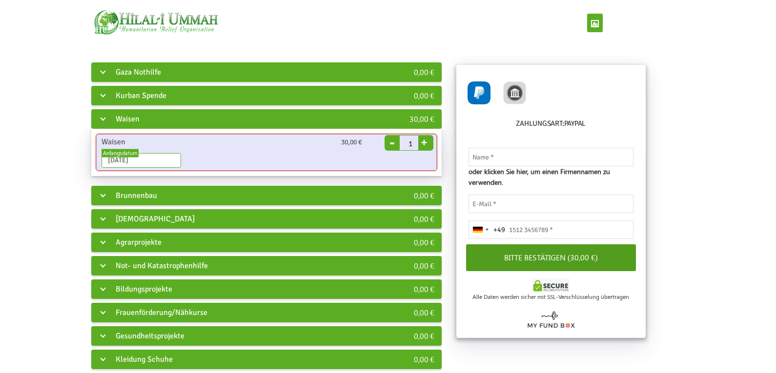
click at [425, 141] on button "+" at bounding box center [424, 141] width 12 height 14
click at [130, 157] on input "[DATE]" at bounding box center [140, 160] width 79 height 15
drag, startPoint x: 114, startPoint y: 161, endPoint x: 106, endPoint y: 160, distance: 7.9
click at [106, 160] on input "[DATE]" at bounding box center [140, 160] width 79 height 15
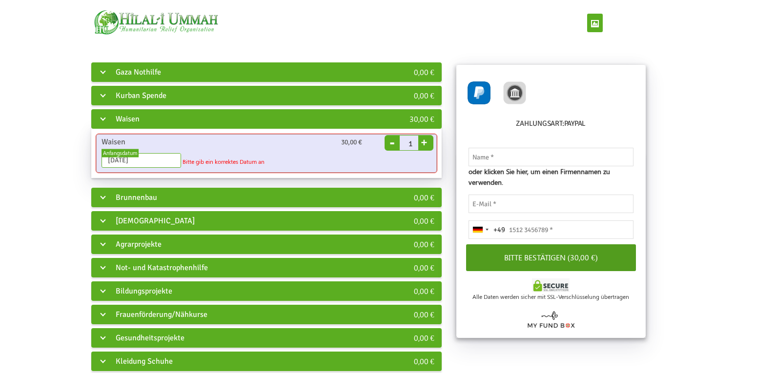
click at [122, 162] on input "[DATE]" at bounding box center [140, 160] width 79 height 15
type input "[DATE]"
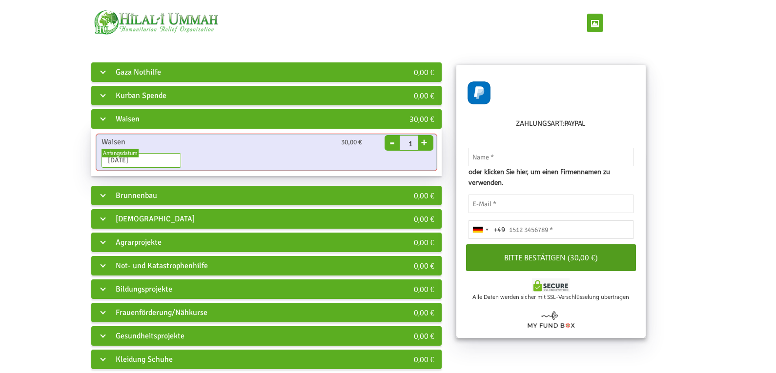
type input "2"
click at [426, 141] on button "+" at bounding box center [424, 141] width 12 height 14
type input "[DATE]"
click at [395, 143] on span "-" at bounding box center [392, 143] width 15 height 15
click at [392, 142] on button "-" at bounding box center [392, 136] width 15 height 14
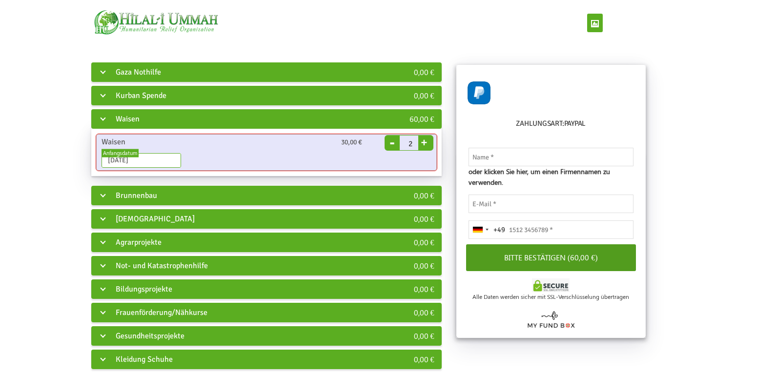
type input "1"
drag, startPoint x: 147, startPoint y: 161, endPoint x: 84, endPoint y: 161, distance: 62.9
click at [84, 161] on div "Gaza Nothilfe 0,00 € Wassertank 3-4 Tonnen ([GEOGRAPHIC_DATA]) mit Nahmenschild…" at bounding box center [266, 285] width 364 height 449
click at [150, 159] on input "[DATE]" at bounding box center [140, 160] width 79 height 15
drag, startPoint x: 153, startPoint y: 157, endPoint x: 90, endPoint y: 160, distance: 62.5
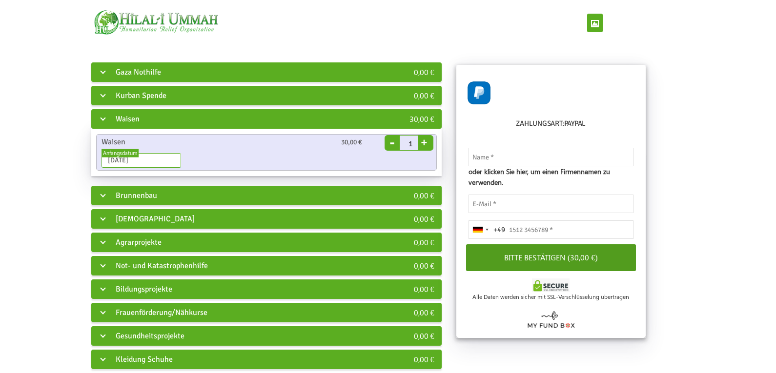
click at [90, 160] on div "Gaza Nothilfe 0,00 € Wassertank 3-4 Tonnen ([GEOGRAPHIC_DATA]) mit Nahmenschild…" at bounding box center [266, 285] width 364 height 449
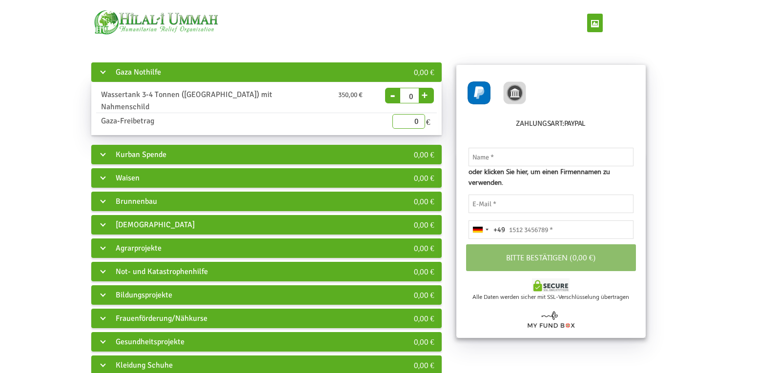
click at [107, 168] on div "Waisen" at bounding box center [234, 178] width 287 height 20
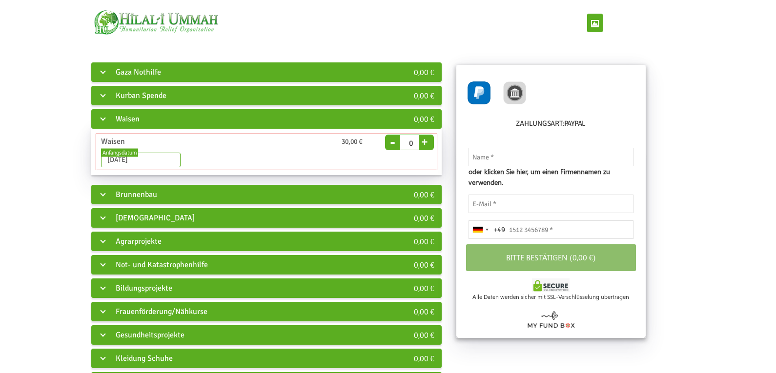
click at [426, 141] on button "+" at bounding box center [424, 141] width 12 height 14
type input "1"
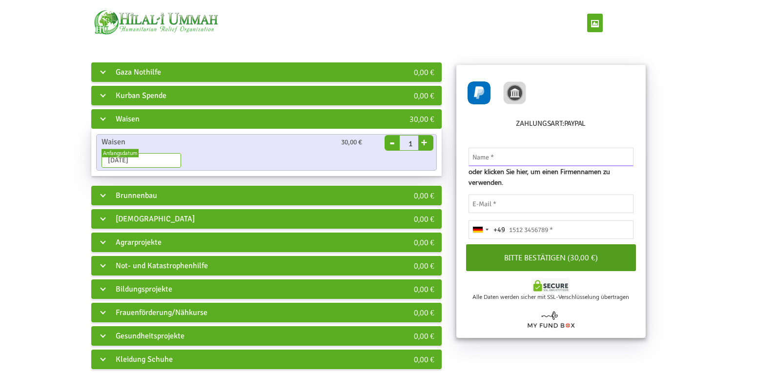
click at [517, 155] on input "text" at bounding box center [550, 157] width 165 height 19
drag, startPoint x: 509, startPoint y: 153, endPoint x: 363, endPoint y: 161, distance: 145.6
click at [363, 161] on div "Gaza Nothilfe 0,00 € Wassertank 3-4 Tonnen ([GEOGRAPHIC_DATA]) mit Nahmenschild…" at bounding box center [387, 285] width 729 height 449
type input "[PERSON_NAME]"
click at [503, 202] on input "email" at bounding box center [550, 204] width 165 height 19
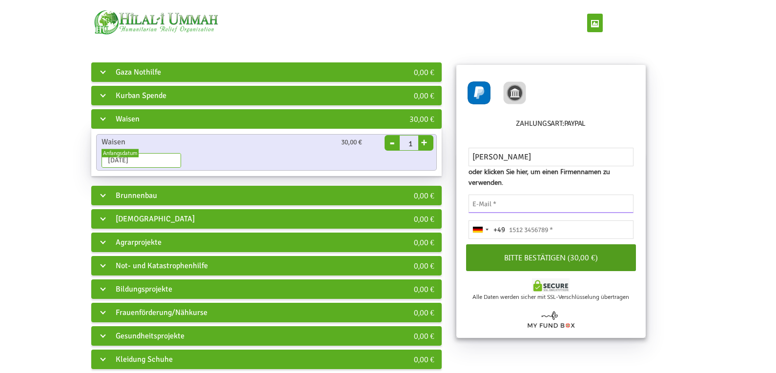
type input "[MEDICAL_DATA][EMAIL_ADDRESS][DOMAIN_NAME]"
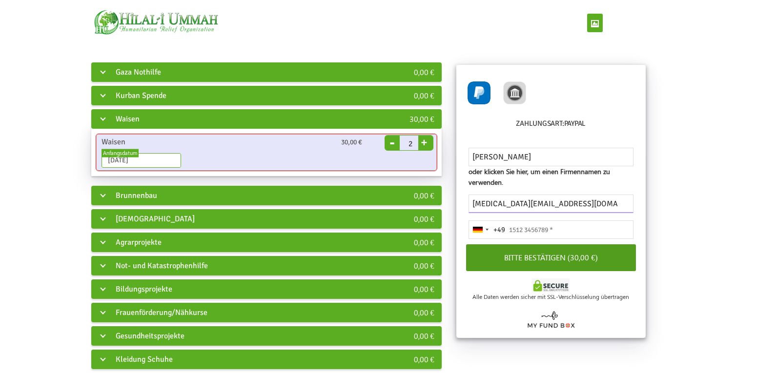
click at [426, 141] on button "+" at bounding box center [424, 141] width 12 height 14
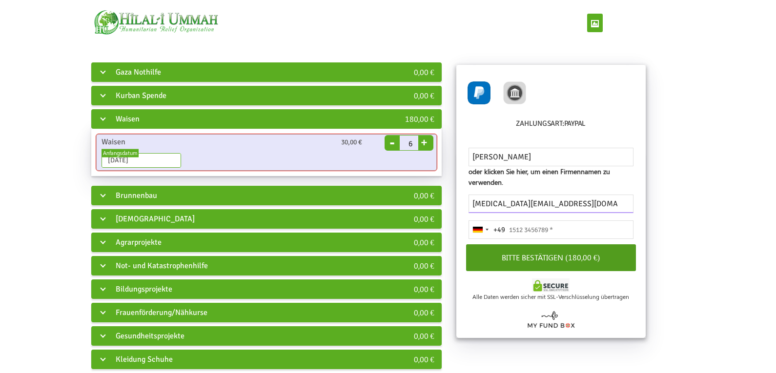
click at [426, 141] on button "+" at bounding box center [424, 141] width 12 height 14
click at [426, 140] on button "+" at bounding box center [424, 141] width 12 height 14
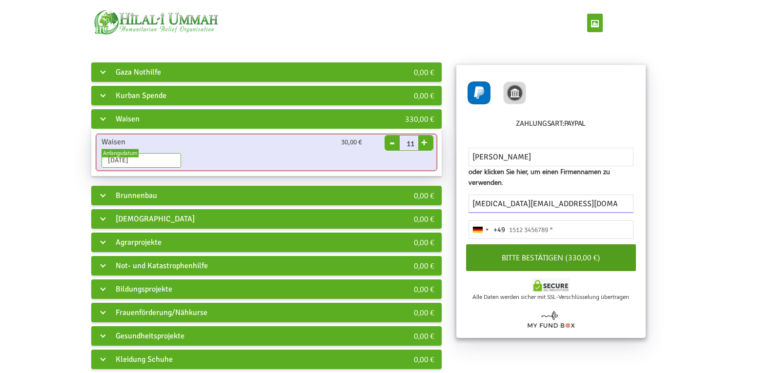
click at [426, 140] on button "+" at bounding box center [424, 141] width 12 height 14
click at [391, 143] on button "-" at bounding box center [392, 136] width 15 height 14
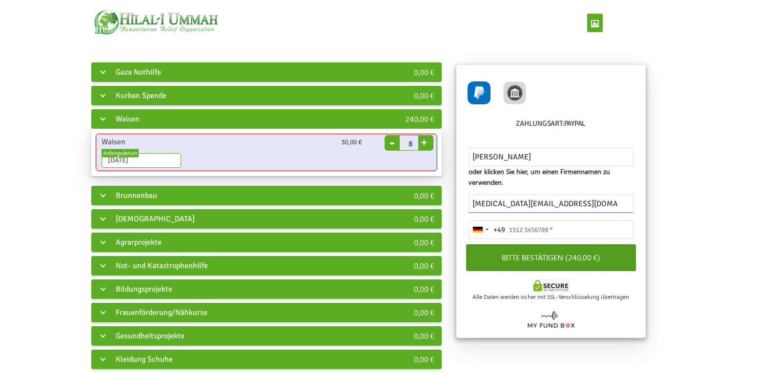
click at [391, 143] on button "-" at bounding box center [392, 136] width 15 height 14
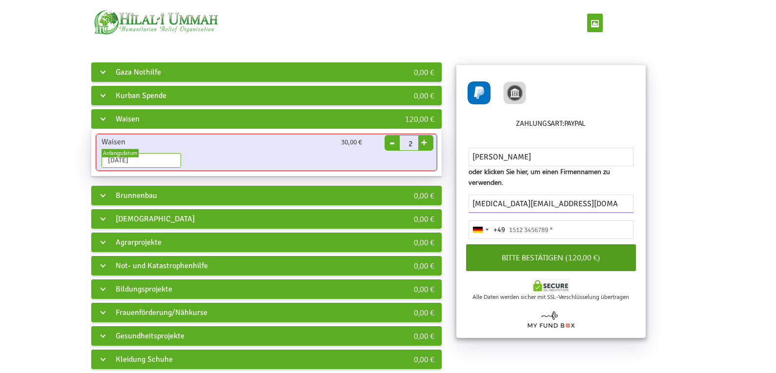
click at [391, 143] on button "-" at bounding box center [392, 136] width 15 height 14
type input "0"
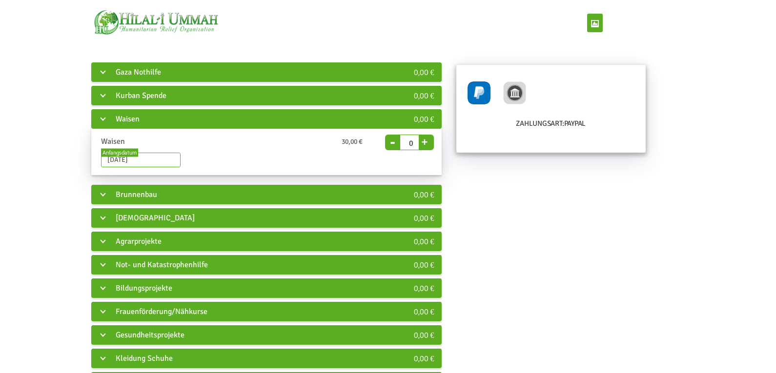
type input "15253835062"
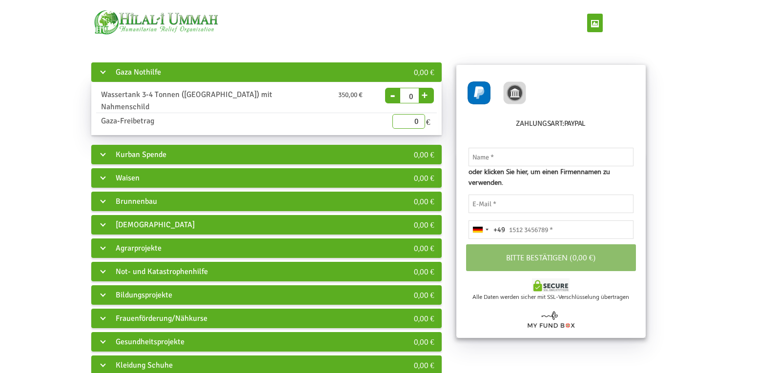
click at [141, 168] on div "Waisen" at bounding box center [234, 178] width 287 height 20
click at [117, 145] on div "Kurban Spende" at bounding box center [234, 155] width 287 height 20
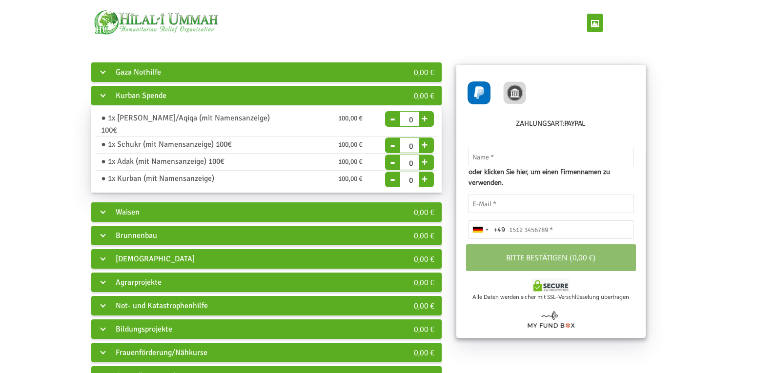
drag, startPoint x: 133, startPoint y: 200, endPoint x: 126, endPoint y: 209, distance: 10.8
click at [133, 202] on div "Waisen" at bounding box center [234, 212] width 287 height 20
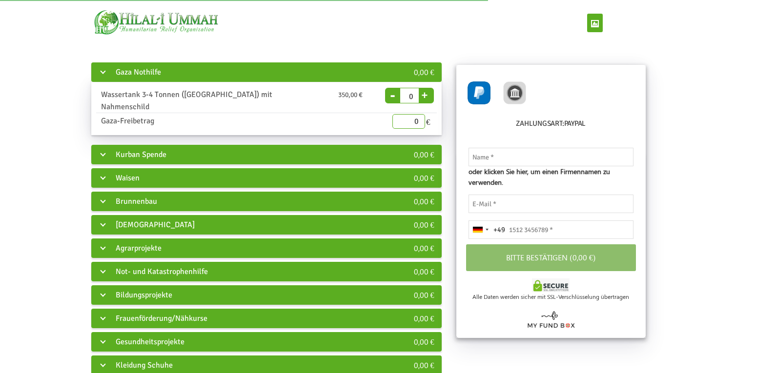
drag, startPoint x: 127, startPoint y: 170, endPoint x: 116, endPoint y: 183, distance: 16.6
click at [127, 170] on div "Waisen" at bounding box center [234, 178] width 287 height 20
click at [120, 169] on div "Waisen" at bounding box center [234, 178] width 287 height 20
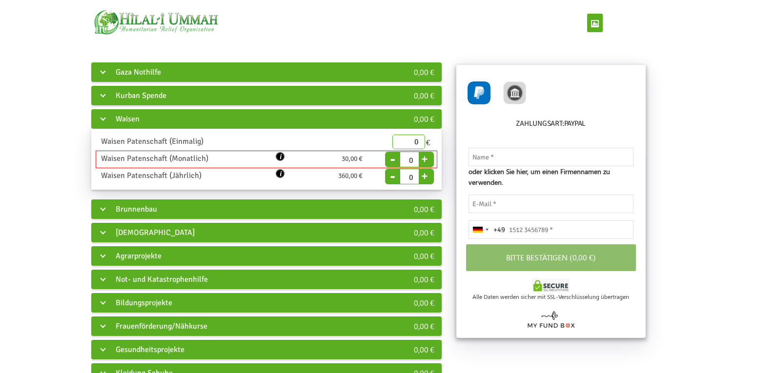
click at [280, 157] on button "button" at bounding box center [280, 156] width 9 height 9
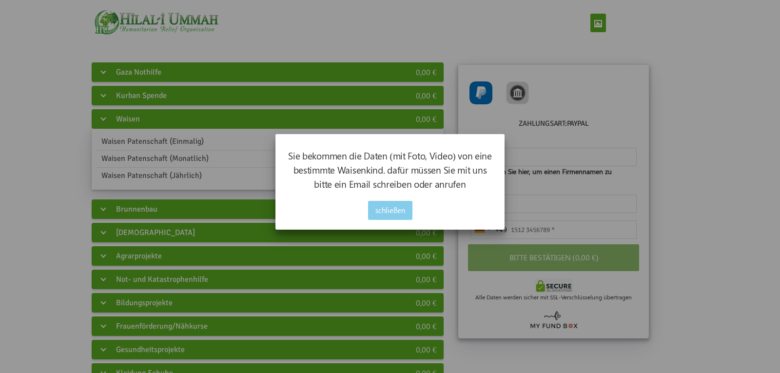
click at [382, 211] on button "schließen" at bounding box center [390, 210] width 44 height 19
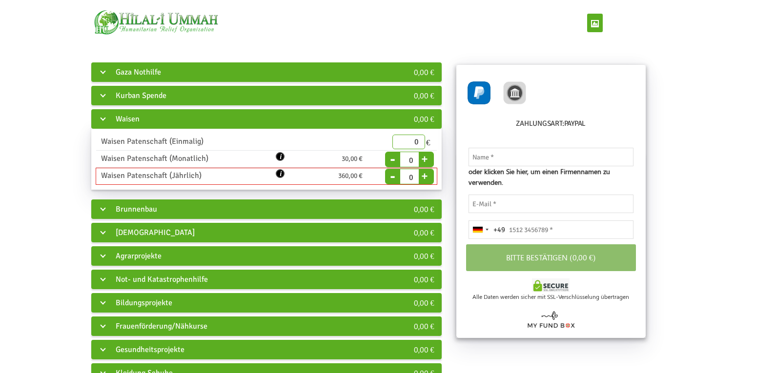
click at [281, 173] on button "button" at bounding box center [280, 173] width 9 height 9
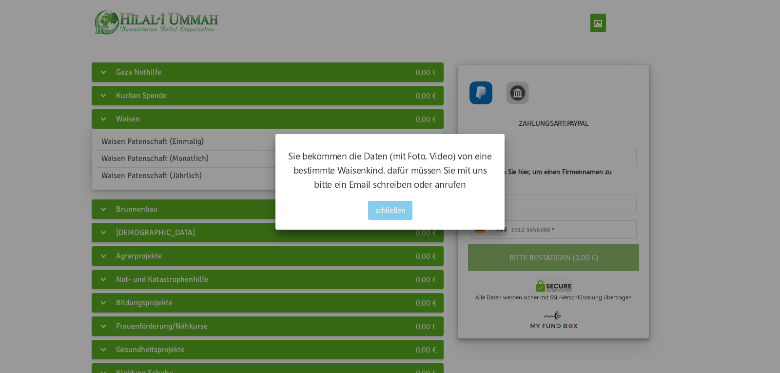
click at [388, 213] on button "schließen" at bounding box center [390, 210] width 44 height 19
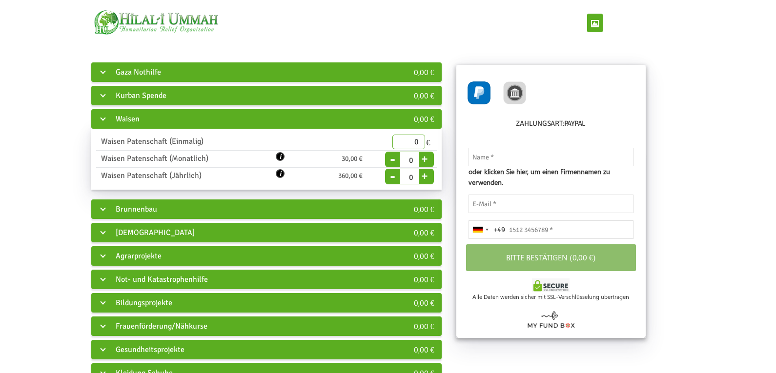
click at [103, 94] on div "Kurban Spende" at bounding box center [234, 96] width 287 height 20
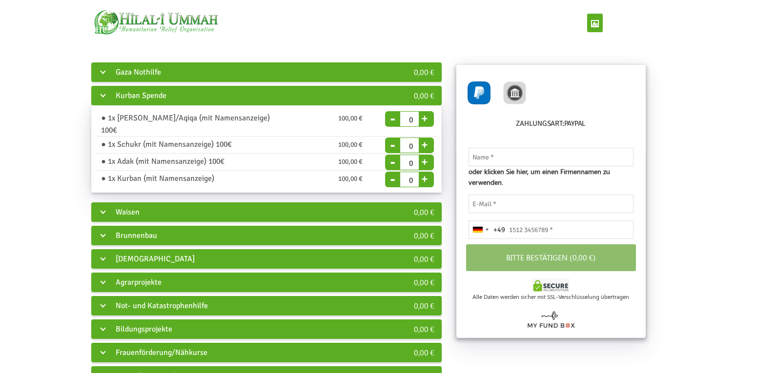
click at [100, 96] on div "Kurban Spende" at bounding box center [234, 96] width 287 height 20
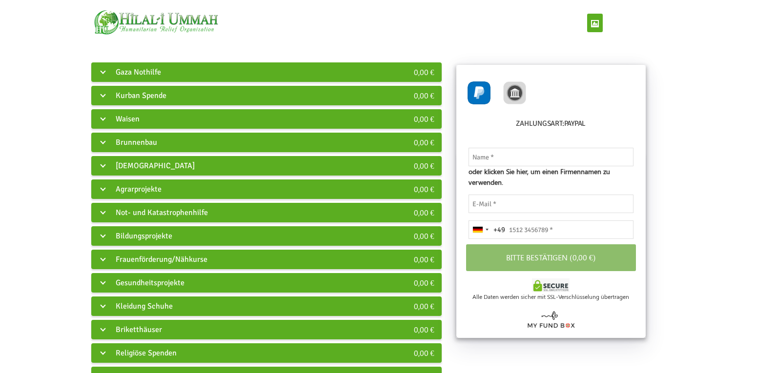
click at [104, 94] on div "Kurban Spende" at bounding box center [234, 96] width 287 height 20
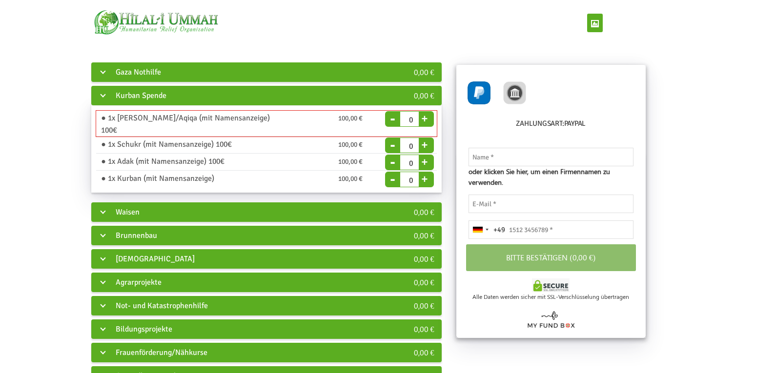
click at [424, 117] on button "+" at bounding box center [424, 117] width 12 height 14
type input "1"
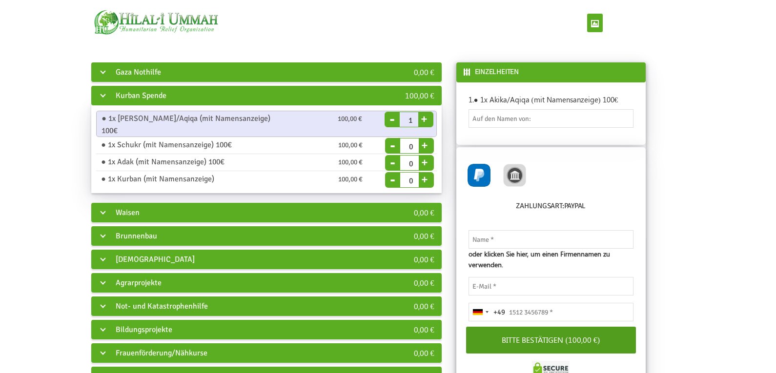
click at [100, 92] on div "Kurban Spende" at bounding box center [234, 96] width 287 height 20
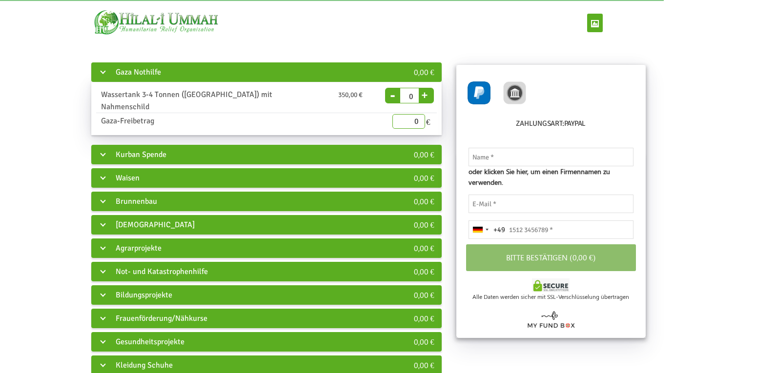
click at [150, 168] on div "Waisen" at bounding box center [234, 178] width 287 height 20
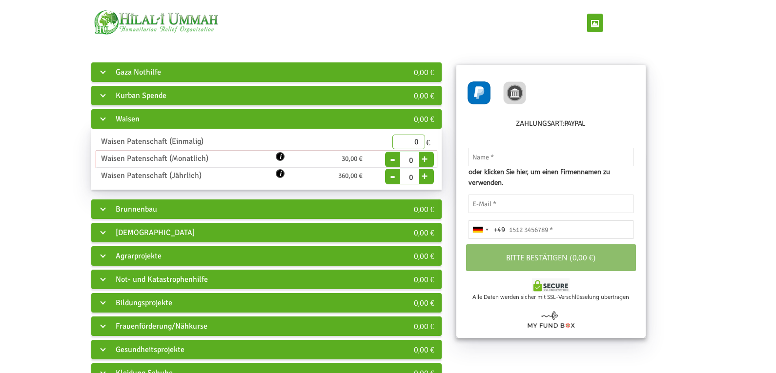
type input "1"
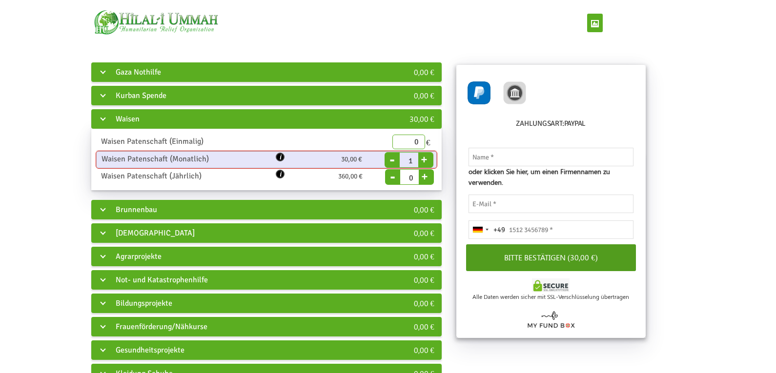
click at [428, 157] on button "+" at bounding box center [424, 158] width 12 height 14
click at [499, 156] on input "text" at bounding box center [550, 157] width 165 height 19
click at [678, 195] on div "Gaza Nothilfe 0,00 € Wassertank 3-4 Tonnen (Gaza) mit Nahmenschild 350,00 € End…" at bounding box center [387, 292] width 729 height 463
click at [486, 151] on input "text" at bounding box center [550, 157] width 165 height 19
type input "Testorhk"
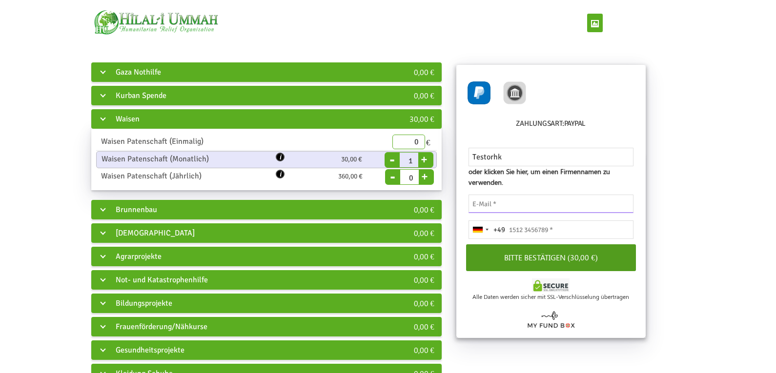
click at [501, 202] on input "email" at bounding box center [550, 204] width 165 height 19
type input "polatreisim@gmail.com"
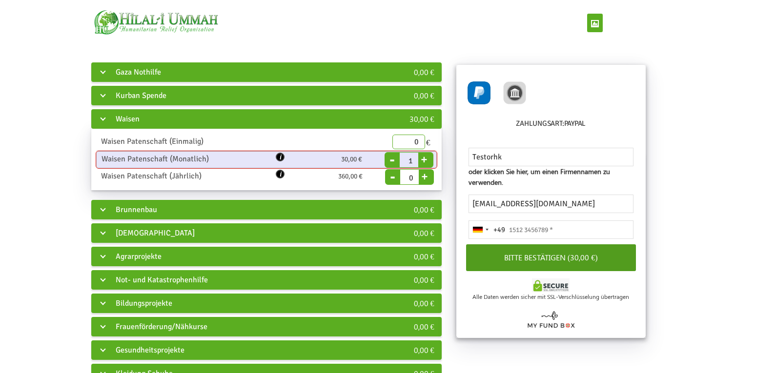
type input "15253835062"
drag, startPoint x: 520, startPoint y: 159, endPoint x: 407, endPoint y: 158, distance: 112.7
click at [407, 158] on div "Gaza Nothilfe 0,00 € Wassertank 3-4 Tonnen (Gaza) mit Nahmenschild 350,00 € End…" at bounding box center [387, 292] width 729 height 463
click at [532, 256] on button "Bitte bestätigen (30,00 €)" at bounding box center [551, 257] width 170 height 27
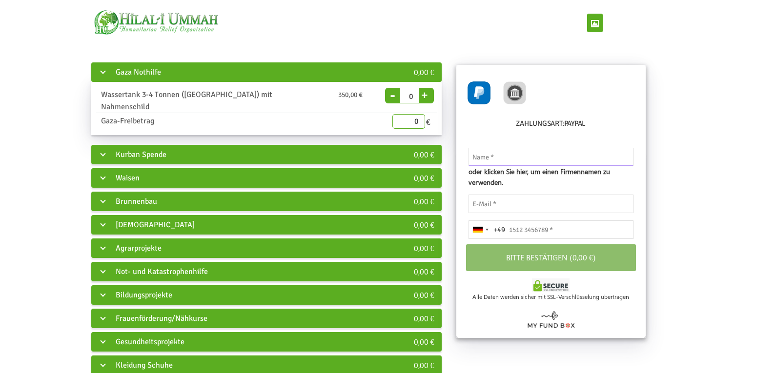
click at [503, 156] on input "text" at bounding box center [550, 157] width 165 height 19
type input "Testorhk"
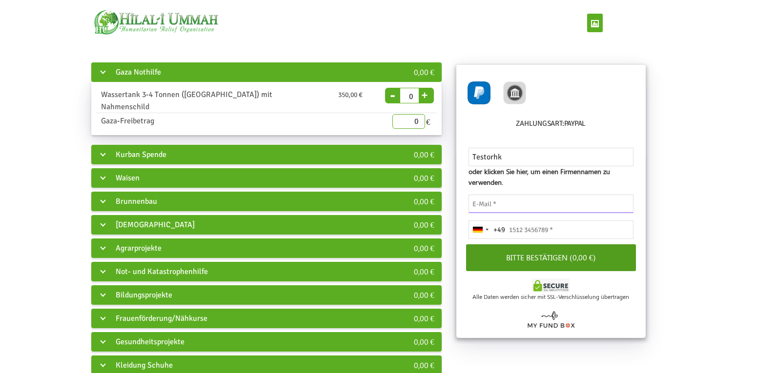
click at [509, 202] on input "email" at bounding box center [550, 204] width 165 height 19
type input "[EMAIL_ADDRESS][DOMAIN_NAME]"
click at [538, 231] on input "tel" at bounding box center [550, 229] width 165 height 19
type input "15253835062"
click at [518, 98] on img at bounding box center [514, 92] width 23 height 23
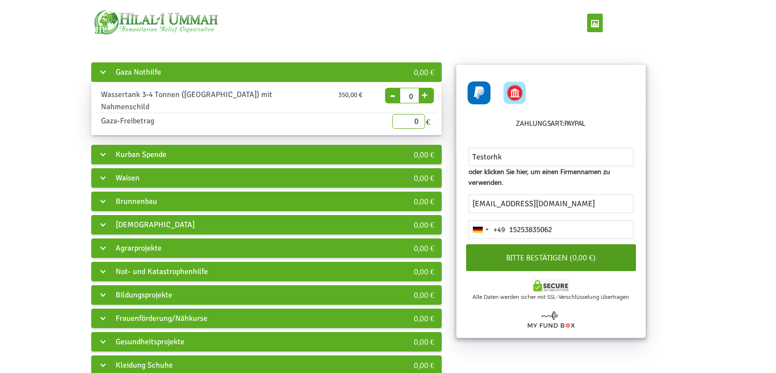
radio input "true"
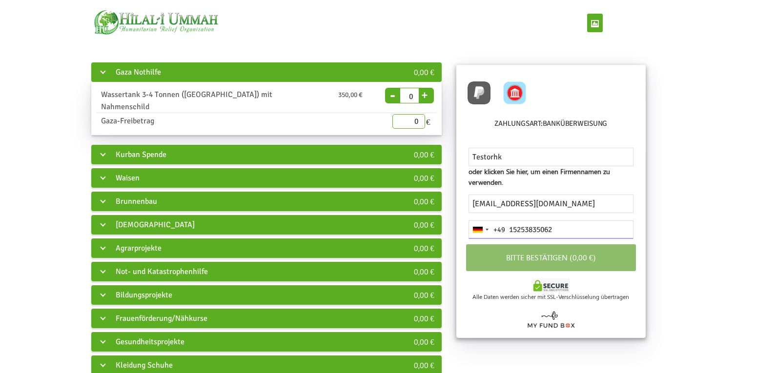
click at [566, 231] on input "15253835062" at bounding box center [550, 229] width 165 height 19
click at [562, 230] on input "15253835062" at bounding box center [550, 229] width 165 height 19
click at [556, 200] on input "[EMAIL_ADDRESS][DOMAIN_NAME]" at bounding box center [550, 204] width 165 height 19
click at [518, 151] on input "Testorhk" at bounding box center [550, 157] width 165 height 19
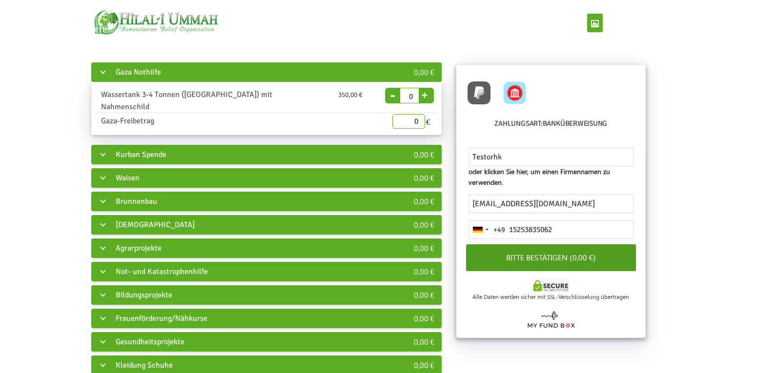
click at [532, 258] on button "Bitte bestätigen (0,00 €)" at bounding box center [551, 257] width 170 height 27
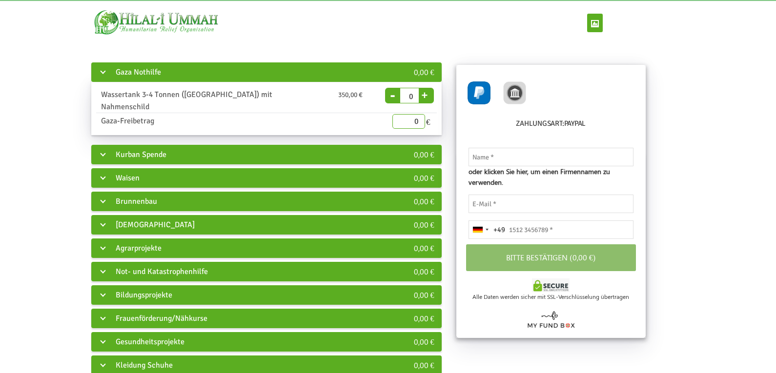
click at [142, 159] on div "Gaza Nothilfe 0,00 € Wassertank 3-4 Tonnen ([GEOGRAPHIC_DATA]) mit Nahmenschild…" at bounding box center [266, 288] width 350 height 453
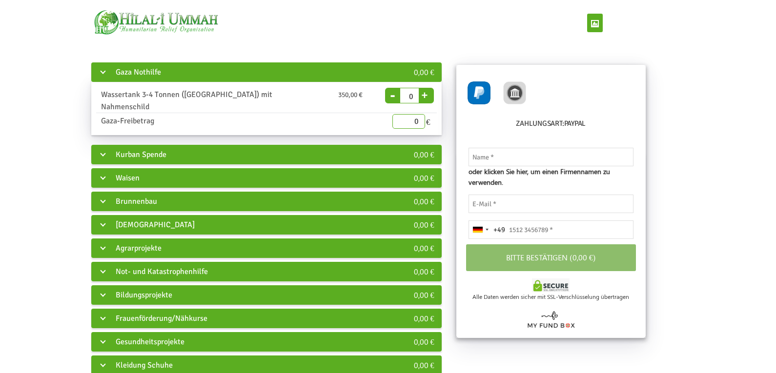
click at [142, 168] on div "Waisen" at bounding box center [234, 178] width 287 height 20
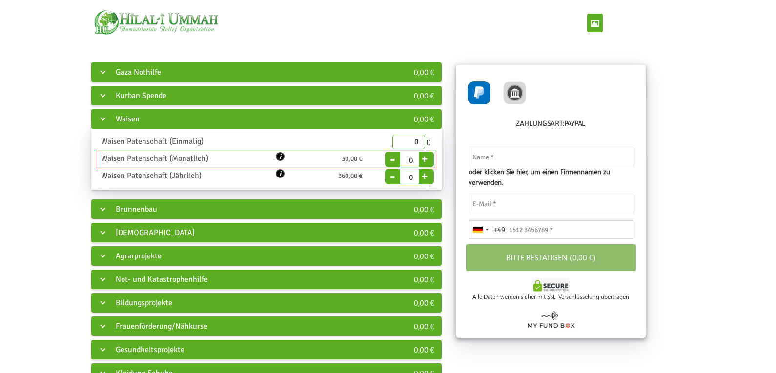
click at [427, 160] on button "+" at bounding box center [424, 158] width 12 height 14
type input "1"
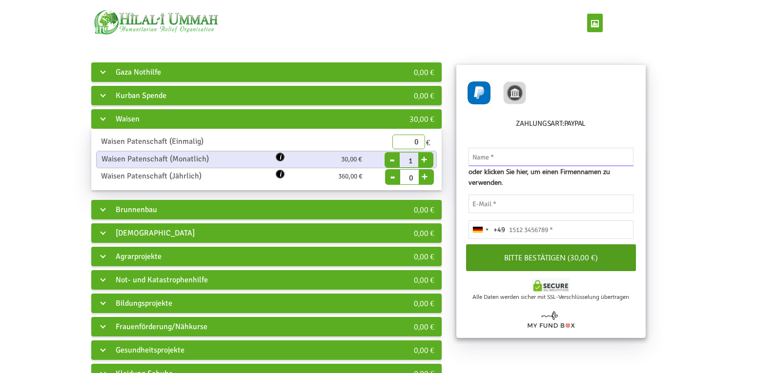
click at [507, 155] on input "text" at bounding box center [550, 157] width 165 height 19
type input "Testorhk"
click at [519, 201] on input "email" at bounding box center [550, 204] width 165 height 19
type input "polatreisim@gmail.com"
click at [527, 226] on input "tel" at bounding box center [550, 229] width 165 height 19
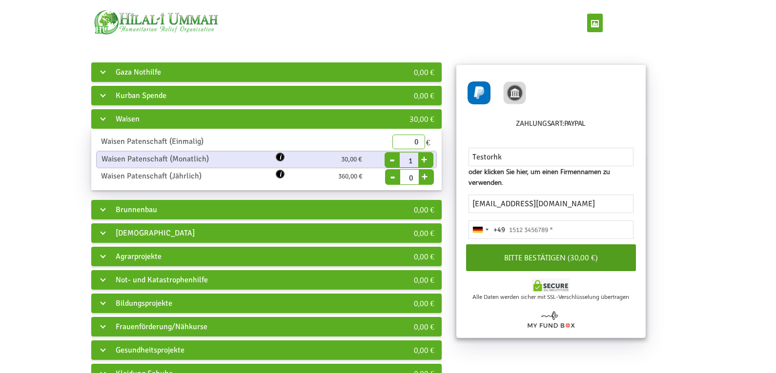
type input "15253835062"
click at [516, 101] on img at bounding box center [514, 92] width 23 height 23
radio input "true"
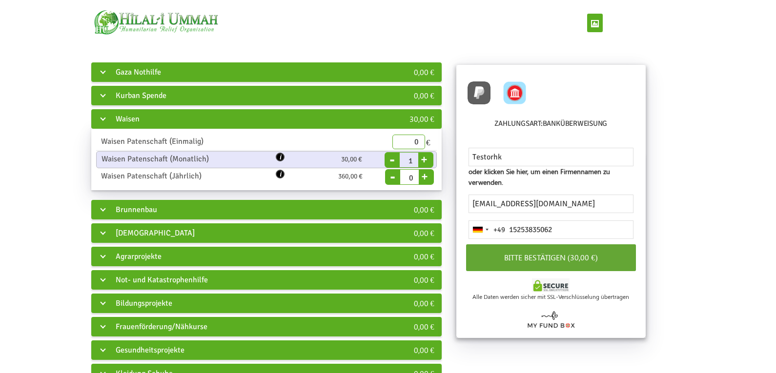
click at [558, 261] on button "Bitte bestätigen (30,00 €)" at bounding box center [551, 257] width 170 height 27
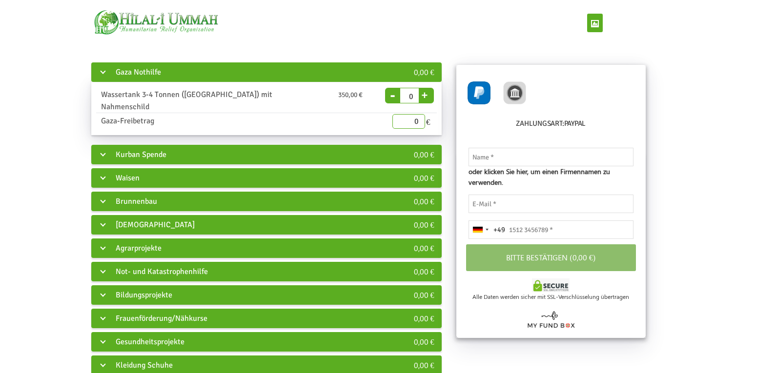
click at [125, 168] on div "Waisen" at bounding box center [234, 178] width 287 height 20
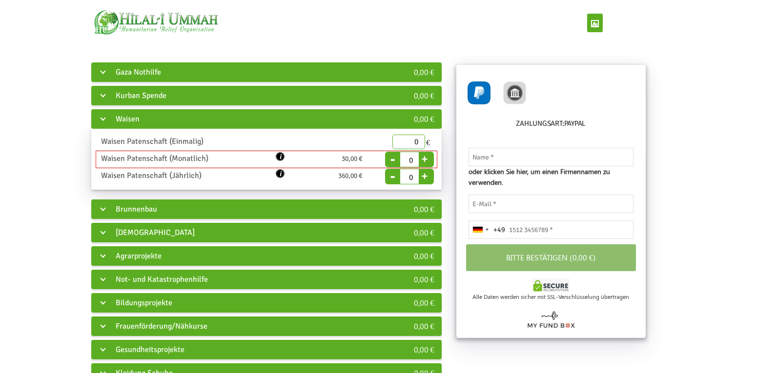
click at [427, 159] on button "+" at bounding box center [424, 158] width 12 height 14
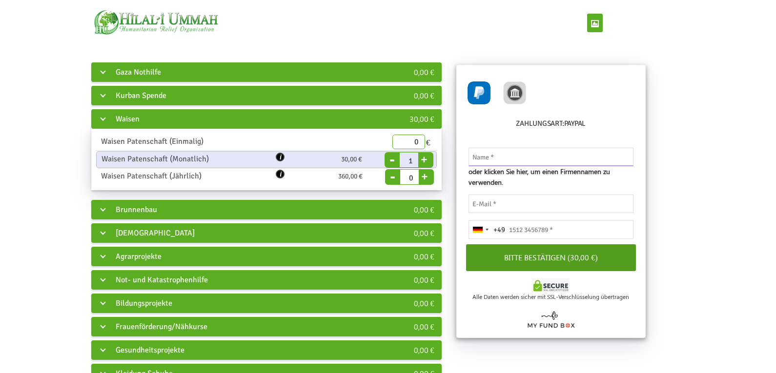
click at [505, 155] on input "text" at bounding box center [550, 157] width 165 height 19
click at [621, 114] on div "Zahlungsart: PayPal Bitte gültige IBAN-Nummer eingeben Die IBAN dieser Region w…" at bounding box center [550, 109] width 189 height 88
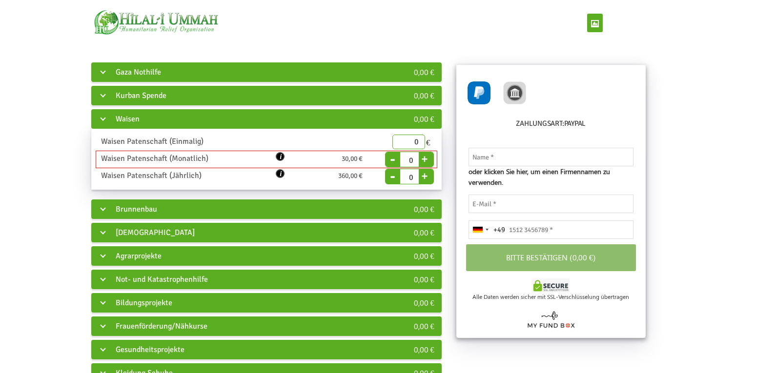
click at [388, 158] on button "-" at bounding box center [392, 153] width 15 height 14
click at [426, 159] on button "+" at bounding box center [424, 158] width 12 height 14
type input "1"
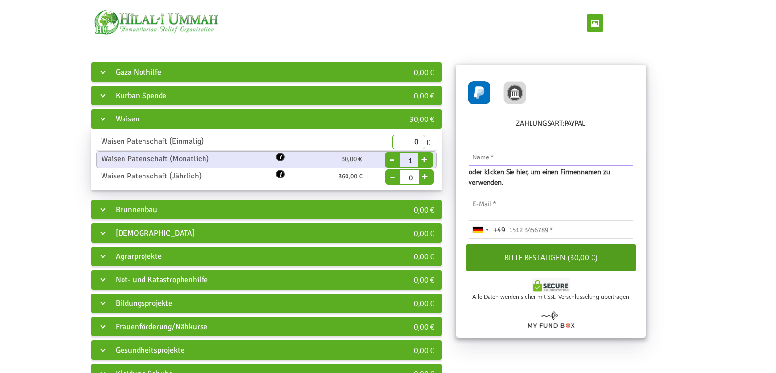
click at [513, 154] on input "text" at bounding box center [550, 157] width 165 height 19
click at [494, 153] on input "text" at bounding box center [550, 157] width 165 height 19
type input "[PERSON_NAME]"
drag, startPoint x: 515, startPoint y: 211, endPoint x: 511, endPoint y: 207, distance: 5.5
click at [515, 211] on input "email" at bounding box center [550, 204] width 165 height 19
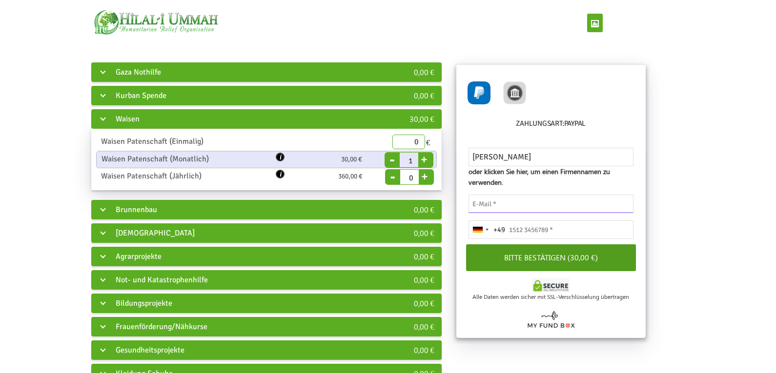
click at [511, 205] on input "email" at bounding box center [550, 204] width 165 height 19
type input "[EMAIL_ADDRESS][DOMAIN_NAME]"
drag, startPoint x: 577, startPoint y: 202, endPoint x: 441, endPoint y: 200, distance: 135.1
click at [442, 200] on div "Gaza Nothilfe 0,00 € Wassertank 3-4 Tonnen ([GEOGRAPHIC_DATA]) mit Nahmenschild…" at bounding box center [387, 292] width 729 height 463
type input "15253835062"
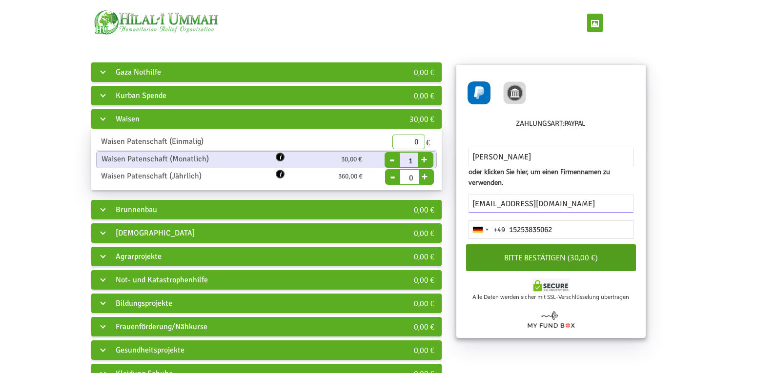
click at [592, 204] on input "[EMAIL_ADDRESS][DOMAIN_NAME]" at bounding box center [550, 204] width 165 height 19
drag, startPoint x: 592, startPoint y: 200, endPoint x: 384, endPoint y: 198, distance: 207.8
click at [384, 199] on div "Gaza Nothilfe 0,00 € Wassertank 3-4 Tonnen ([GEOGRAPHIC_DATA]) mit Nahmenschild…" at bounding box center [387, 292] width 729 height 463
paste input "[EMAIL_ADDRESS][DOMAIN_NAME]"
type input "muhammedkaya123@hotmail.de"
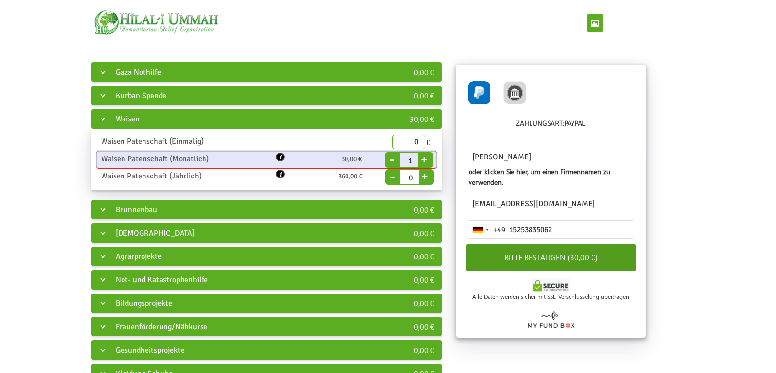
drag, startPoint x: 489, startPoint y: 156, endPoint x: 395, endPoint y: 153, distance: 94.2
click at [402, 155] on div "Gaza Nothilfe 0,00 € Wassertank 3-4 Tonnen (Gaza) mit Nahmenschild 350,00 € End…" at bounding box center [387, 292] width 729 height 463
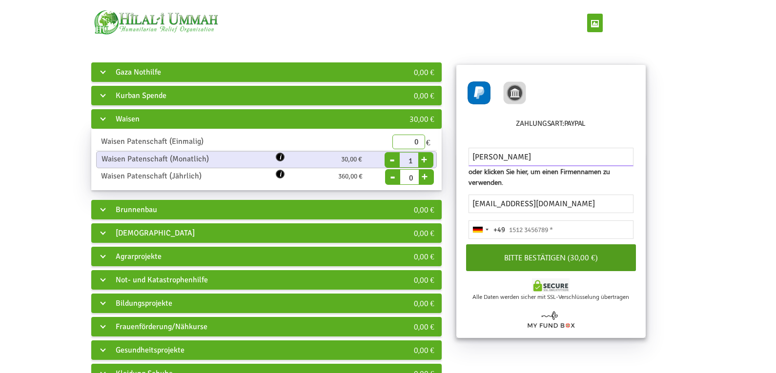
click at [487, 154] on input "Heko Kaya" at bounding box center [550, 157] width 165 height 19
drag, startPoint x: 487, startPoint y: 156, endPoint x: 428, endPoint y: 156, distance: 59.5
click at [428, 156] on div "Gaza Nothilfe 0,00 € Wassertank 3-4 Tonnen (Gaza) mit Nahmenschild 350,00 € End…" at bounding box center [387, 292] width 729 height 463
type input "Muhammed Kaya"
click at [517, 87] on img at bounding box center [514, 92] width 23 height 23
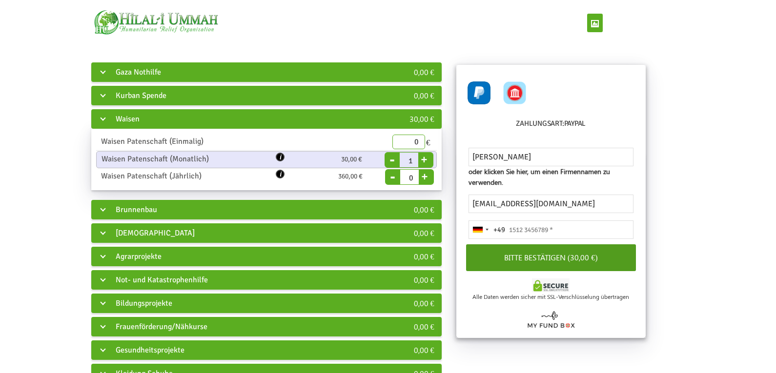
radio input "true"
click at [541, 227] on input "tel" at bounding box center [550, 229] width 165 height 19
type input "162 5852569"
click at [573, 258] on button "Bitte bestätigen (30,00 €)" at bounding box center [551, 257] width 170 height 27
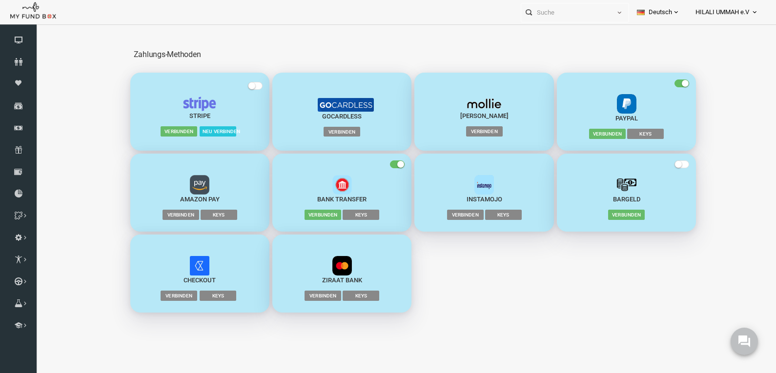
click at [326, 131] on span "Verbinden" at bounding box center [326, 132] width 37 height 10
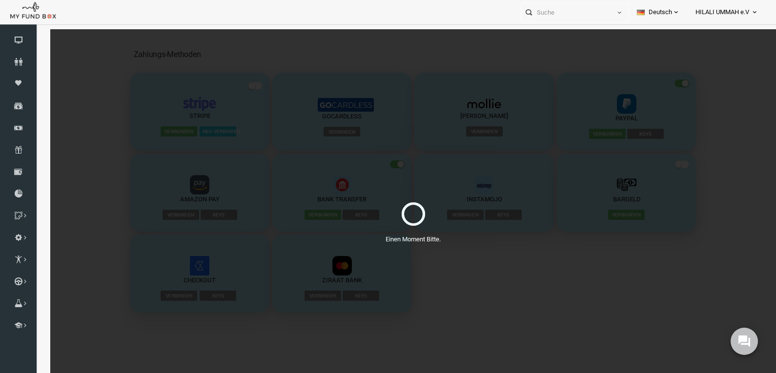
click at [445, 305] on div "Einen Moment Bitte." at bounding box center [397, 215] width 725 height 373
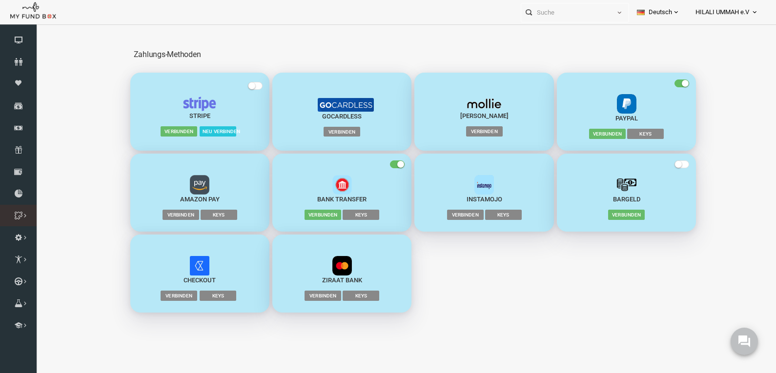
click at [0, 0] on icon at bounding box center [0, 0] width 0 height 0
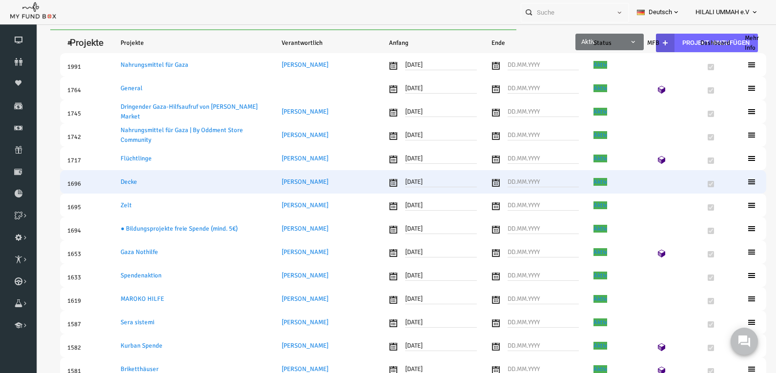
select select "100"
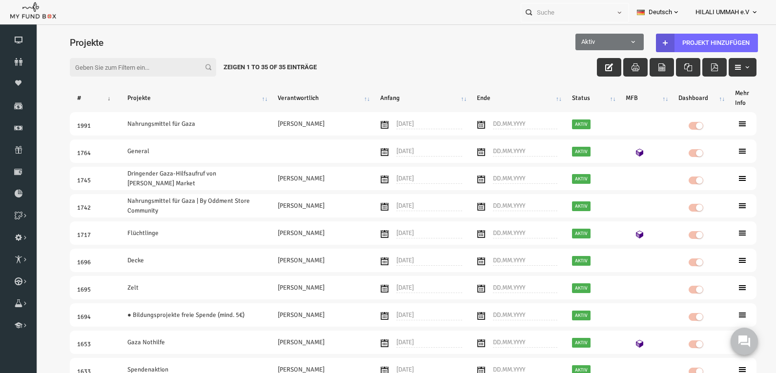
click at [138, 67] on input "Filter:" at bounding box center [128, 67] width 146 height 19
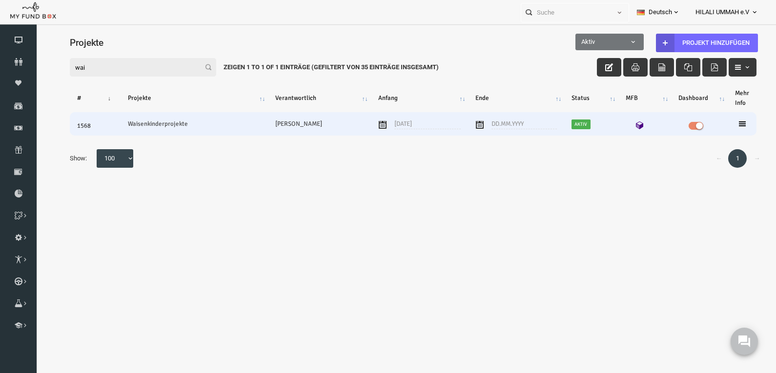
type input "wai"
click at [625, 126] on icon at bounding box center [624, 125] width 8 height 8
click at [726, 125] on icon at bounding box center [727, 124] width 8 height 8
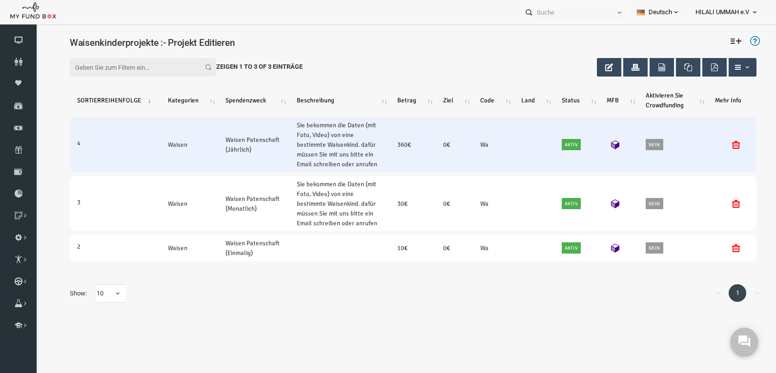
click at [597, 144] on icon at bounding box center [600, 144] width 9 height 9
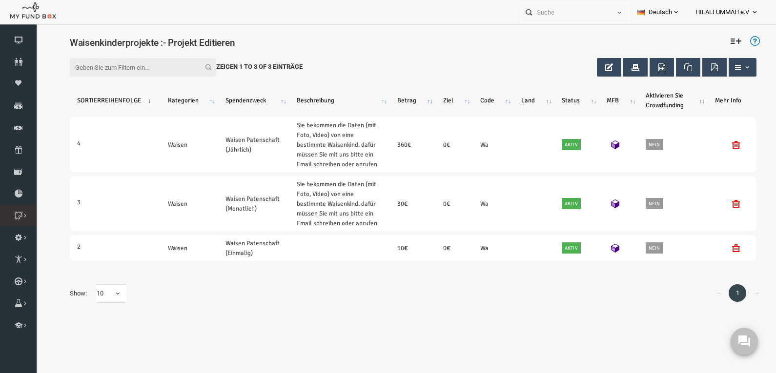
click at [0, 0] on icon at bounding box center [0, 0] width 0 height 0
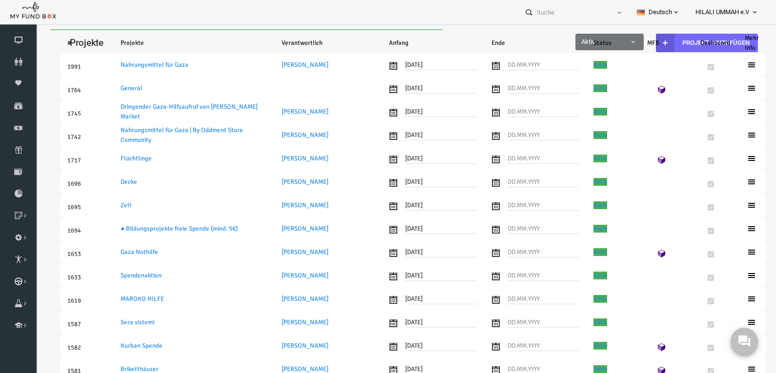
select select "100"
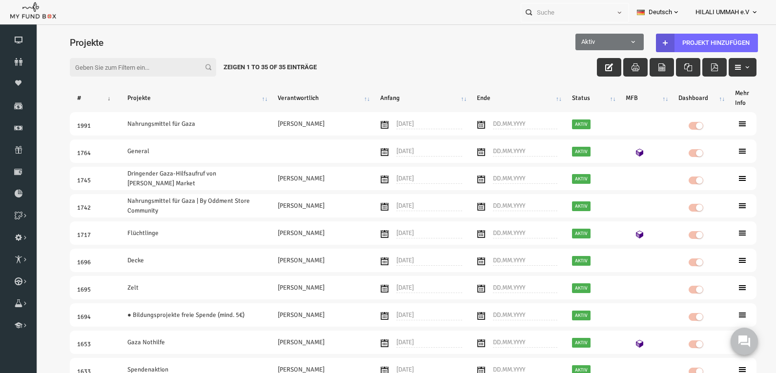
click at [115, 67] on input "Filter:" at bounding box center [128, 67] width 146 height 19
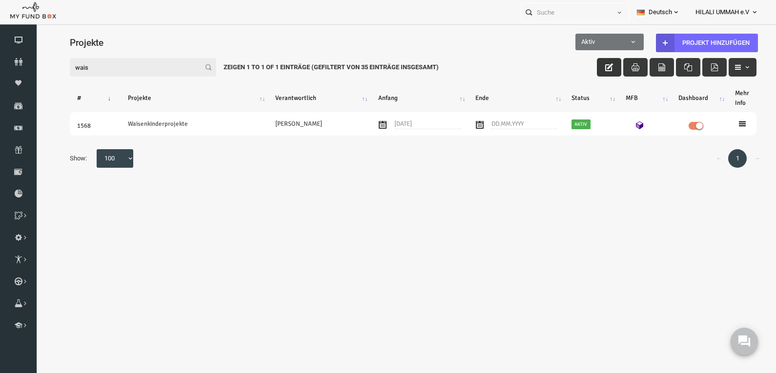
type input "wais"
click at [590, 68] on icon "button" at bounding box center [594, 67] width 8 height 8
click at [593, 66] on icon "button" at bounding box center [594, 67] width 8 height 8
click at [687, 40] on button "Projekt hinzufügen" at bounding box center [691, 43] width 102 height 19
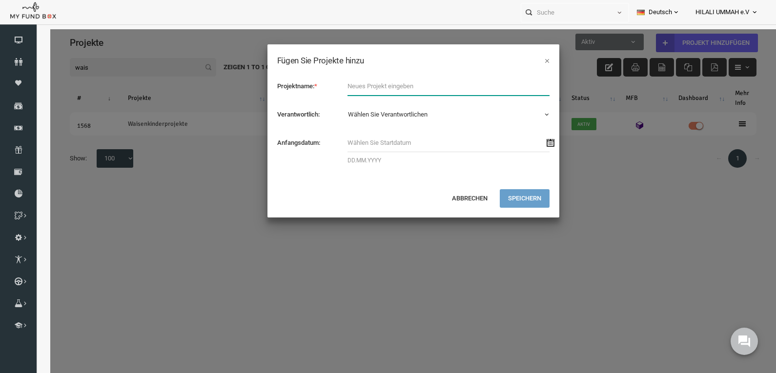
click at [371, 89] on input "text" at bounding box center [433, 86] width 202 height 19
type input "Waisen projekt 2025"
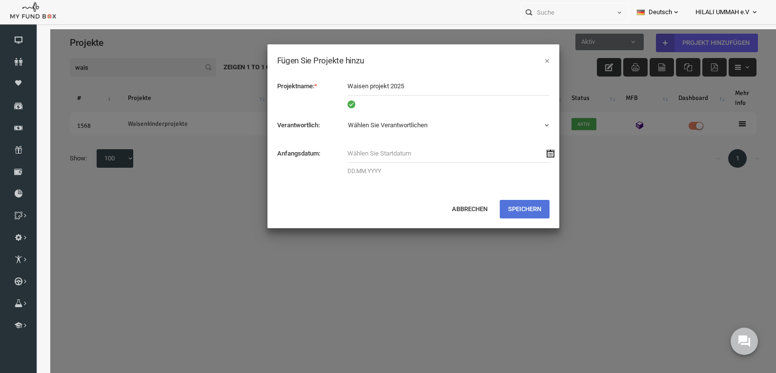
click at [504, 198] on div "× Fügen Sie Projekte hinzu Projektname: * Waisen projekt 2025 Projekt existiert…" at bounding box center [398, 136] width 293 height 185
click at [505, 208] on button "Speichern" at bounding box center [509, 209] width 50 height 19
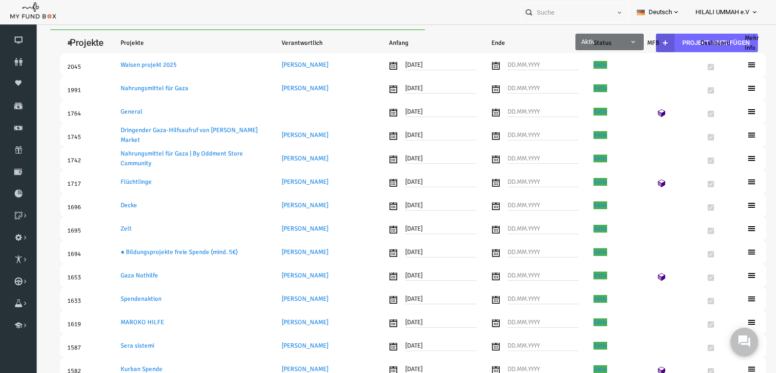
select select "100"
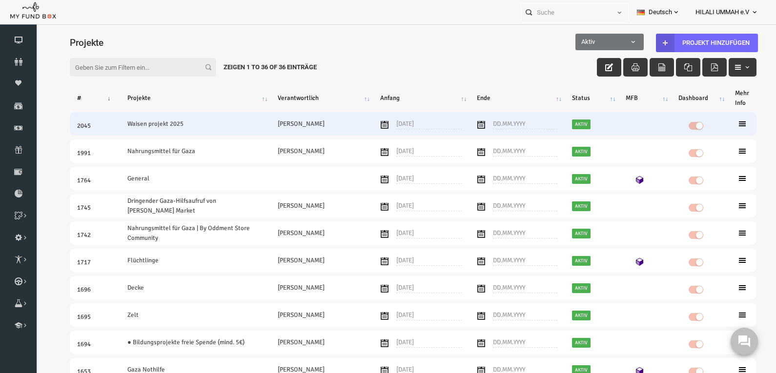
click at [185, 123] on td "Waisen projekt 2025" at bounding box center [180, 123] width 150 height 23
click at [723, 126] on icon at bounding box center [727, 124] width 8 height 8
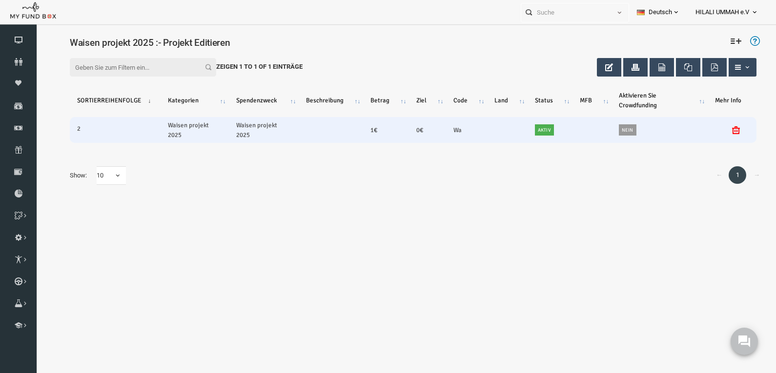
click at [718, 130] on icon at bounding box center [721, 130] width 8 height 8
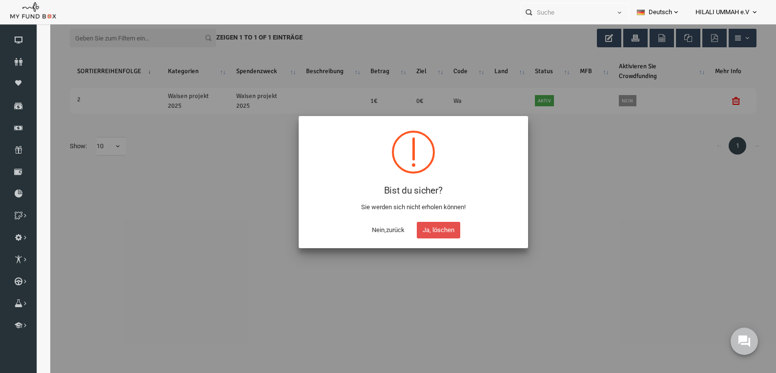
click at [429, 231] on button "Ja, löschen" at bounding box center [422, 230] width 43 height 17
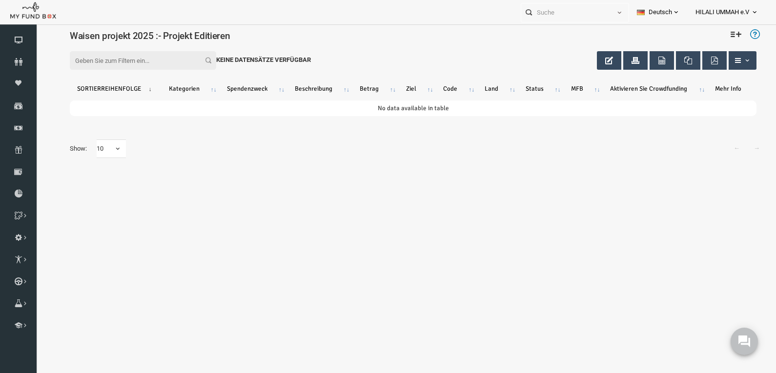
scroll to position [0, 0]
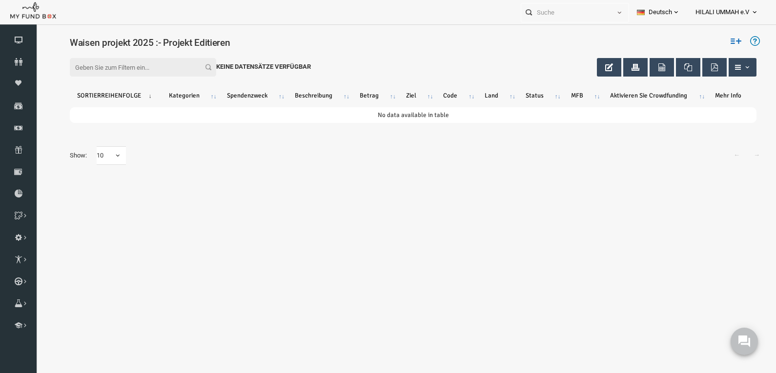
click at [723, 40] on icon at bounding box center [720, 41] width 11 height 11
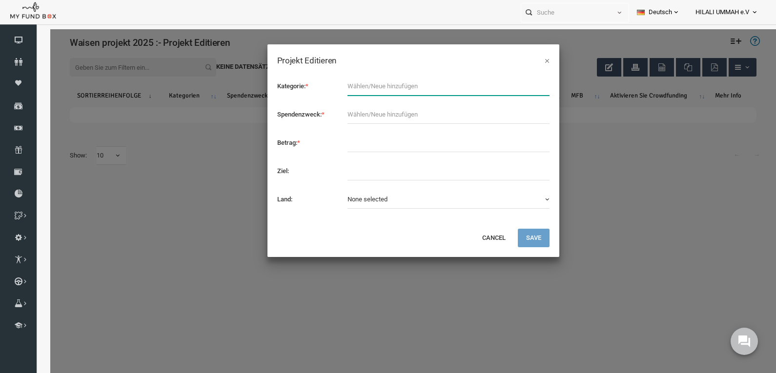
click at [373, 86] on input "text" at bounding box center [433, 86] width 202 height 19
type input "Waisen"
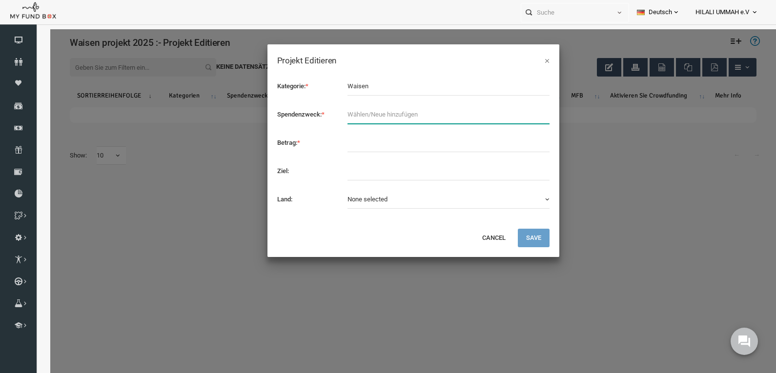
click at [364, 113] on input "text" at bounding box center [433, 114] width 202 height 19
type input "Waisen Patenschaft (Einmalig)"
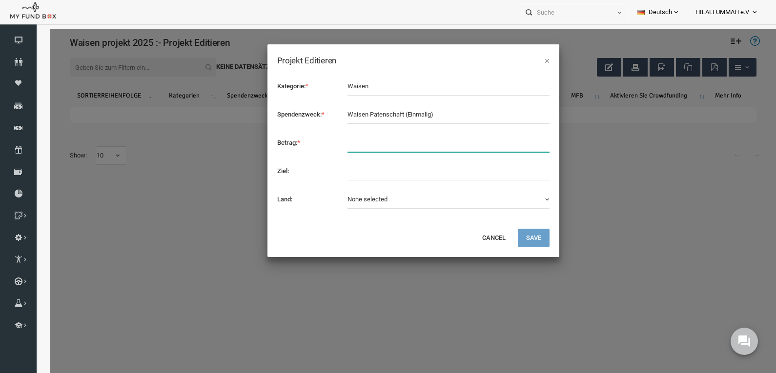
click at [384, 145] on input "text" at bounding box center [433, 143] width 202 height 19
type input "10"
click at [526, 237] on button "Save" at bounding box center [518, 238] width 32 height 19
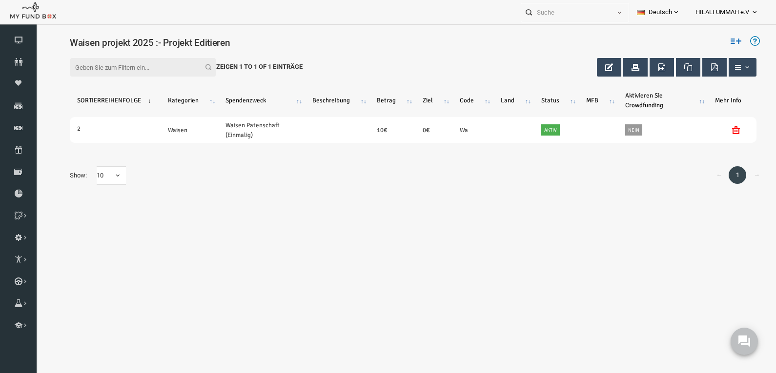
click at [721, 40] on icon at bounding box center [720, 41] width 11 height 11
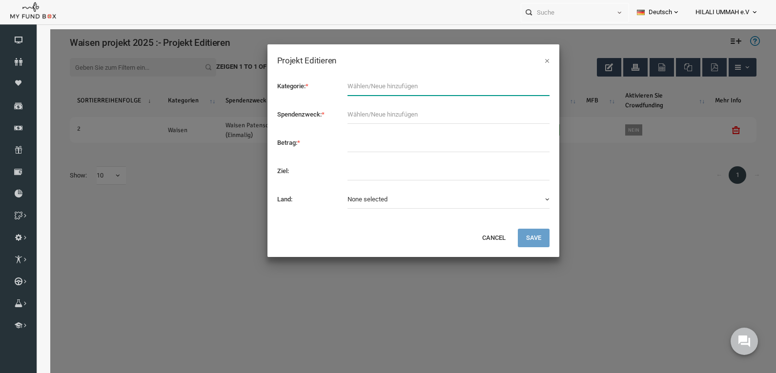
click at [351, 86] on input "text" at bounding box center [433, 86] width 202 height 19
type input "Waisen"
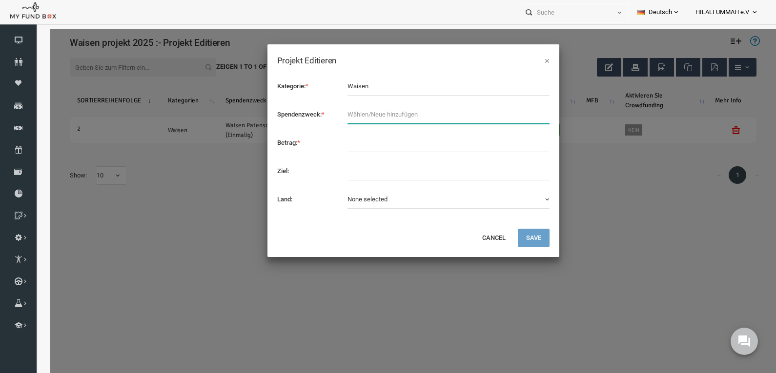
click at [390, 114] on input "text" at bounding box center [433, 114] width 202 height 19
type input "Waisen Patenschaft (Monatlich)"
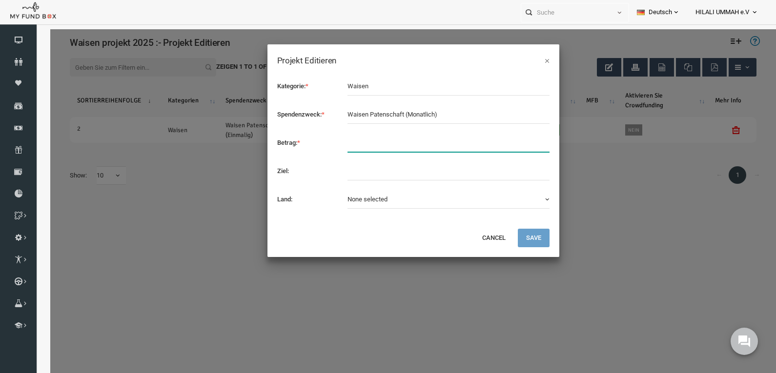
click at [393, 147] on input "text" at bounding box center [433, 143] width 202 height 19
type input "30"
click at [526, 239] on button "Save" at bounding box center [518, 238] width 32 height 19
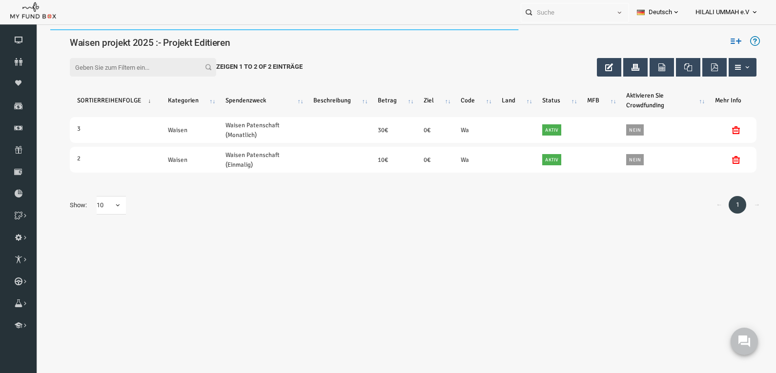
click at [724, 36] on icon at bounding box center [720, 41] width 11 height 11
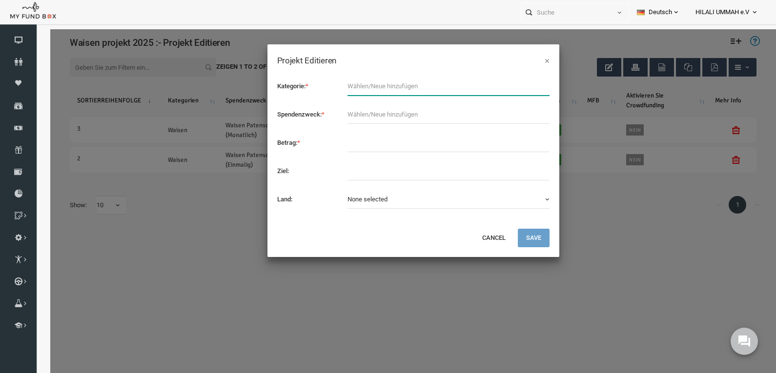
click input "text"
type input "Waisen"
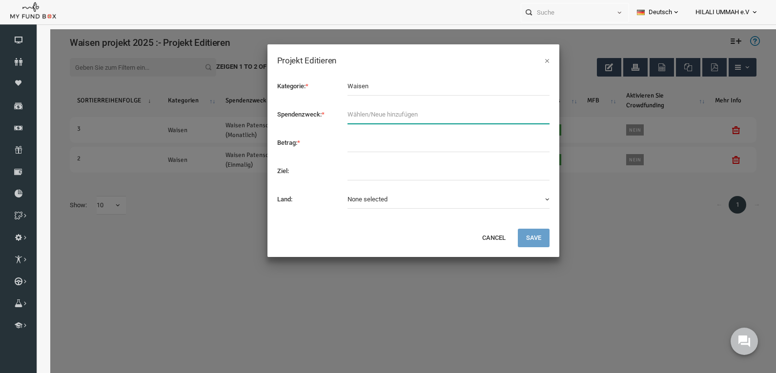
click input "text"
type input "Waisen Patenschaft (Jährlich)"
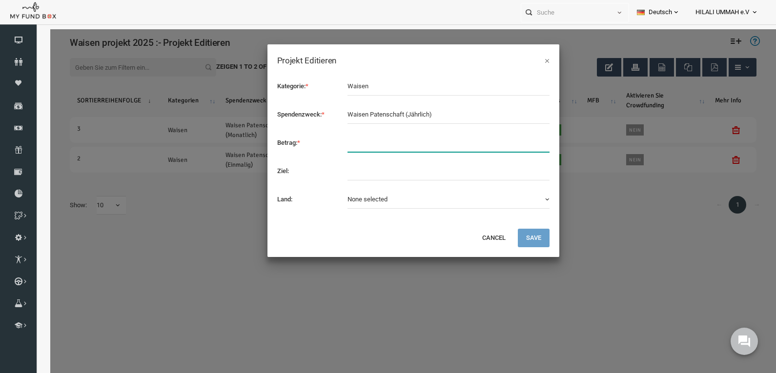
click input "text"
type input "360"
click button "Save"
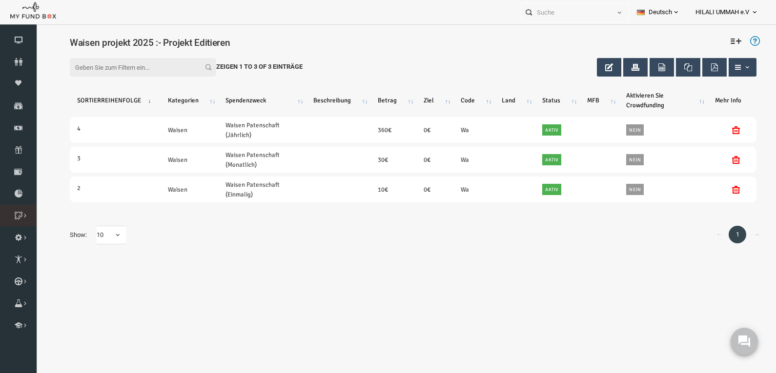
click icon
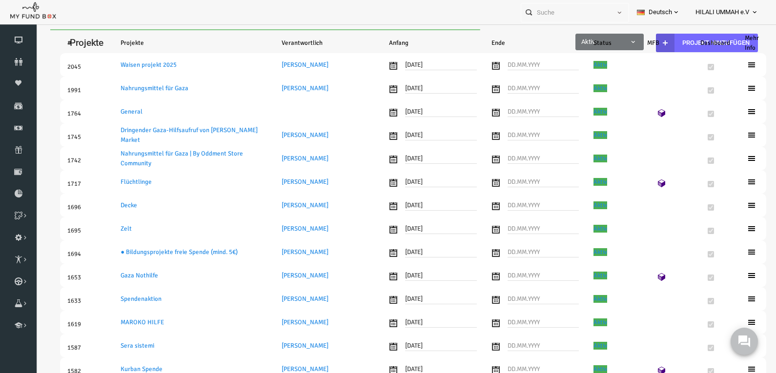
select select "100"
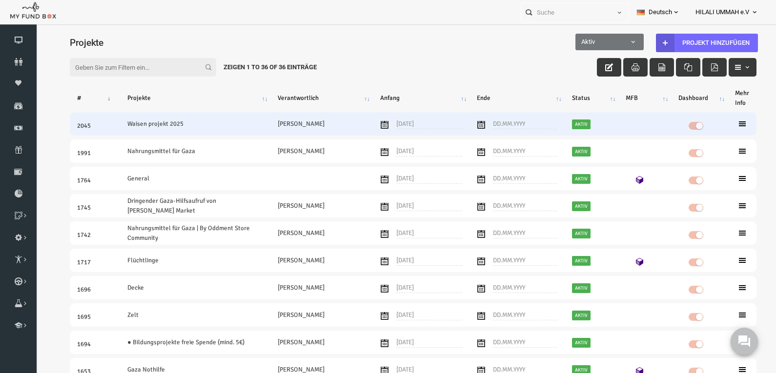
click td "Waisen projekt 2025"
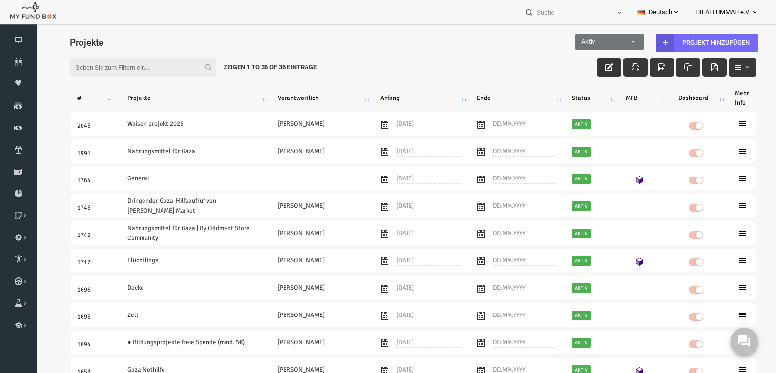
click icon "button"
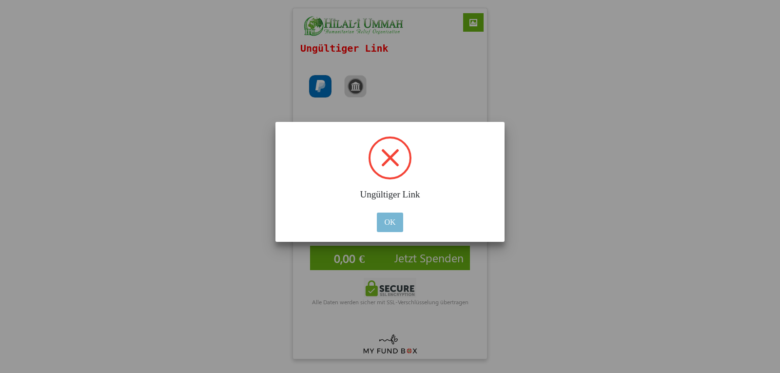
click at [392, 223] on button "OK" at bounding box center [390, 223] width 26 height 20
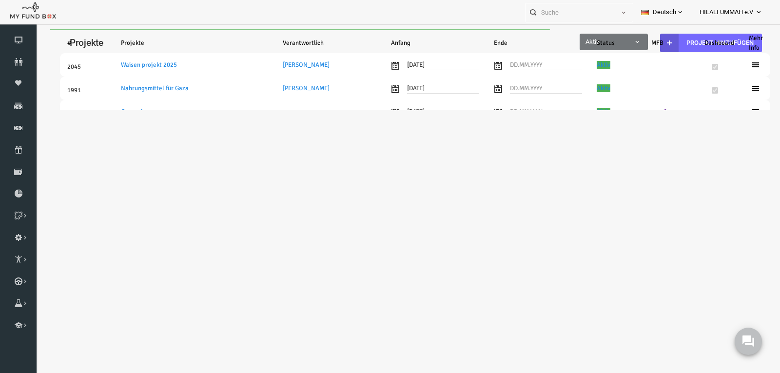
select select "100"
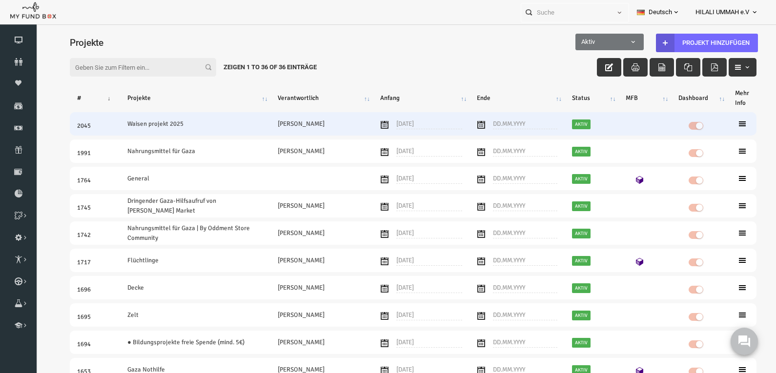
click at [727, 124] on td at bounding box center [726, 123] width 29 height 23
click at [723, 123] on icon at bounding box center [727, 124] width 8 height 8
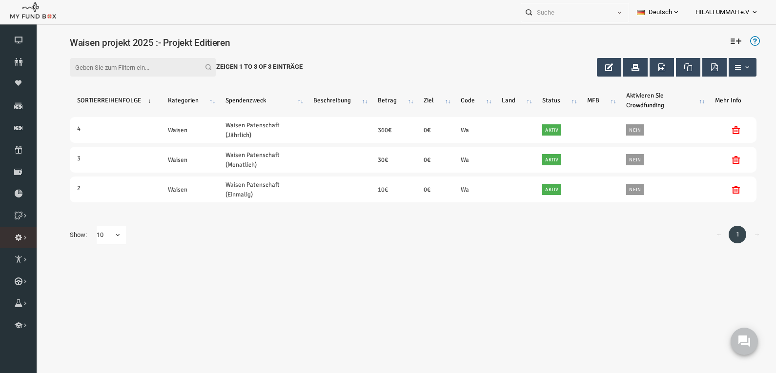
click at [0, 0] on icon at bounding box center [0, 0] width 0 height 0
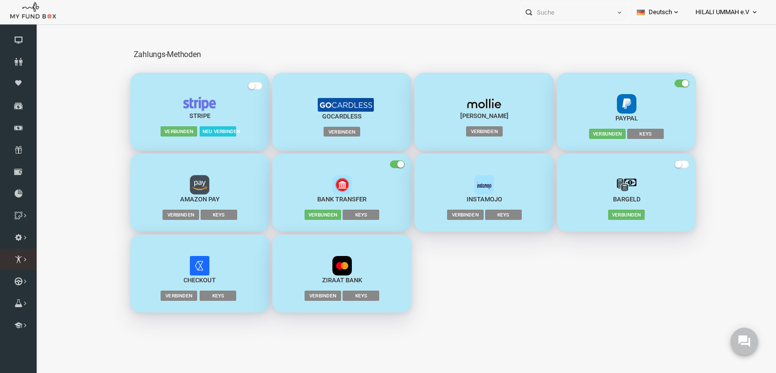
click at [0, 0] on icon at bounding box center [0, 0] width 0 height 0
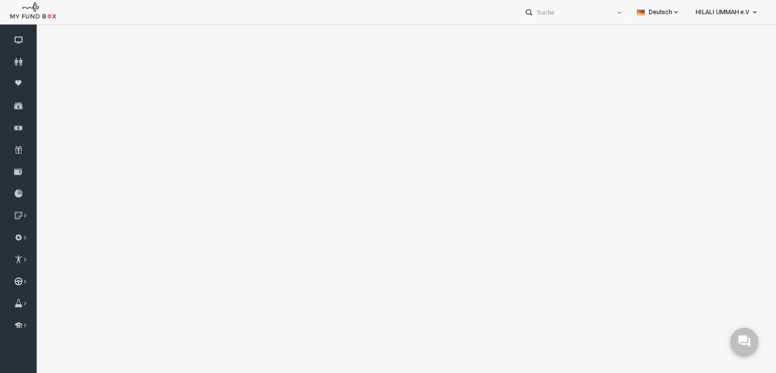
select select "100"
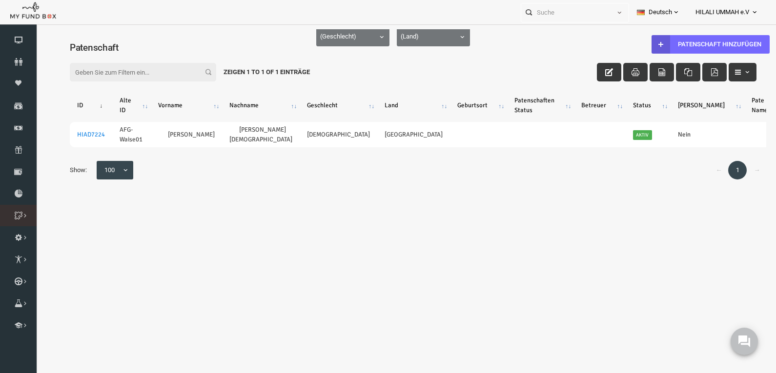
click at [0, 0] on icon at bounding box center [0, 0] width 0 height 0
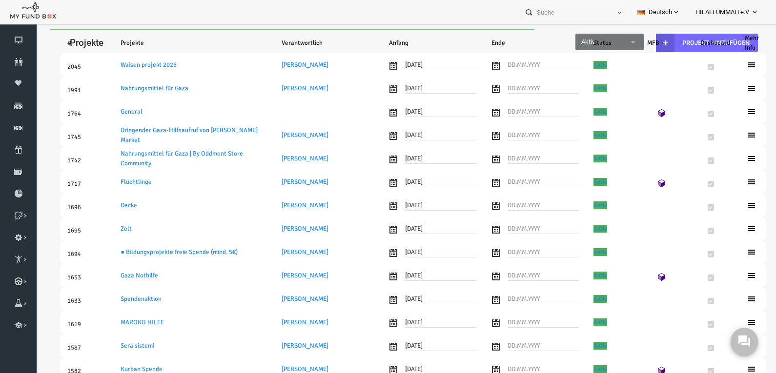
select select "100"
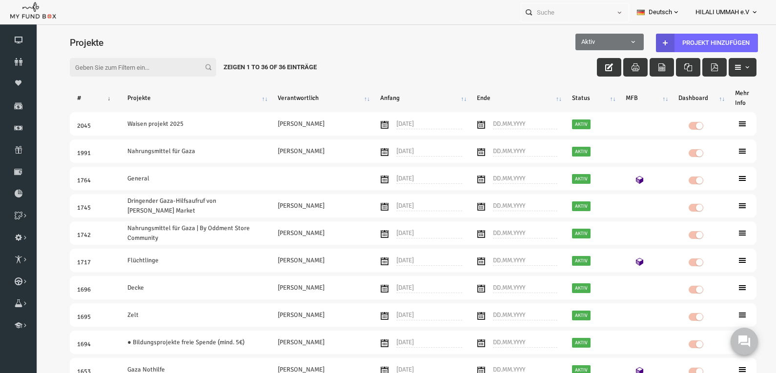
click at [117, 67] on input "Filter:" at bounding box center [128, 67] width 146 height 19
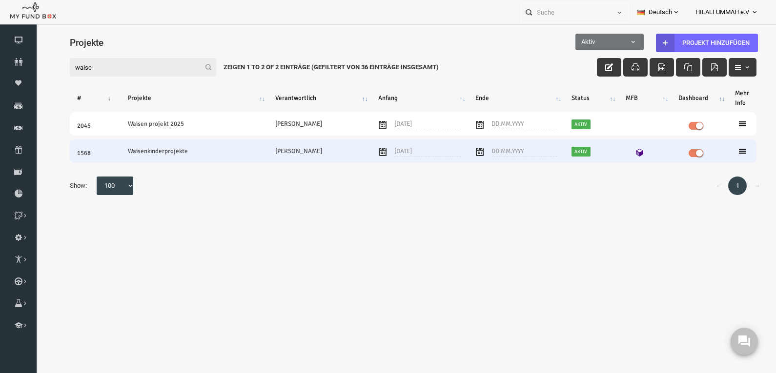
type input "waise"
click at [728, 150] on icon at bounding box center [727, 151] width 8 height 8
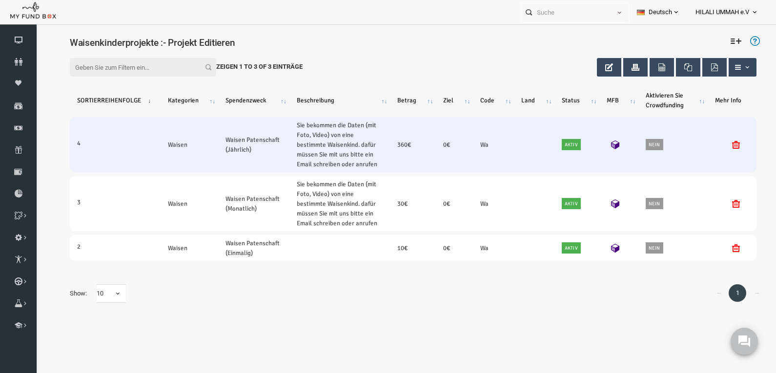
click at [722, 145] on icon at bounding box center [721, 145] width 8 height 8
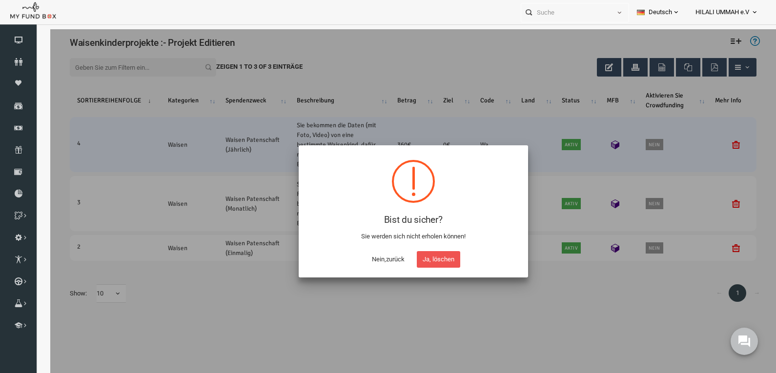
scroll to position [29, 0]
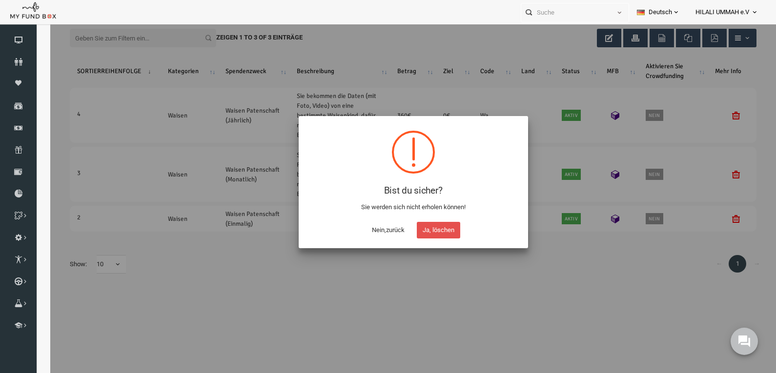
click at [418, 229] on button "Ja, löschen" at bounding box center [422, 230] width 43 height 17
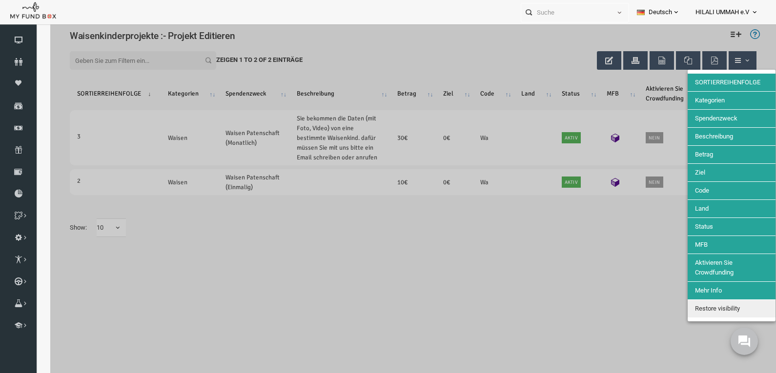
scroll to position [0, 0]
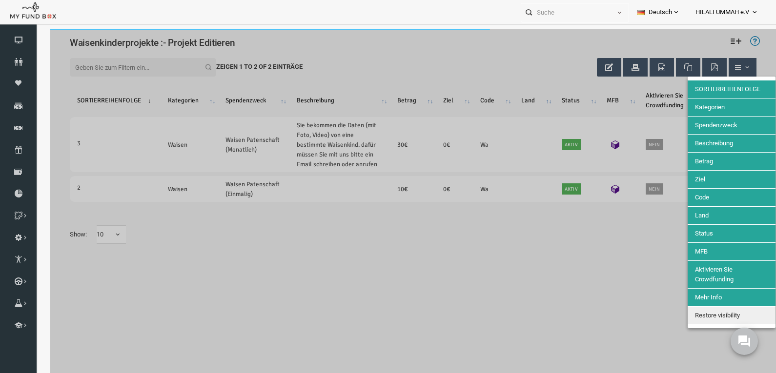
drag, startPoint x: 563, startPoint y: 243, endPoint x: 670, endPoint y: 183, distance: 122.3
click at [564, 244] on div at bounding box center [397, 215] width 725 height 373
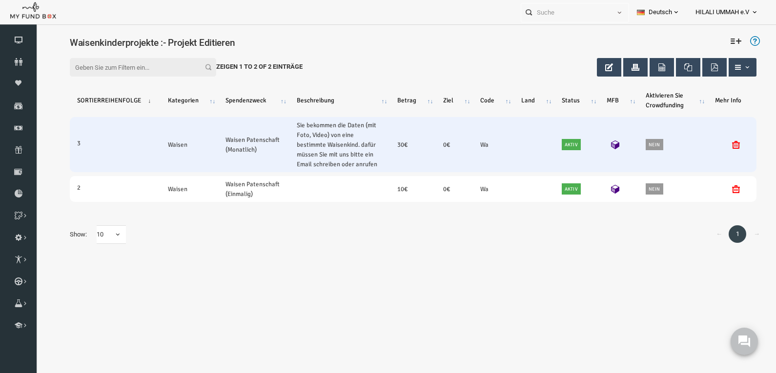
click at [715, 141] on div at bounding box center [716, 145] width 34 height 10
click at [721, 146] on icon at bounding box center [721, 145] width 8 height 8
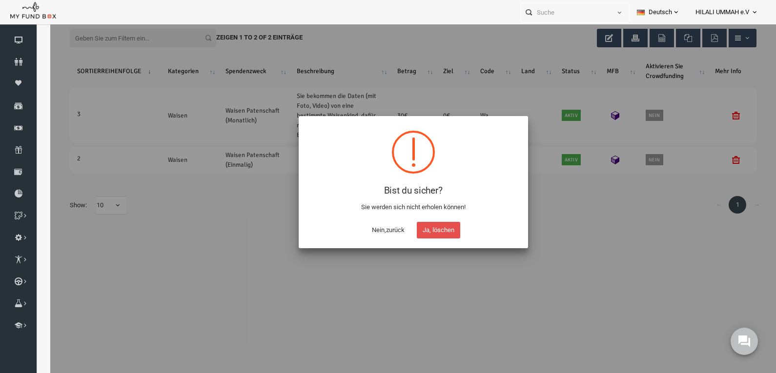
click at [436, 228] on button "Ja, löschen" at bounding box center [422, 230] width 43 height 17
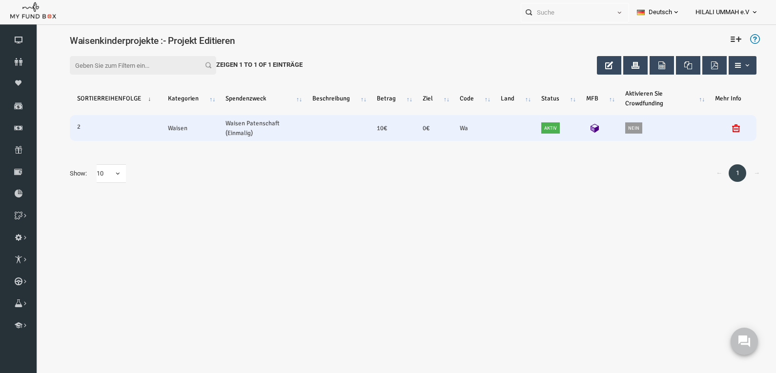
scroll to position [0, 0]
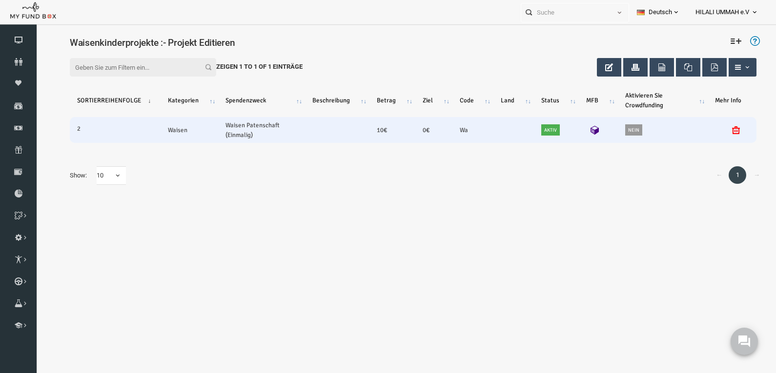
click at [721, 131] on icon at bounding box center [721, 130] width 8 height 8
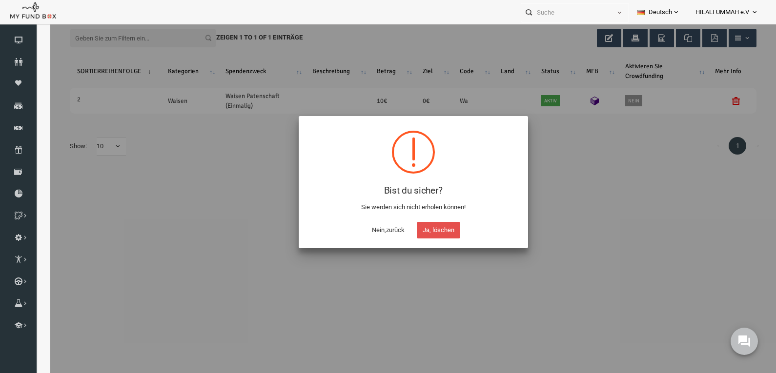
click at [438, 228] on button "Ja, löschen" at bounding box center [422, 230] width 43 height 17
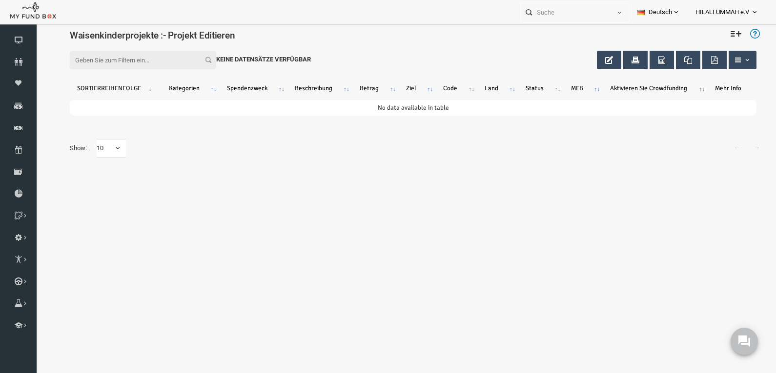
scroll to position [0, 0]
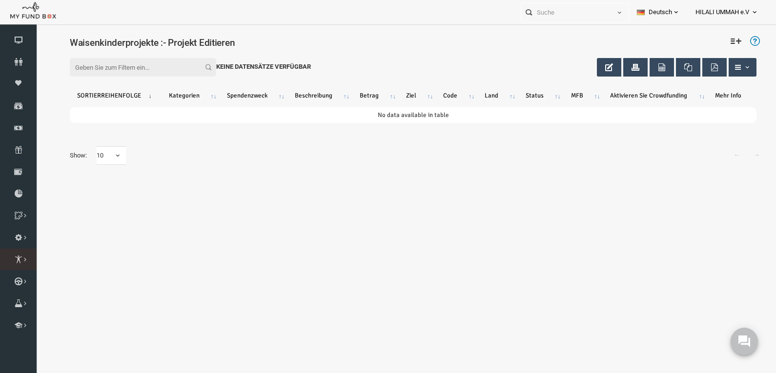
click at [0, 0] on icon at bounding box center [0, 0] width 0 height 0
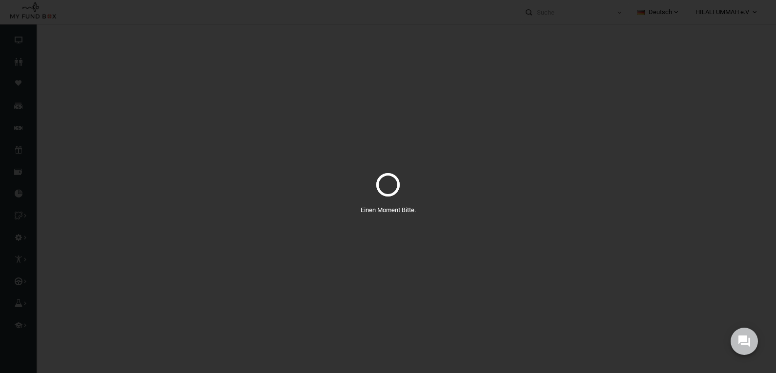
select select "100"
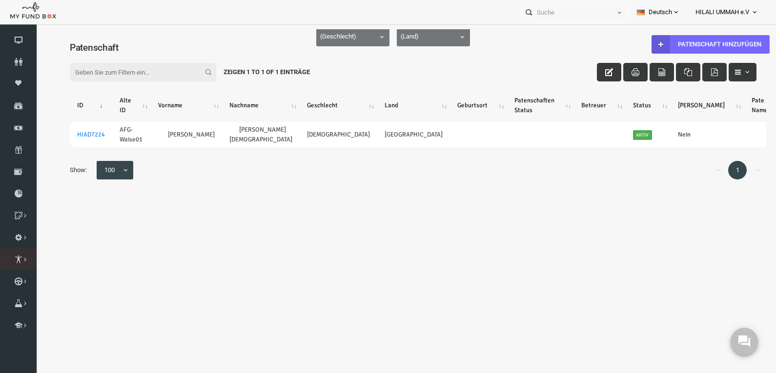
click at [0, 0] on icon at bounding box center [0, 0] width 0 height 0
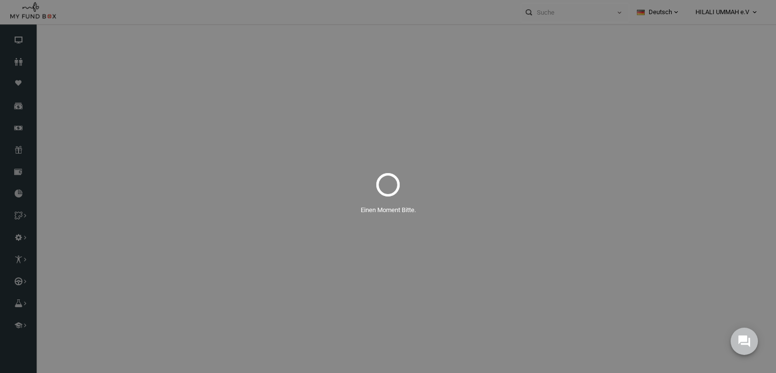
select select "100"
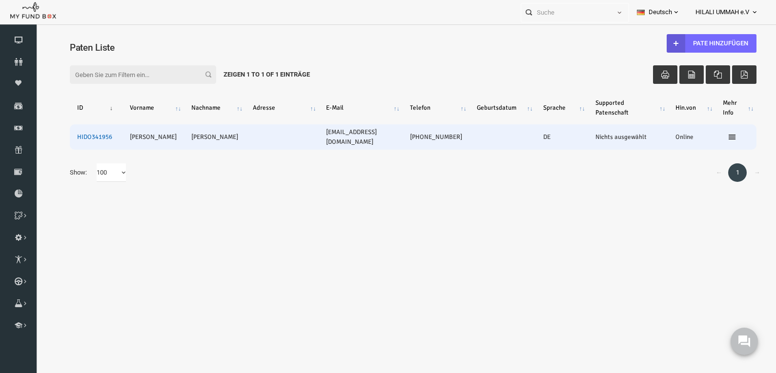
click at [74, 133] on link "HIDO341956" at bounding box center [79, 137] width 35 height 8
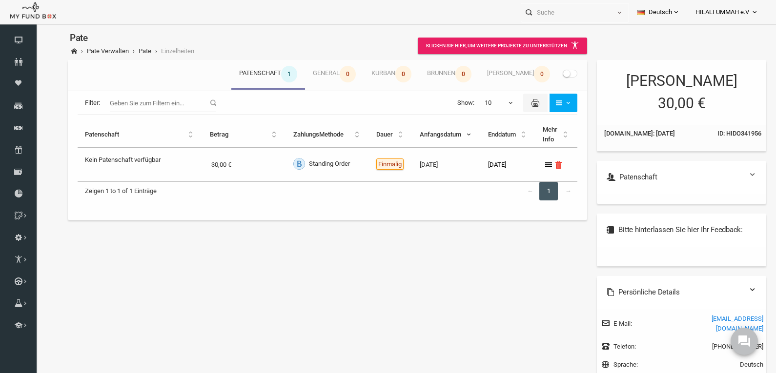
click at [734, 178] on link at bounding box center [737, 175] width 8 height 8
click at [733, 174] on link at bounding box center [737, 175] width 8 height 8
click at [733, 173] on link at bounding box center [737, 175] width 8 height 8
click at [709, 175] on h6 "Patenschaft" at bounding box center [666, 177] width 150 height 11
click at [733, 174] on link at bounding box center [737, 175] width 8 height 8
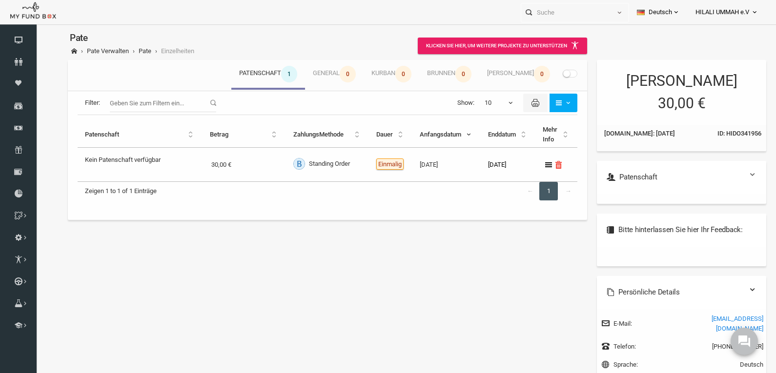
click at [733, 174] on link at bounding box center [737, 175] width 8 height 8
click at [280, 74] on span "1" at bounding box center [274, 74] width 16 height 17
click at [339, 74] on span "0" at bounding box center [332, 74] width 16 height 17
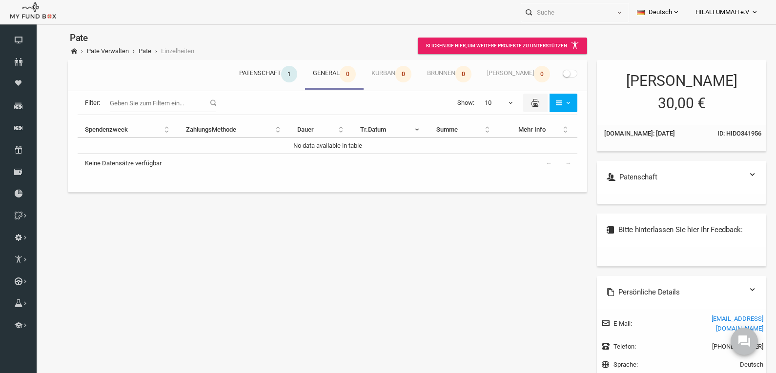
click at [280, 72] on span "1" at bounding box center [274, 74] width 16 height 17
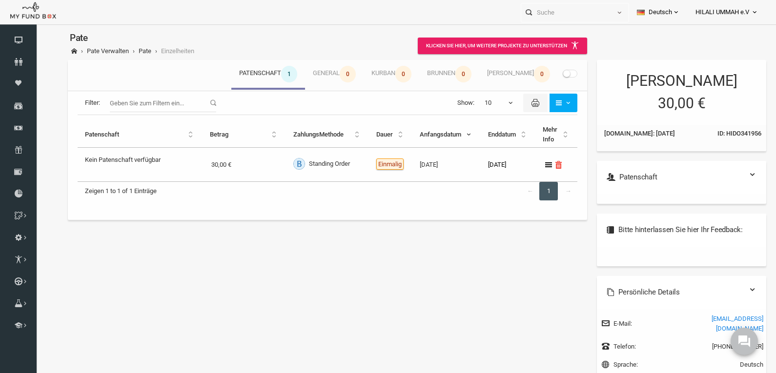
click at [110, 101] on input "Filter:" at bounding box center [148, 103] width 106 height 19
click at [155, 260] on div "Meine Beiträge Patenschaft 1 General 0 Kurban 0 Brunnen 0 [PERSON_NAME] 0 Filte…" at bounding box center [398, 259] width 716 height 406
click at [0, 0] on icon at bounding box center [0, 0] width 0 height 0
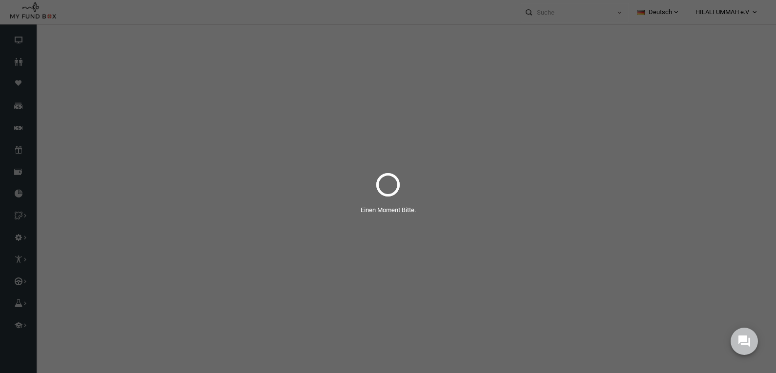
select select "100"
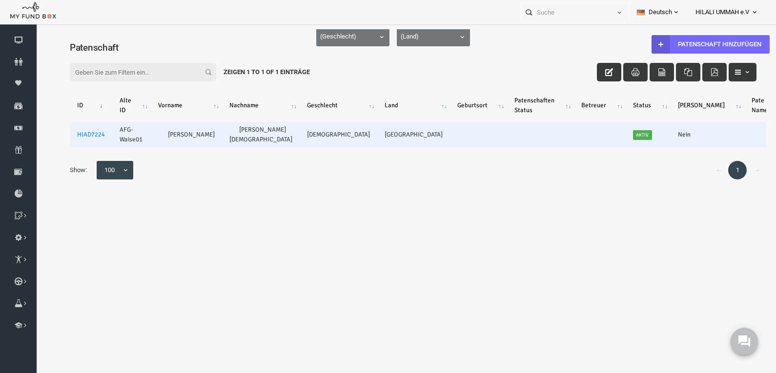
click at [655, 136] on td "Nein" at bounding box center [692, 134] width 74 height 25
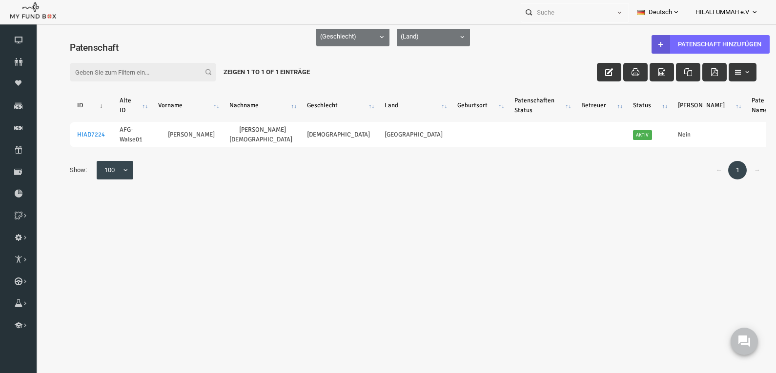
scroll to position [0, 80]
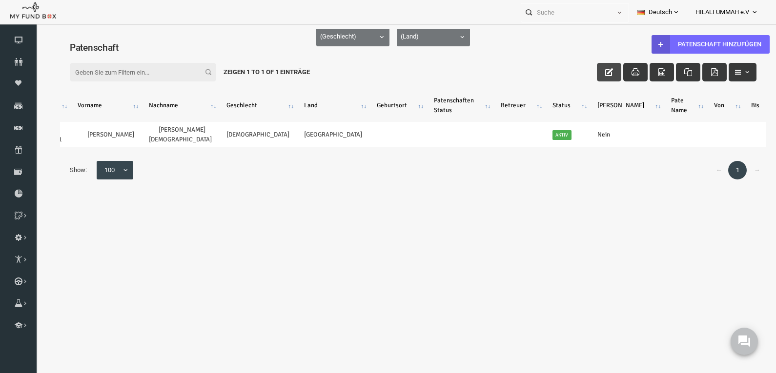
drag, startPoint x: 589, startPoint y: 71, endPoint x: 591, endPoint y: 78, distance: 6.6
click at [590, 71] on icon "button" at bounding box center [594, 72] width 8 height 8
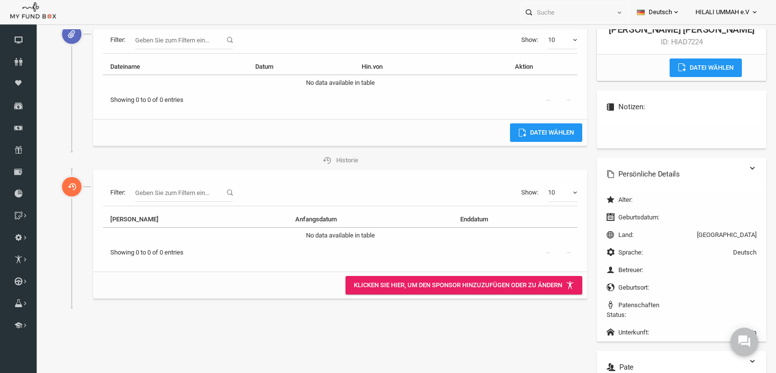
scroll to position [127, 0]
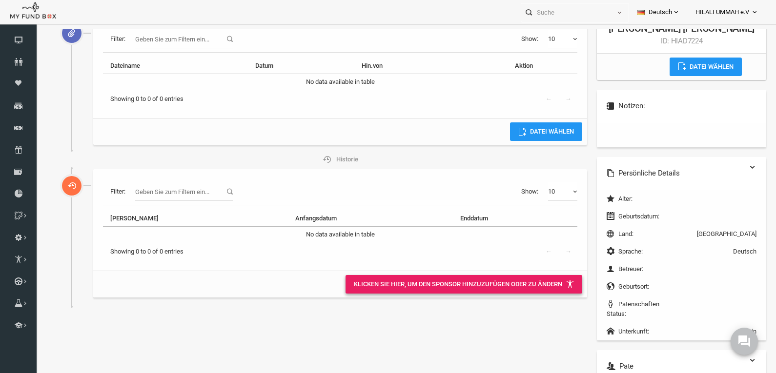
click at [436, 286] on link "Klicken Sie hier, um den Sponsor hinzuzufügen oder zu ändern" at bounding box center [448, 284] width 237 height 19
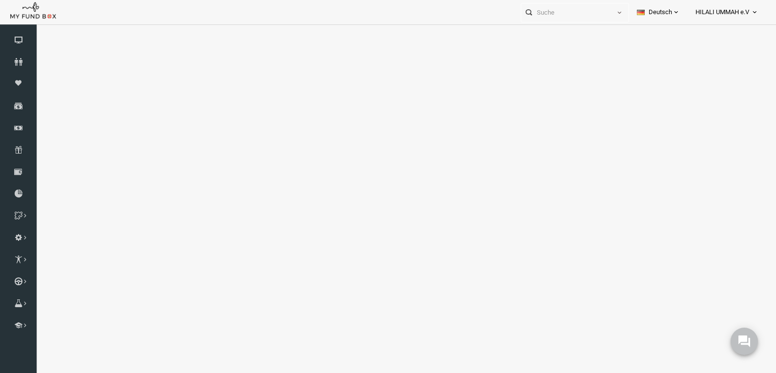
select select "100"
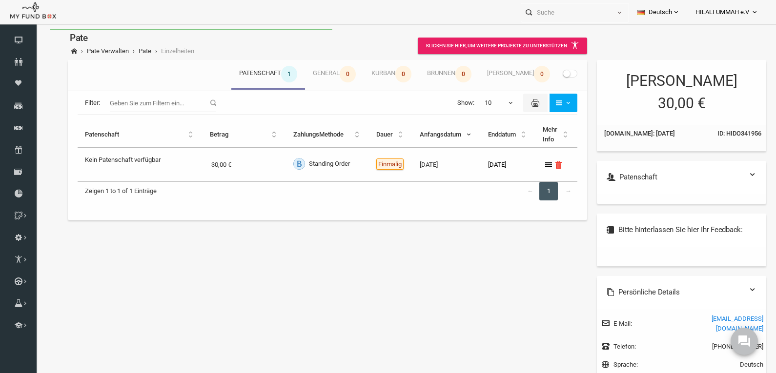
scroll to position [0, 0]
click at [0, 0] on icon at bounding box center [0, 0] width 0 height 0
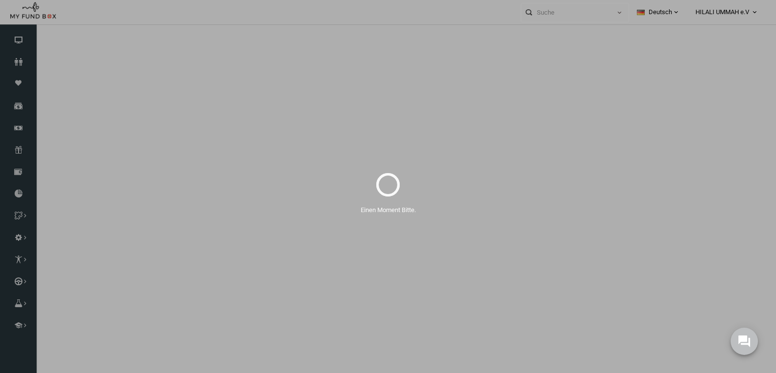
select select "100"
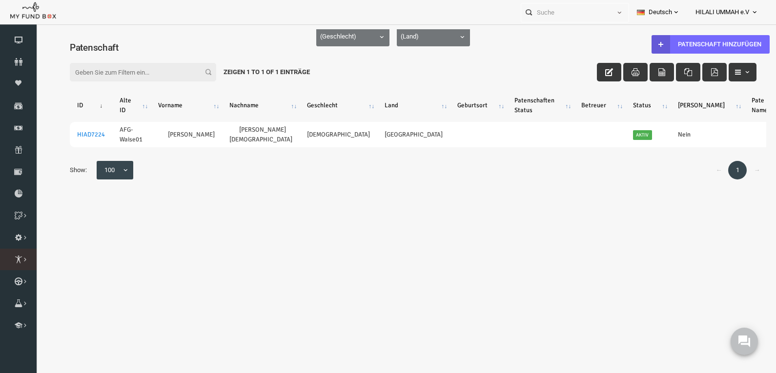
click at [0, 0] on icon at bounding box center [0, 0] width 0 height 0
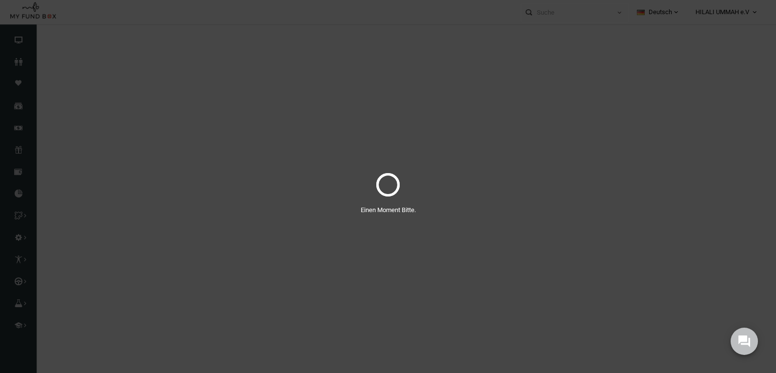
select select "100"
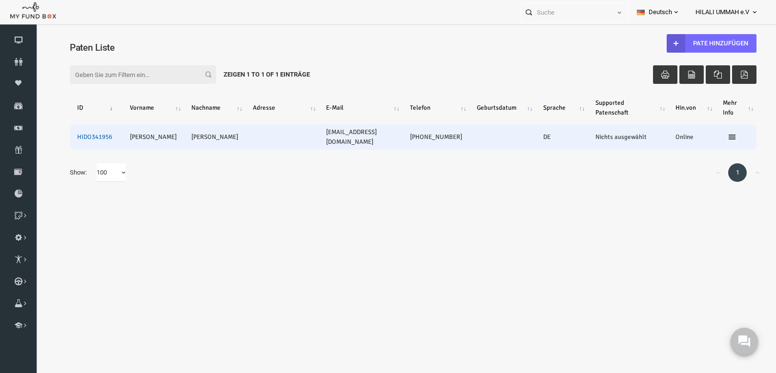
click at [77, 141] on link "HIDO341956" at bounding box center [79, 137] width 35 height 8
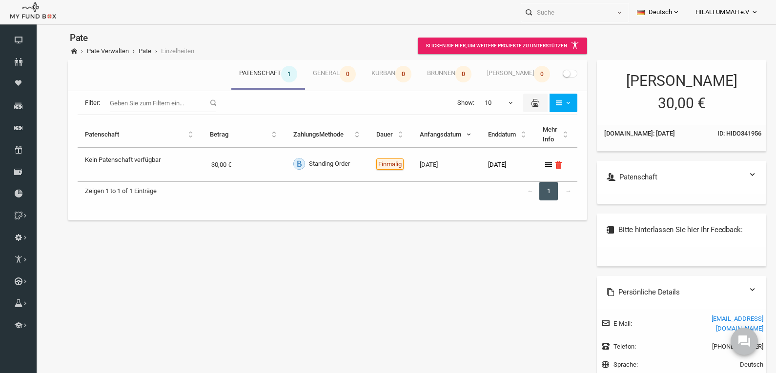
click at [553, 73] on span at bounding box center [554, 74] width 15 height 8
click at [35, 29] on input "checkbox" at bounding box center [35, 29] width 0 height 0
click at [551, 100] on span "button" at bounding box center [553, 103] width 8 height 8
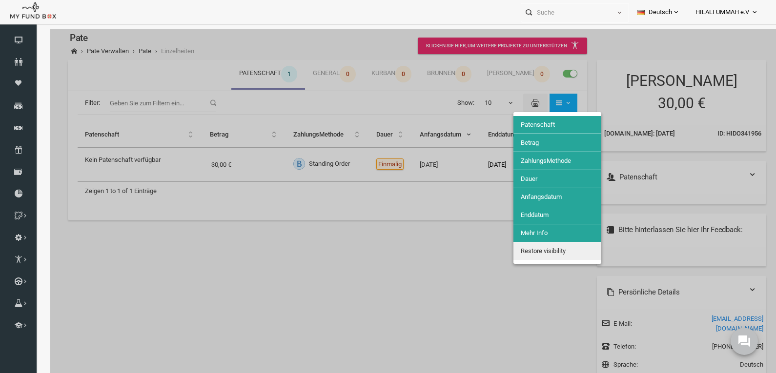
click at [554, 101] on div at bounding box center [397, 215] width 725 height 373
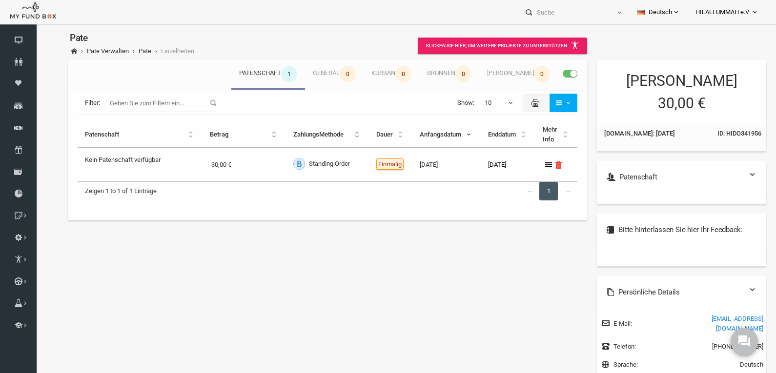
click at [417, 261] on div "Meine Beiträge Patenschaft 1 General 0 Kurban 0 Brunnen 0 [PERSON_NAME] 0 Filte…" at bounding box center [398, 259] width 716 height 406
click at [136, 105] on input "Filter:" at bounding box center [148, 103] width 106 height 19
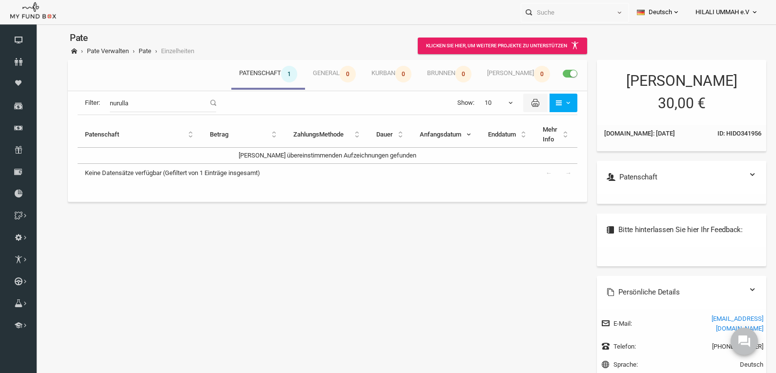
type input "[DEMOGRAPHIC_DATA]"
drag, startPoint x: 154, startPoint y: 102, endPoint x: 9, endPoint y: 97, distance: 145.0
click at [35, 97] on html "Spender nicht gefunden Patenschaft nicht gefunden Partner nicht gefunden !!!! B…" at bounding box center [397, 215] width 725 height 373
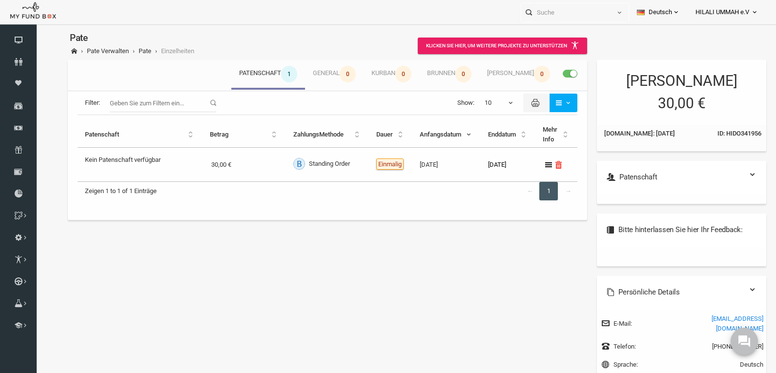
click at [208, 293] on div "Meine Beiträge Patenschaft 1 General 0 Kurban 0 Brunnen 0 [PERSON_NAME] 0 Filte…" at bounding box center [398, 259] width 716 height 406
click at [0, 0] on icon at bounding box center [0, 0] width 0 height 0
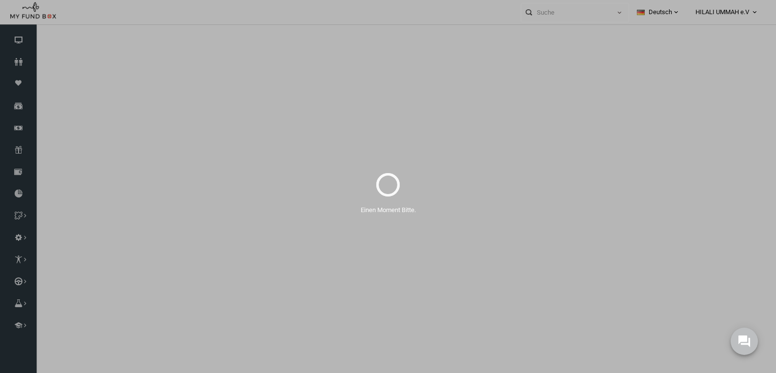
select select "100"
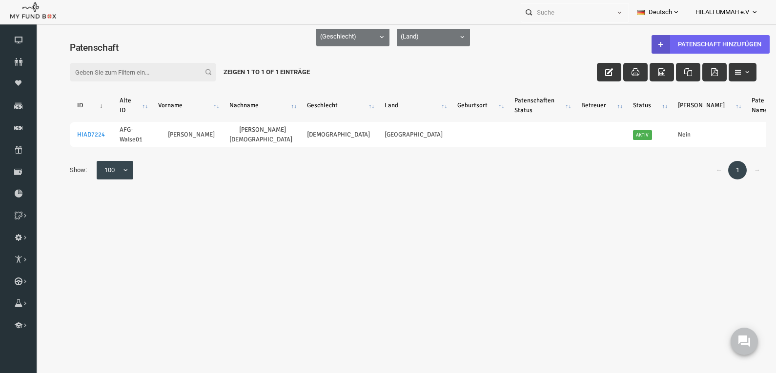
click at [683, 38] on link "Patenschaft hinzufügen" at bounding box center [695, 44] width 118 height 19
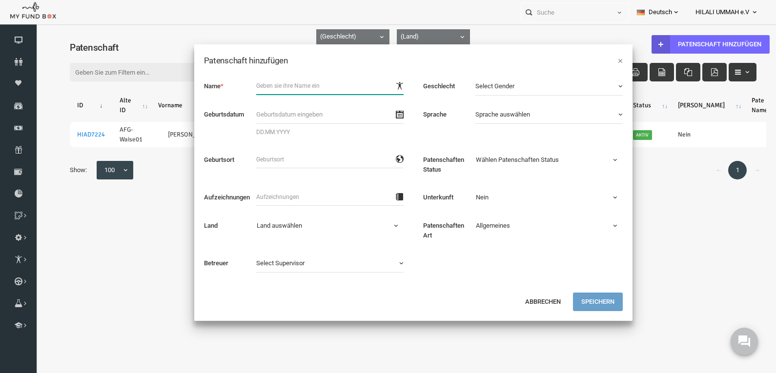
click at [259, 84] on input "text" at bounding box center [314, 86] width 147 height 18
click at [269, 82] on input "text" at bounding box center [314, 86] width 147 height 18
paste input "[PERSON_NAME]"
type input "[PERSON_NAME]"
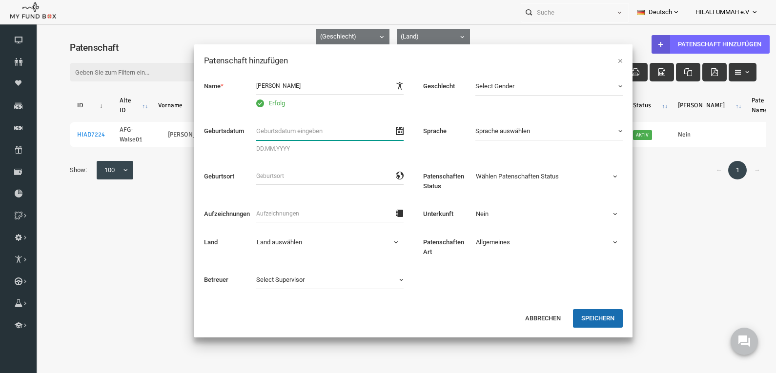
click at [262, 131] on input "text" at bounding box center [314, 131] width 147 height 19
drag, startPoint x: 273, startPoint y: 130, endPoint x: 194, endPoint y: 130, distance: 79.0
click at [194, 130] on div "Geburtsdatum 20.10. DD.MM.YYYY Bitte geben Sie ein gültiges Geburtsdatum ein" at bounding box center [288, 139] width 219 height 35
type input "[DATE]"
click at [285, 180] on input "text" at bounding box center [314, 176] width 147 height 18
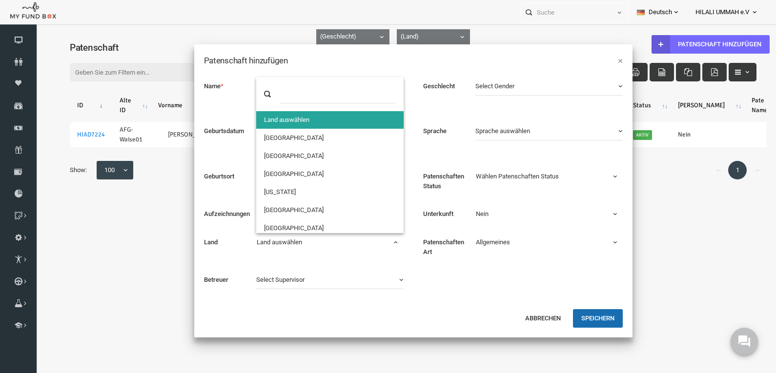
click at [377, 239] on span "Land auswählen" at bounding box center [314, 243] width 146 height 10
select select "1"
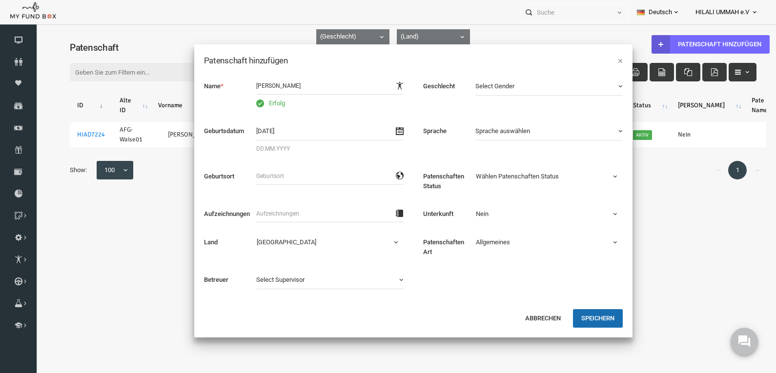
click at [539, 89] on span "Select Gender" at bounding box center [528, 86] width 136 height 10
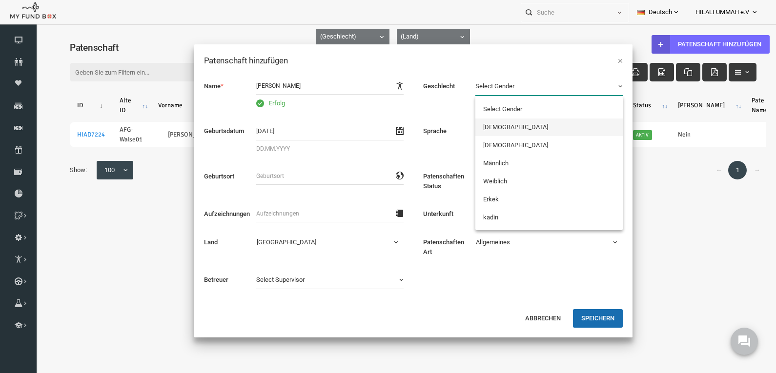
drag, startPoint x: 505, startPoint y: 124, endPoint x: 500, endPoint y: 129, distance: 6.9
click at [504, 124] on link "[DEMOGRAPHIC_DATA]" at bounding box center [533, 128] width 147 height 18
select select "12553"
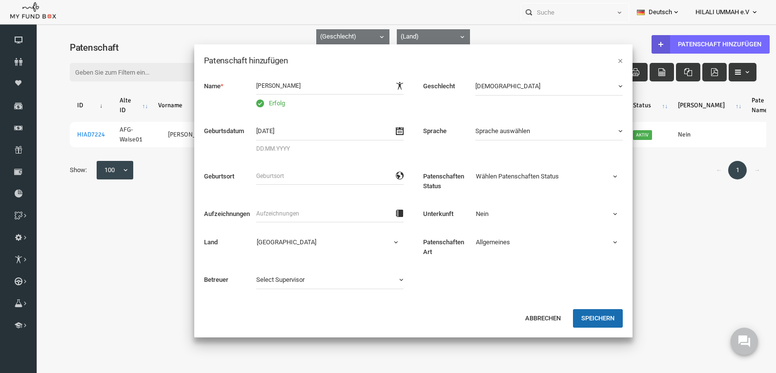
click at [534, 130] on span "Sprache auswählen" at bounding box center [528, 131] width 136 height 10
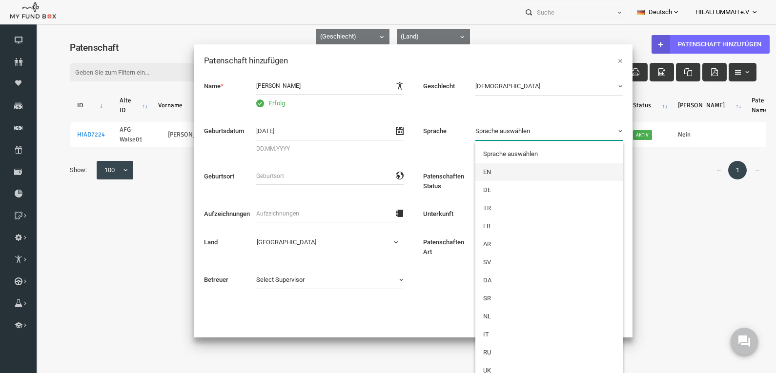
click at [487, 171] on link "EN" at bounding box center [533, 172] width 147 height 18
select select "1"
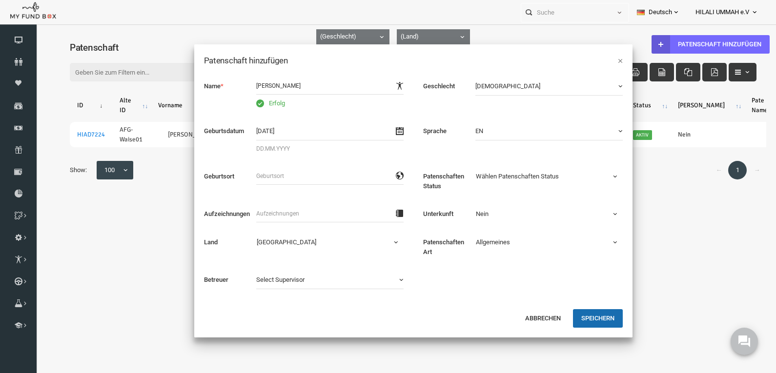
click at [582, 175] on span "Wählen Patenschaften Status" at bounding box center [533, 177] width 146 height 10
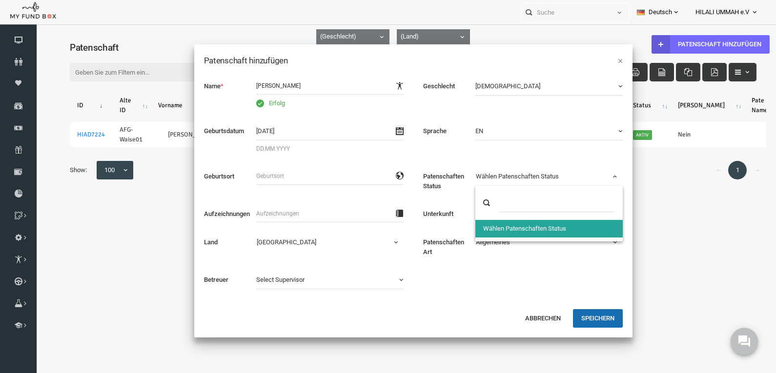
click at [470, 291] on div "Name * Erfolg Geschlecht [DEMOGRAPHIC_DATA] Select Gender [DEMOGRAPHIC_DATA] [D…" at bounding box center [398, 187] width 438 height 241
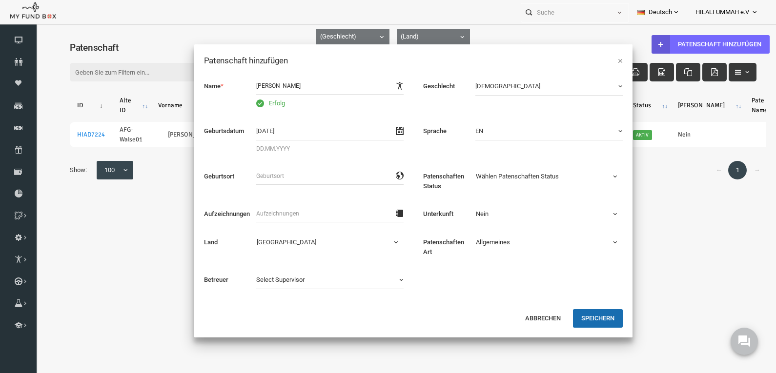
click at [528, 211] on span "Nein" at bounding box center [533, 214] width 146 height 10
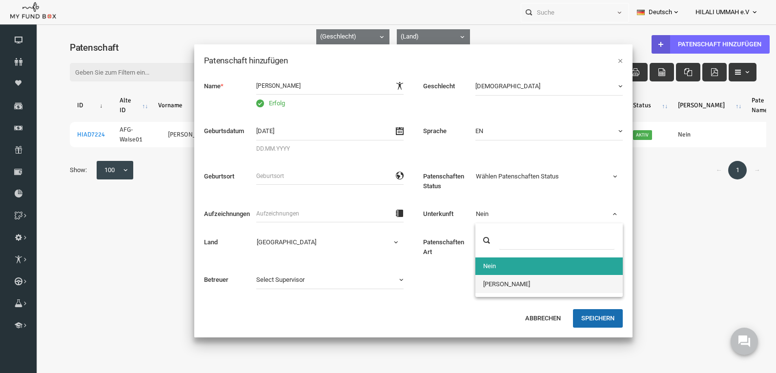
select select "true"
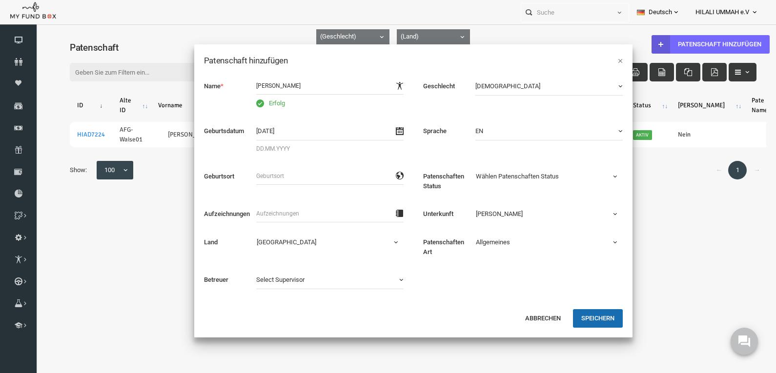
click at [512, 245] on span "Allgemeines" at bounding box center [533, 243] width 146 height 10
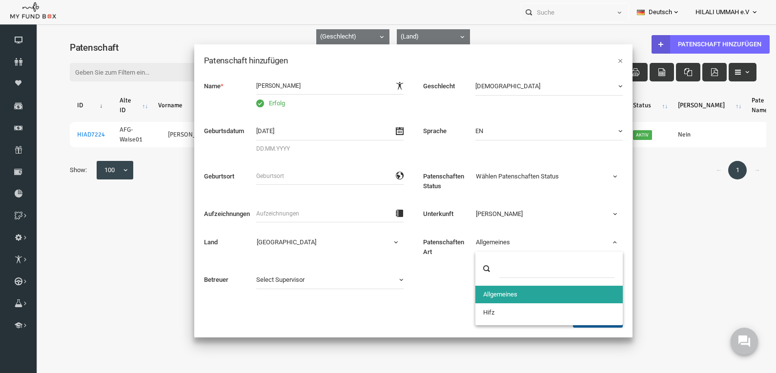
click at [425, 299] on div "Name * Erfolg Geschlecht [DEMOGRAPHIC_DATA] Select Gender [DEMOGRAPHIC_DATA] [D…" at bounding box center [398, 187] width 438 height 241
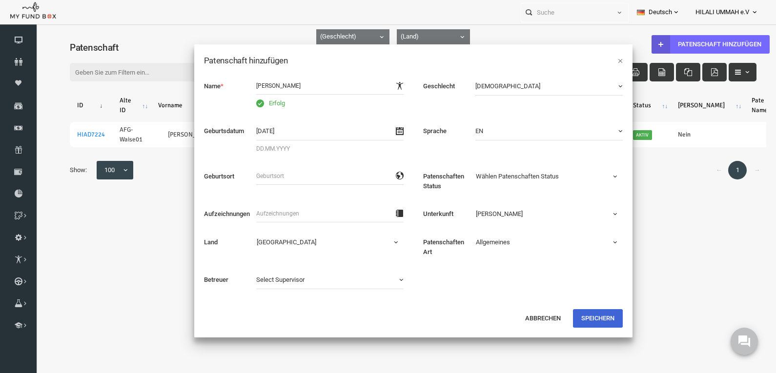
click at [580, 316] on button "Speichern" at bounding box center [582, 318] width 50 height 19
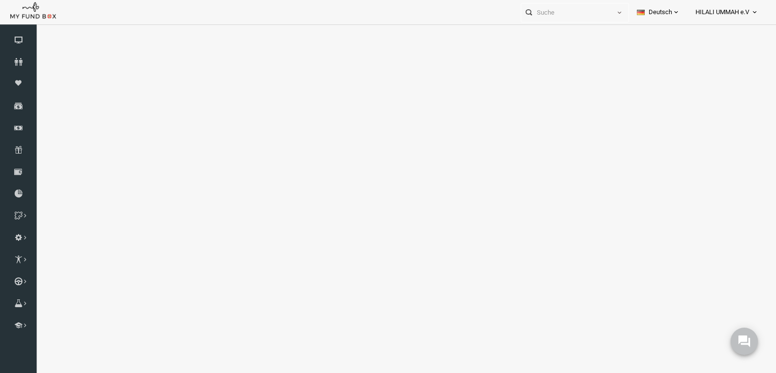
select select "100"
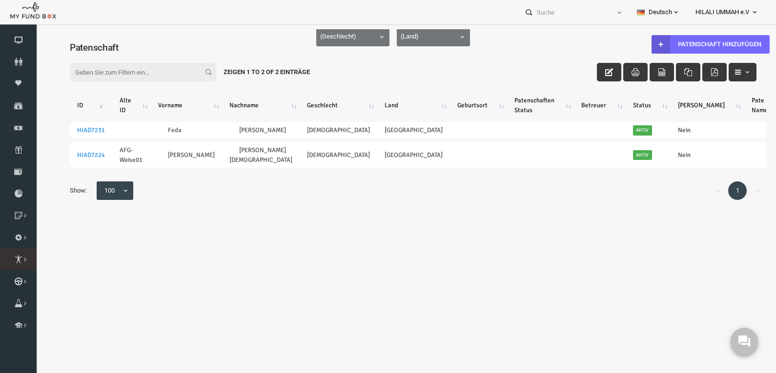
click at [0, 0] on icon at bounding box center [0, 0] width 0 height 0
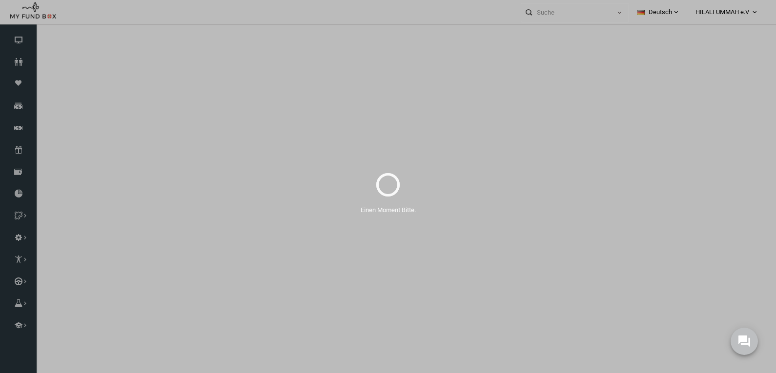
select select "100"
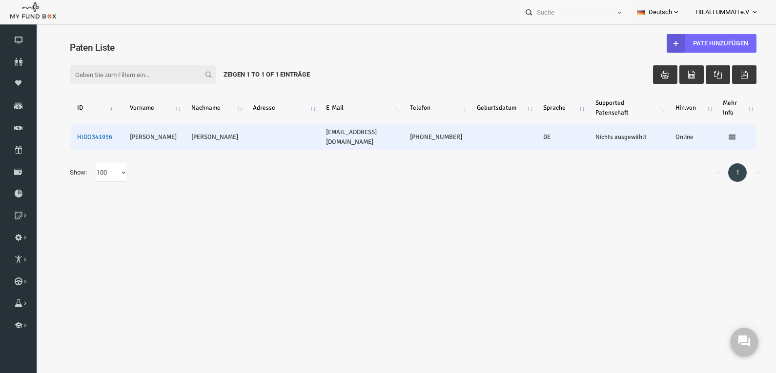
click at [85, 136] on link "HIDO341956" at bounding box center [79, 137] width 35 height 8
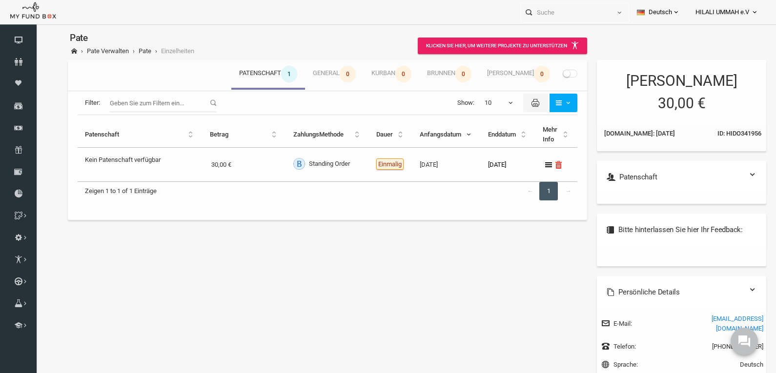
click at [552, 75] on span at bounding box center [554, 74] width 15 height 8
click at [35, 29] on input "checkbox" at bounding box center [35, 29] width 0 height 0
click at [310, 276] on div "Meine Beiträge Patenschaft 1 General 0 Kurban 0 Brunnen 0 [PERSON_NAME] 0 Filte…" at bounding box center [398, 259] width 716 height 406
click at [133, 167] on label "Kein Patenschaft verfügbar" at bounding box center [108, 163] width 76 height 24
click at [133, 165] on output "Kein Patenschaft verfügbar" at bounding box center [108, 158] width 76 height 14
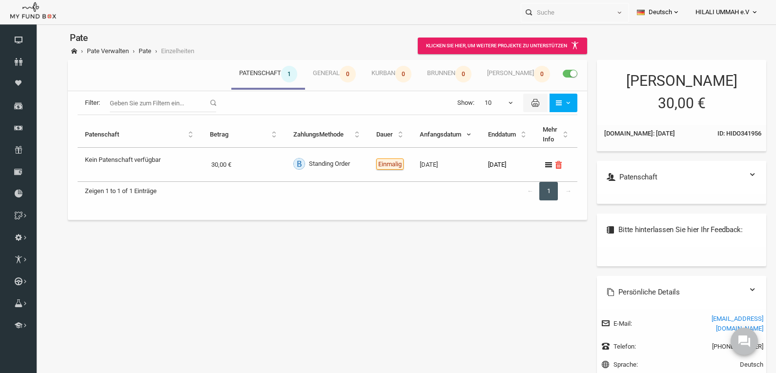
click at [530, 189] on link "1" at bounding box center [533, 191] width 19 height 19
drag, startPoint x: 549, startPoint y: 190, endPoint x: 545, endPoint y: 194, distance: 5.5
click at [548, 190] on link "→" at bounding box center [552, 191] width 19 height 19
click at [735, 173] on link at bounding box center [737, 175] width 8 height 8
click at [666, 165] on div "Patenschaft" at bounding box center [665, 177] width 169 height 33
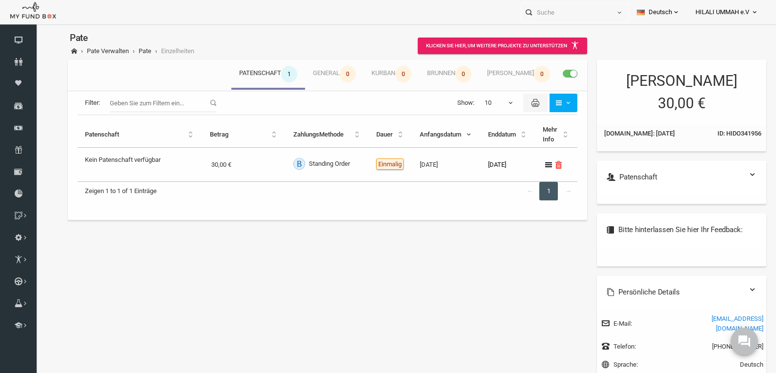
click at [667, 181] on h6 "Patenschaft" at bounding box center [666, 177] width 150 height 11
click at [111, 103] on input "Filter:" at bounding box center [148, 103] width 106 height 19
click at [86, 157] on output "Kein Patenschaft verfügbar" at bounding box center [108, 158] width 76 height 14
drag, startPoint x: 120, startPoint y: 159, endPoint x: 154, endPoint y: 162, distance: 33.3
click at [154, 162] on div "Kein Patenschaft verfügbar" at bounding box center [125, 165] width 110 height 28
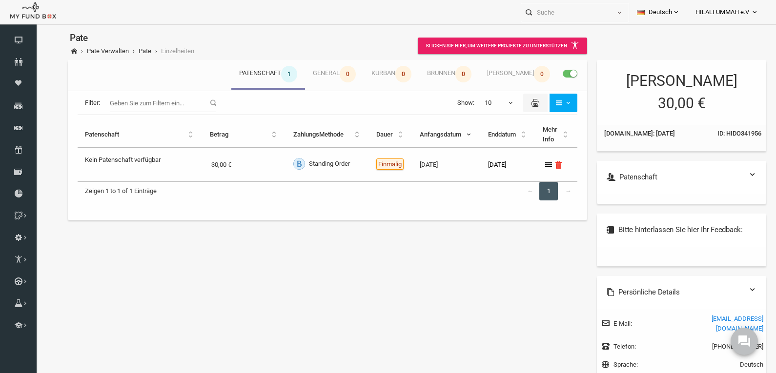
click at [159, 161] on div "Kein Patenschaft verfügbar" at bounding box center [125, 165] width 110 height 28
drag, startPoint x: 151, startPoint y: 162, endPoint x: 66, endPoint y: 163, distance: 84.4
click at [66, 163] on td "Kein Patenschaft verfügbar" at bounding box center [124, 165] width 125 height 34
click at [0, 0] on icon at bounding box center [0, 0] width 0 height 0
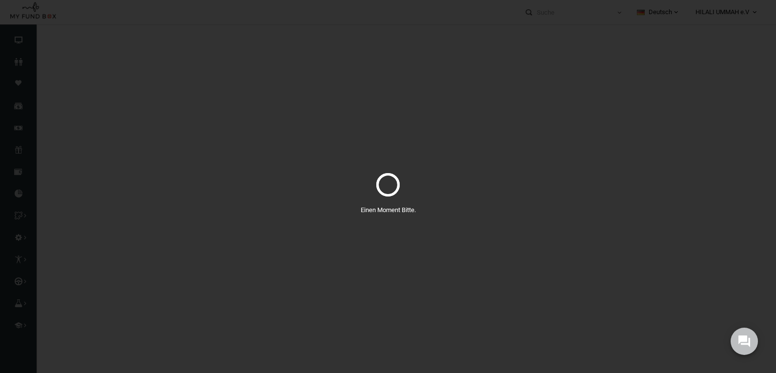
select select "100"
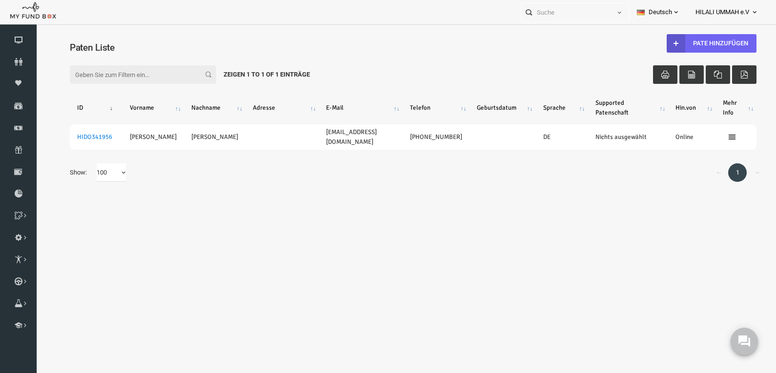
click at [706, 41] on link "Pate Hinzufügen" at bounding box center [696, 43] width 90 height 19
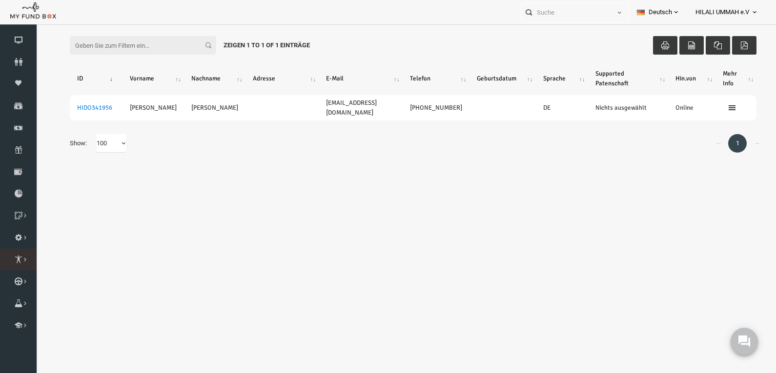
click at [0, 0] on icon at bounding box center [0, 0] width 0 height 0
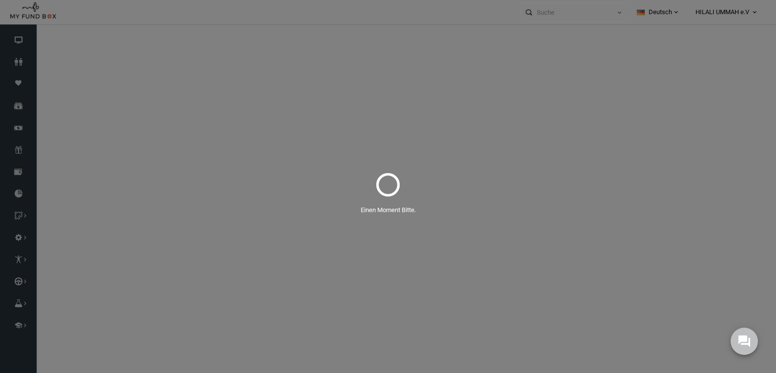
select select "100"
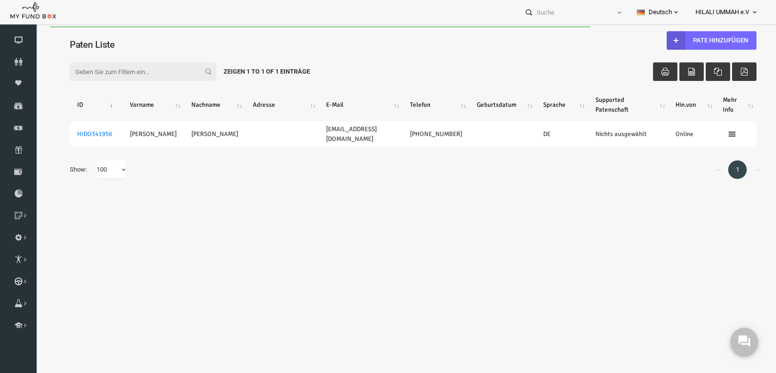
scroll to position [0, 0]
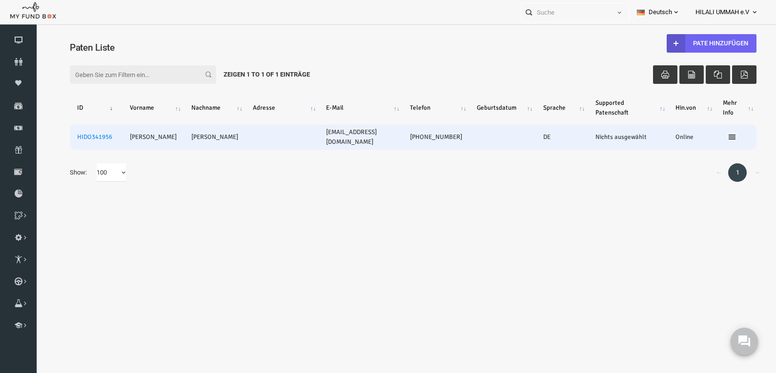
drag, startPoint x: 710, startPoint y: 45, endPoint x: 661, endPoint y: 150, distance: 115.2
click at [710, 45] on link "Pate Hinzufügen" at bounding box center [696, 43] width 90 height 19
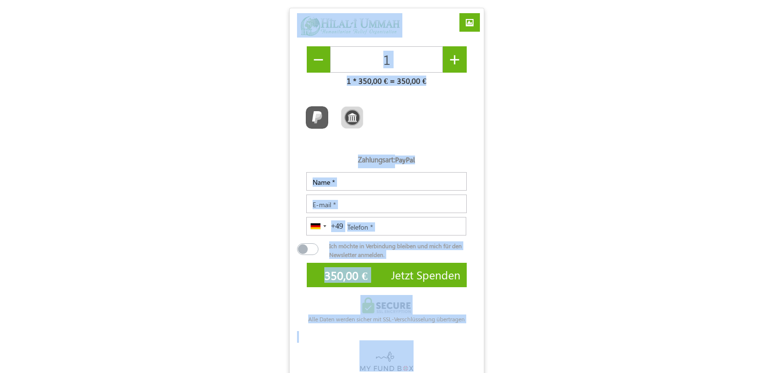
drag, startPoint x: 534, startPoint y: 341, endPoint x: 272, endPoint y: -6, distance: 434.3
click at [272, 0] on html "MYFUNDBOX- Quickly Collecting Donation Through Online Systems USD GBP EUR EN ES…" at bounding box center [386, 192] width 773 height 385
